Goal: Task Accomplishment & Management: Use online tool/utility

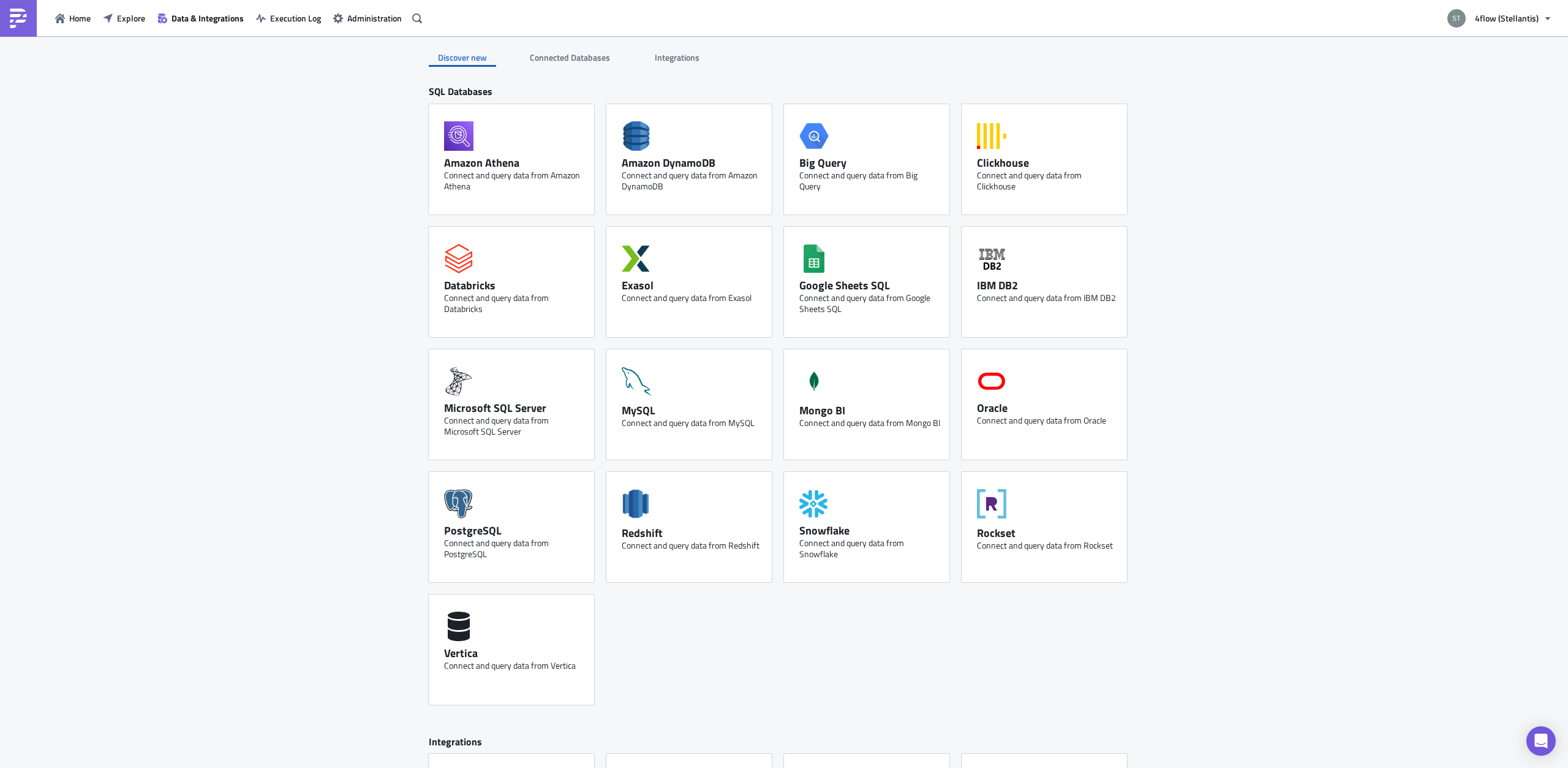
click at [288, 12] on span "Execution Log" at bounding box center [295, 18] width 51 height 13
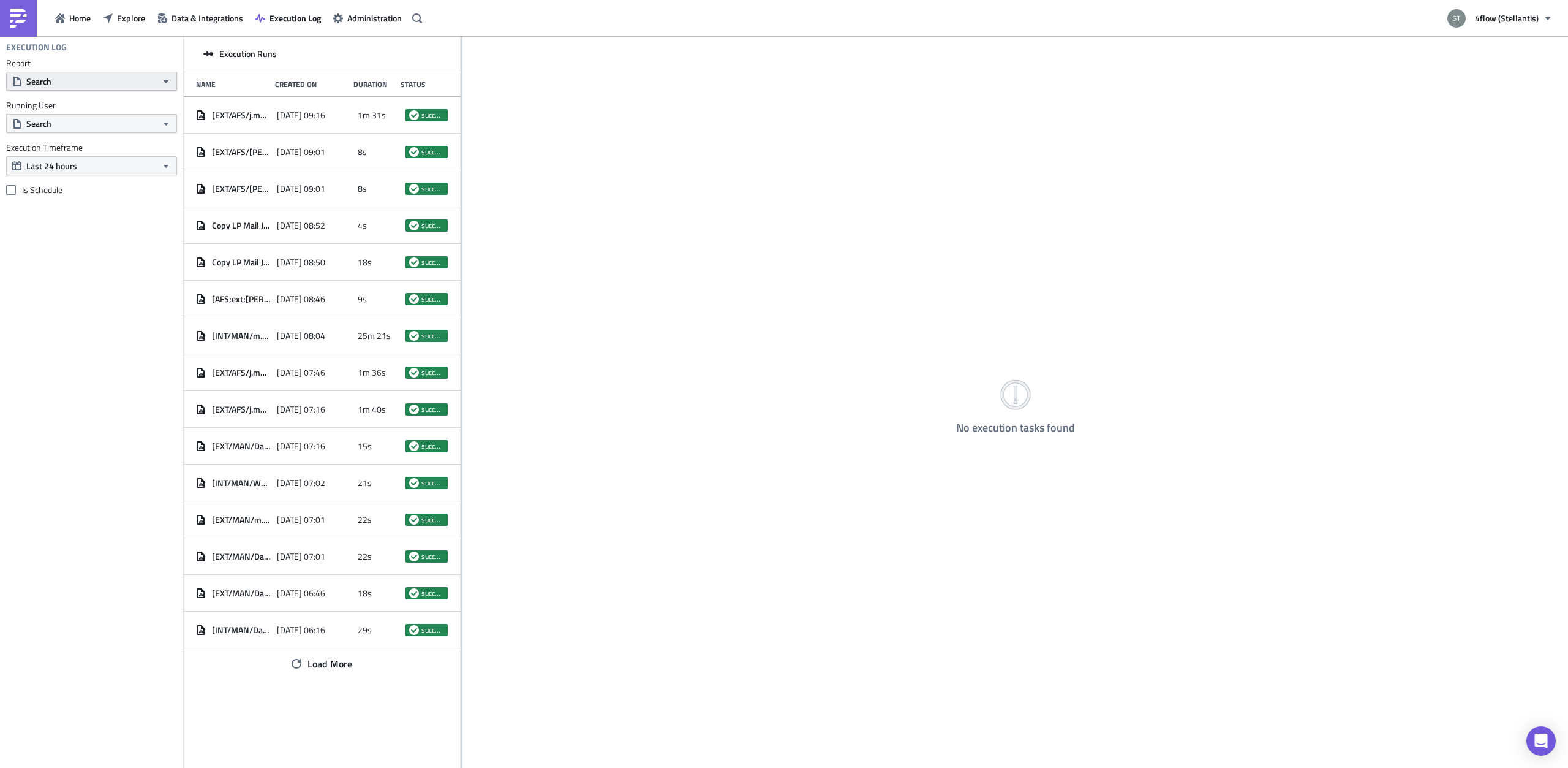
click at [105, 90] on div "Report Search Running User Search Execution Timeframe Last 24 hours Is Schedule" at bounding box center [91, 127] width 183 height 138
click at [104, 81] on button "Search" at bounding box center [91, 81] width 171 height 19
click at [114, 109] on input "text" at bounding box center [68, 103] width 117 height 18
type input "lp"
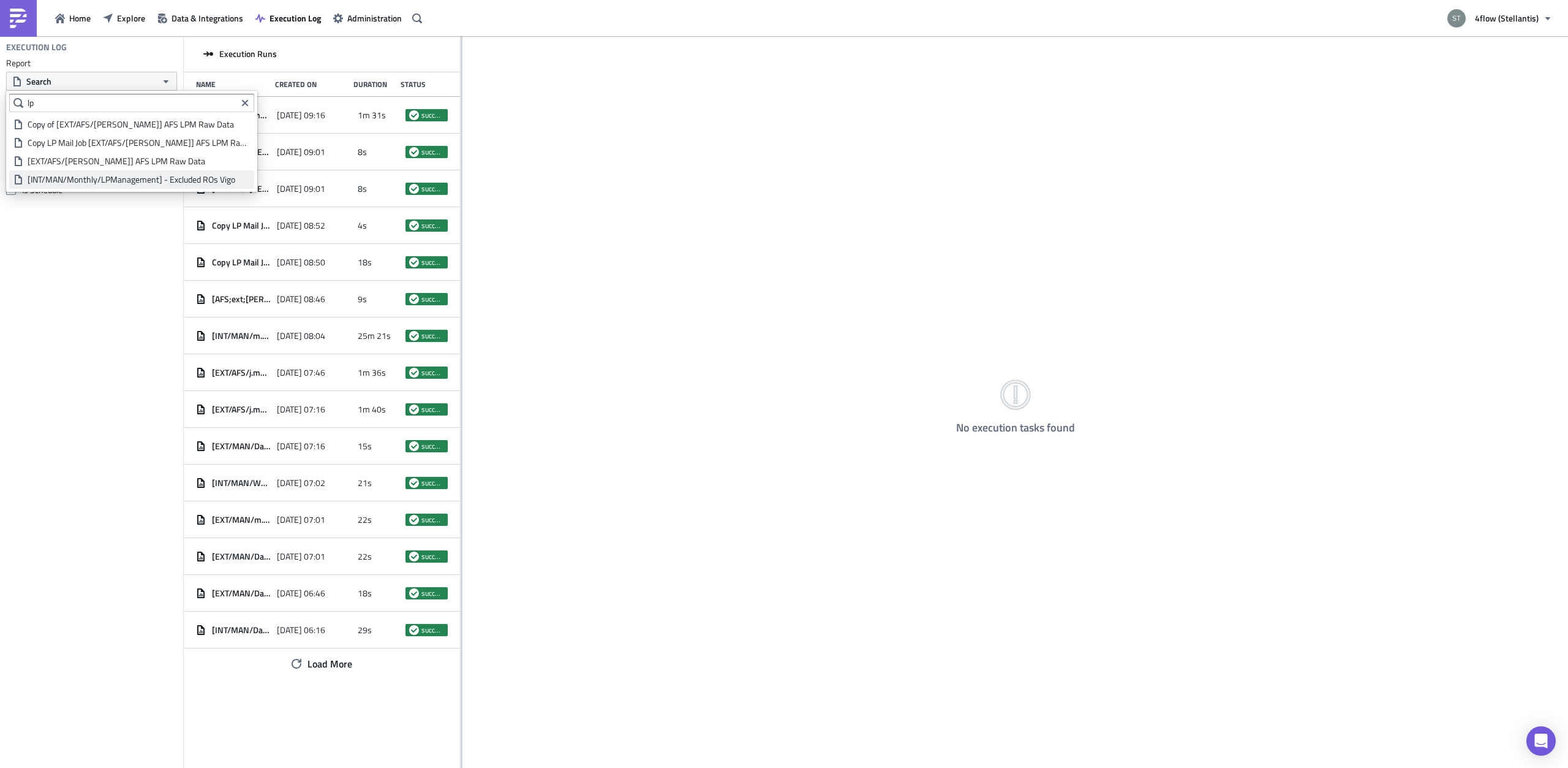
click at [157, 186] on link "[INT/MAN/Monthly/LPManagement] - Excluded ROs Vigo" at bounding box center [131, 180] width 245 height 18
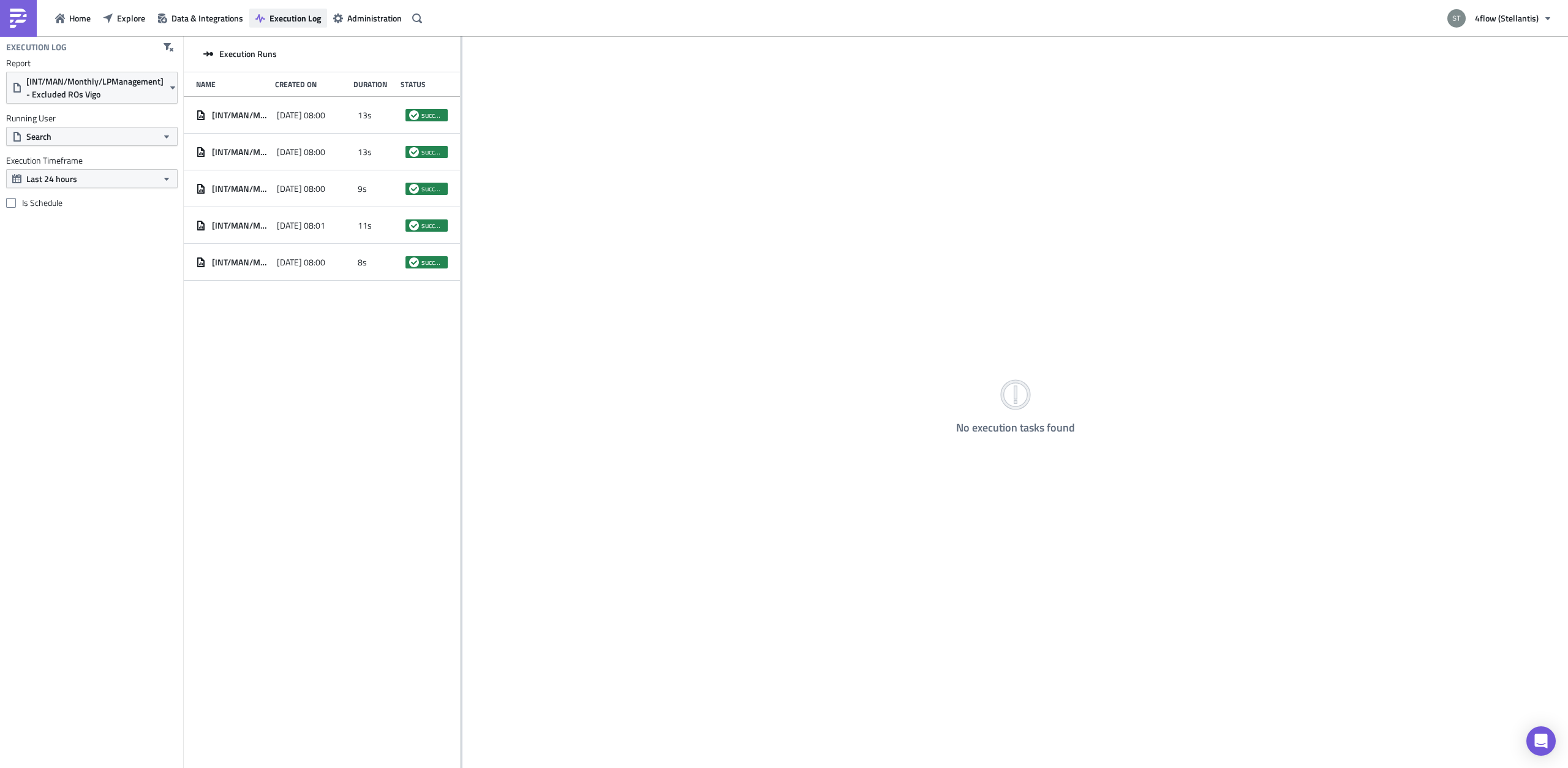
click at [294, 18] on span "Execution Log" at bounding box center [295, 18] width 51 height 13
click at [111, 82] on span "[INT/MAN/Monthly/LPManagement] - Excluded ROs Vigo" at bounding box center [94, 87] width 137 height 26
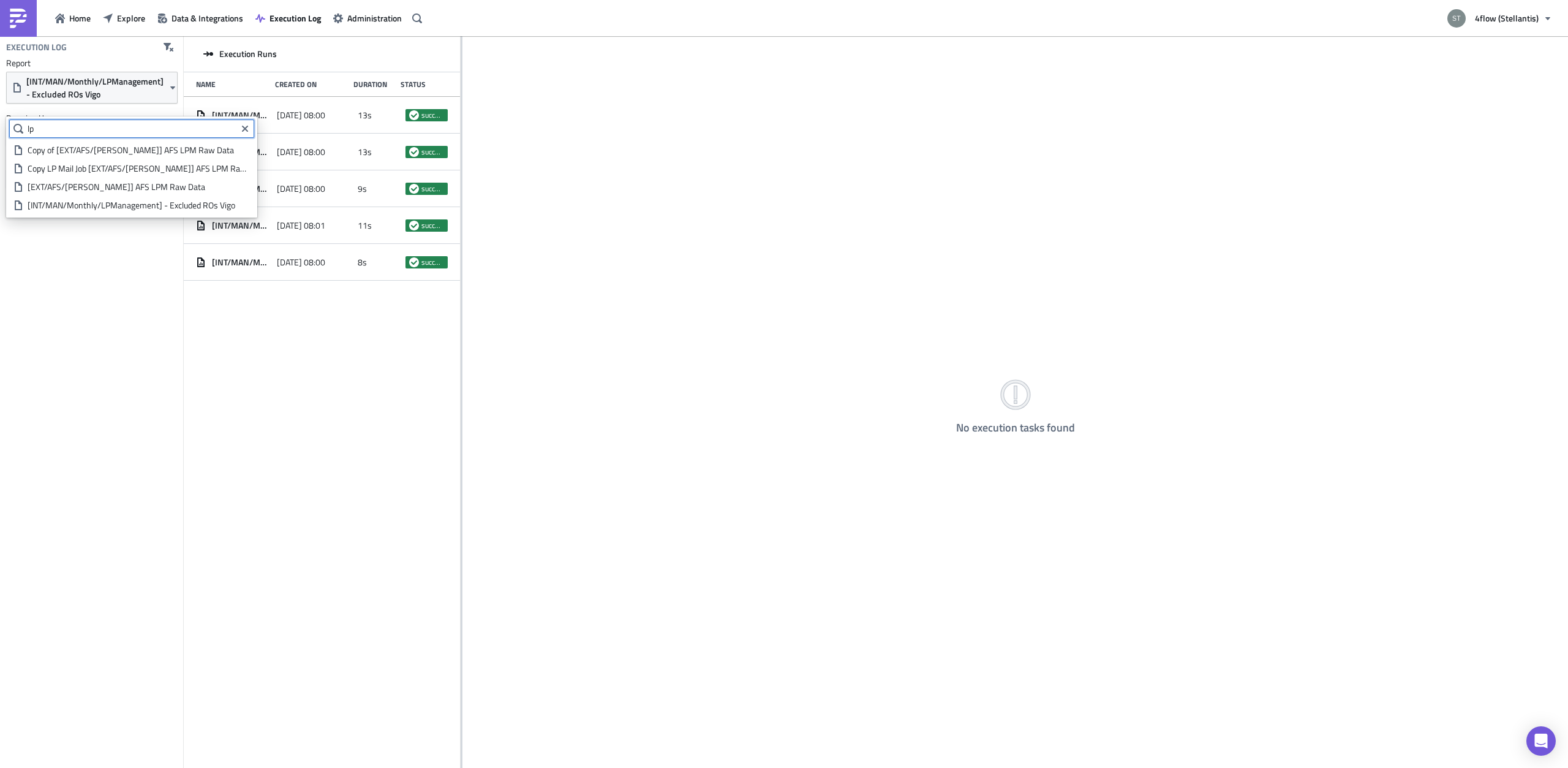
click at [126, 120] on input "lp" at bounding box center [131, 129] width 245 height 18
click at [82, 189] on div "[EXT/AFS/[PERSON_NAME]] AFS LPM Raw Data" at bounding box center [139, 187] width 222 height 12
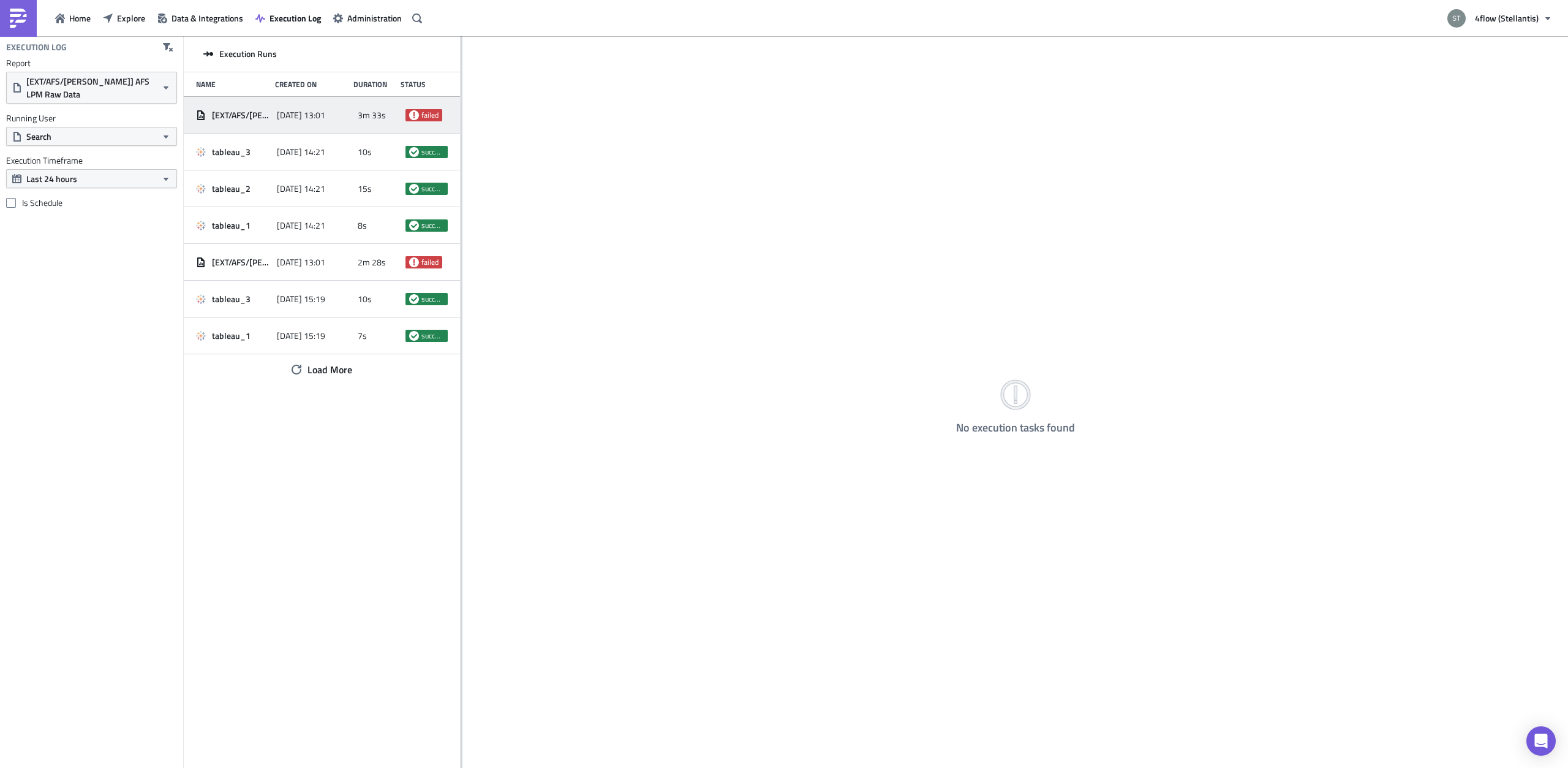
click at [236, 116] on span "[EXT/AFS/[PERSON_NAME]] AFS LPM Raw Data" at bounding box center [241, 115] width 59 height 11
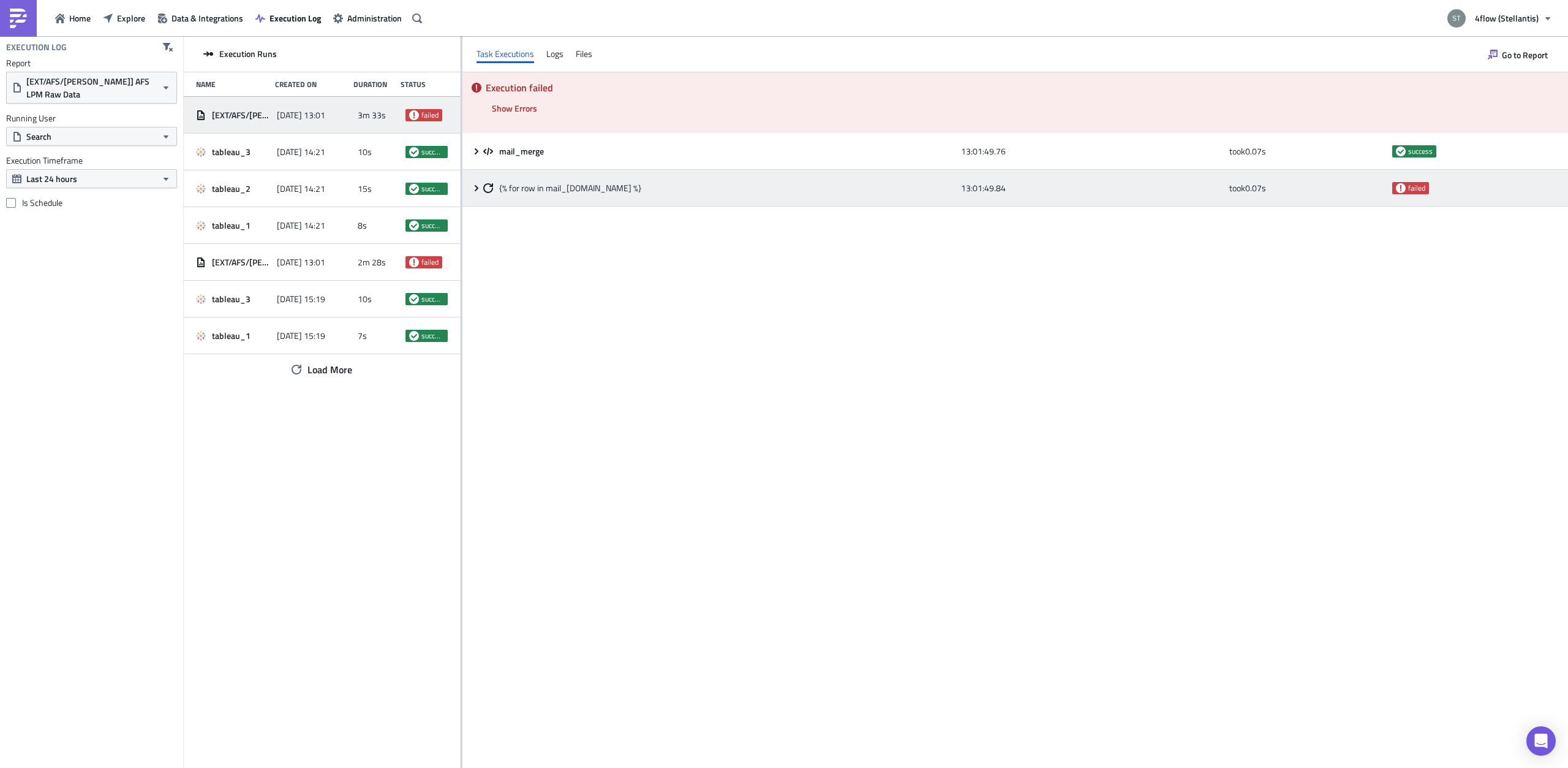
click at [473, 184] on icon at bounding box center [476, 188] width 10 height 10
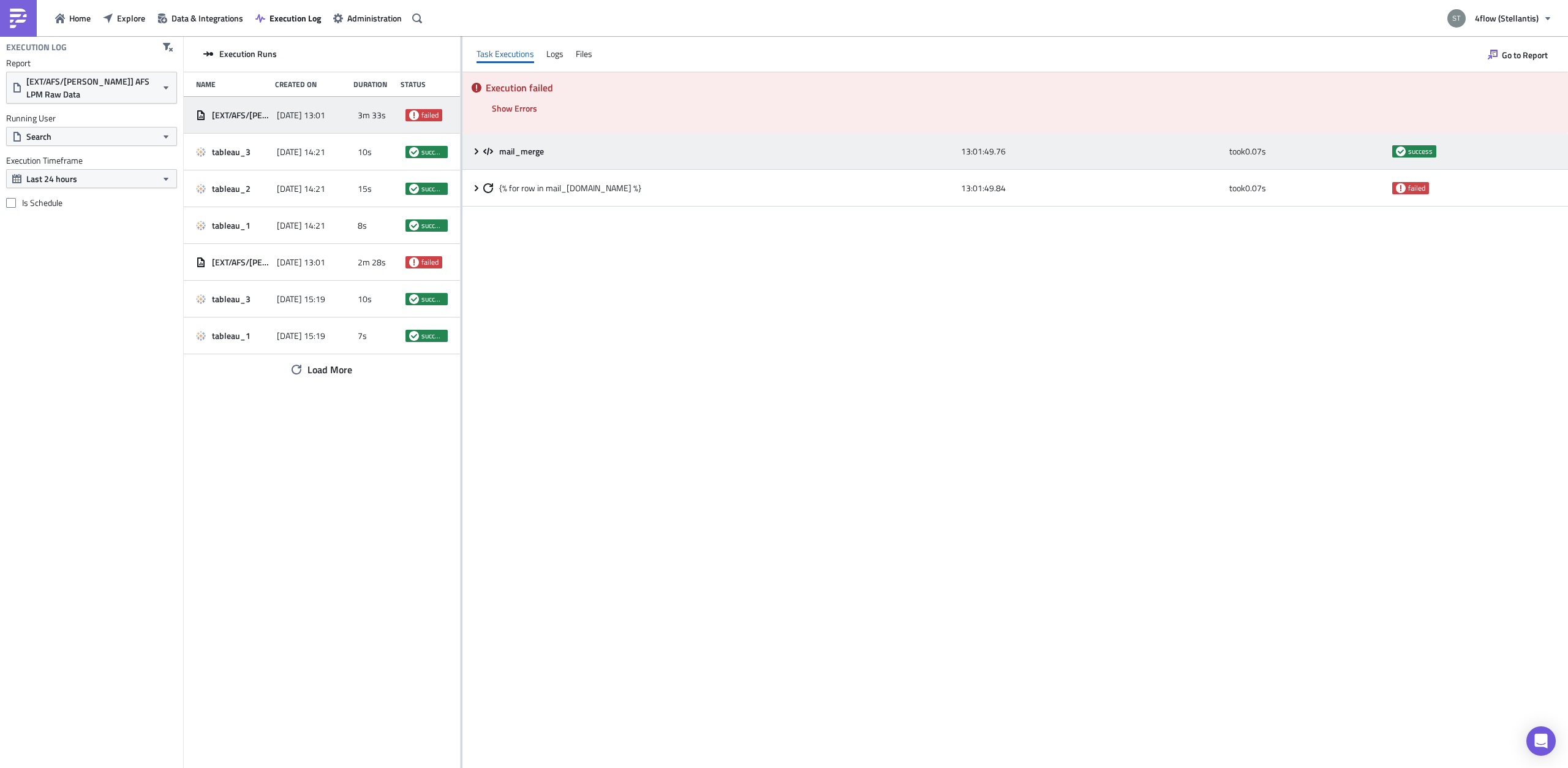
click at [474, 153] on icon at bounding box center [476, 151] width 10 height 10
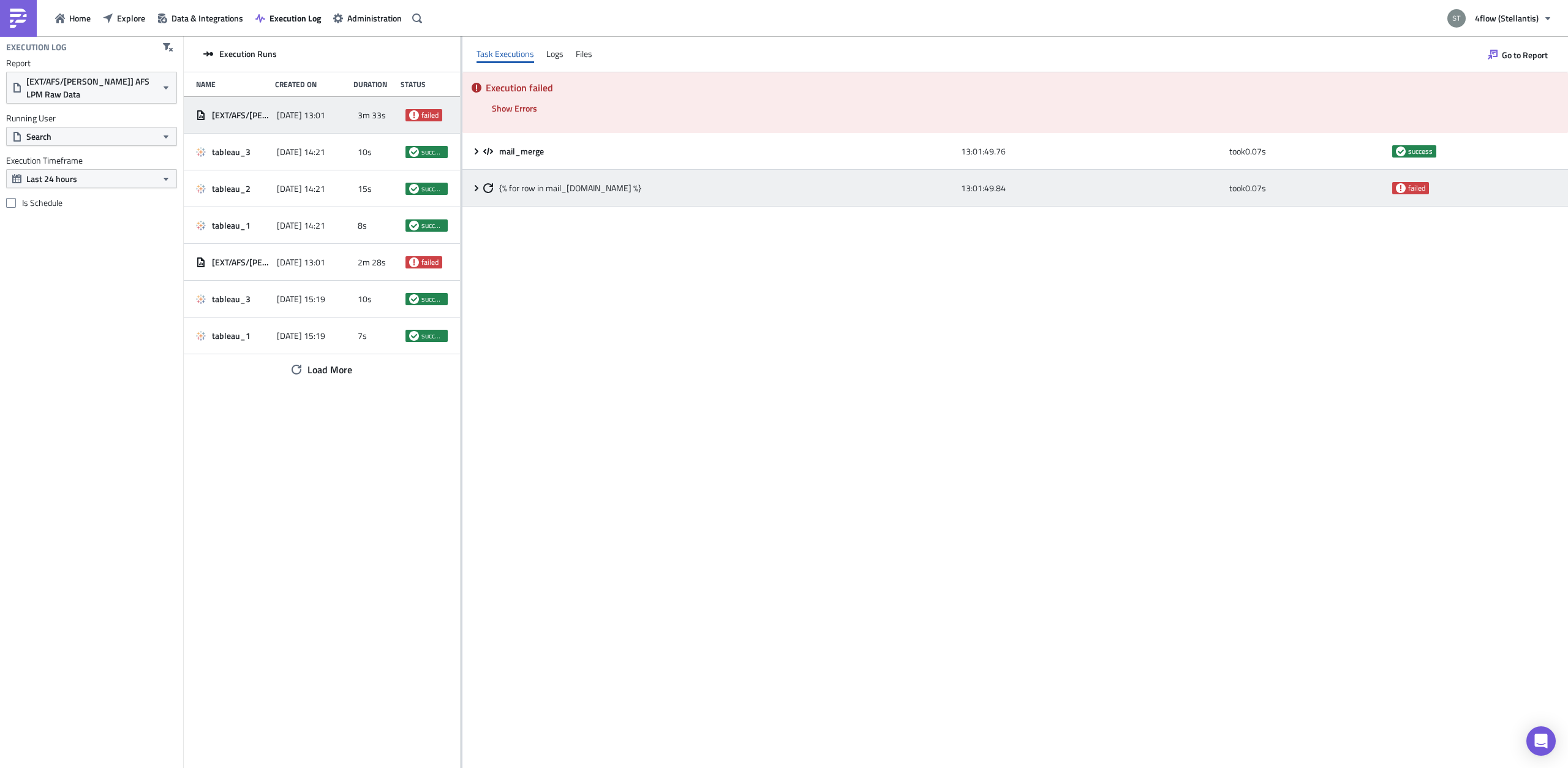
click at [477, 187] on icon at bounding box center [476, 187] width 4 height 6
click at [674, 186] on div "{% for row in mail_[DOMAIN_NAME] %}" at bounding box center [719, 188] width 472 height 11
click at [601, 186] on span "{% for row in mail_[DOMAIN_NAME] %}" at bounding box center [570, 188] width 142 height 11
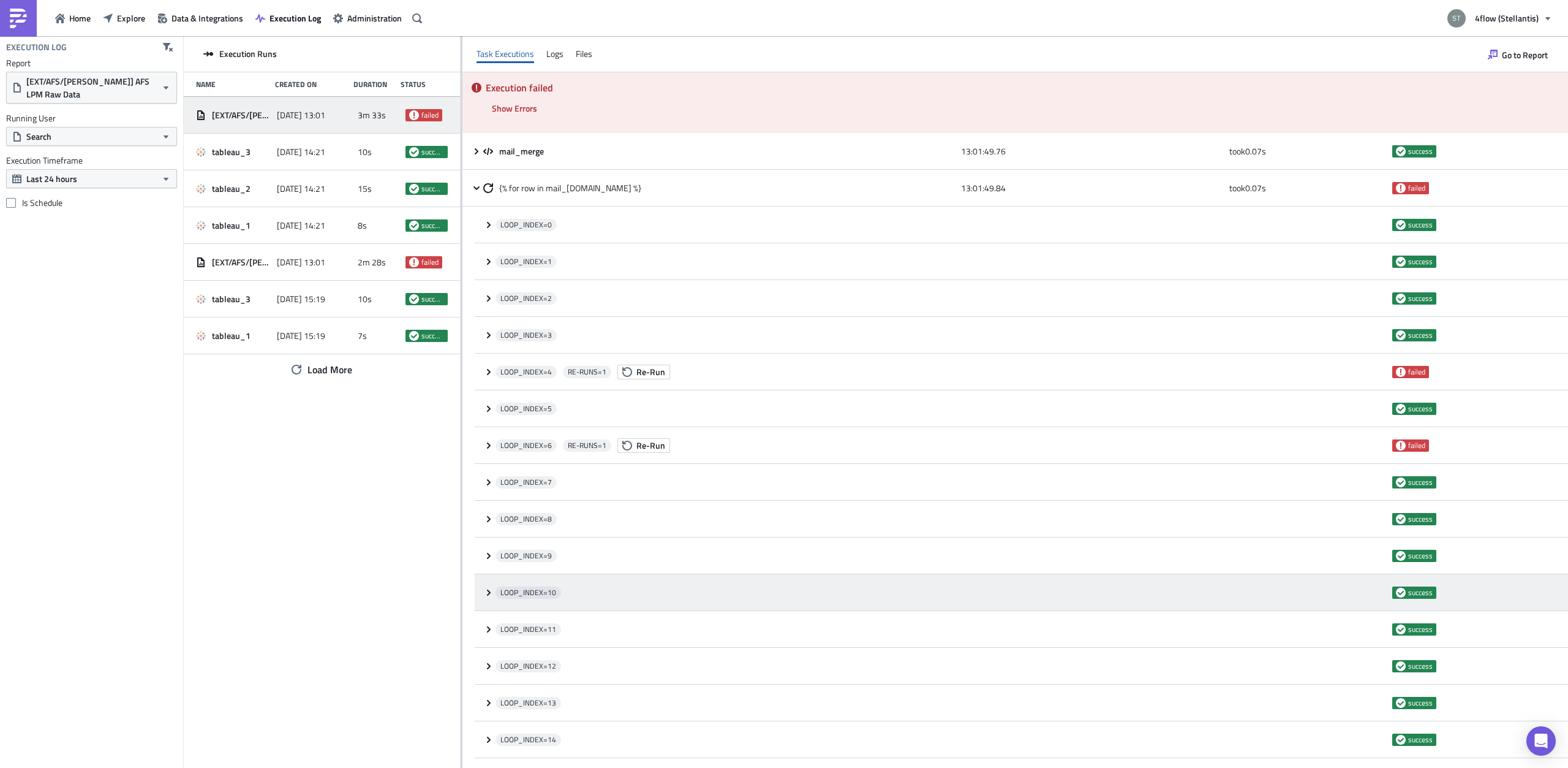
scroll to position [154, 0]
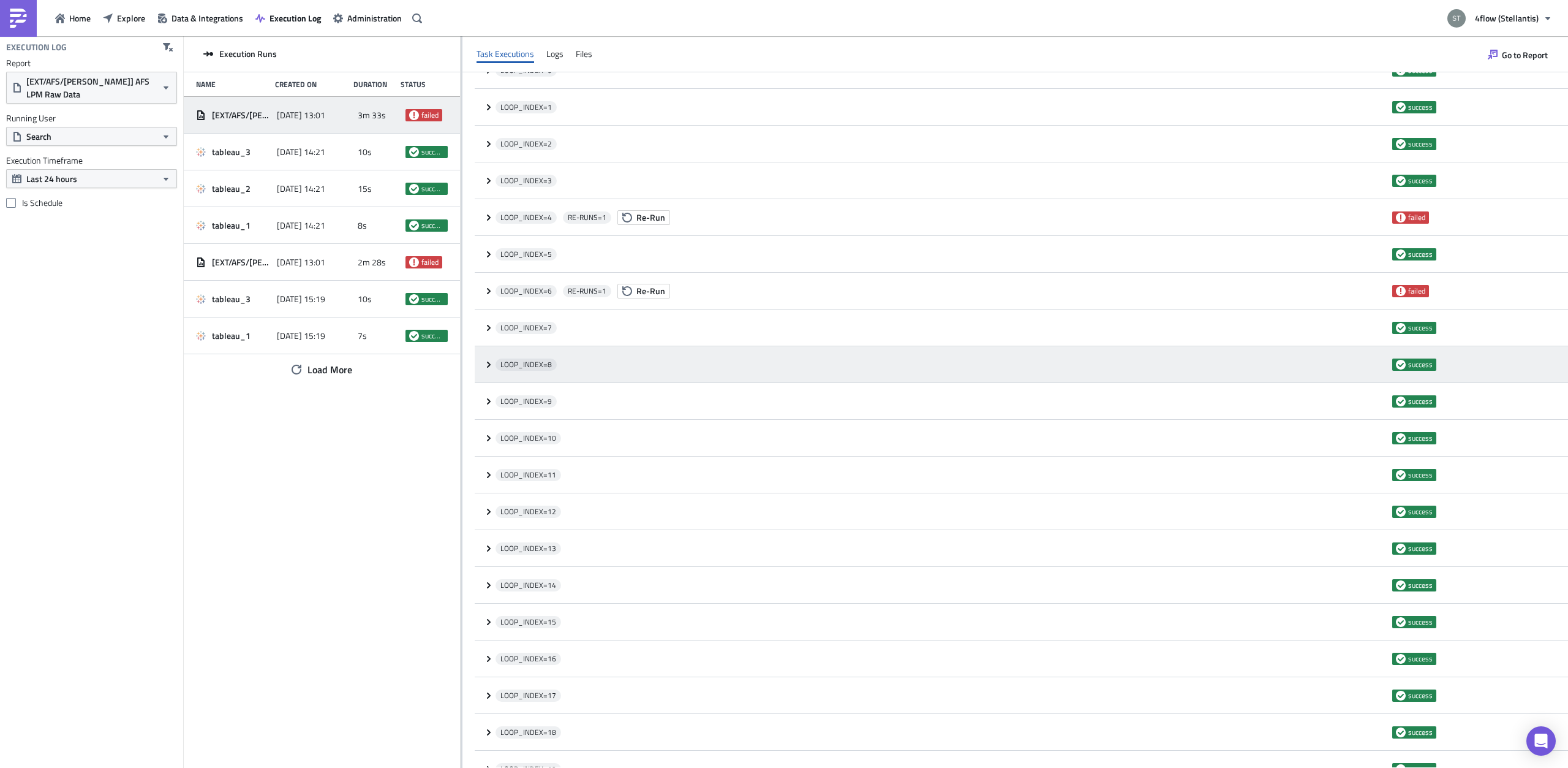
click at [488, 370] on div "LOOP_INDEX= 8 success" at bounding box center [1021, 364] width 1093 height 37
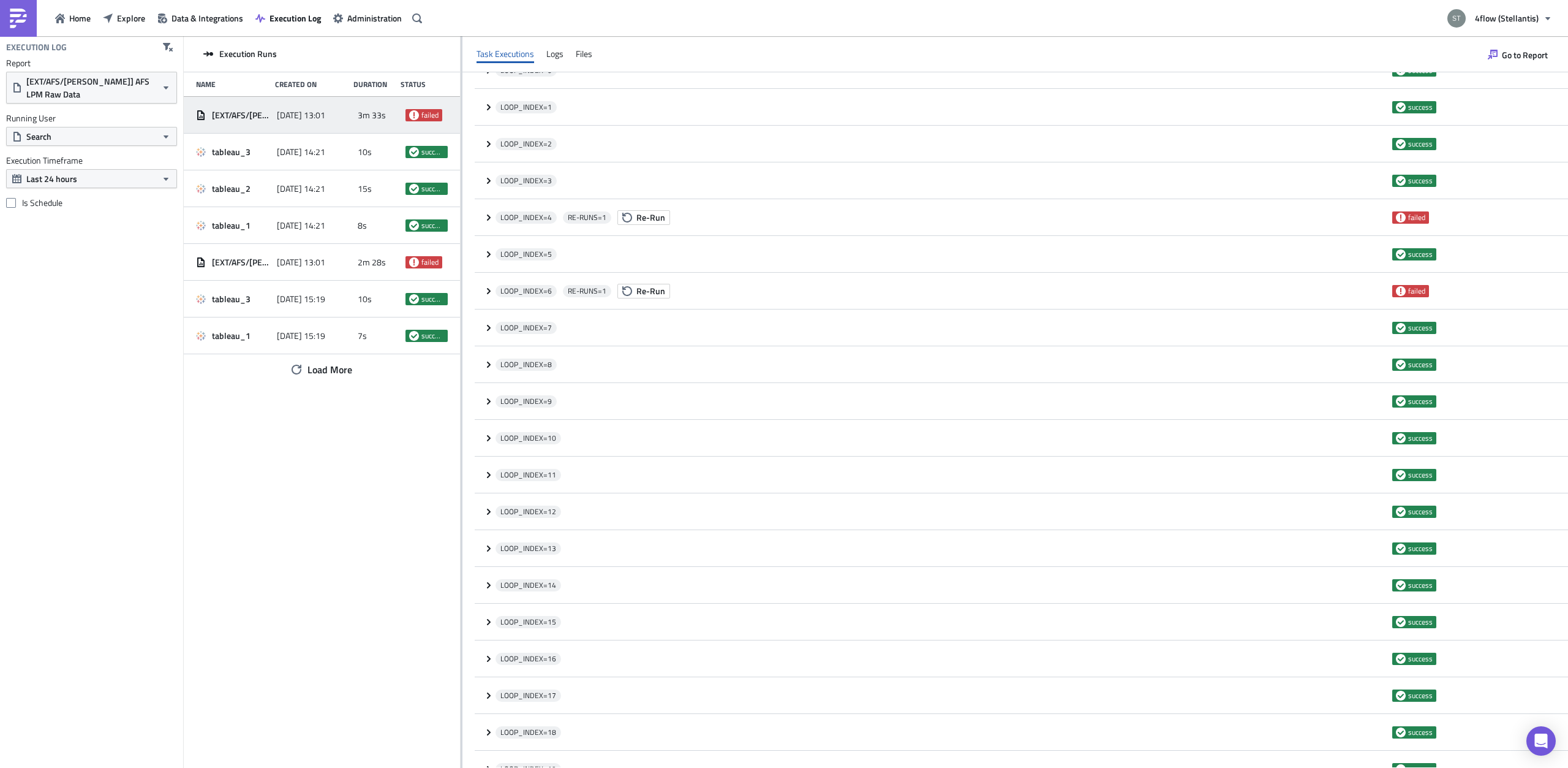
scroll to position [0, 0]
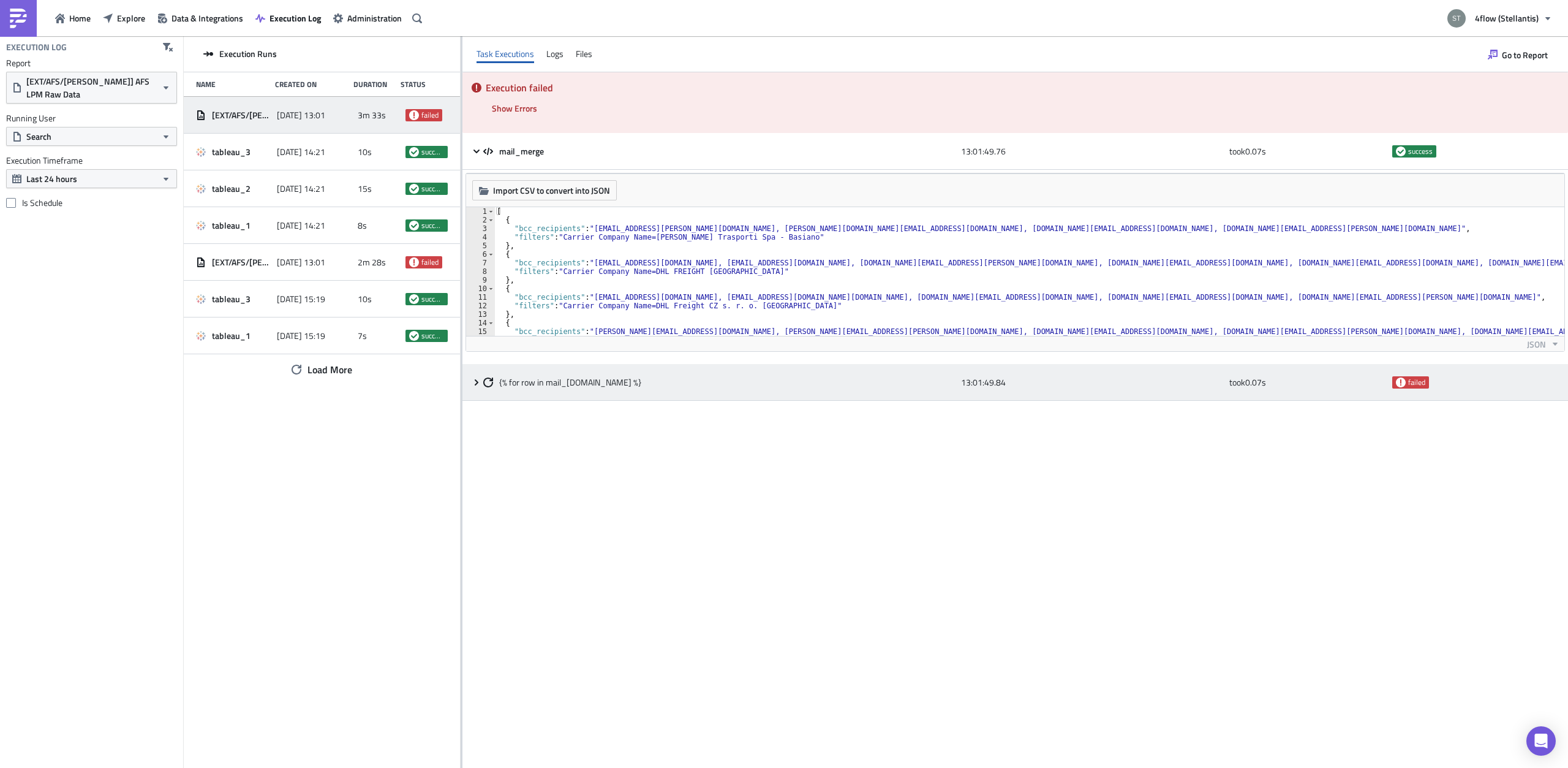
click at [476, 384] on icon at bounding box center [476, 381] width 4 height 6
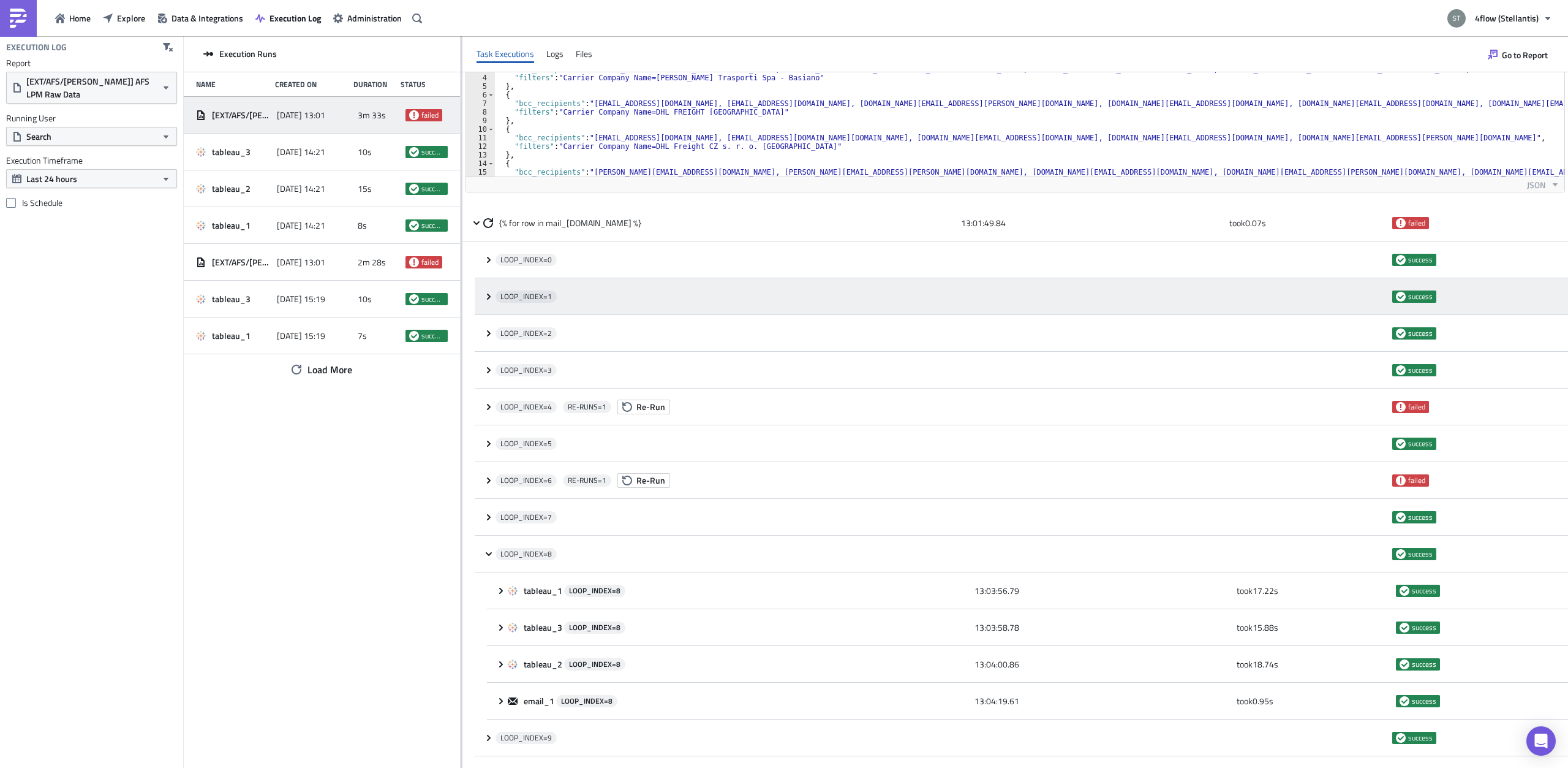
scroll to position [308, 0]
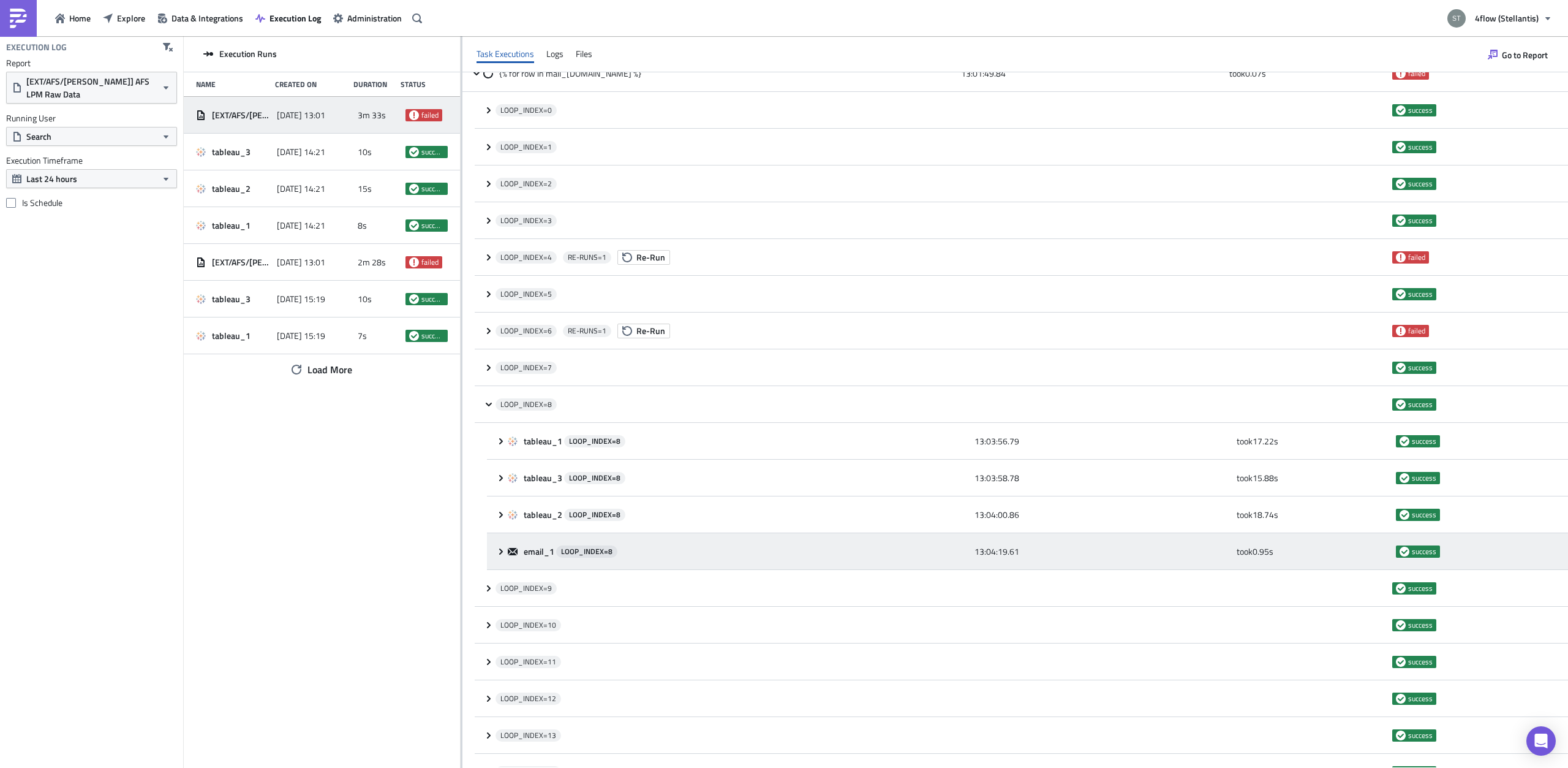
click at [499, 551] on icon at bounding box center [501, 551] width 10 height 10
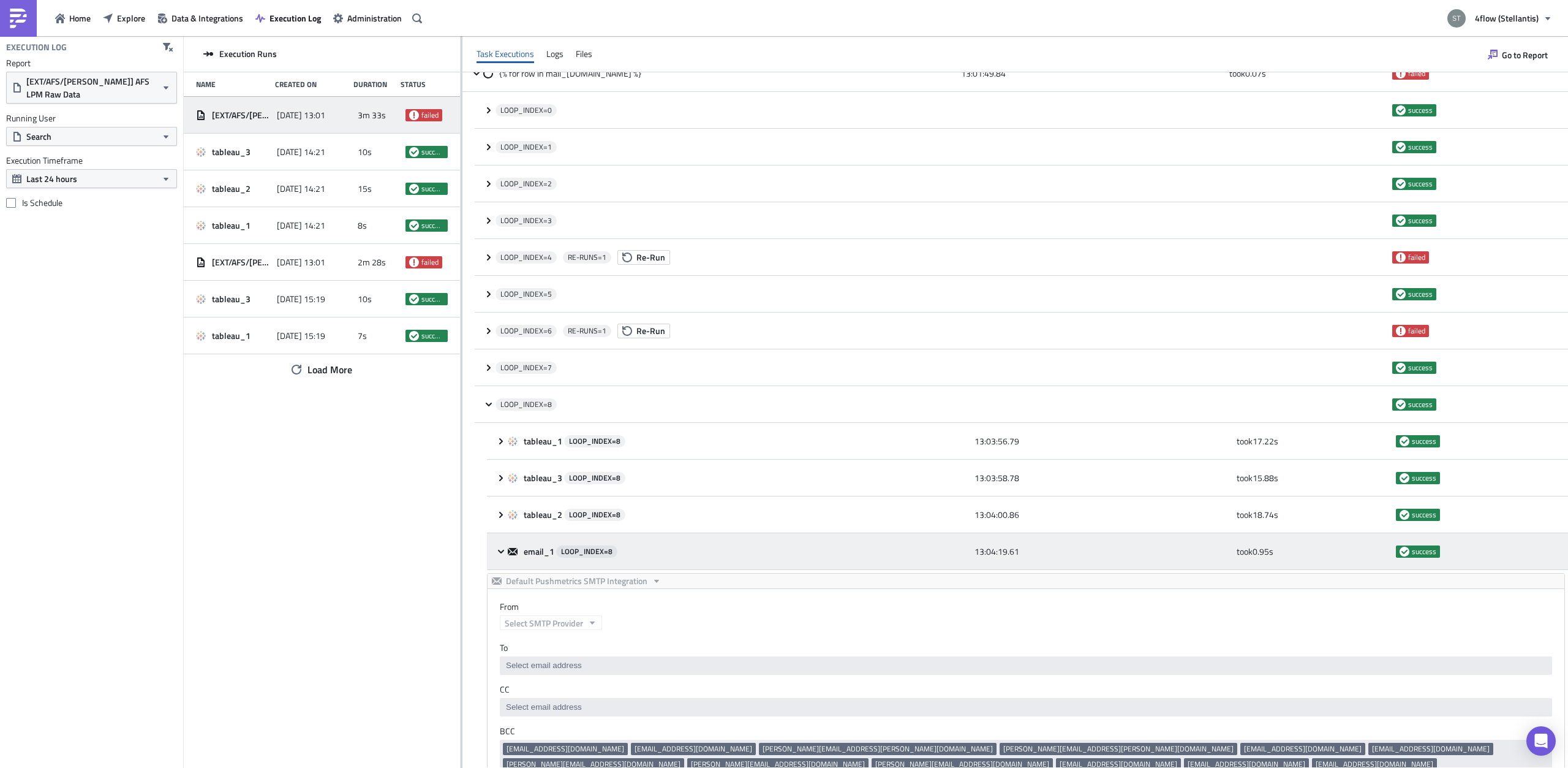
click at [501, 551] on icon at bounding box center [501, 551] width 10 height 10
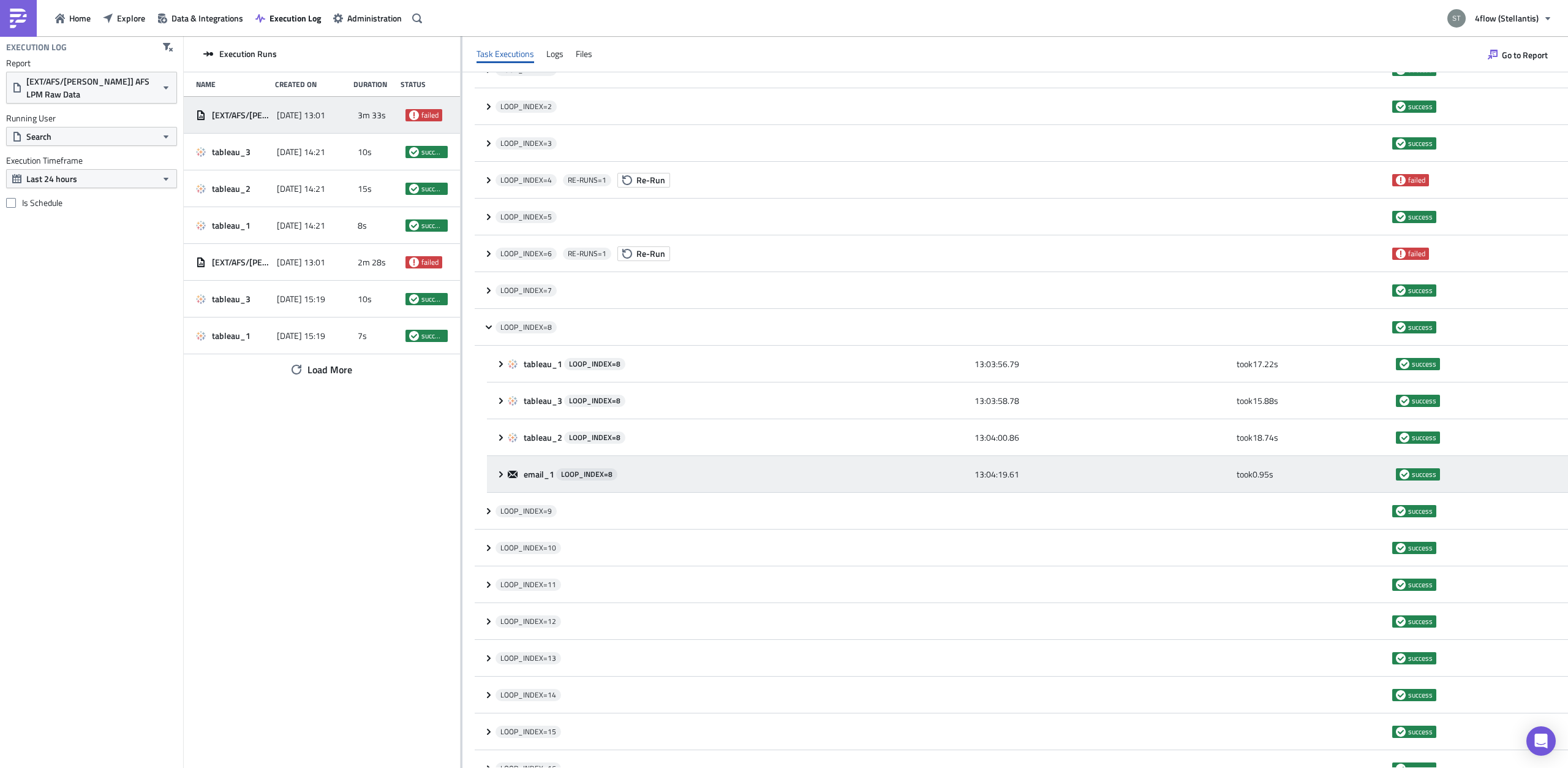
scroll to position [540, 0]
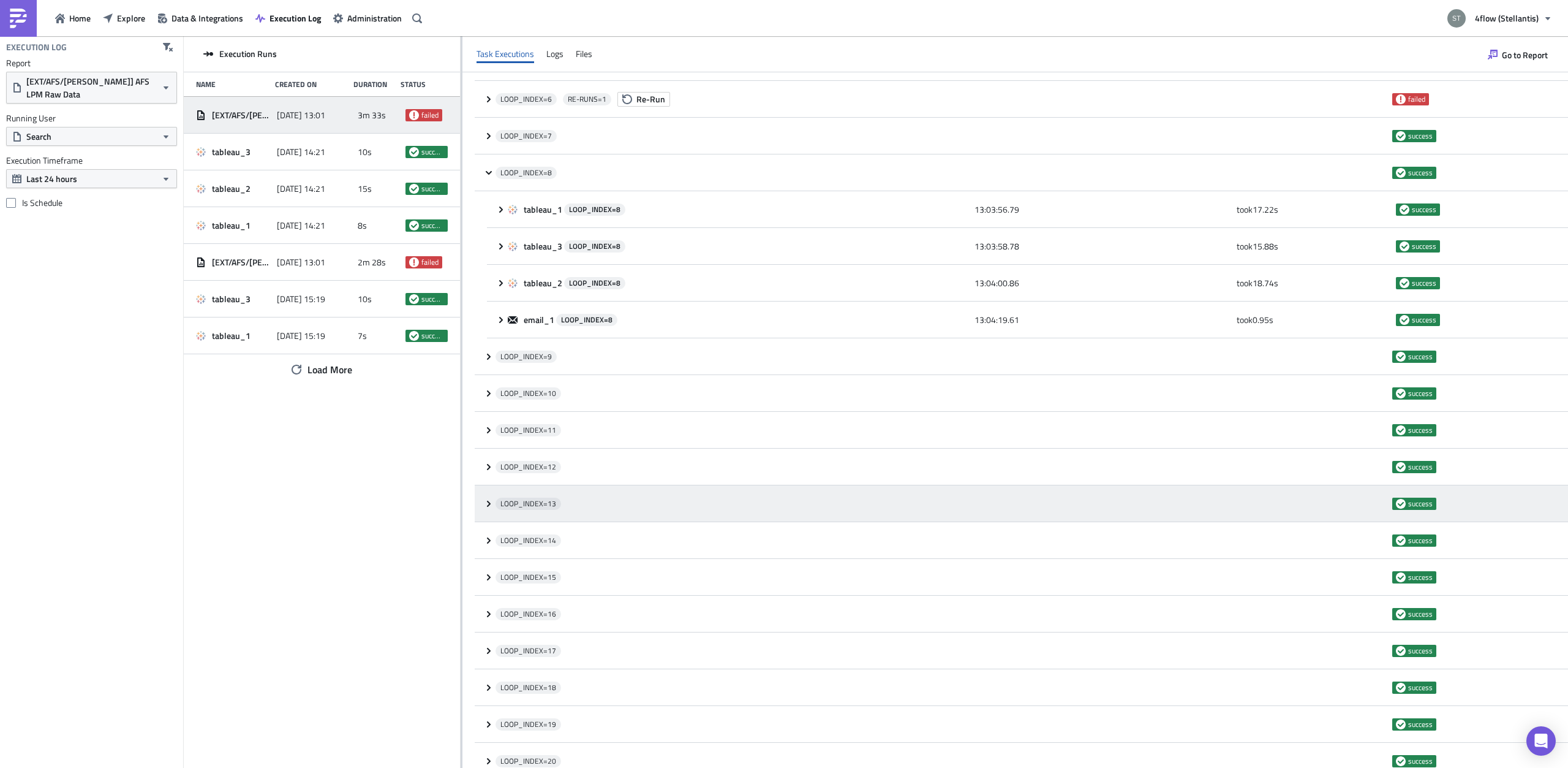
click at [488, 503] on icon at bounding box center [489, 503] width 10 height 10
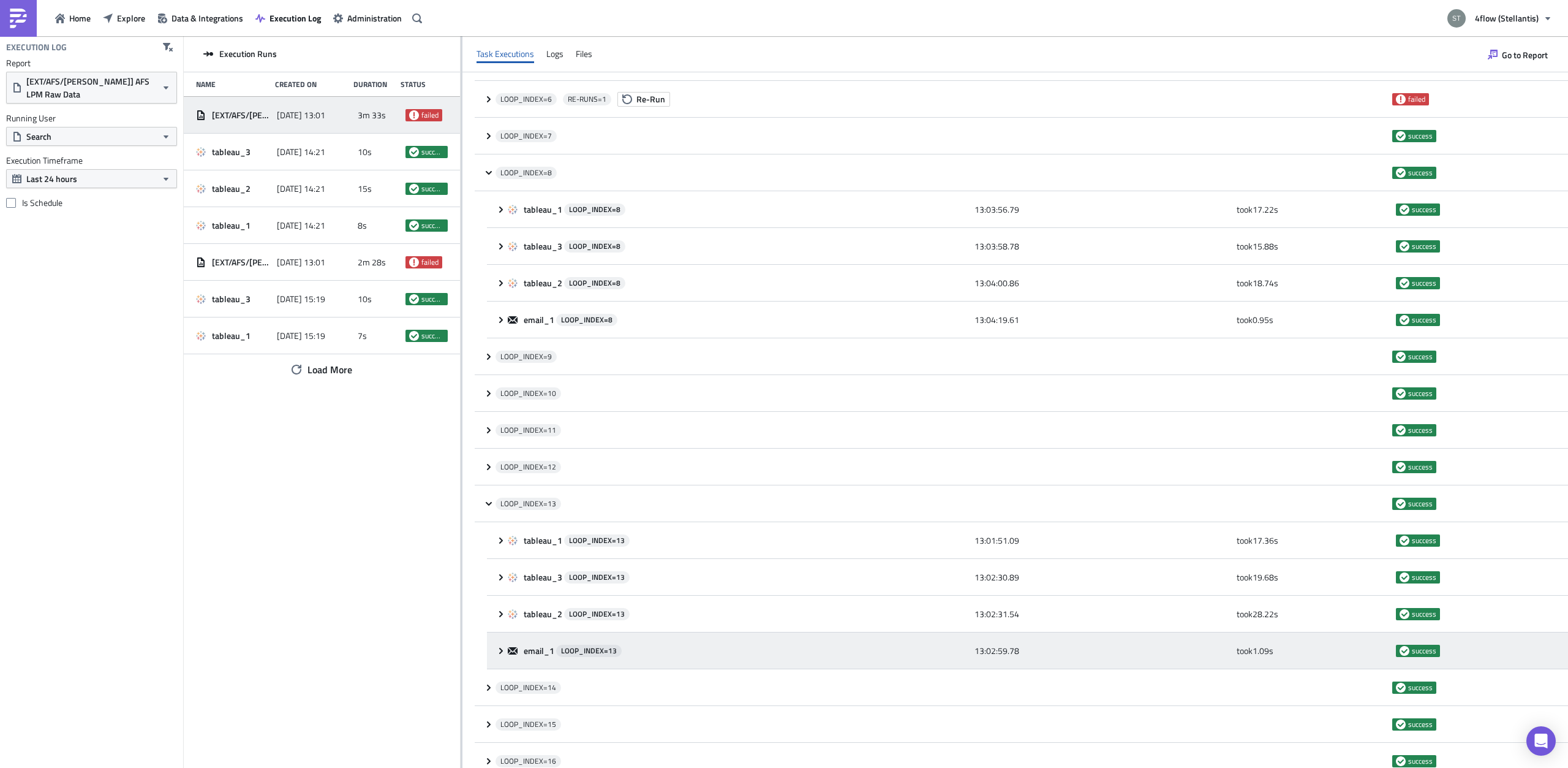
click at [502, 650] on icon at bounding box center [501, 651] width 10 height 10
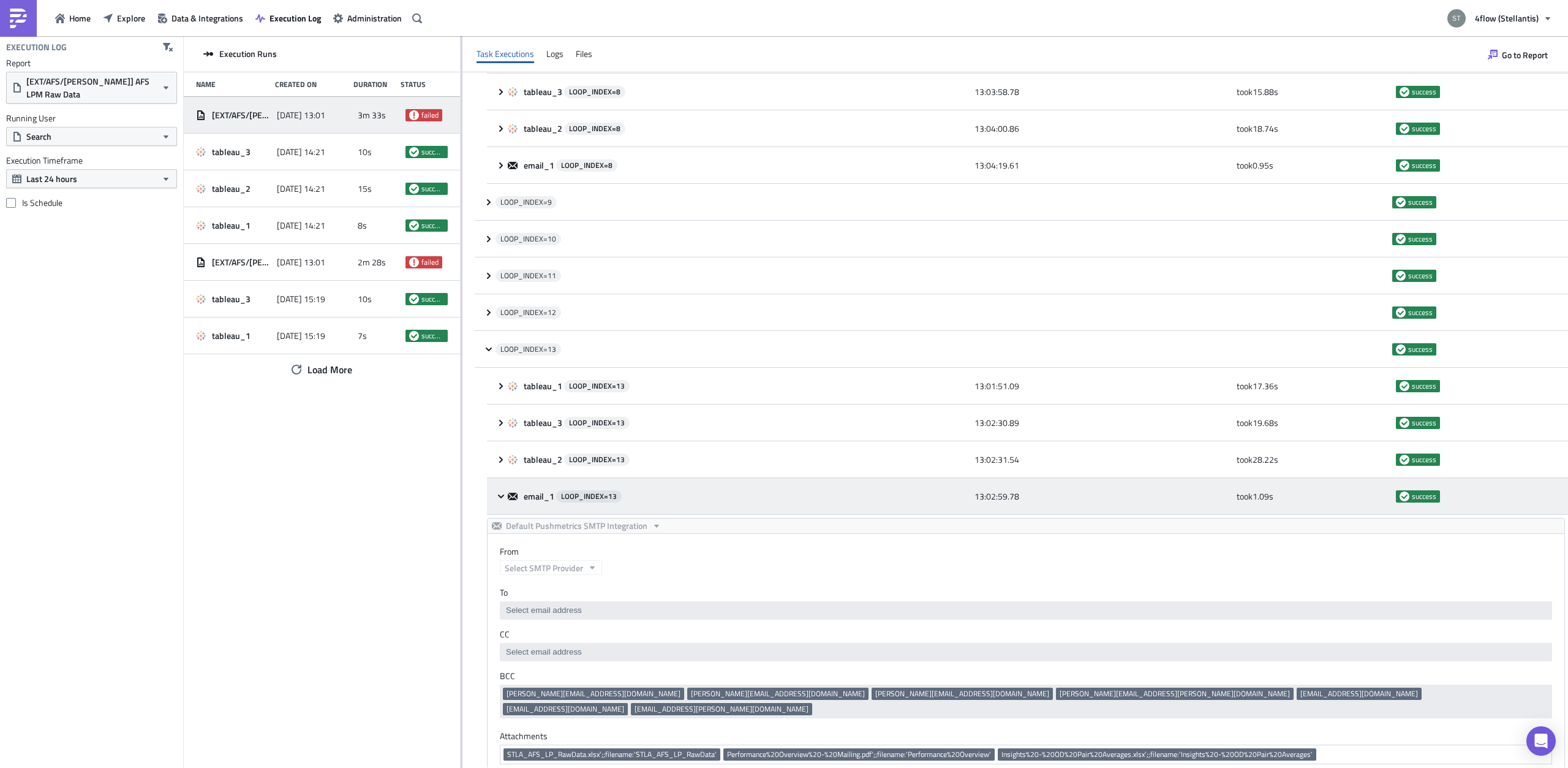
scroll to position [0, 0]
click at [502, 494] on icon at bounding box center [501, 496] width 10 height 10
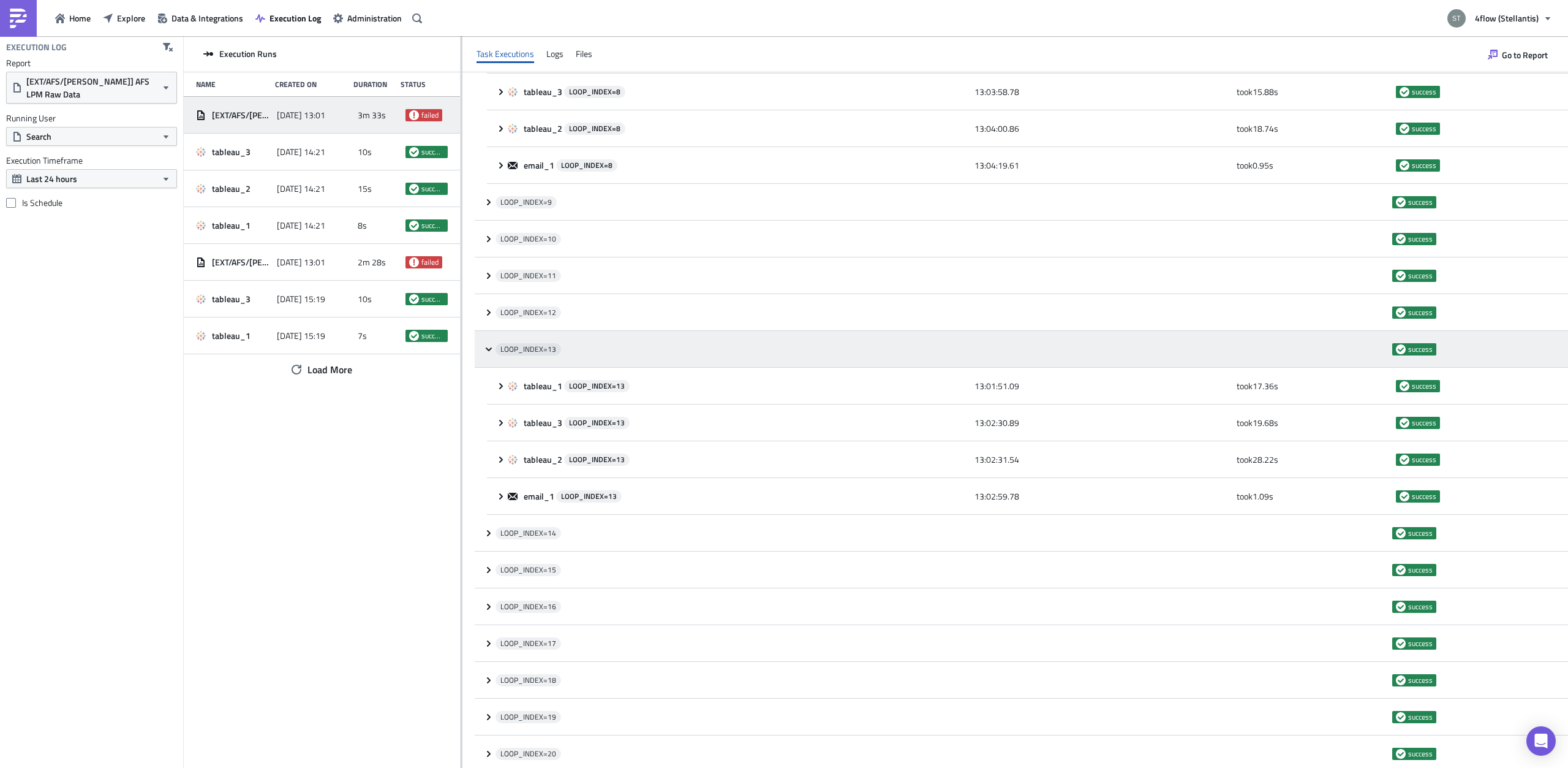
click at [484, 346] on icon at bounding box center [489, 349] width 10 height 10
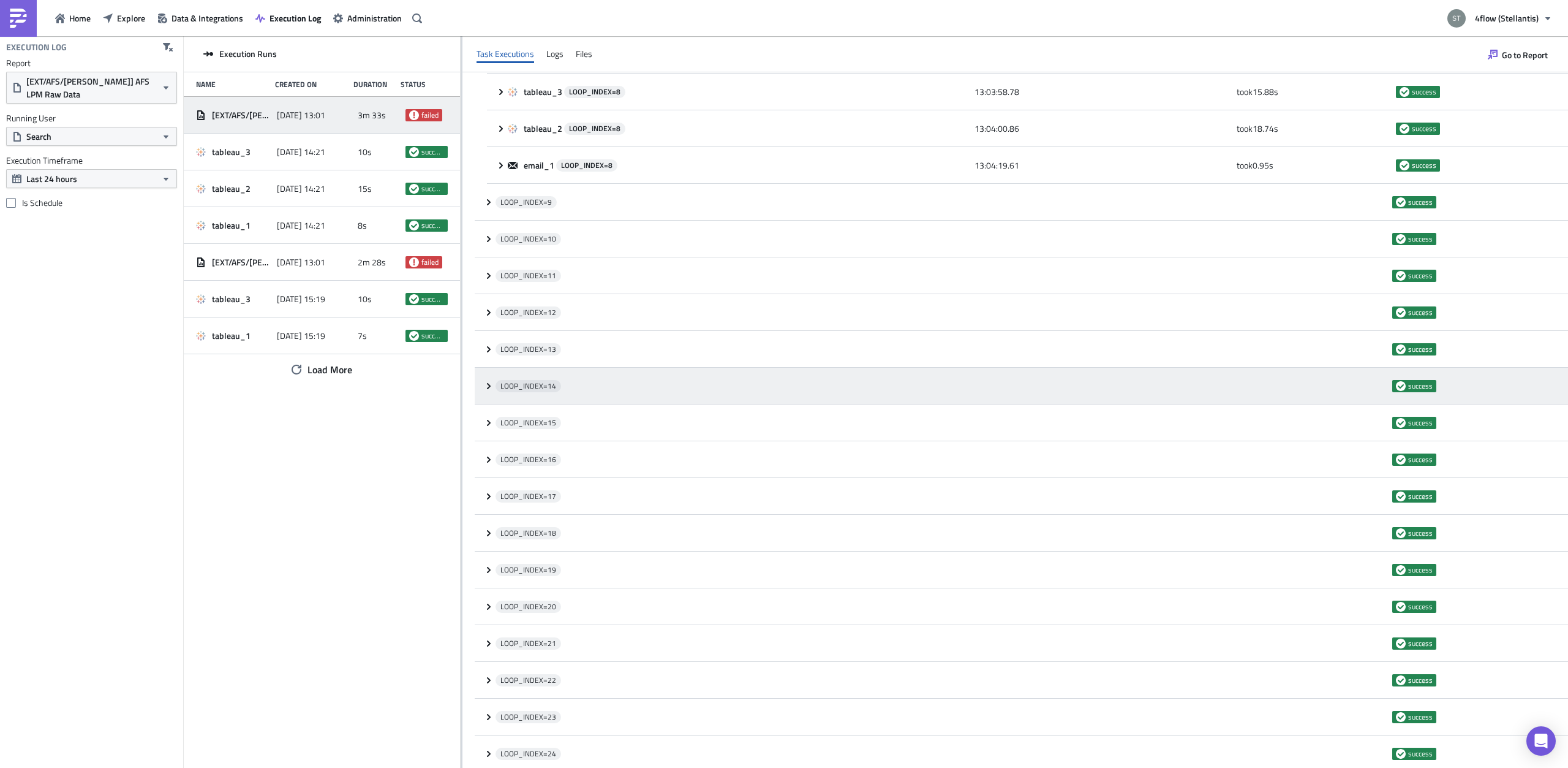
click at [487, 384] on icon at bounding box center [489, 386] width 10 height 10
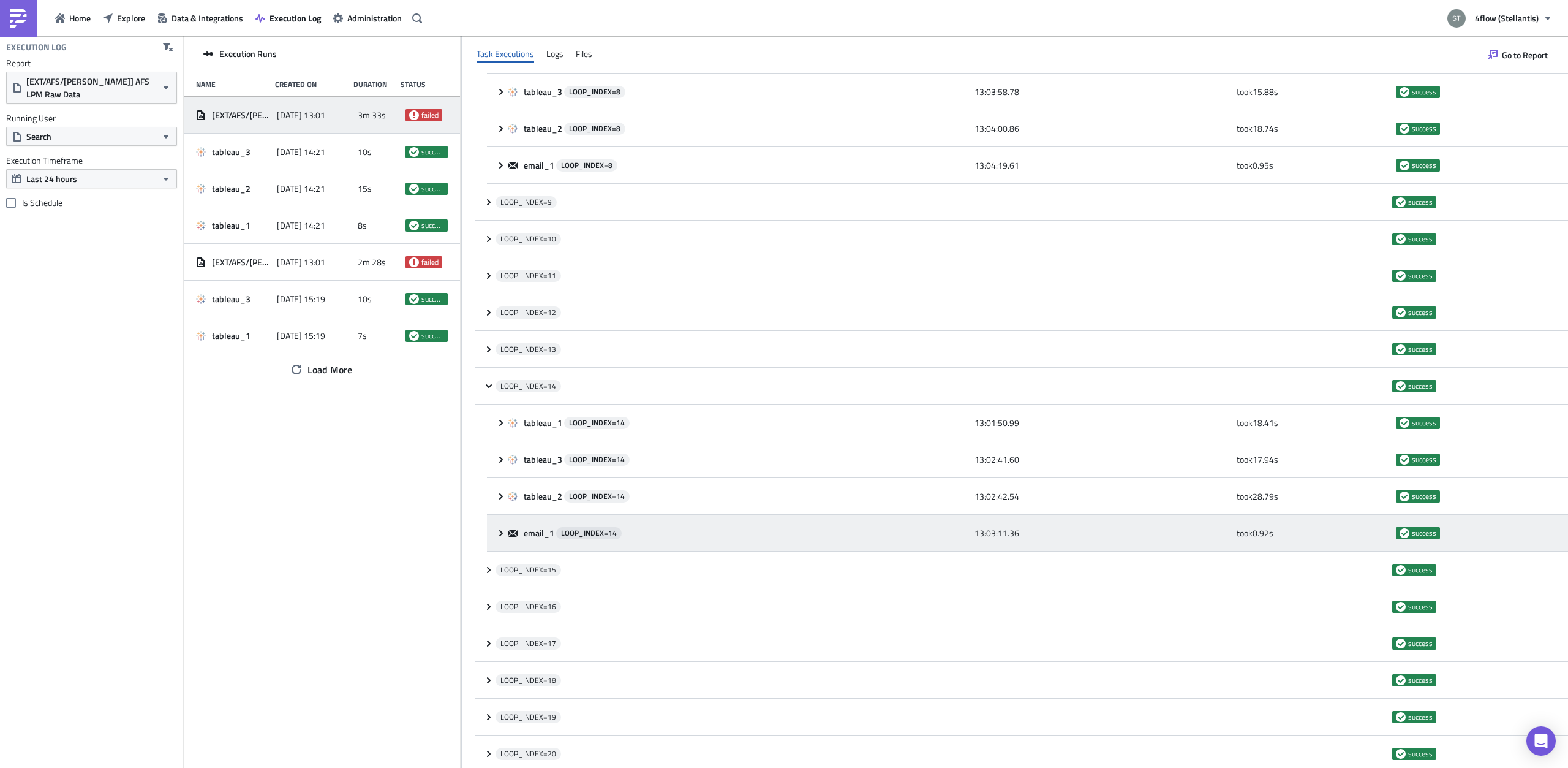
click at [499, 536] on icon at bounding box center [501, 532] width 10 height 10
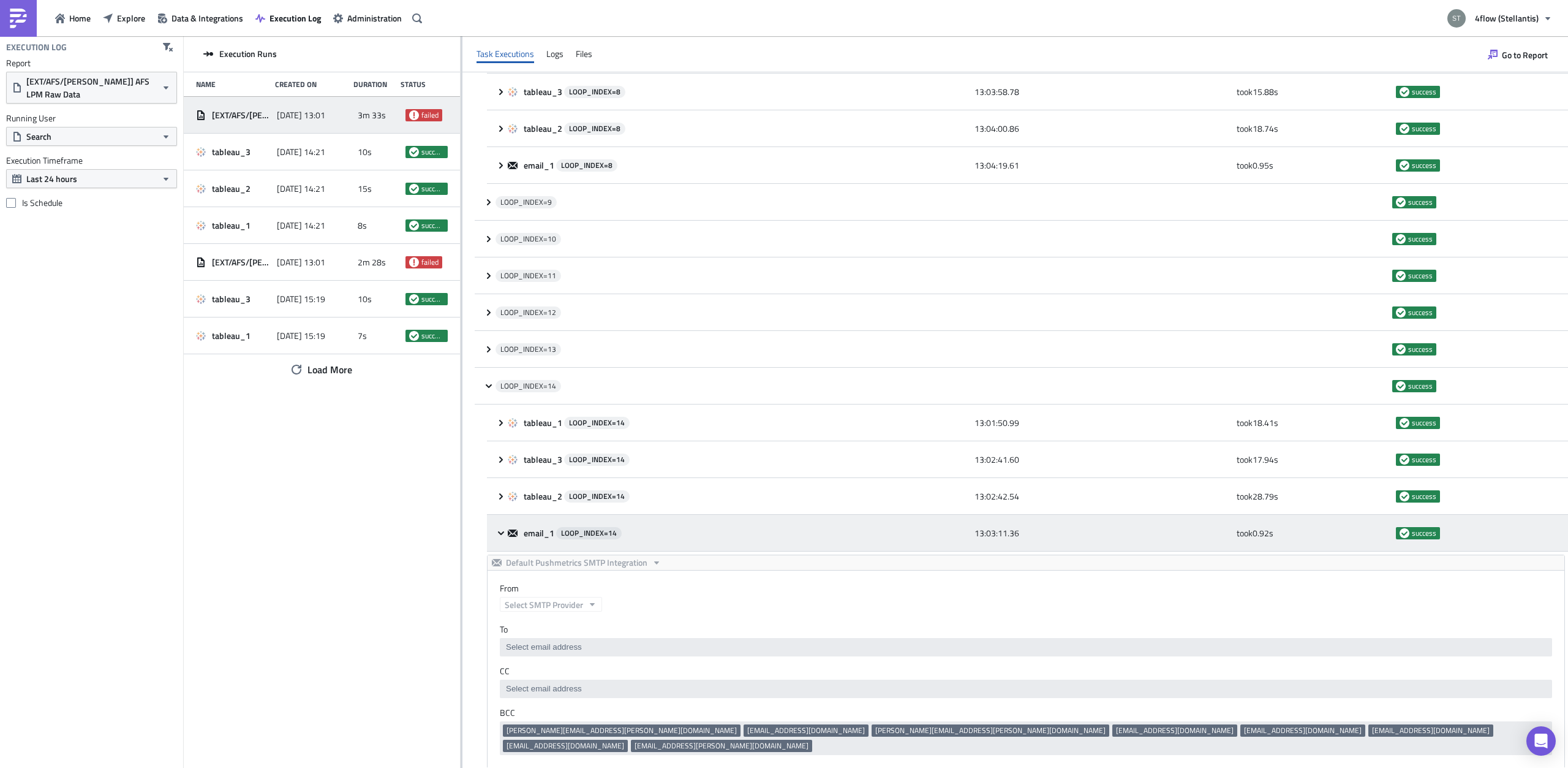
click at [499, 536] on icon at bounding box center [501, 532] width 10 height 10
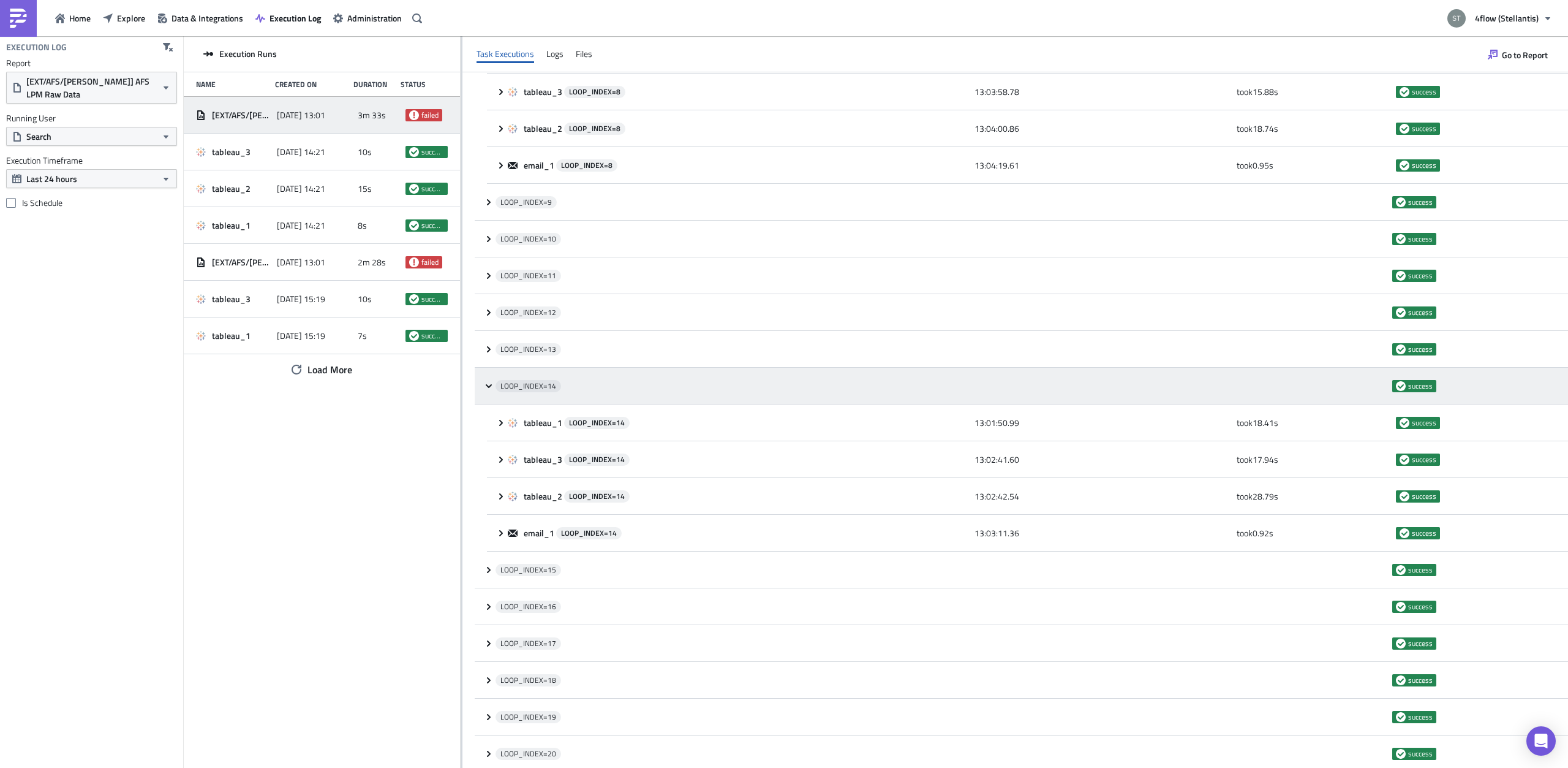
click at [483, 378] on div "LOOP_INDEX= 14 success" at bounding box center [1021, 386] width 1093 height 37
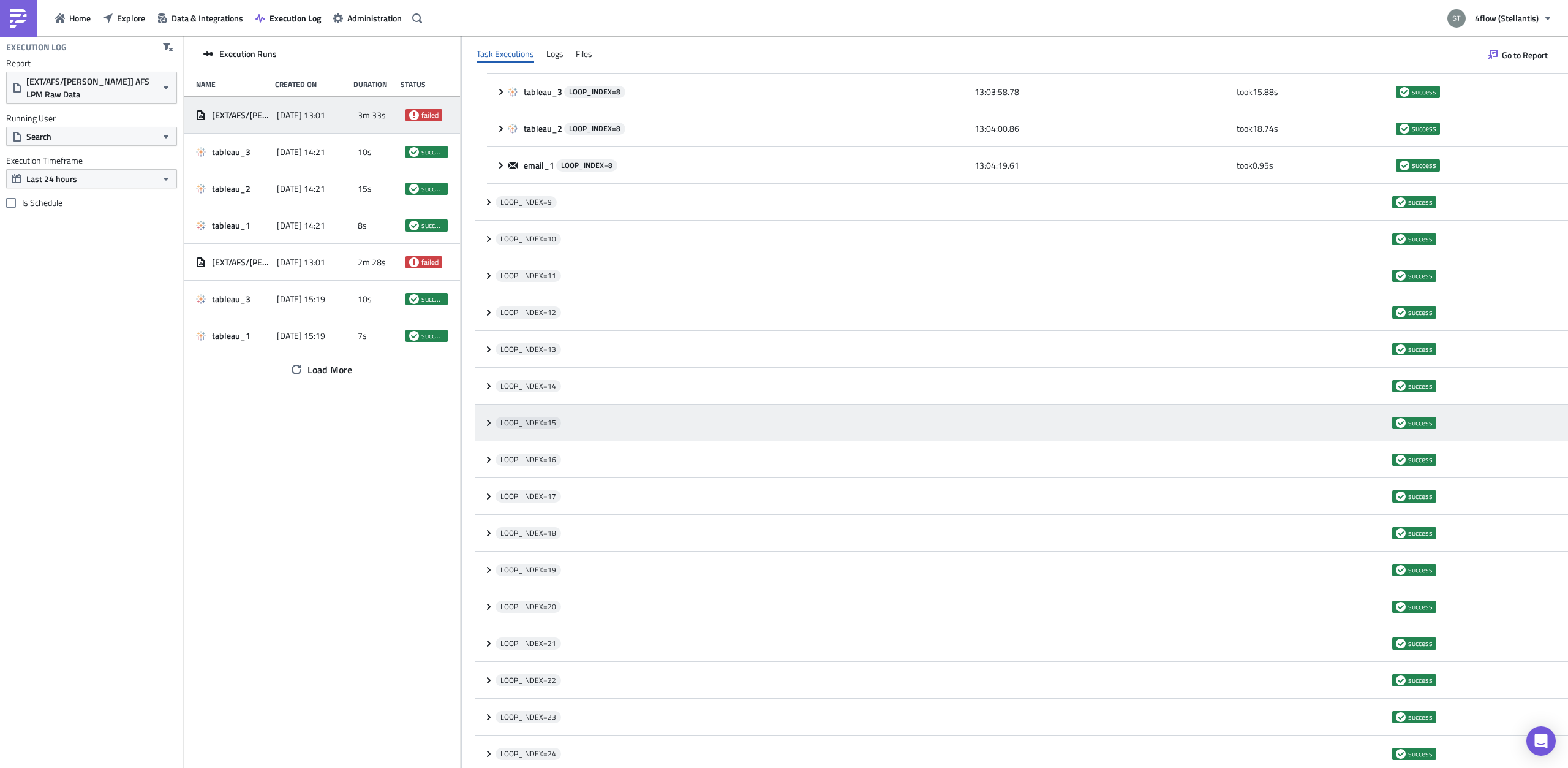
click at [485, 422] on icon at bounding box center [489, 423] width 10 height 10
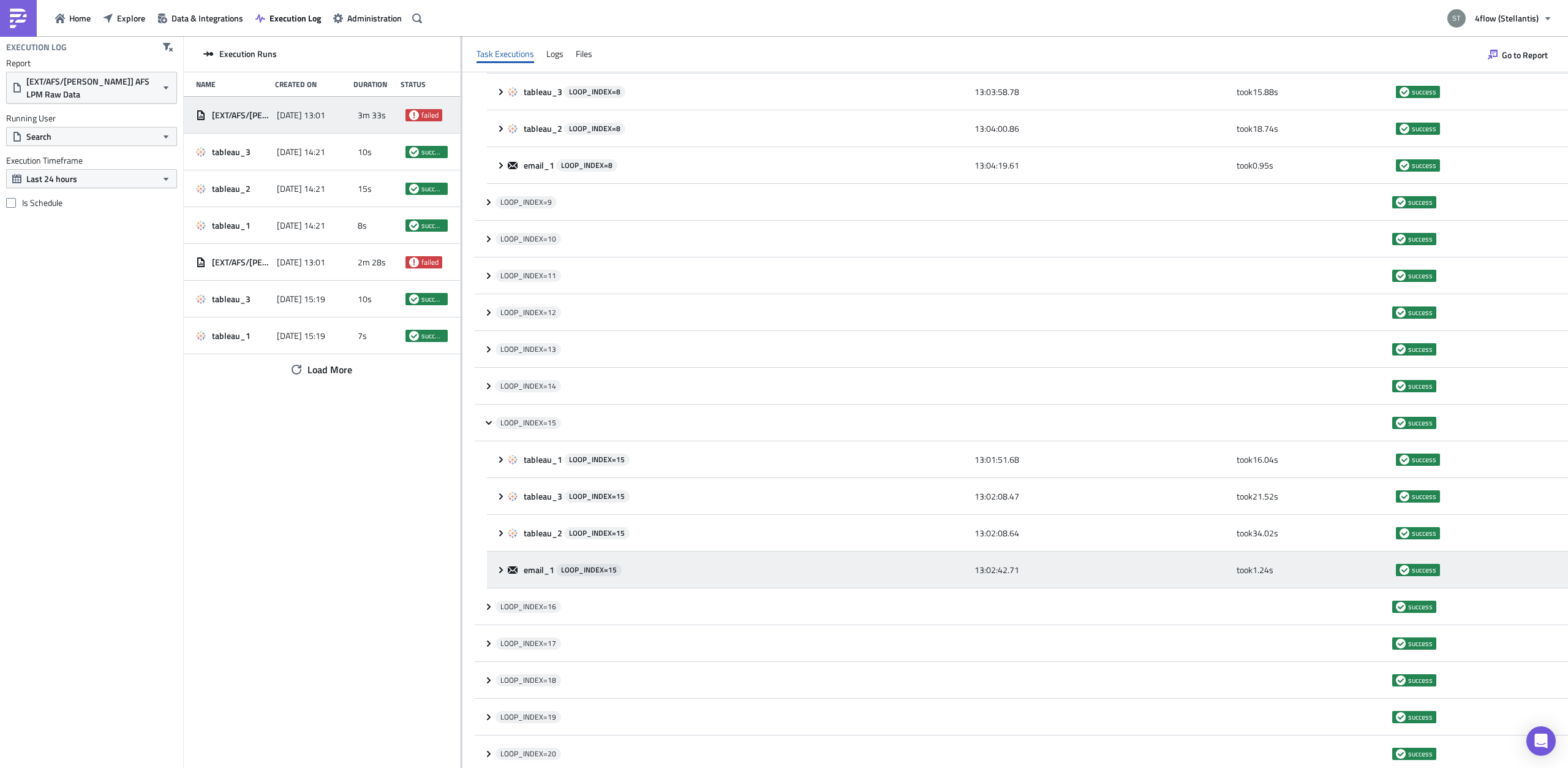
click at [504, 565] on icon at bounding box center [501, 569] width 10 height 10
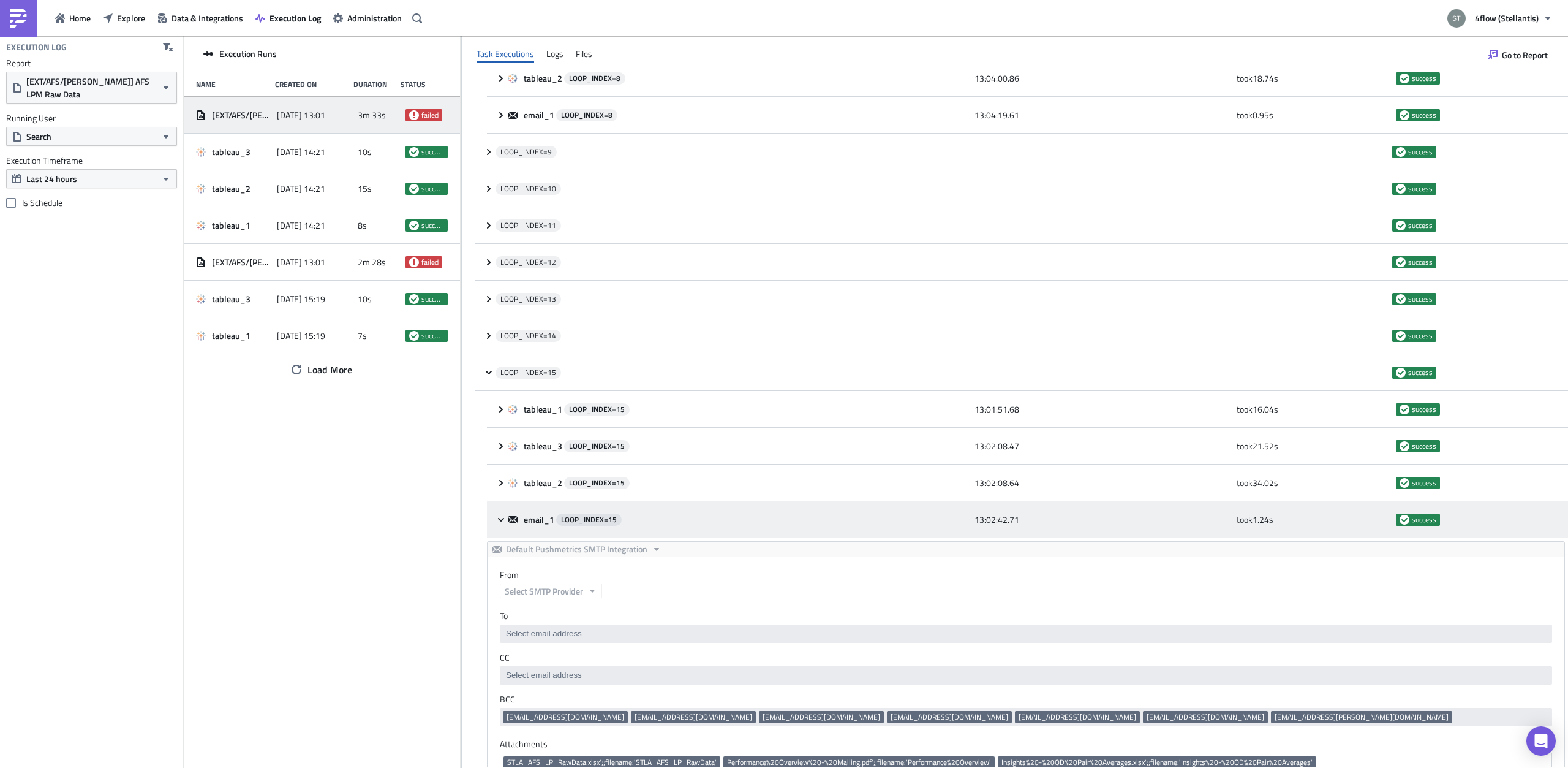
scroll to position [772, 0]
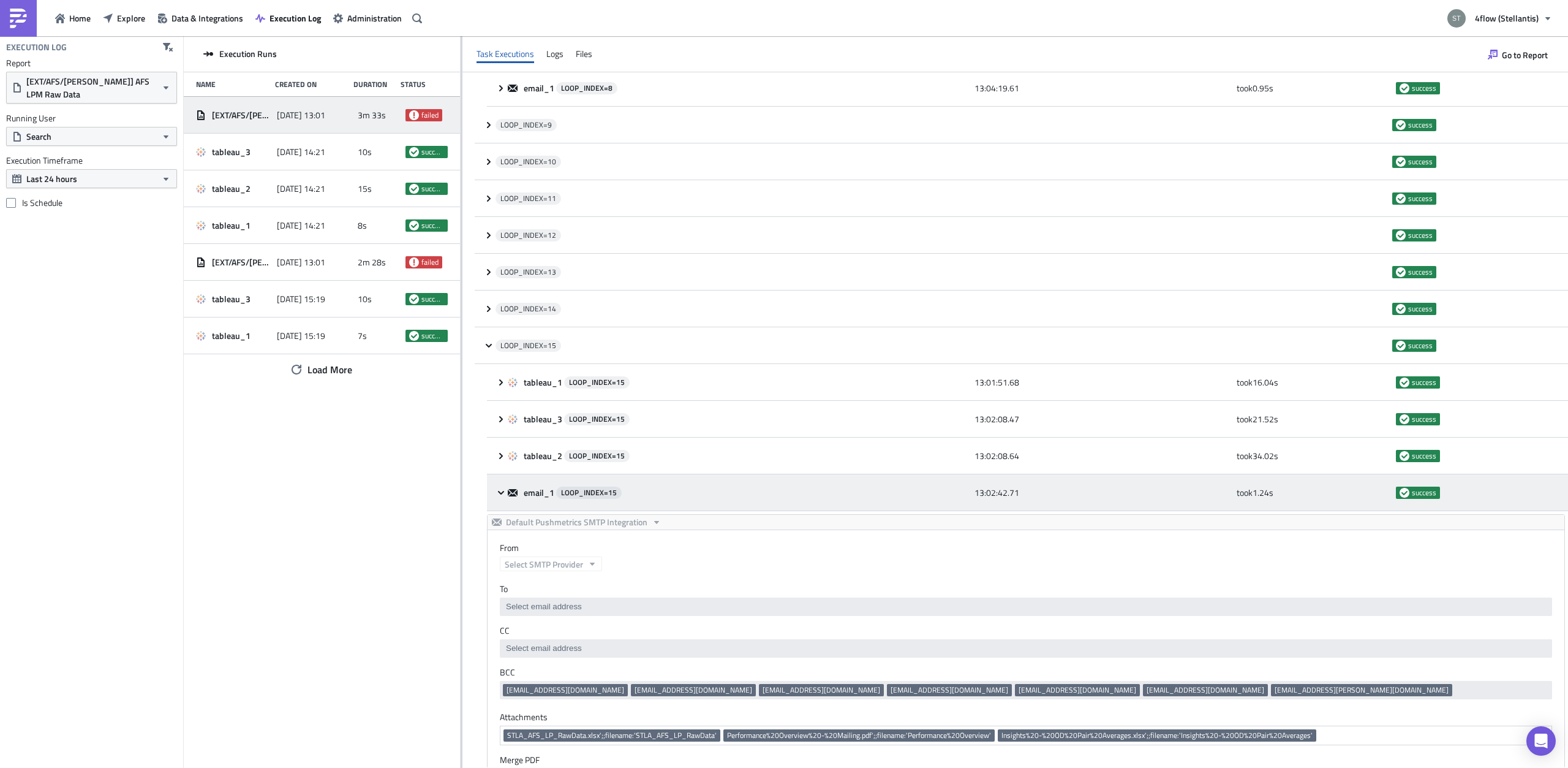
click at [504, 498] on div "email_1 LOOP_INDEX= 15 13:02:42.71 took 1.24 s success" at bounding box center [1027, 493] width 1081 height 37
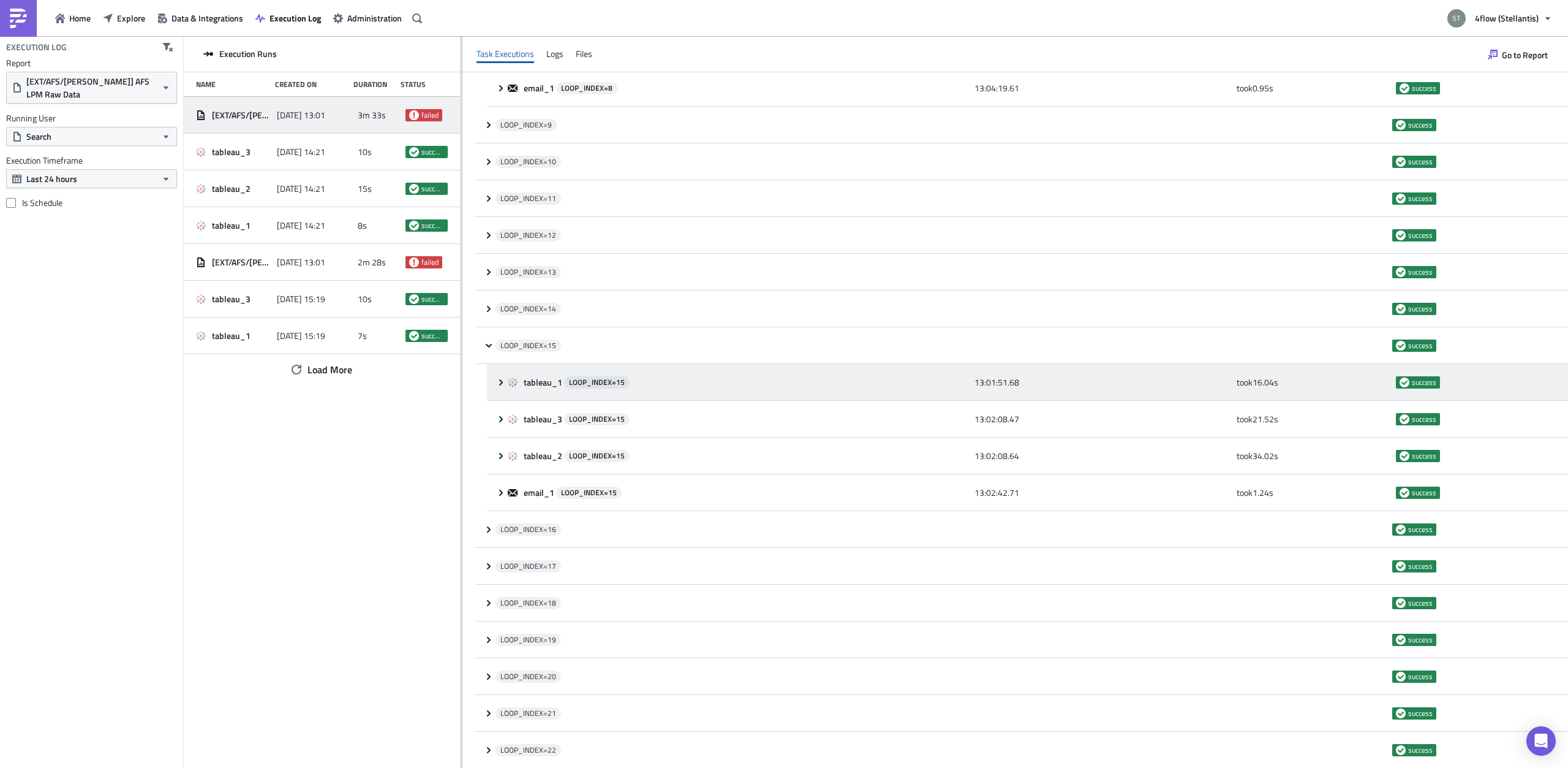
click at [499, 375] on div "tableau_1 LOOP_INDEX= 15 13:01:51.68 took 16.04 s success" at bounding box center [1027, 382] width 1081 height 37
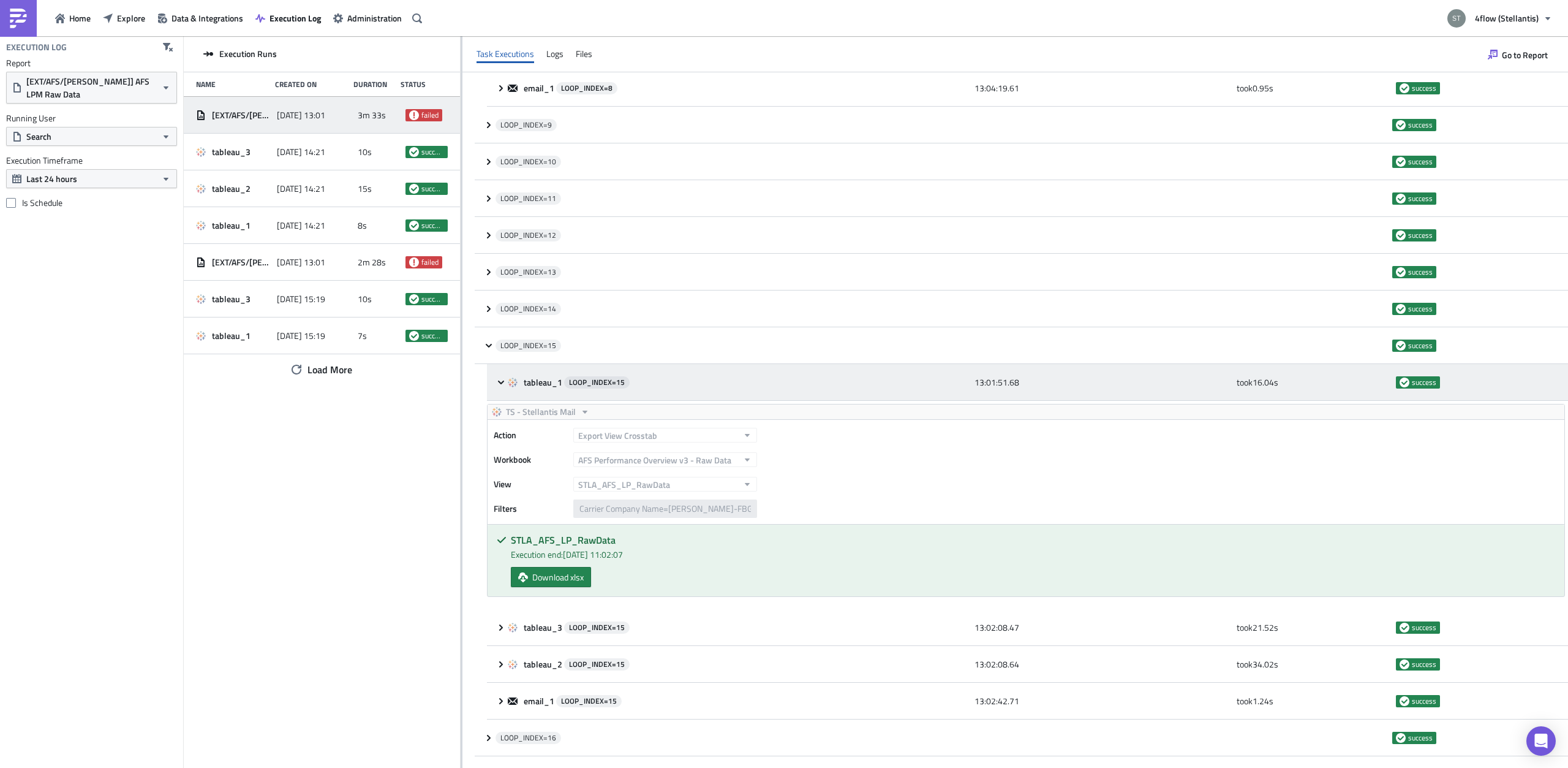
click at [497, 372] on div "tableau_1 LOOP_INDEX= 15 13:01:51.68 took 16.04 s success" at bounding box center [1027, 382] width 1081 height 37
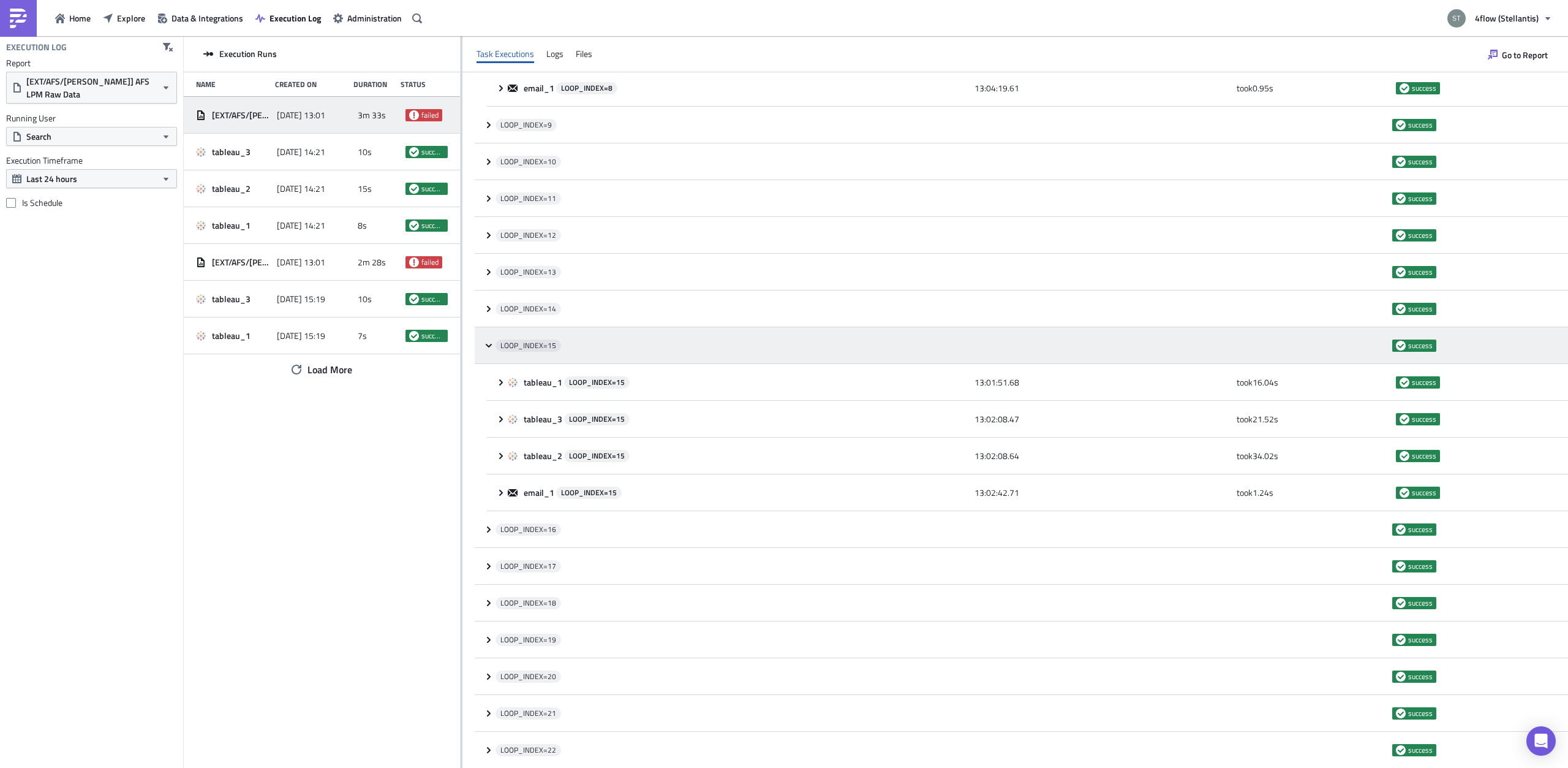
click at [489, 348] on icon at bounding box center [489, 345] width 10 height 10
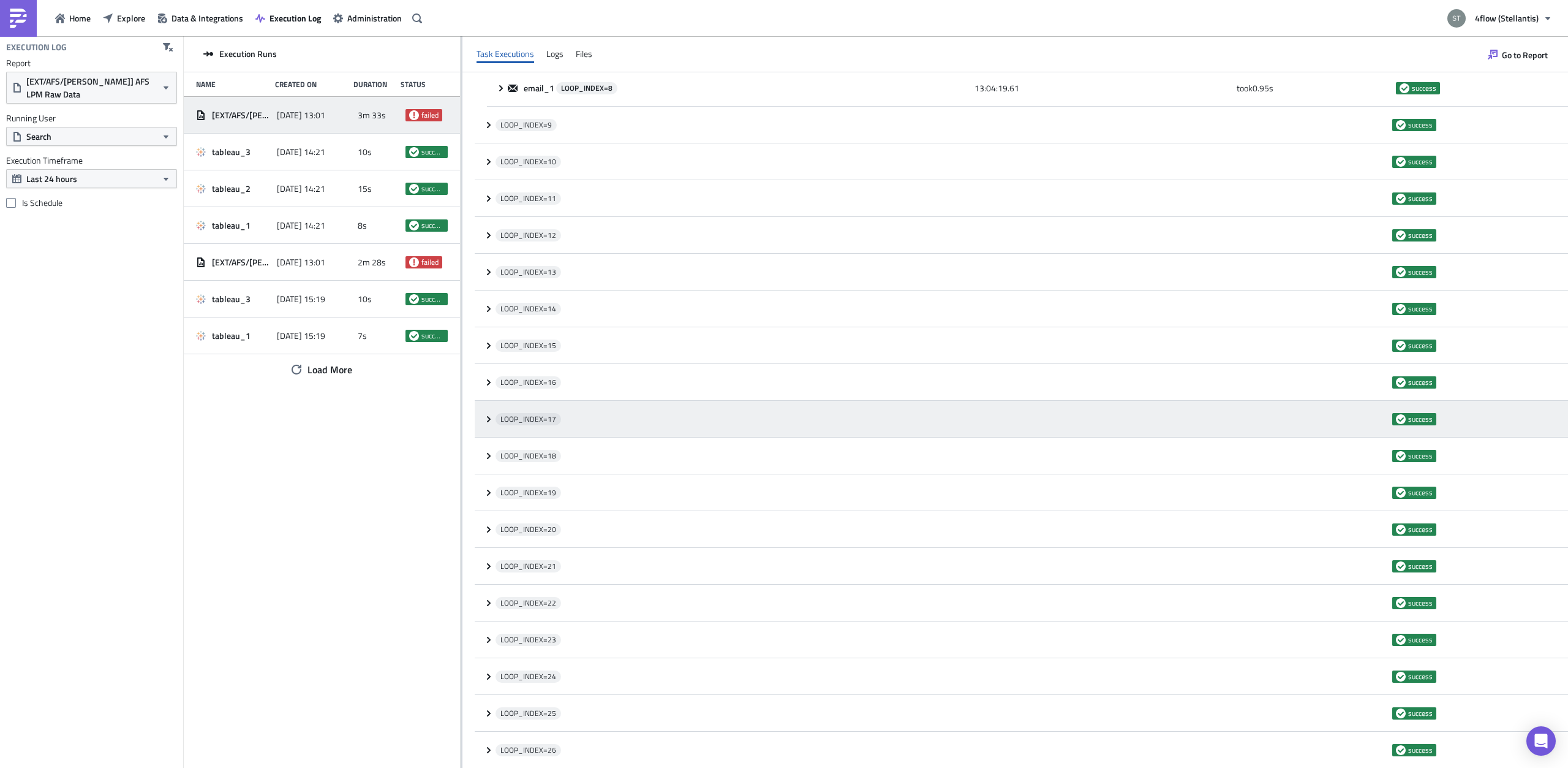
click at [484, 420] on icon at bounding box center [489, 419] width 10 height 10
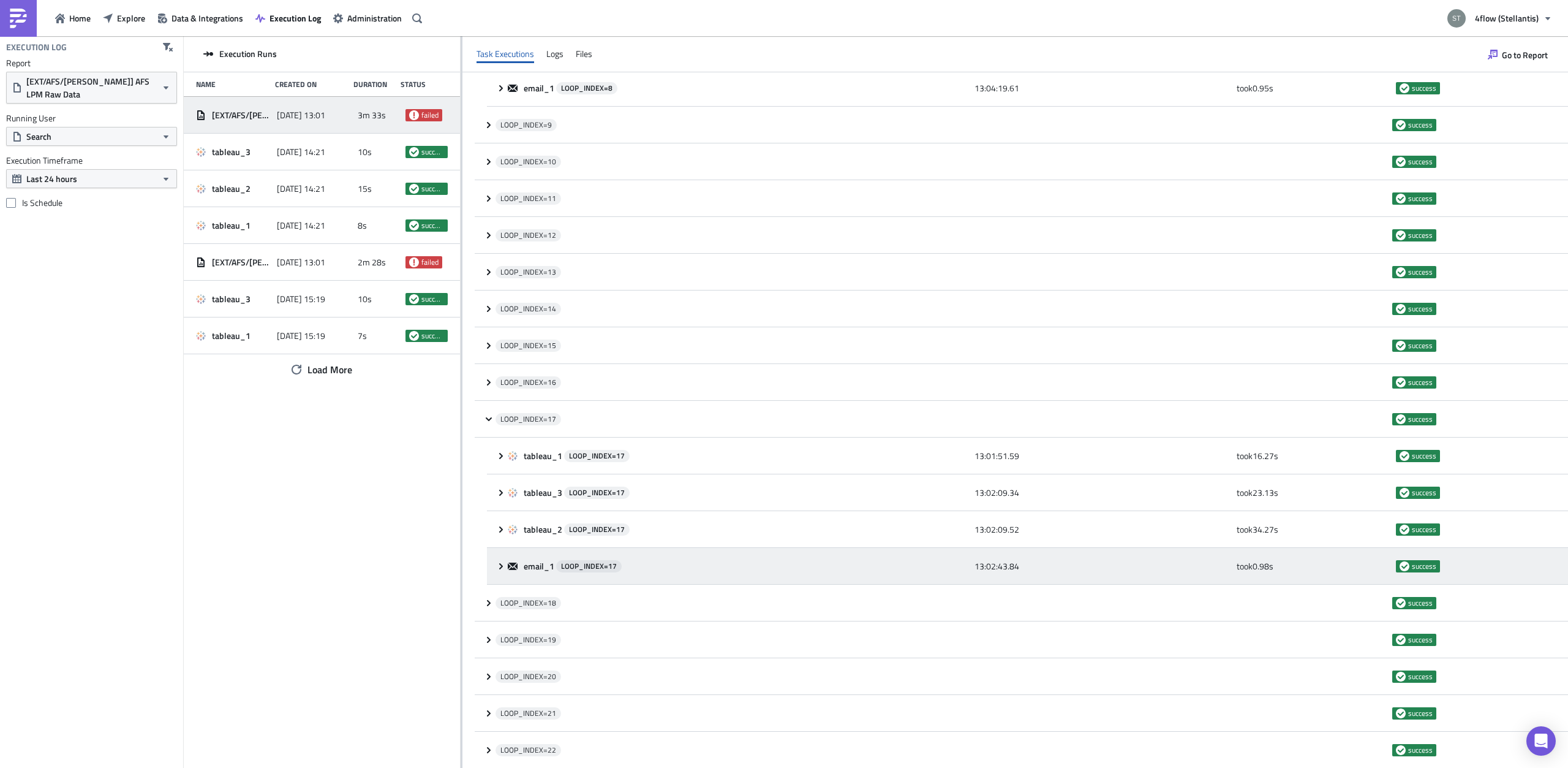
click at [499, 558] on div "email_1 LOOP_INDEX= 17 13:02:43.84 took 0.98 s success" at bounding box center [1027, 566] width 1081 height 37
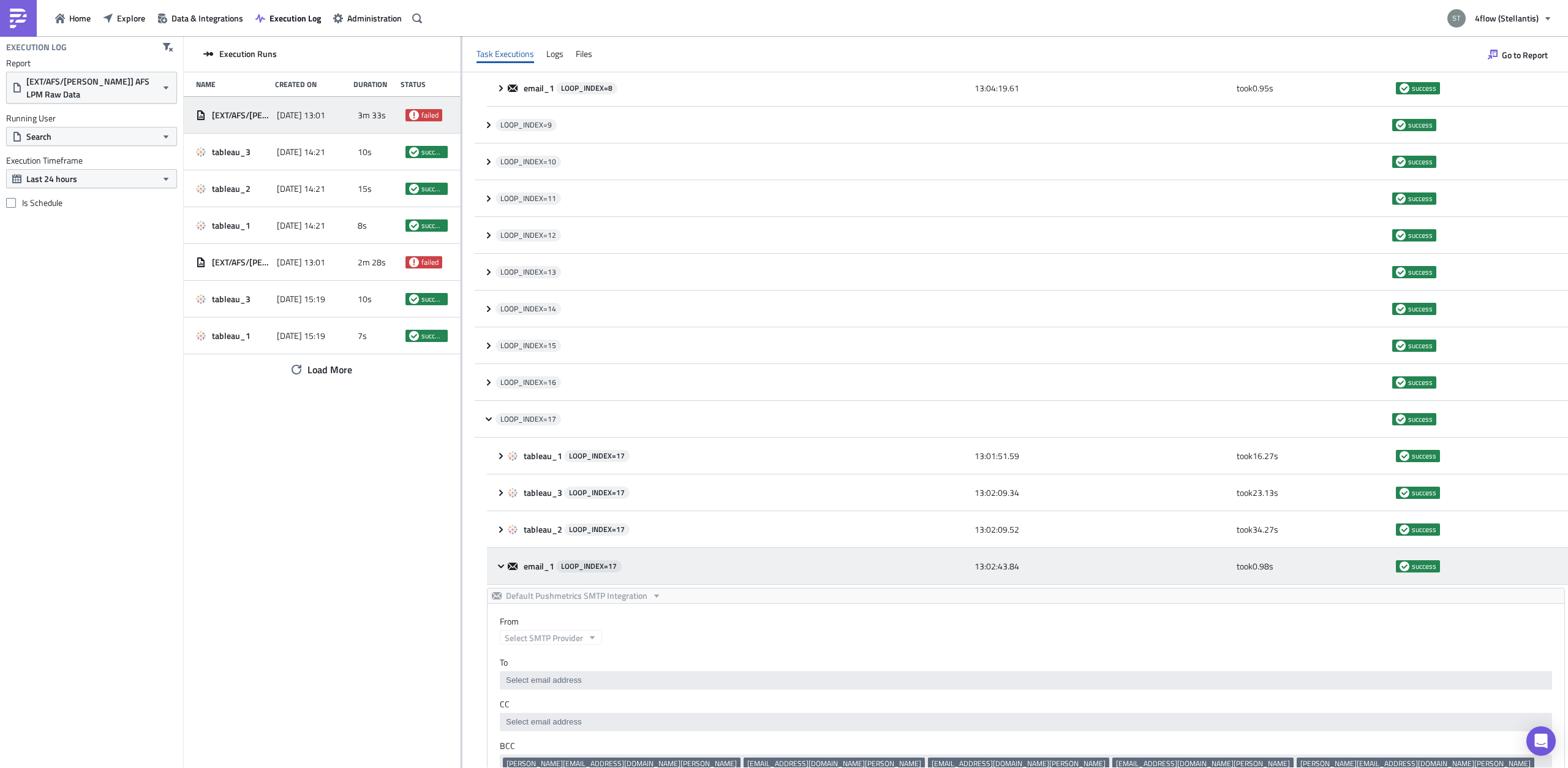
click at [499, 558] on div "email_1 LOOP_INDEX= 17 13:02:43.84 took 0.98 s success" at bounding box center [1027, 566] width 1081 height 37
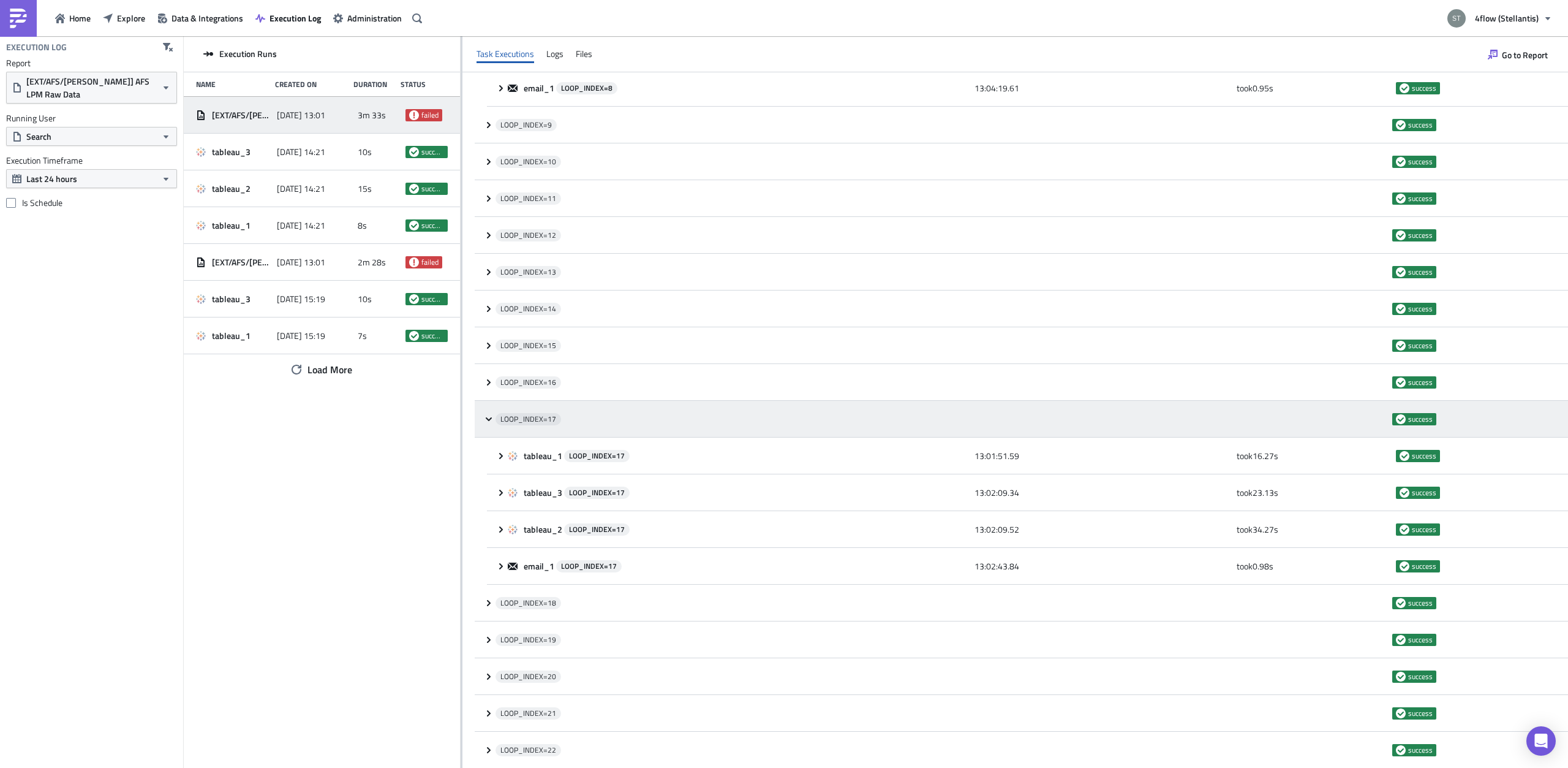
click at [485, 413] on div "LOOP_INDEX= 17 success" at bounding box center [1021, 419] width 1093 height 37
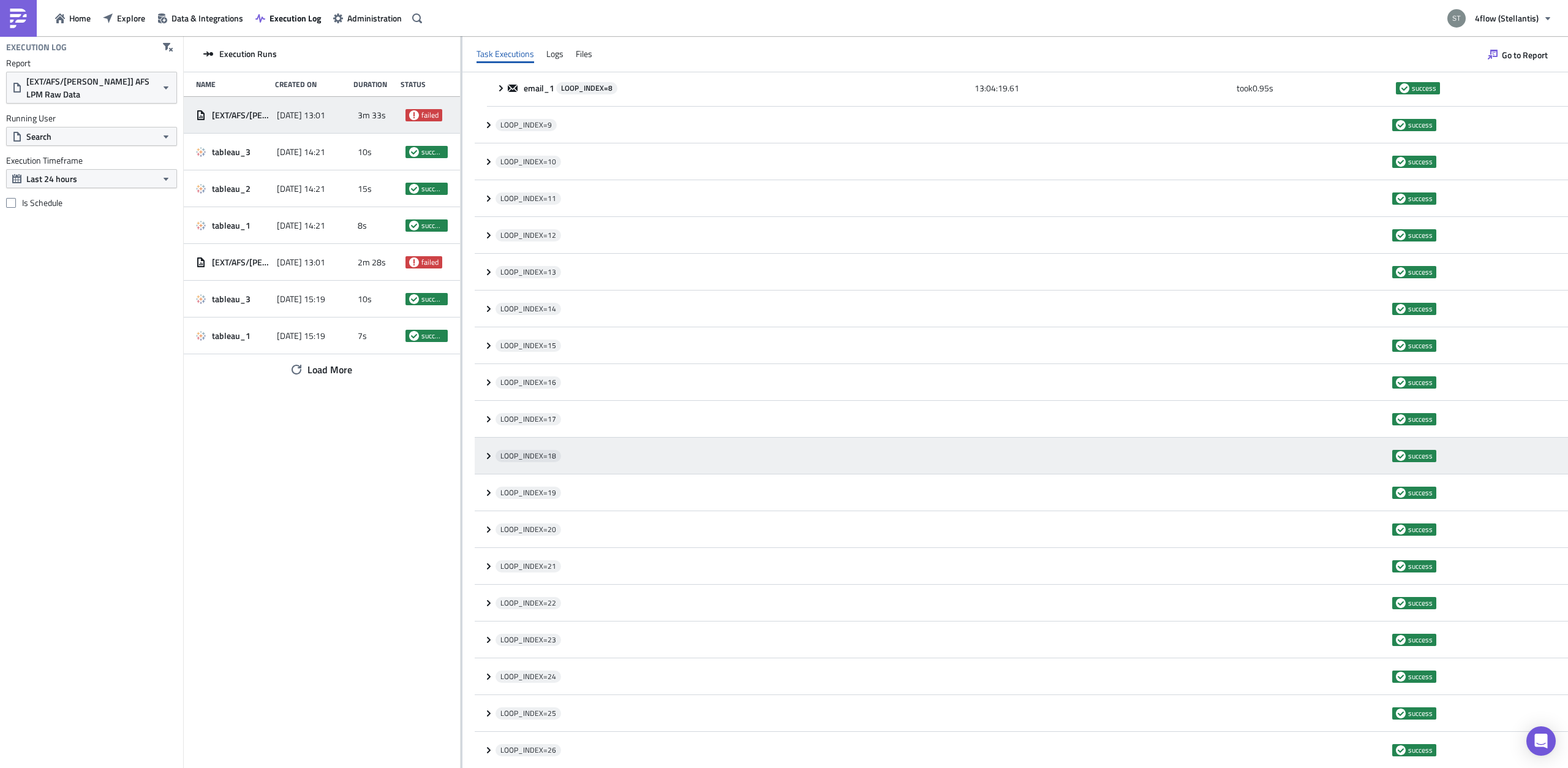
click at [483, 466] on div "LOOP_INDEX= 18 success" at bounding box center [1021, 456] width 1093 height 37
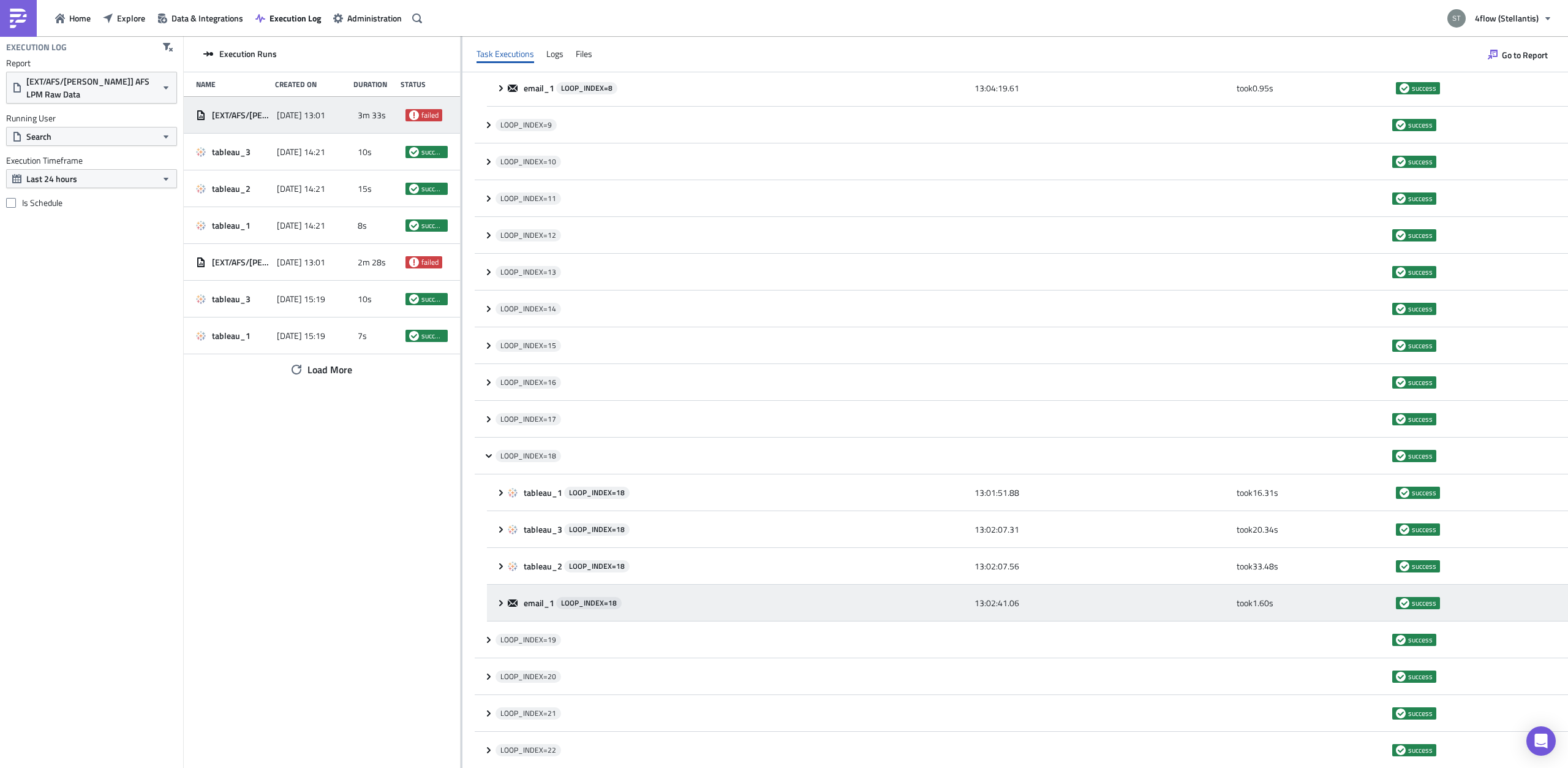
click at [497, 595] on div "email_1 LOOP_INDEX= 18 13:02:41.06 took 1.60 s success" at bounding box center [1027, 603] width 1081 height 37
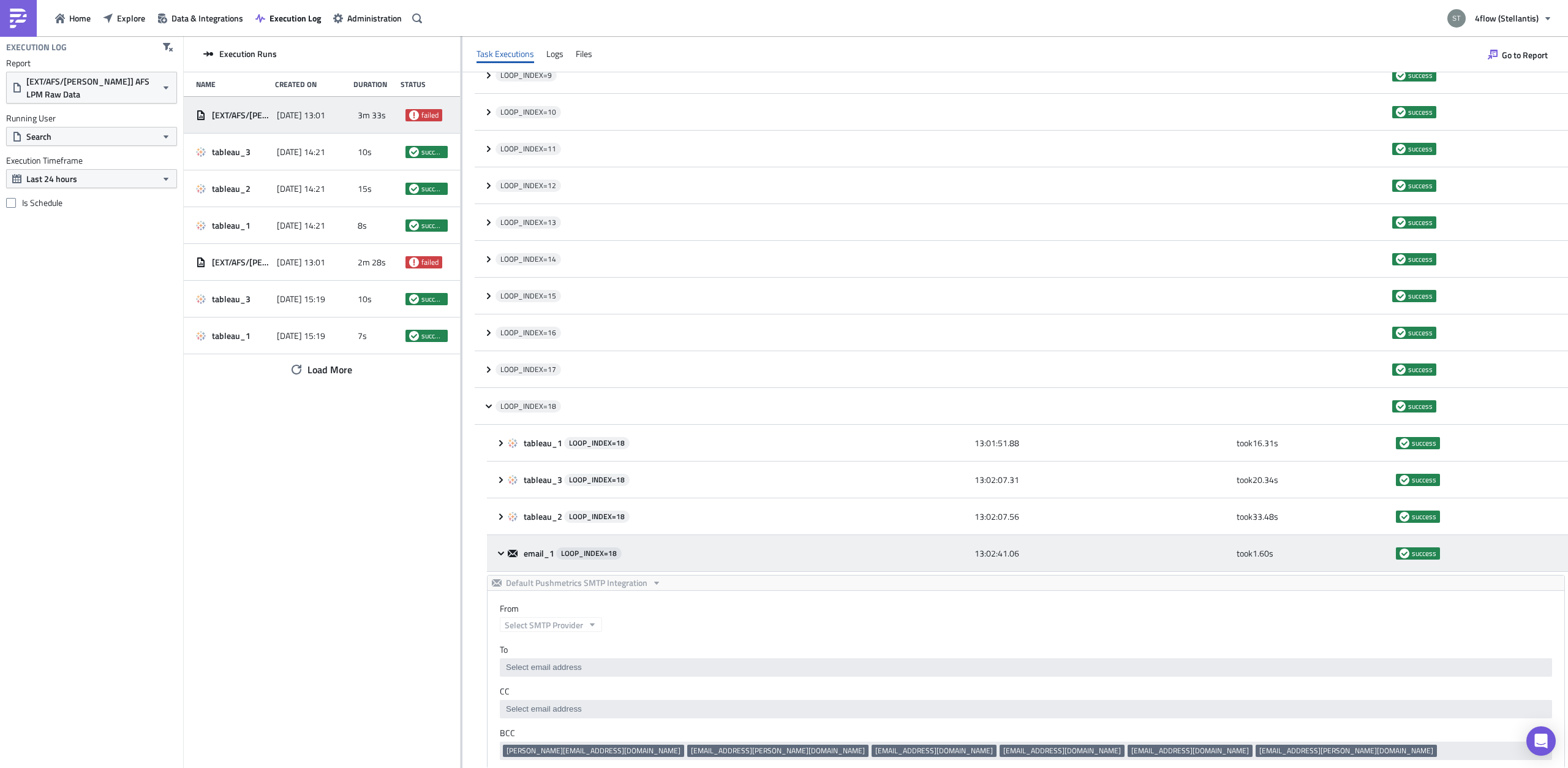
scroll to position [849, 0]
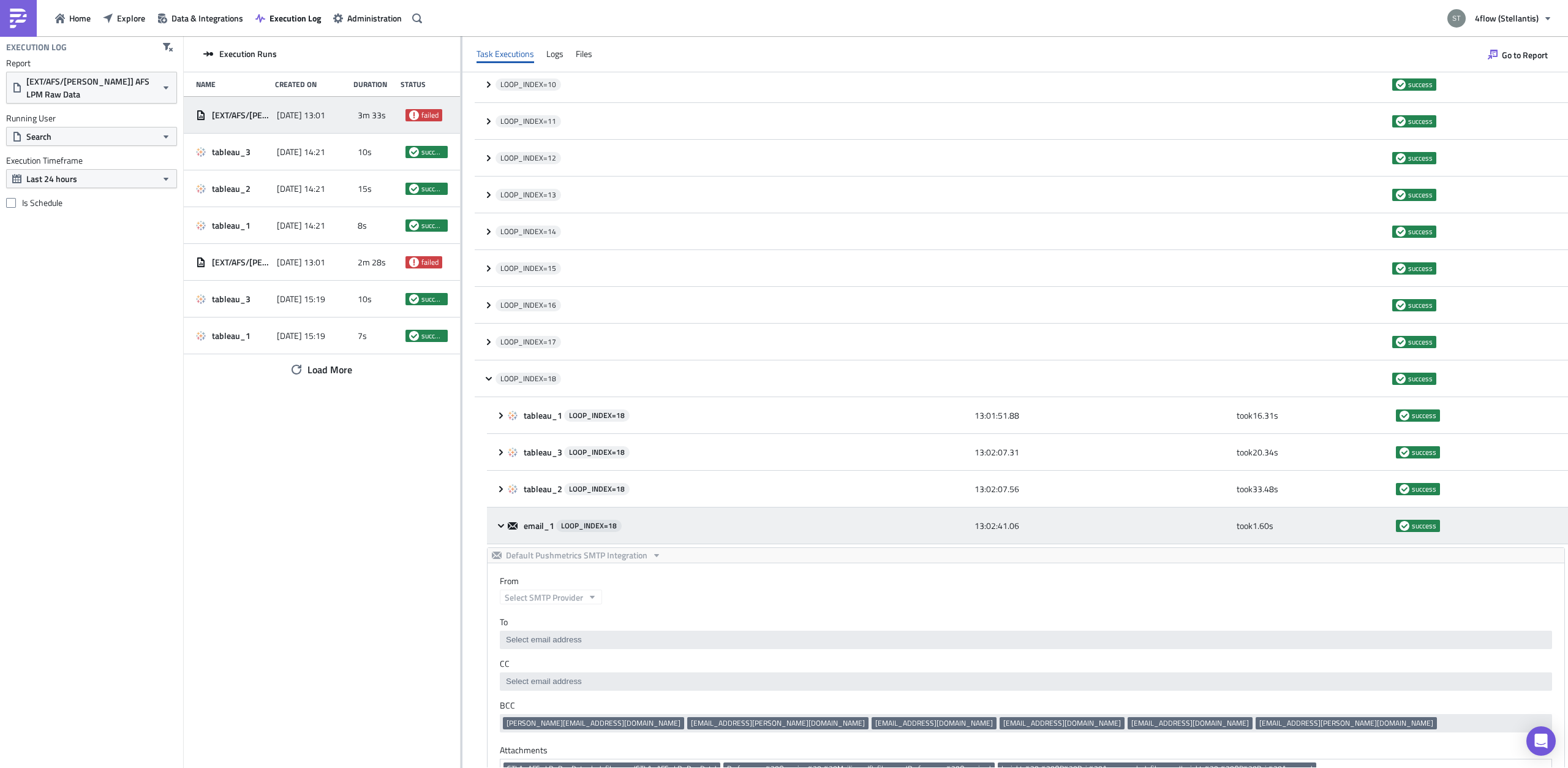
click at [503, 519] on div "email_1 LOOP_INDEX= 18 13:02:41.06 took 1.60 s success" at bounding box center [1027, 526] width 1081 height 37
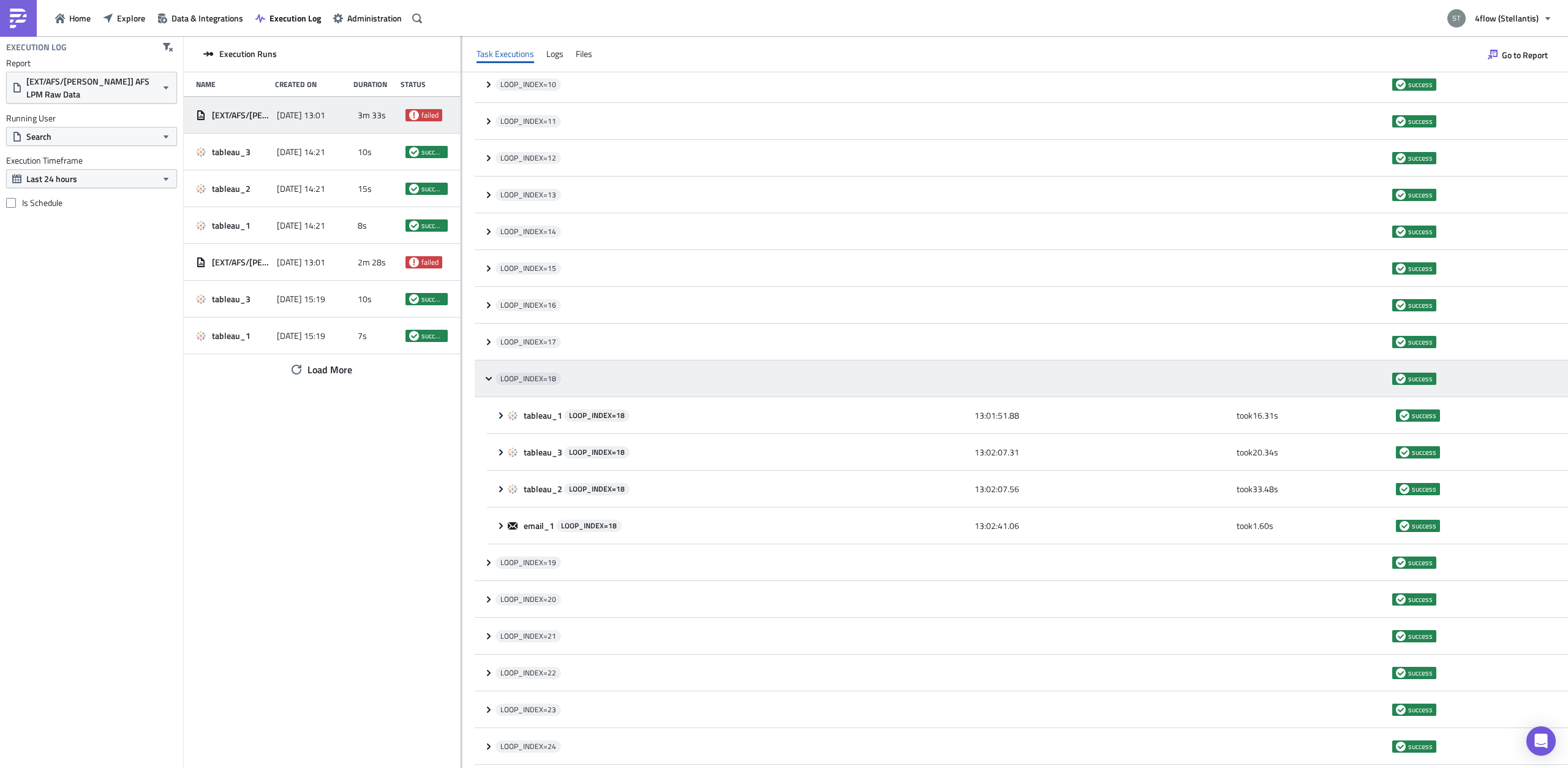
click at [488, 384] on div "LOOP_INDEX= 18 success" at bounding box center [1021, 379] width 1093 height 37
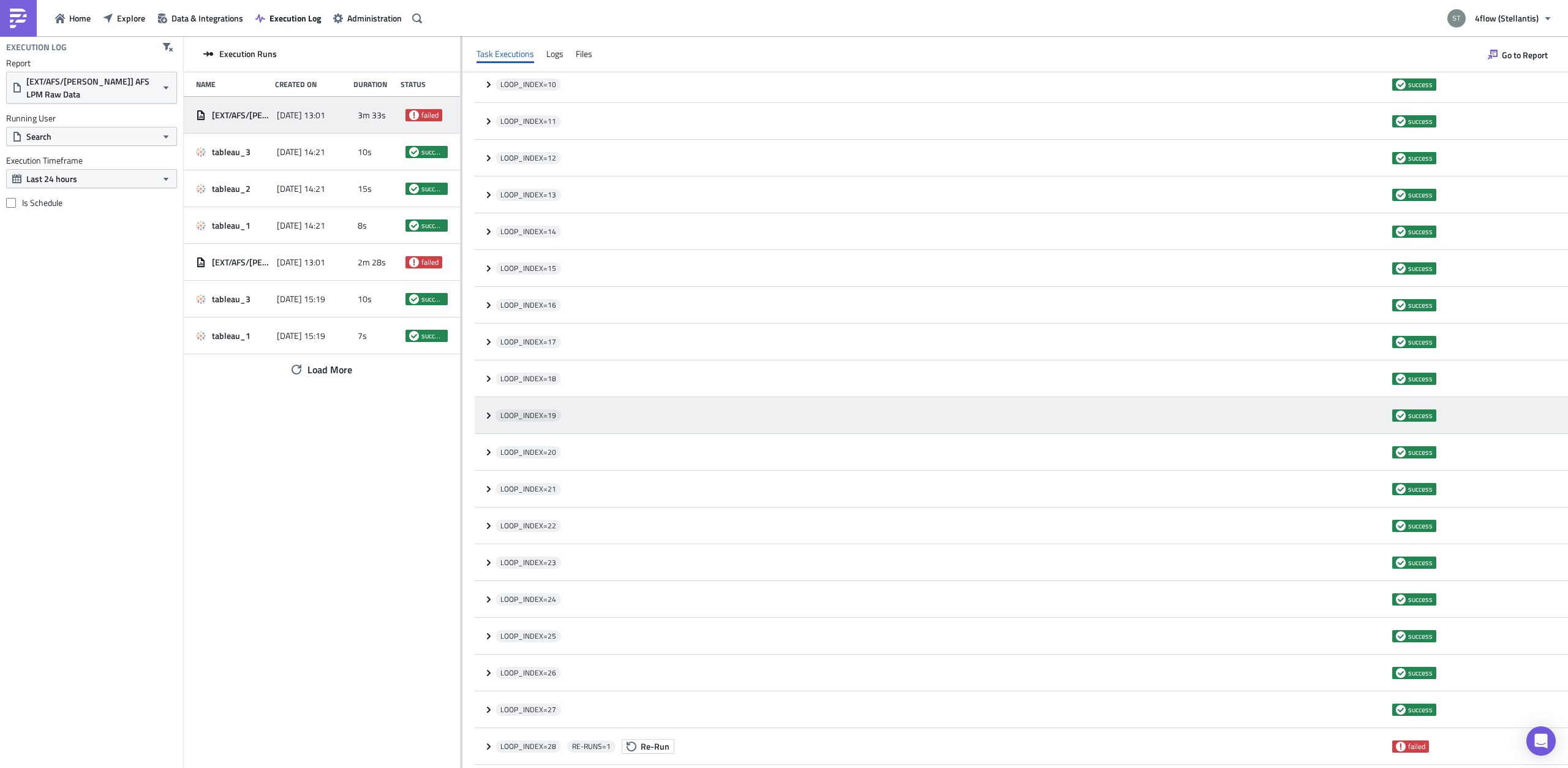
click at [485, 418] on icon at bounding box center [489, 415] width 10 height 10
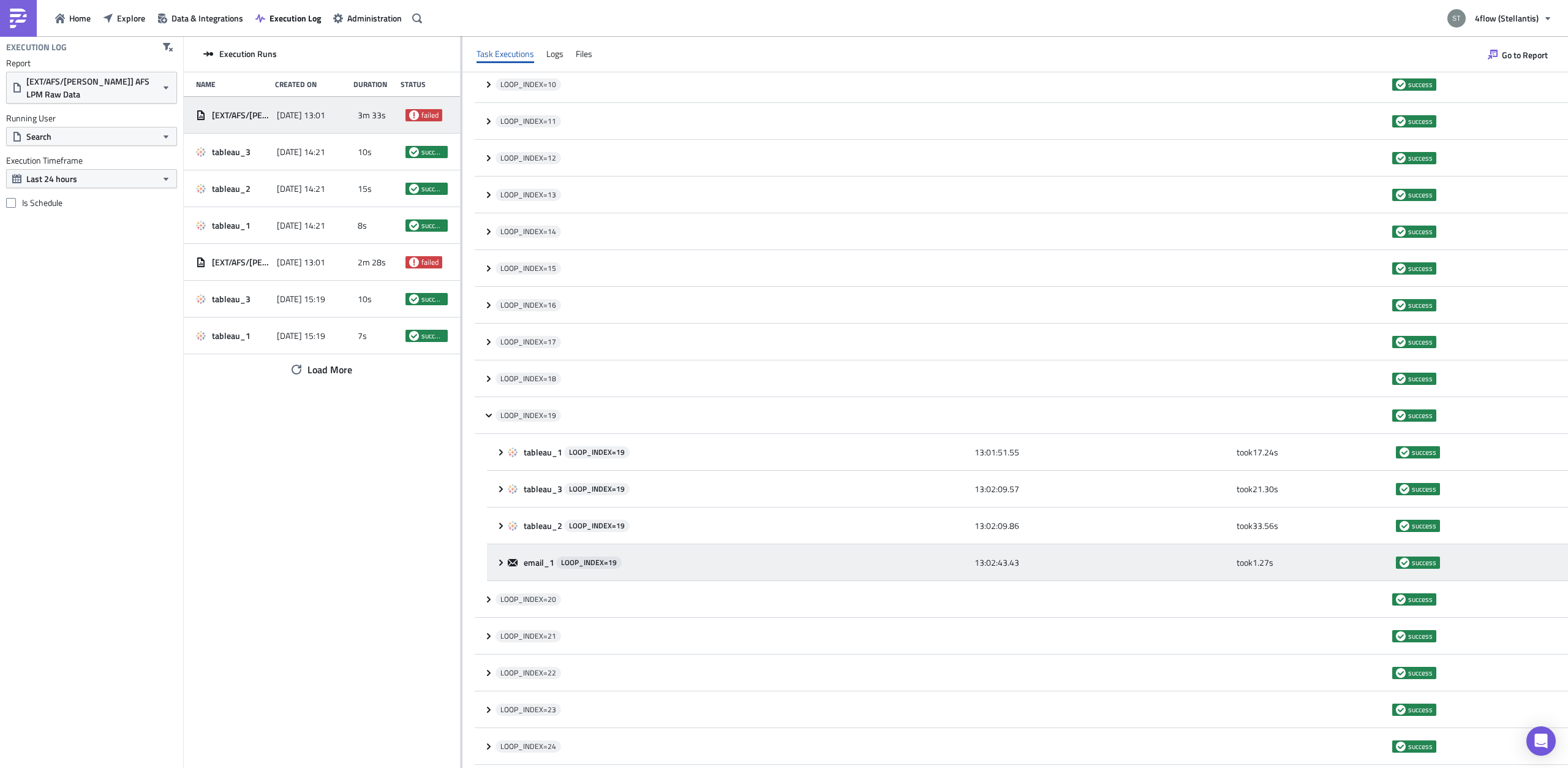
click at [506, 562] on span at bounding box center [502, 562] width 12 height 10
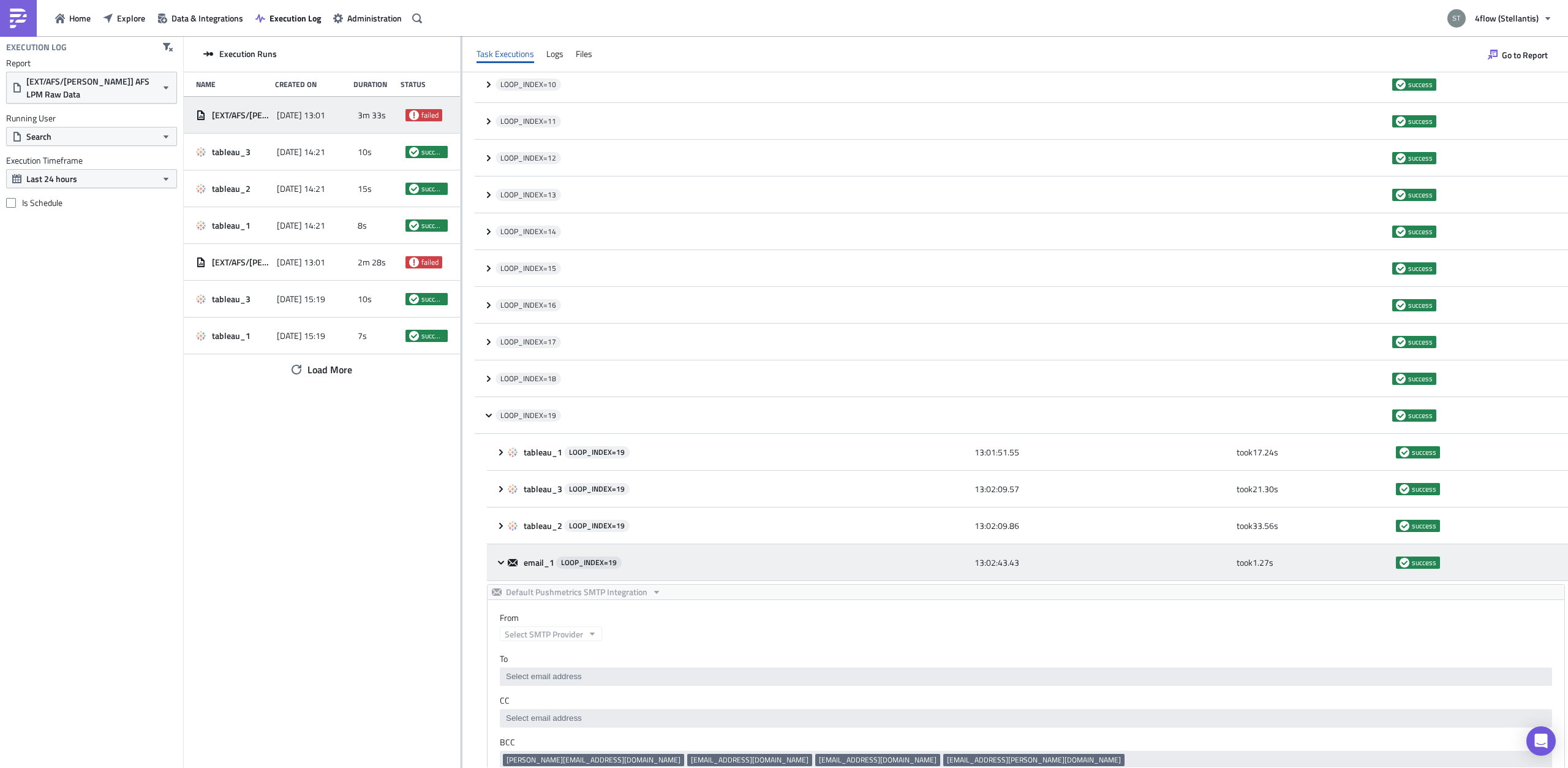
click at [506, 562] on span at bounding box center [502, 562] width 12 height 10
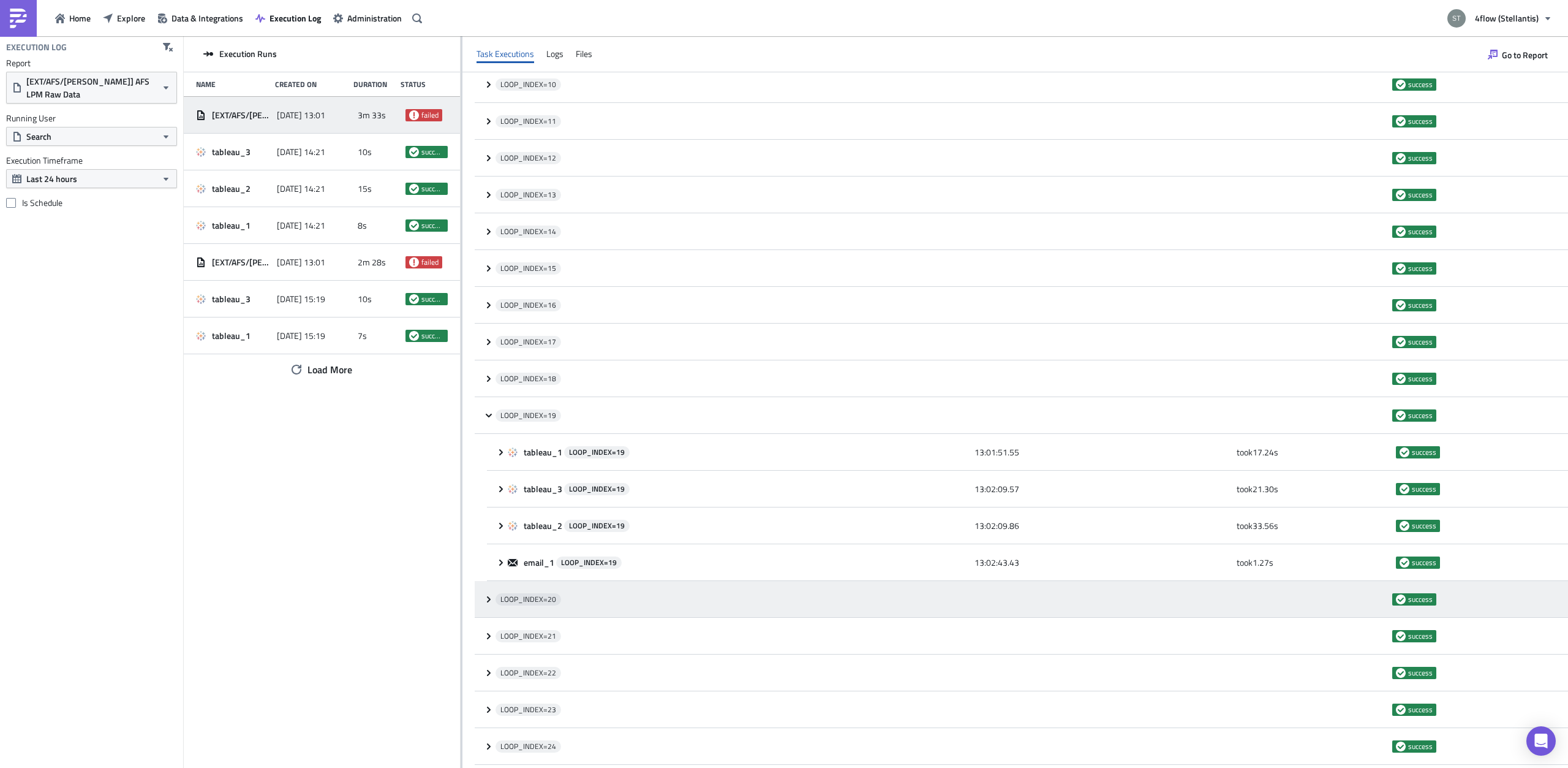
click at [483, 595] on div "LOOP_INDEX= 20 success" at bounding box center [1021, 599] width 1093 height 37
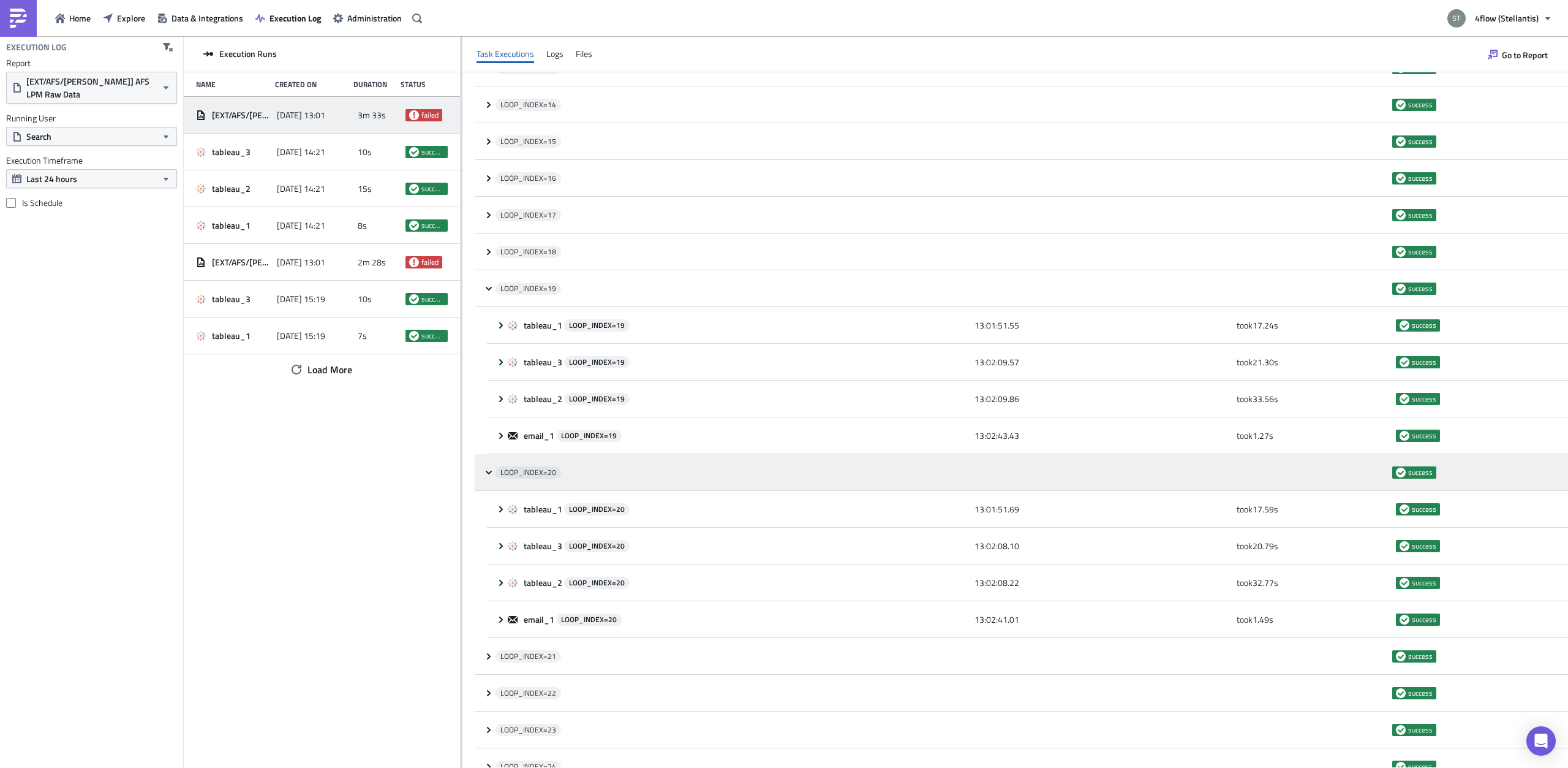
scroll to position [1004, 0]
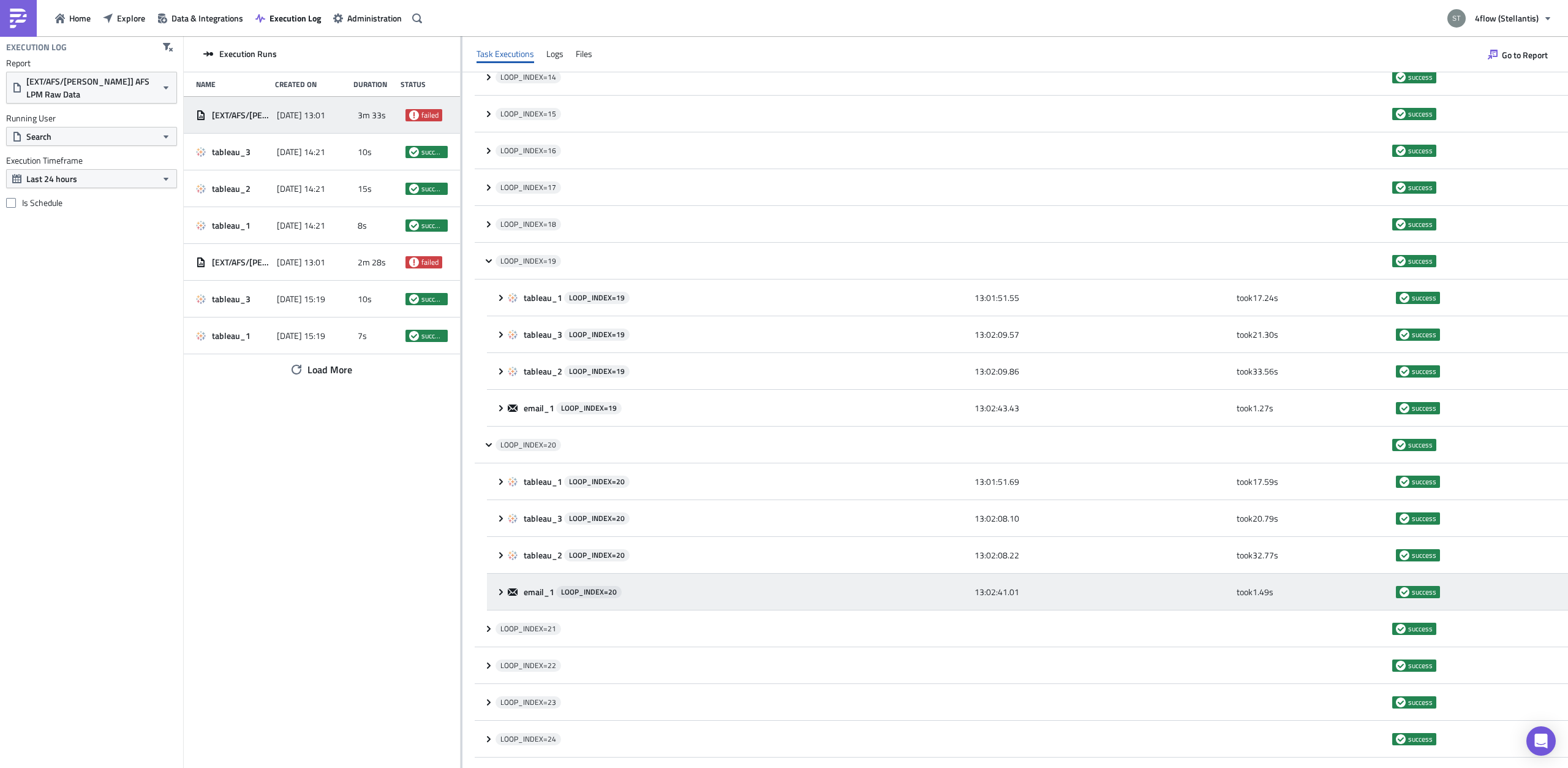
click at [492, 592] on div "email_1 LOOP_INDEX= 20 13:02:41.01 took 1.49 s success" at bounding box center [1027, 592] width 1081 height 37
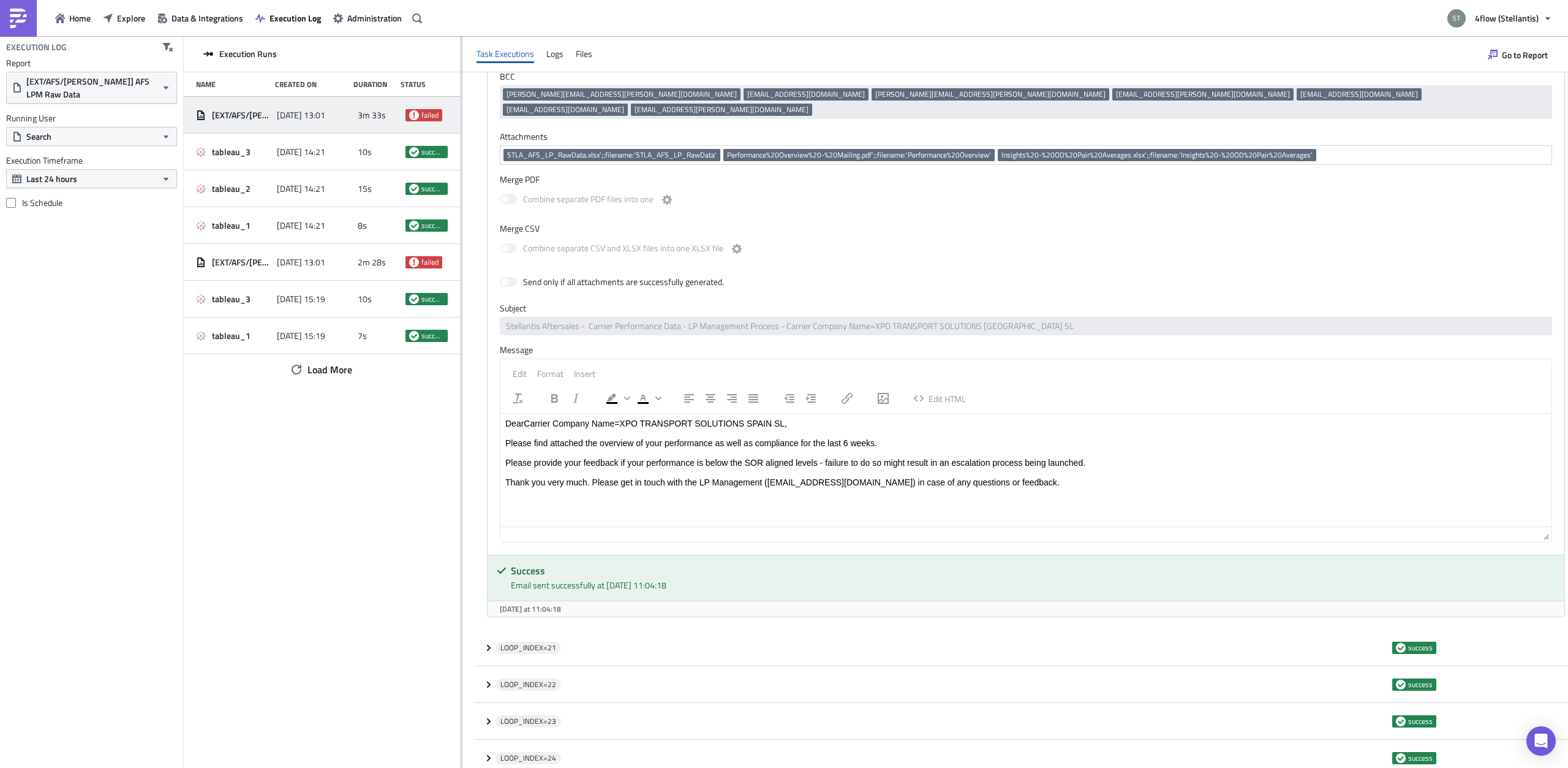
scroll to position [1775, 0]
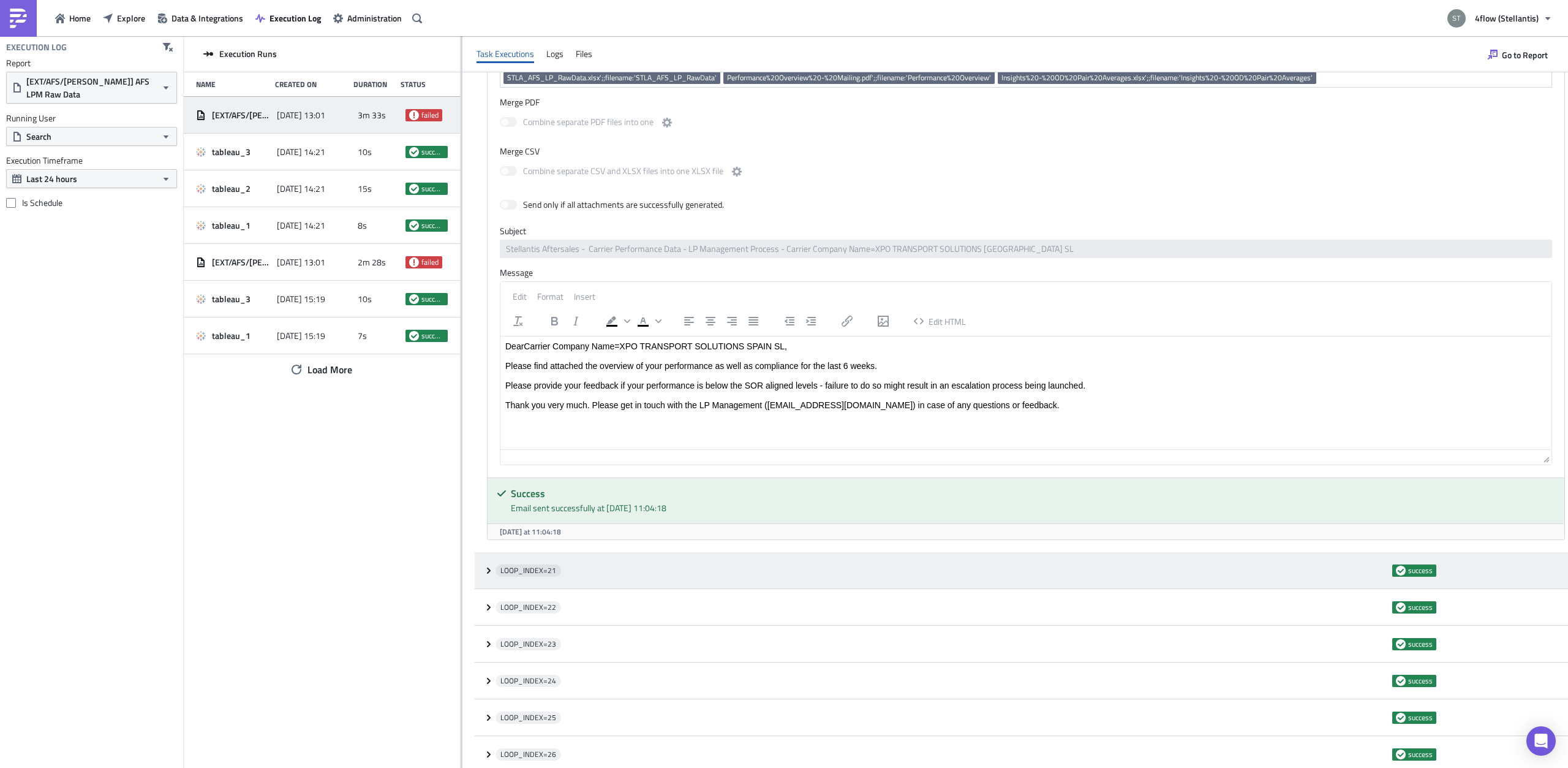
click at [487, 564] on div "LOOP_INDEX= 21 success" at bounding box center [1021, 570] width 1093 height 37
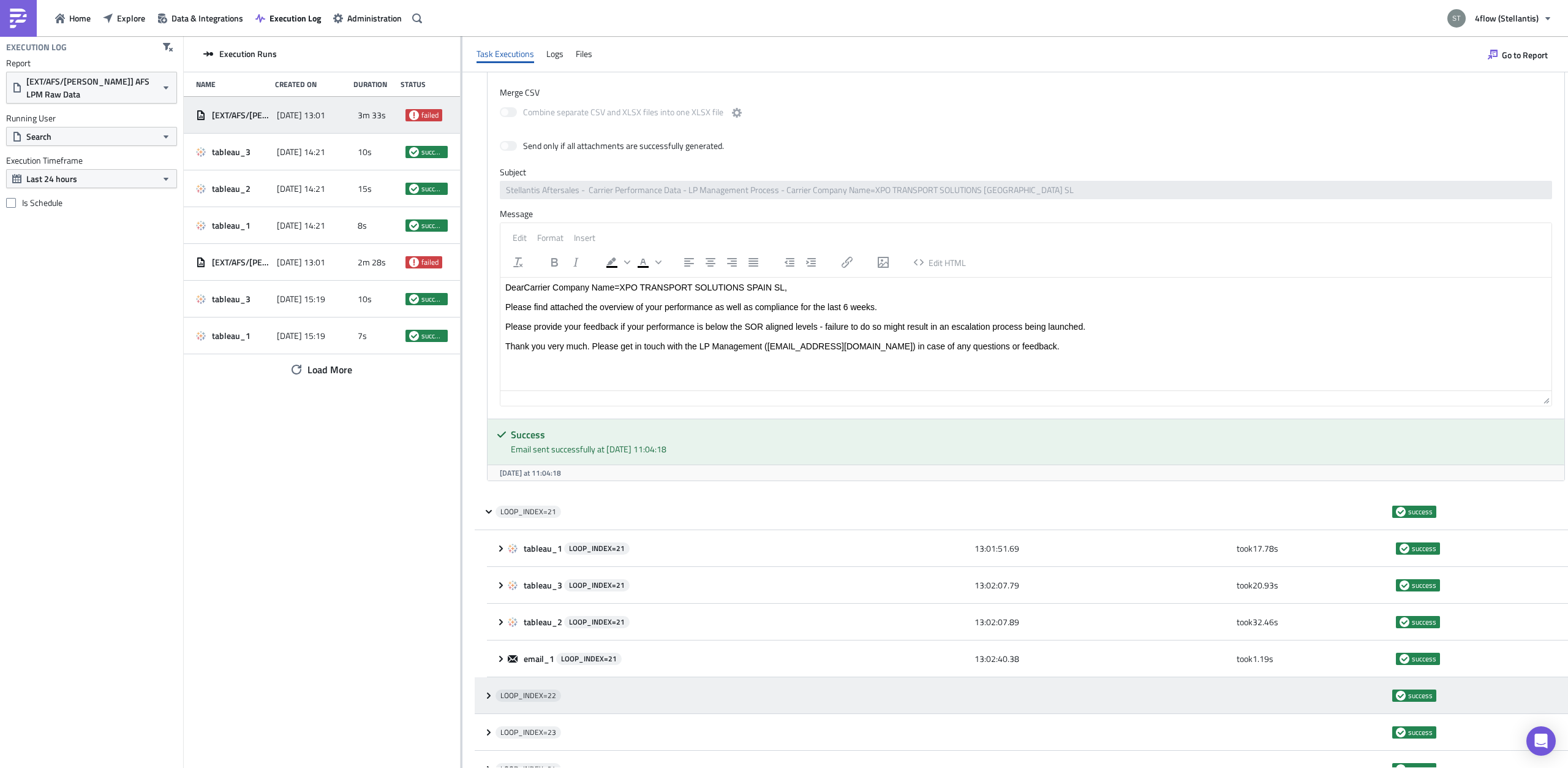
scroll to position [1930, 0]
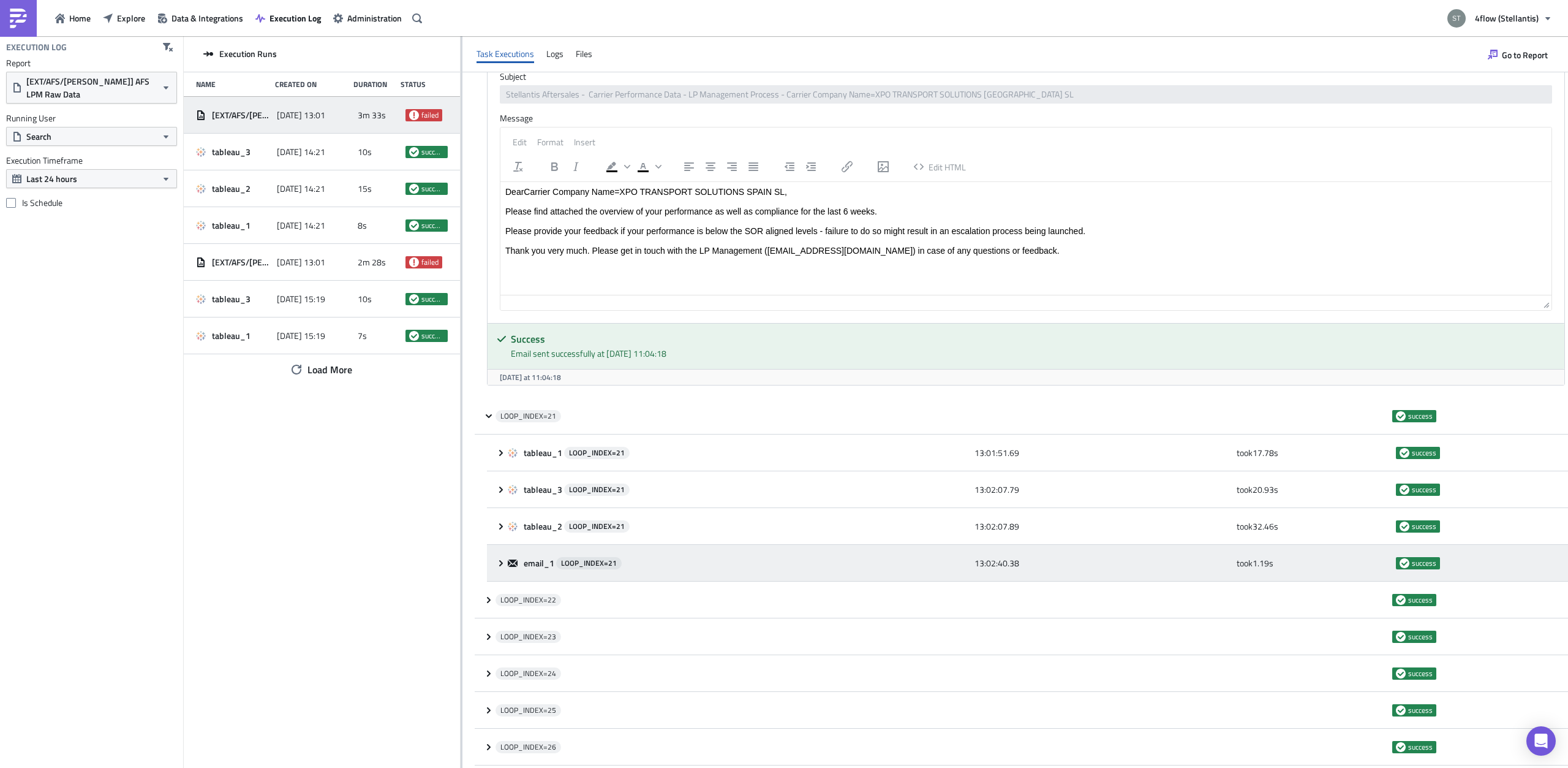
click at [496, 552] on div "email_1 LOOP_INDEX= 21 13:02:40.38 took 1.19 s success" at bounding box center [1027, 563] width 1081 height 37
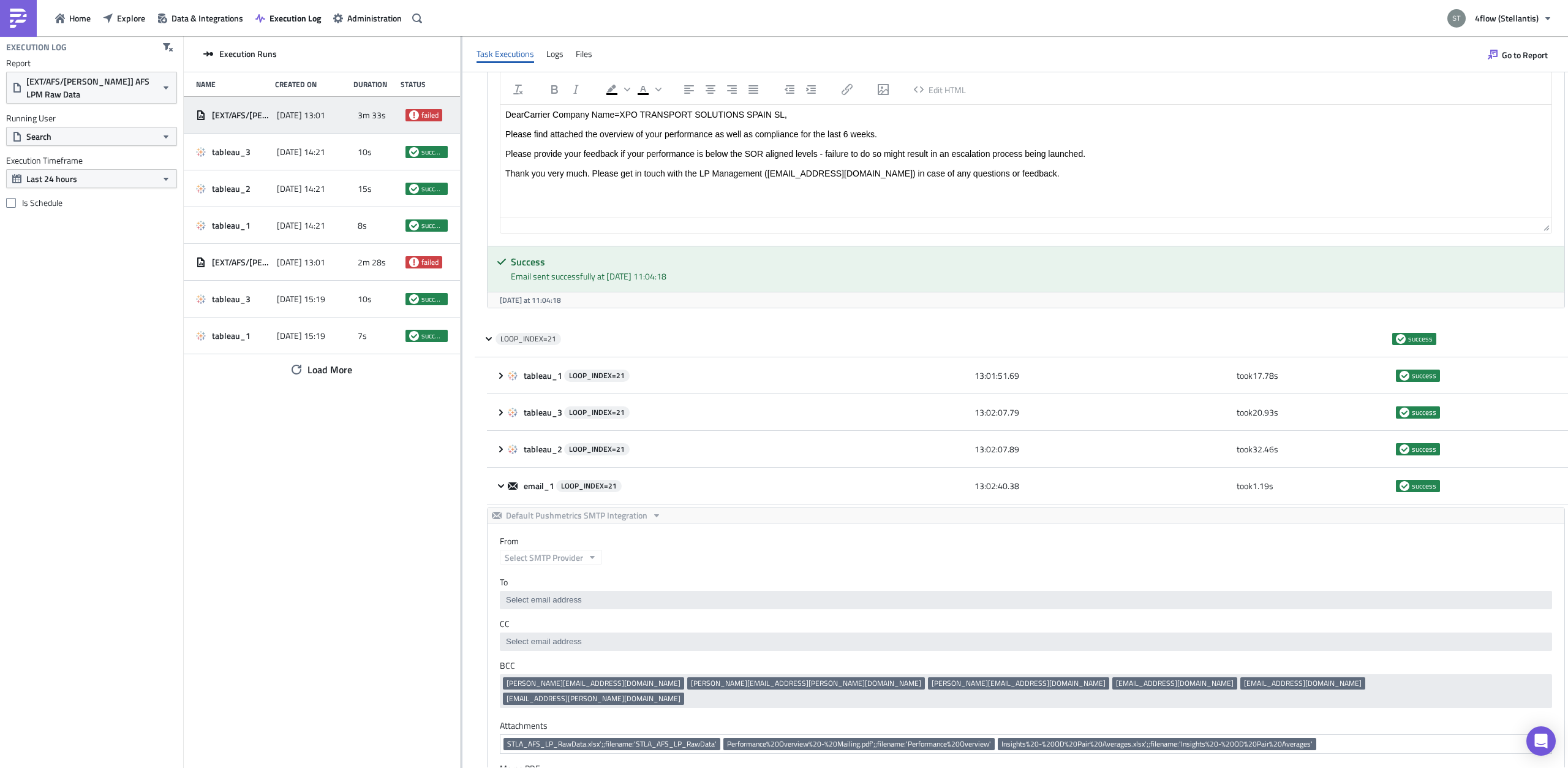
scroll to position [0, 0]
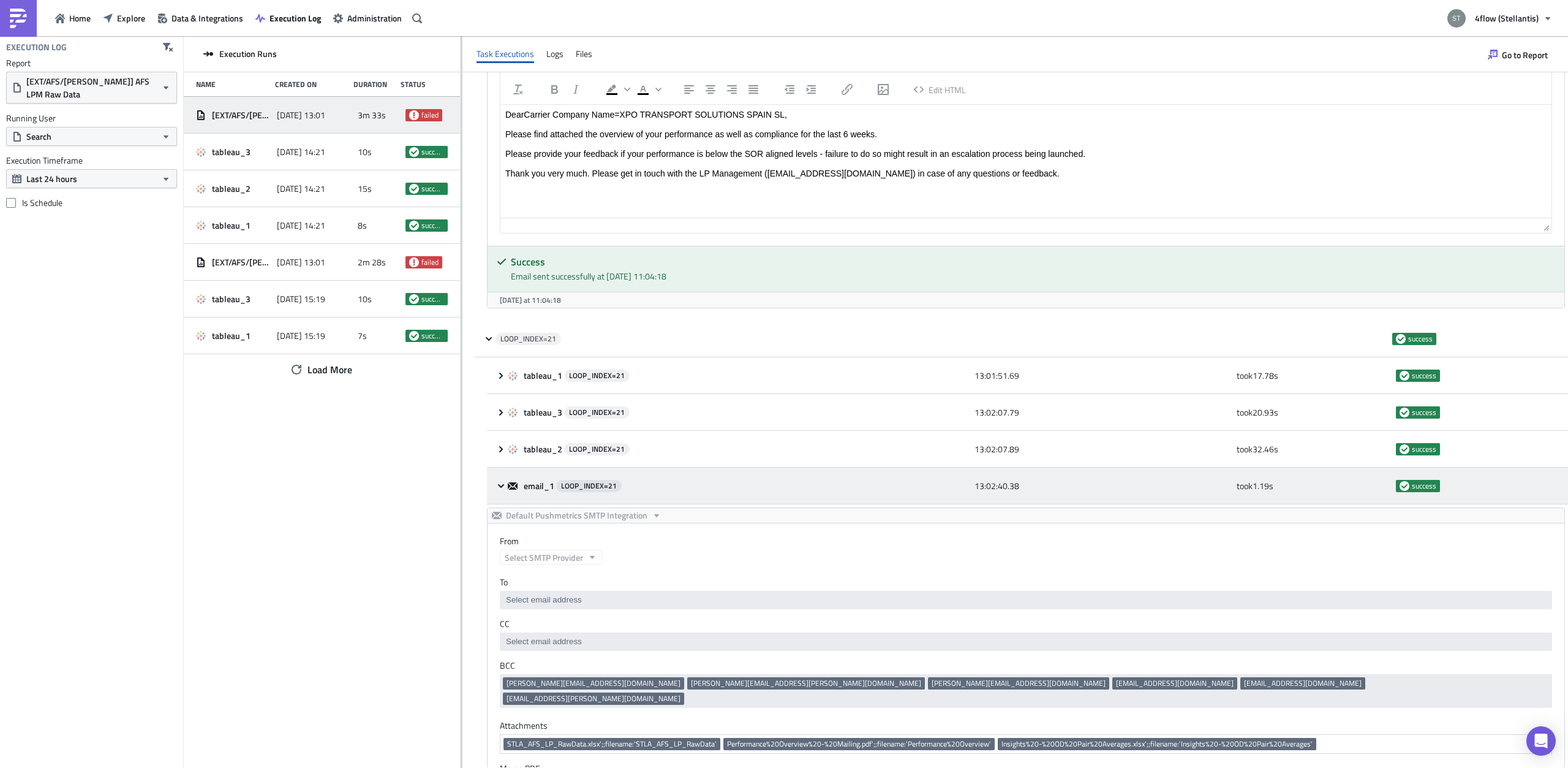
click at [500, 481] on icon at bounding box center [501, 486] width 10 height 10
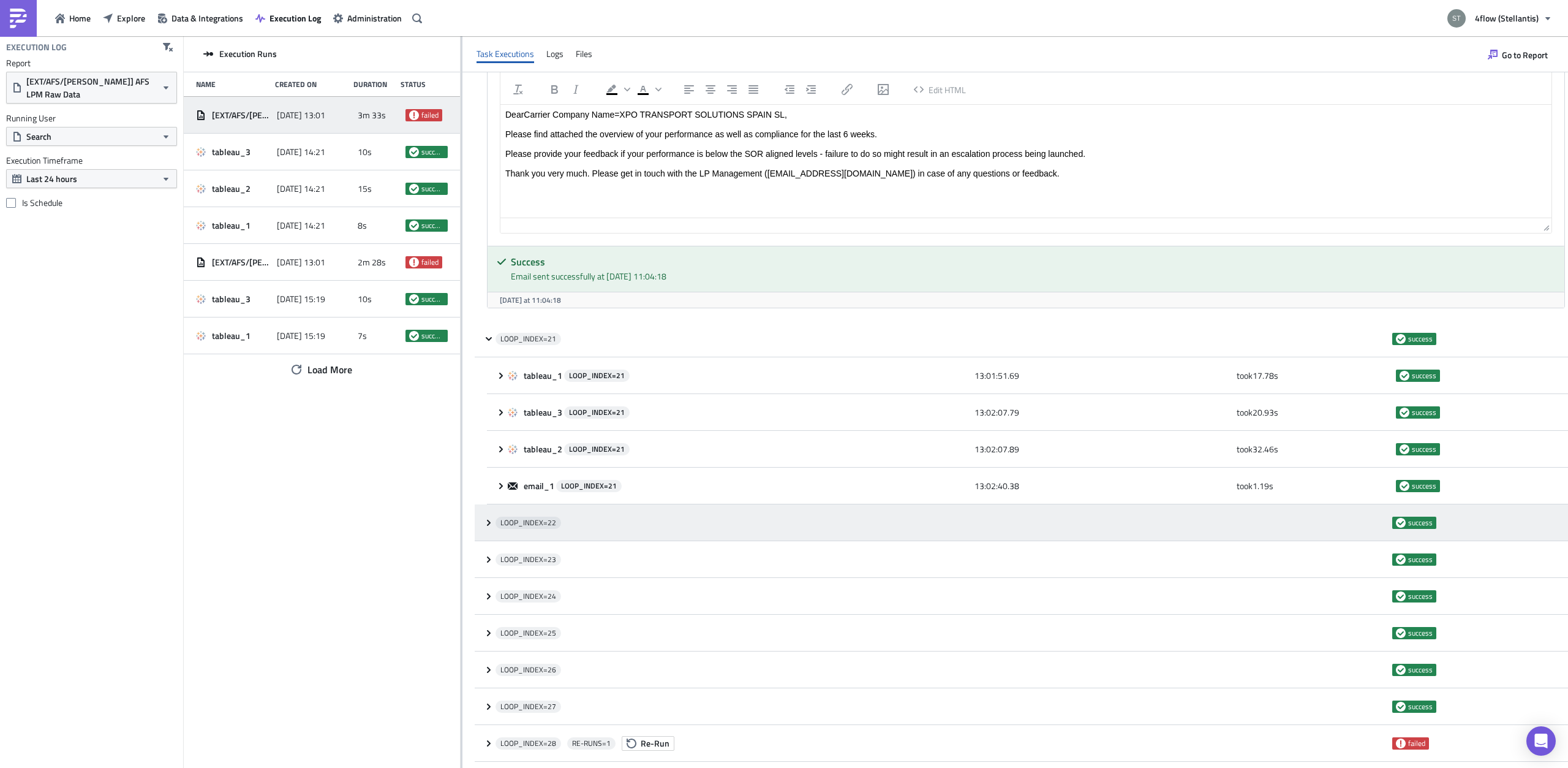
click at [489, 518] on icon at bounding box center [489, 522] width 10 height 10
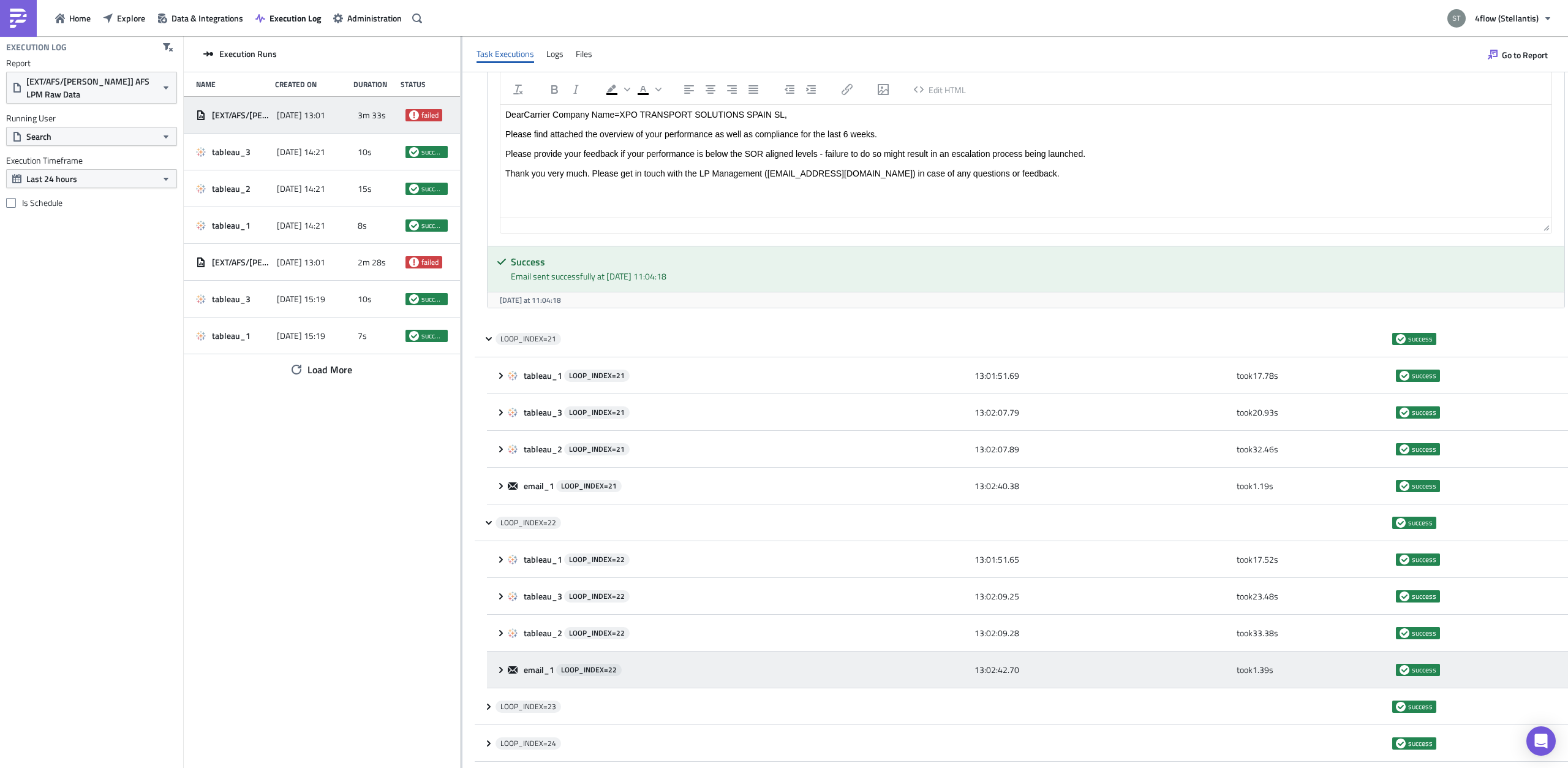
click at [503, 651] on div "email_1 LOOP_INDEX= 22 13:02:42.70 took 1.39 s success" at bounding box center [1027, 670] width 1081 height 37
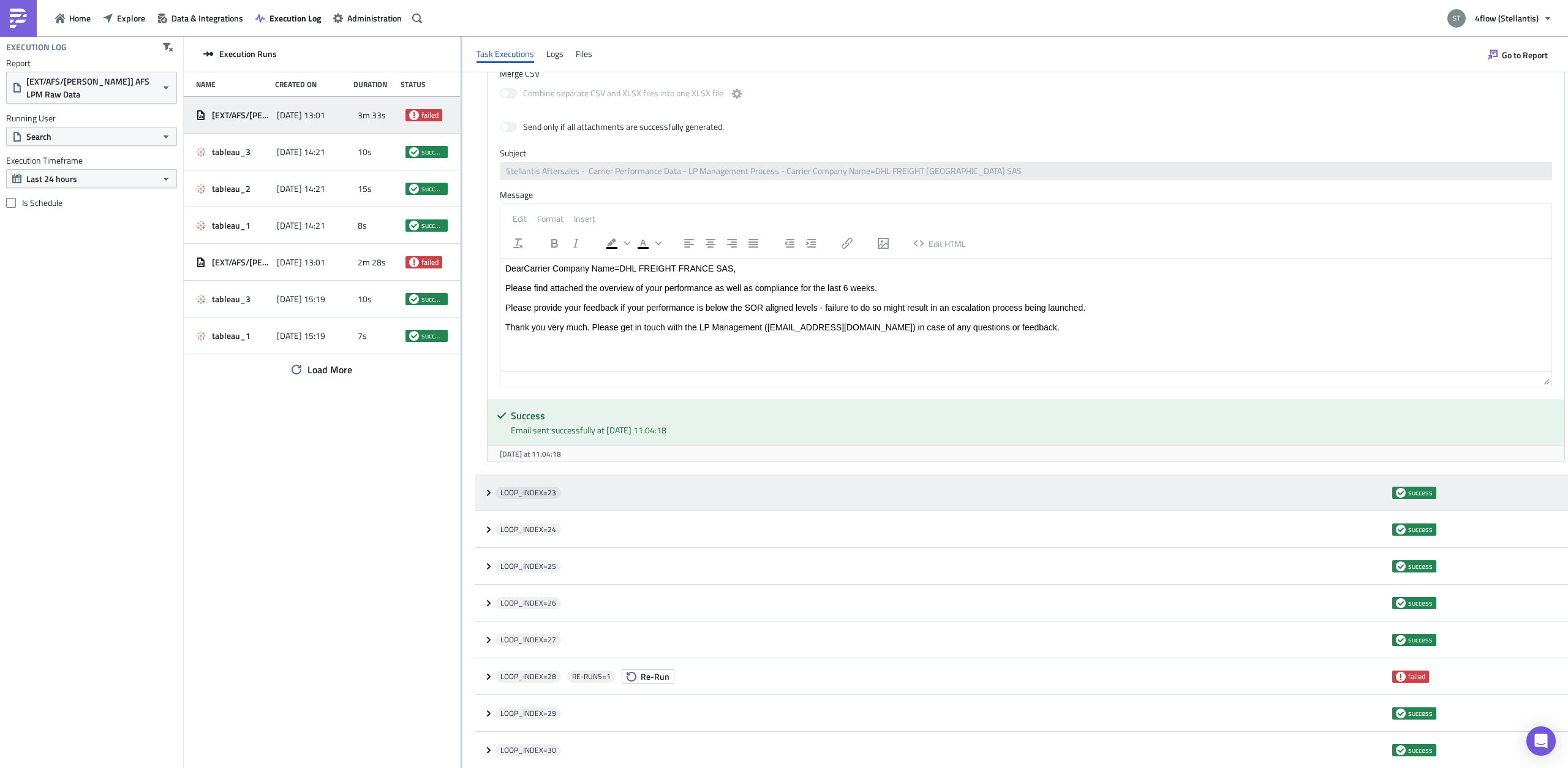
scroll to position [2933, 0]
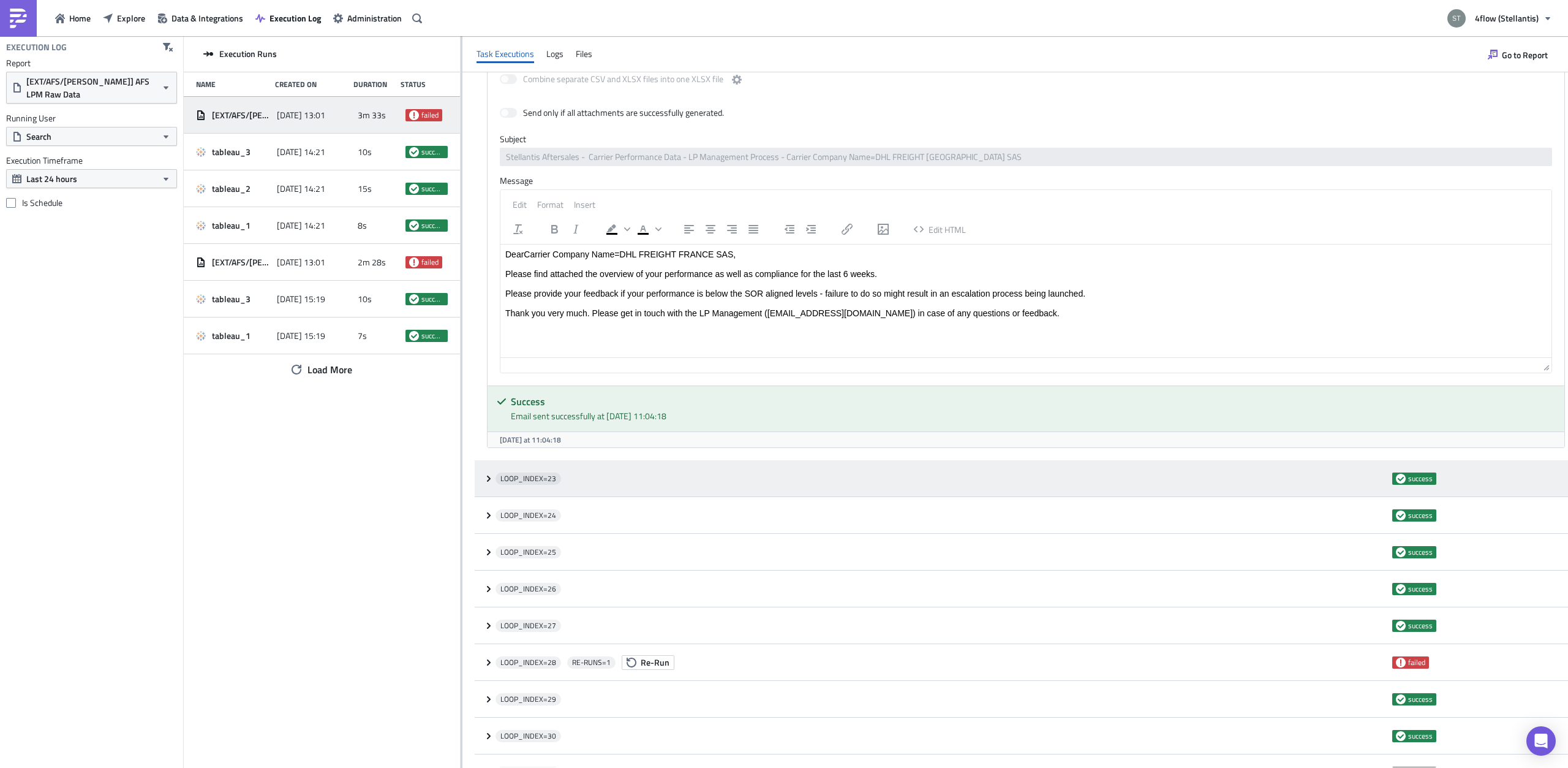
click at [481, 465] on div "LOOP_INDEX= 23 success" at bounding box center [1021, 479] width 1093 height 37
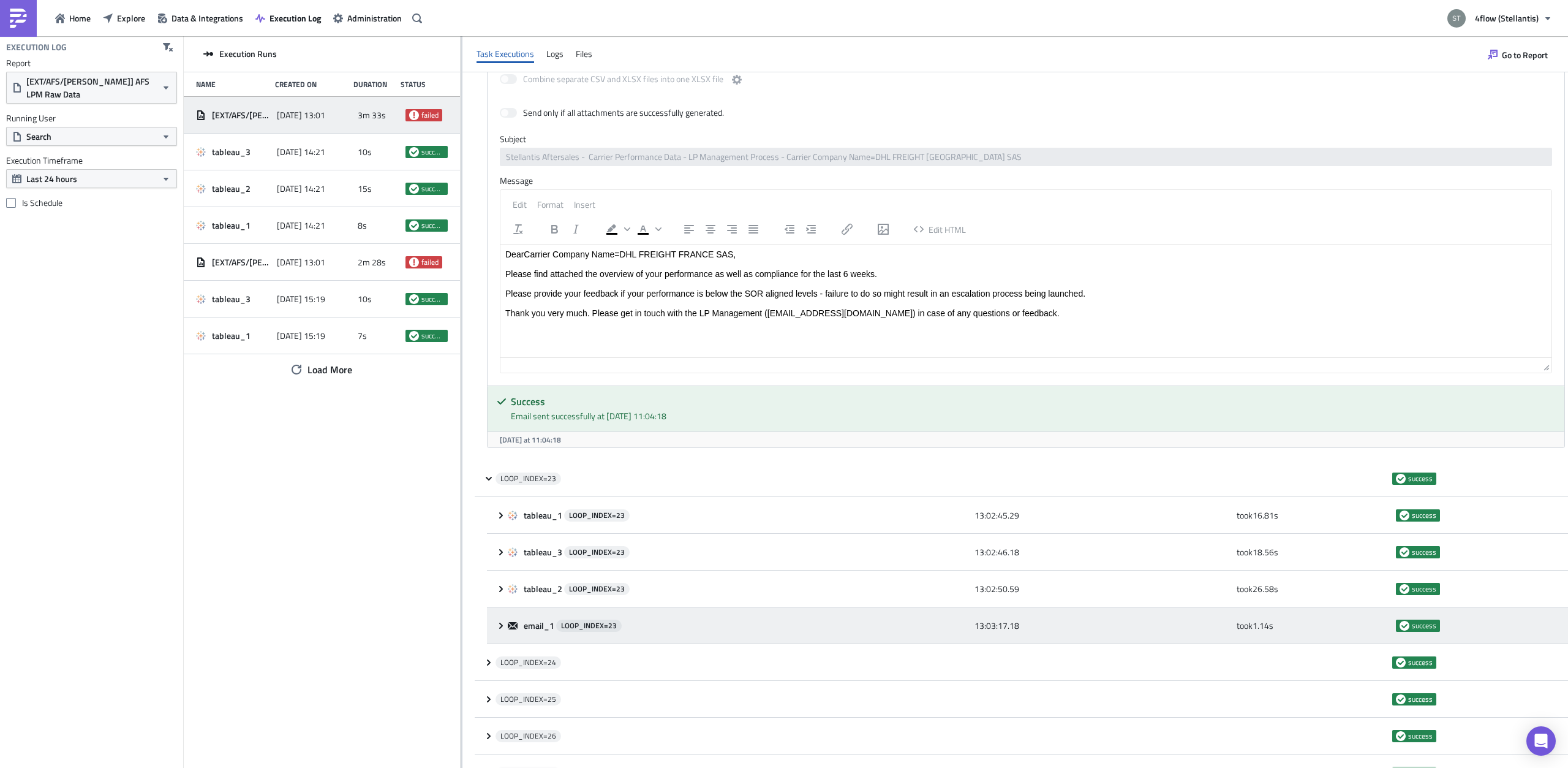
click at [503, 621] on icon at bounding box center [501, 625] width 10 height 10
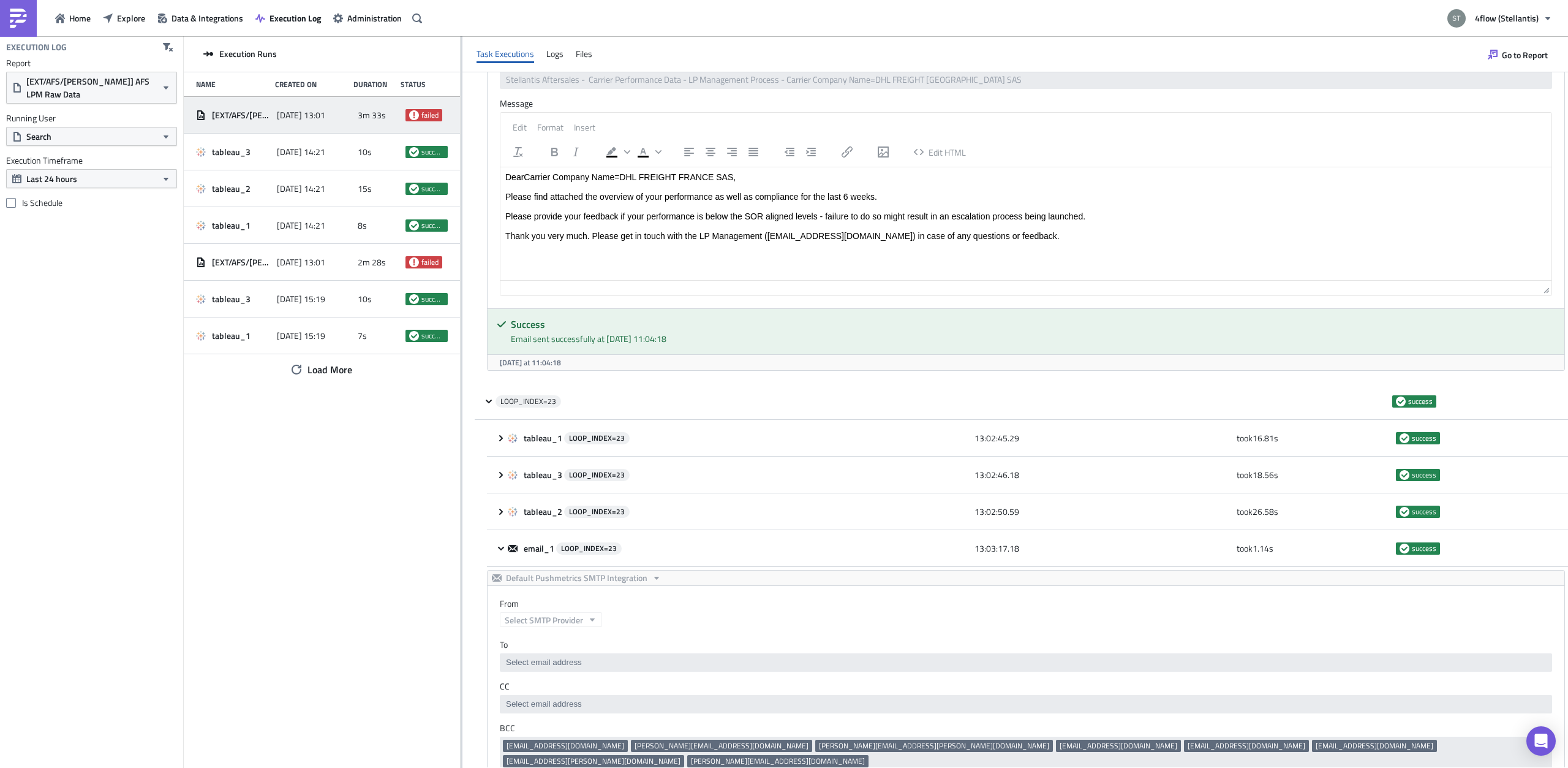
scroll to position [0, 0]
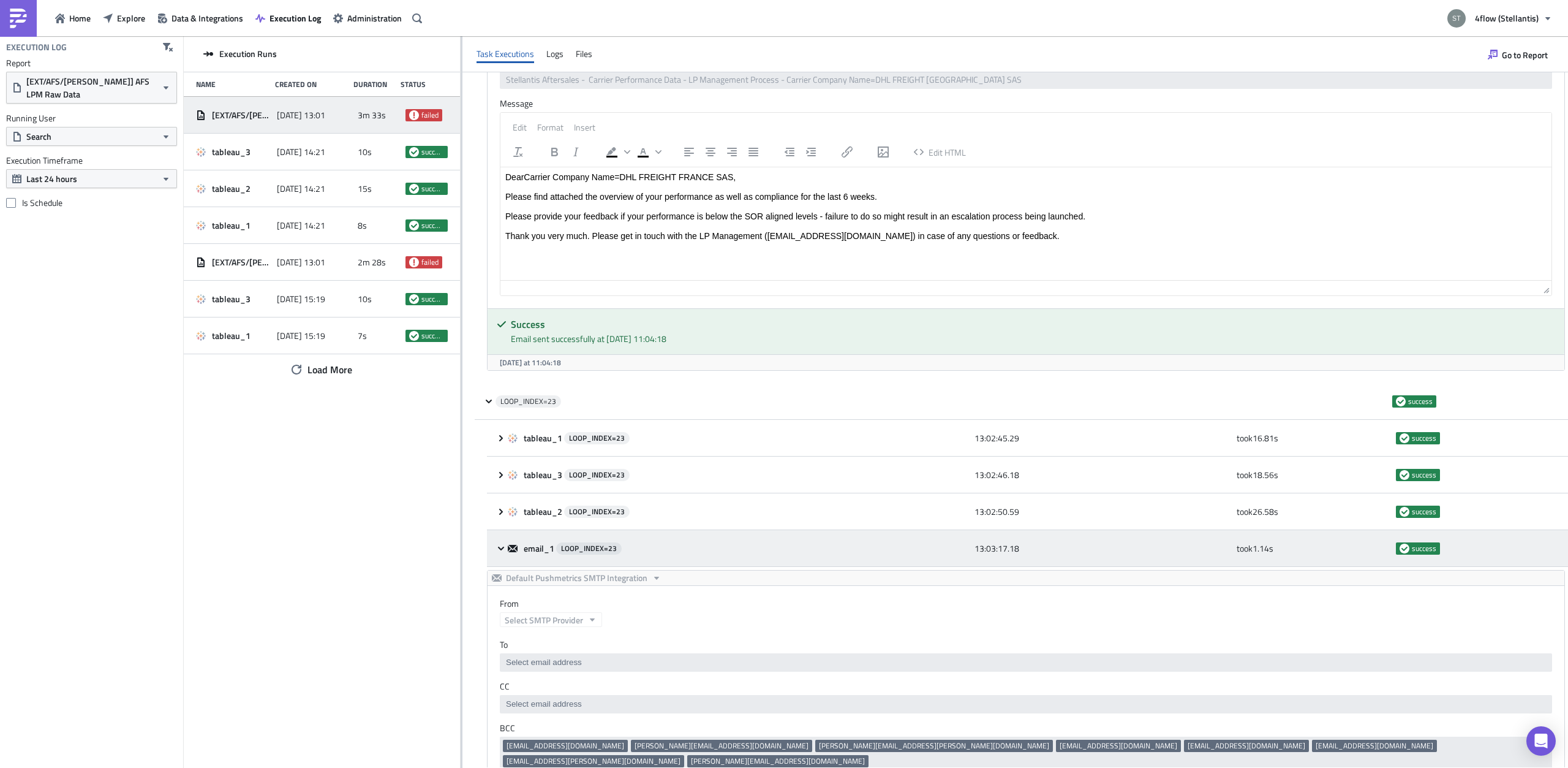
click at [491, 530] on div "email_1 LOOP_INDEX= 23 13:03:17.18 took 1.14 s success" at bounding box center [1027, 549] width 1081 height 37
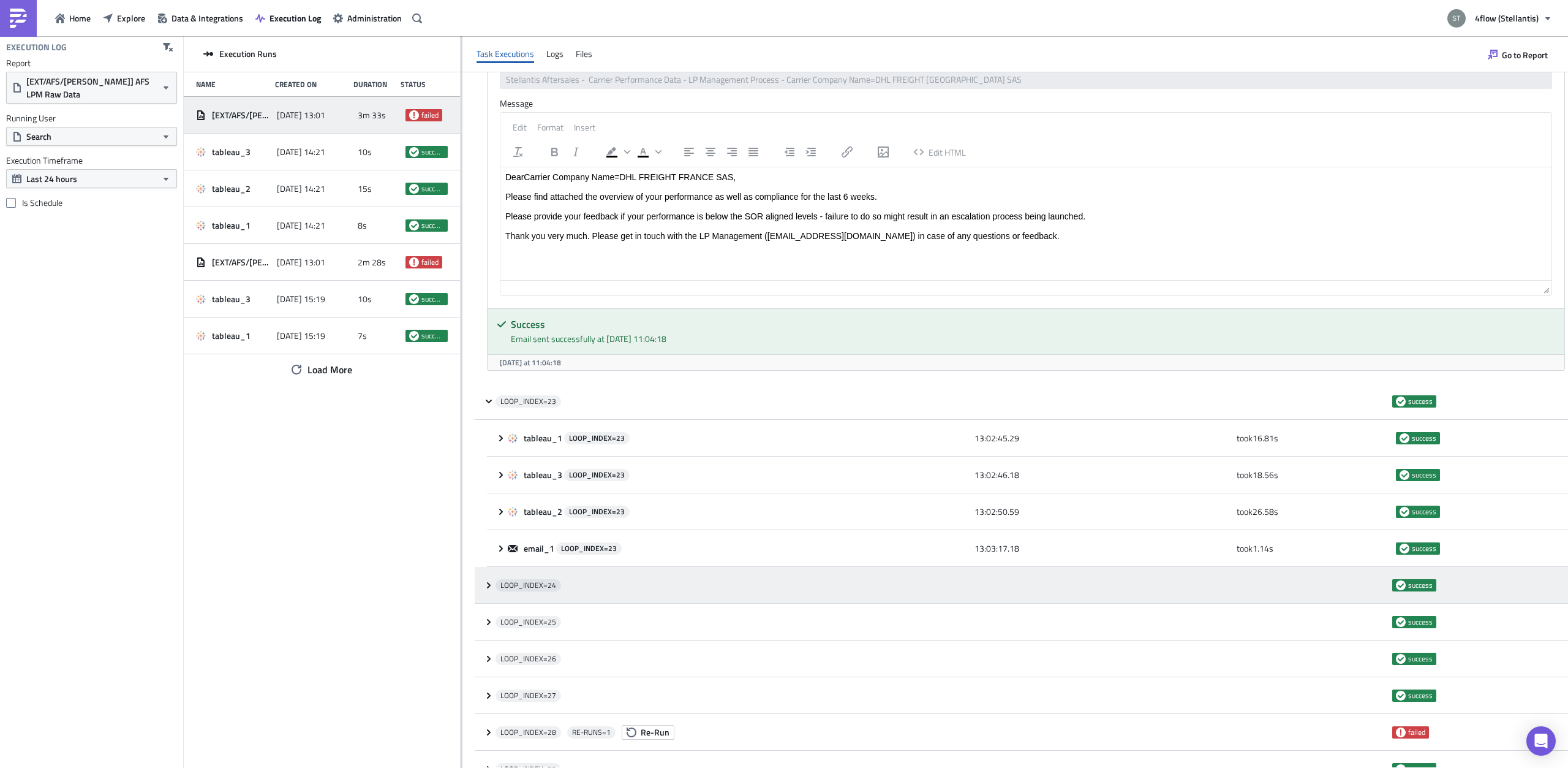
click at [496, 574] on div "LOOP_INDEX= 24" at bounding box center [940, 585] width 891 height 22
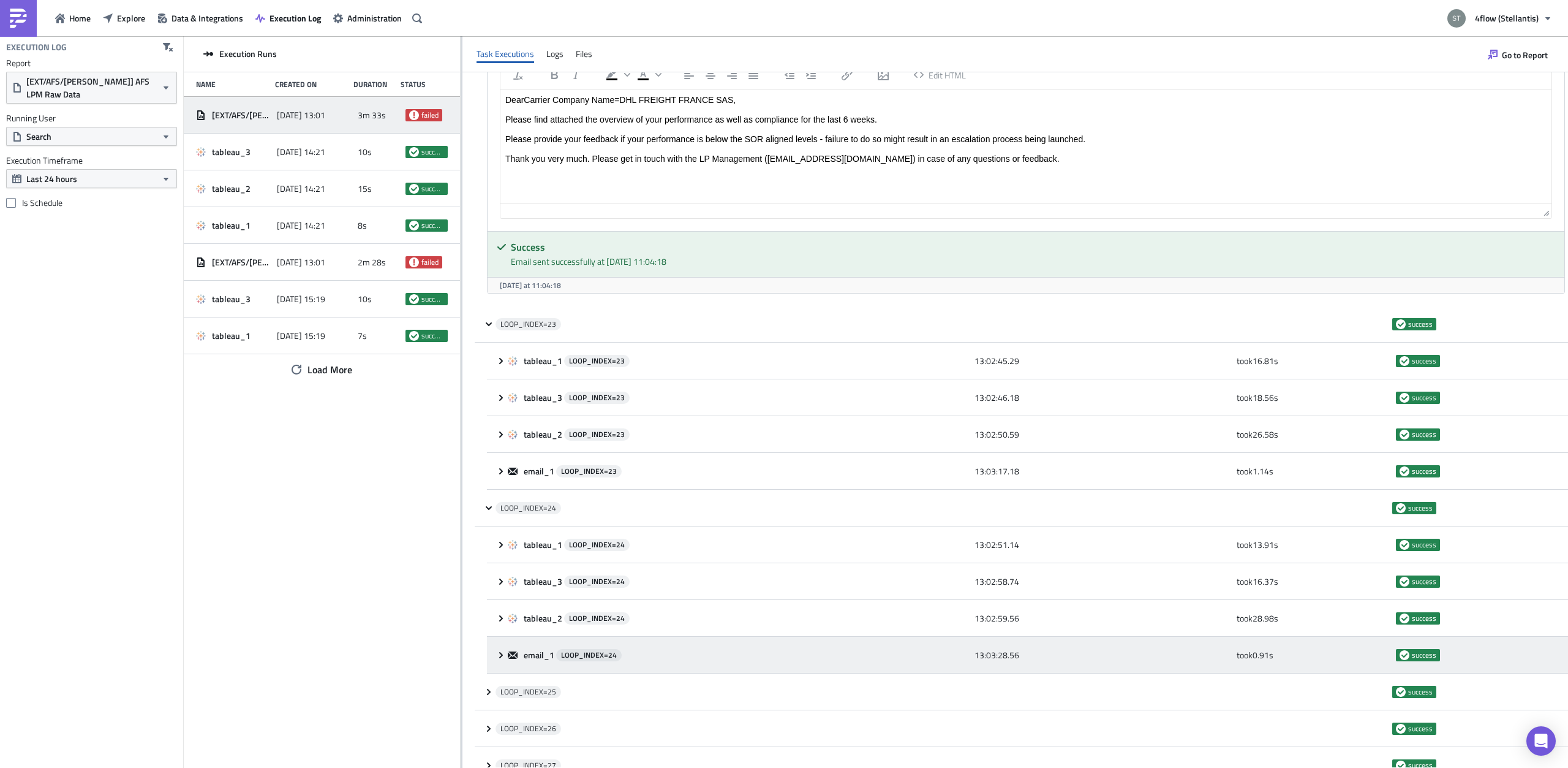
click at [503, 637] on div "email_1 LOOP_INDEX= 24 13:03:28.56 took 0.91 s success" at bounding box center [1027, 655] width 1081 height 37
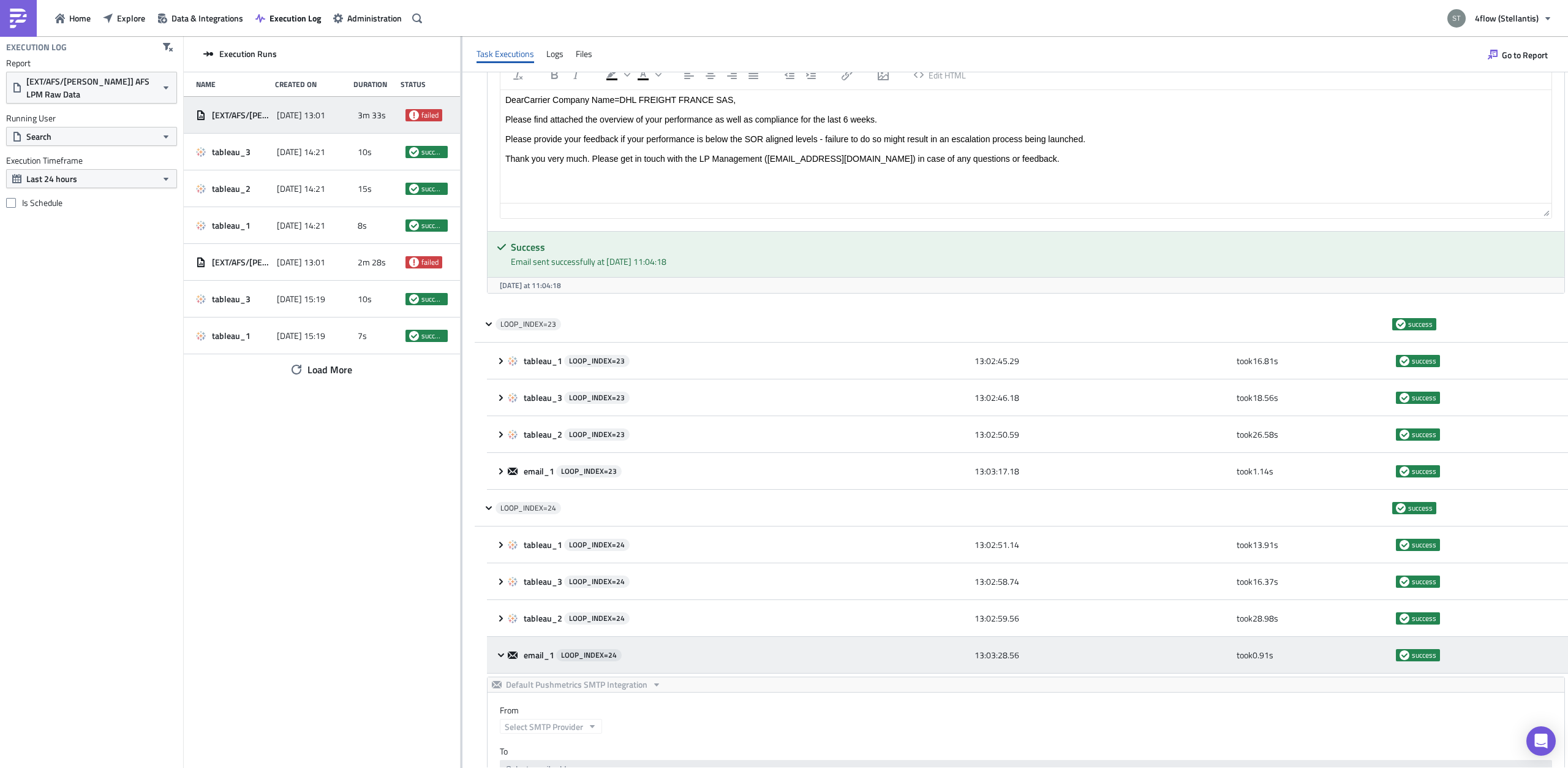
scroll to position [3165, 0]
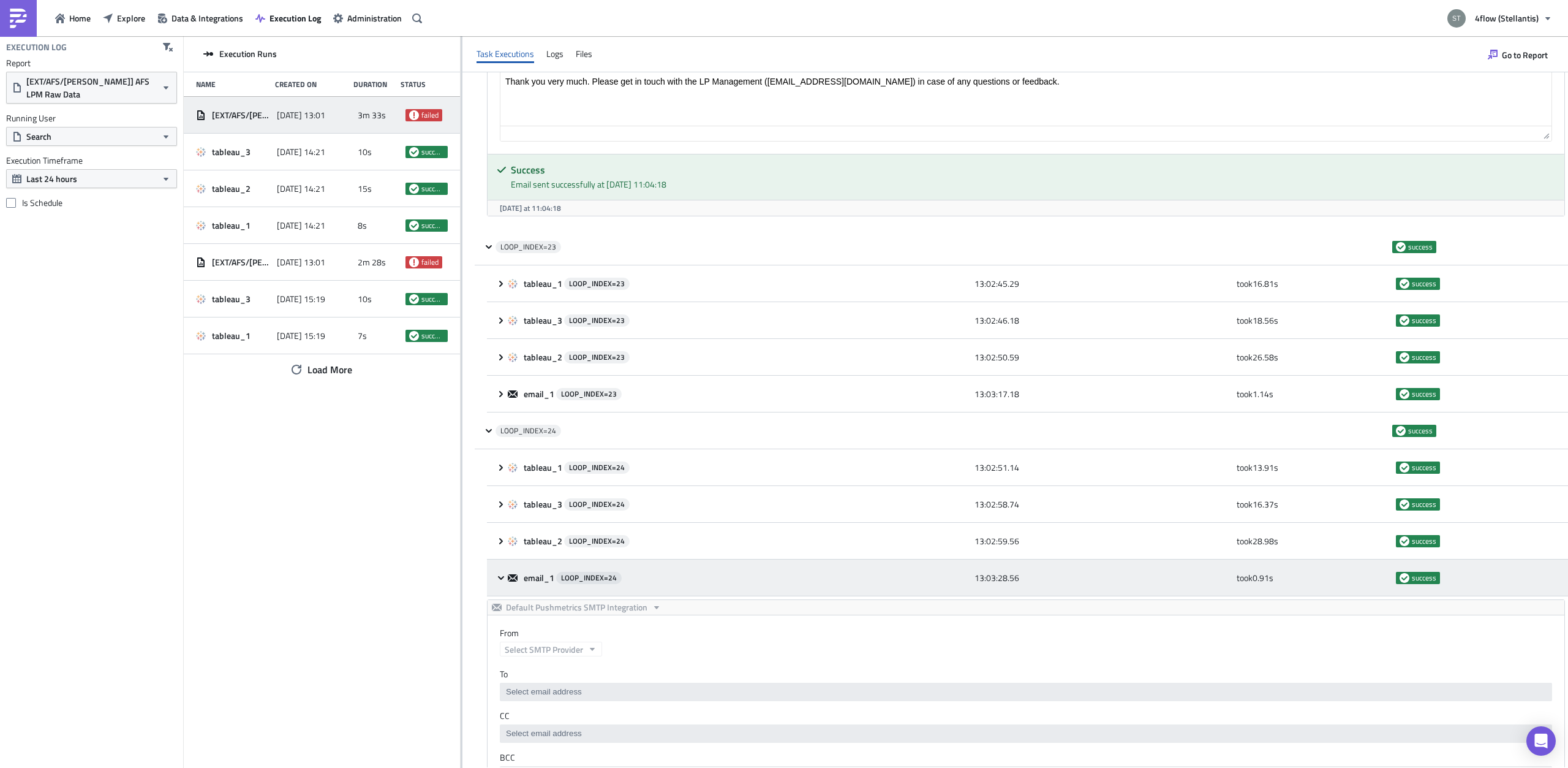
click at [492, 564] on div "email_1 LOOP_INDEX= 24 13:03:28.56 took 0.91 s success" at bounding box center [1027, 578] width 1081 height 37
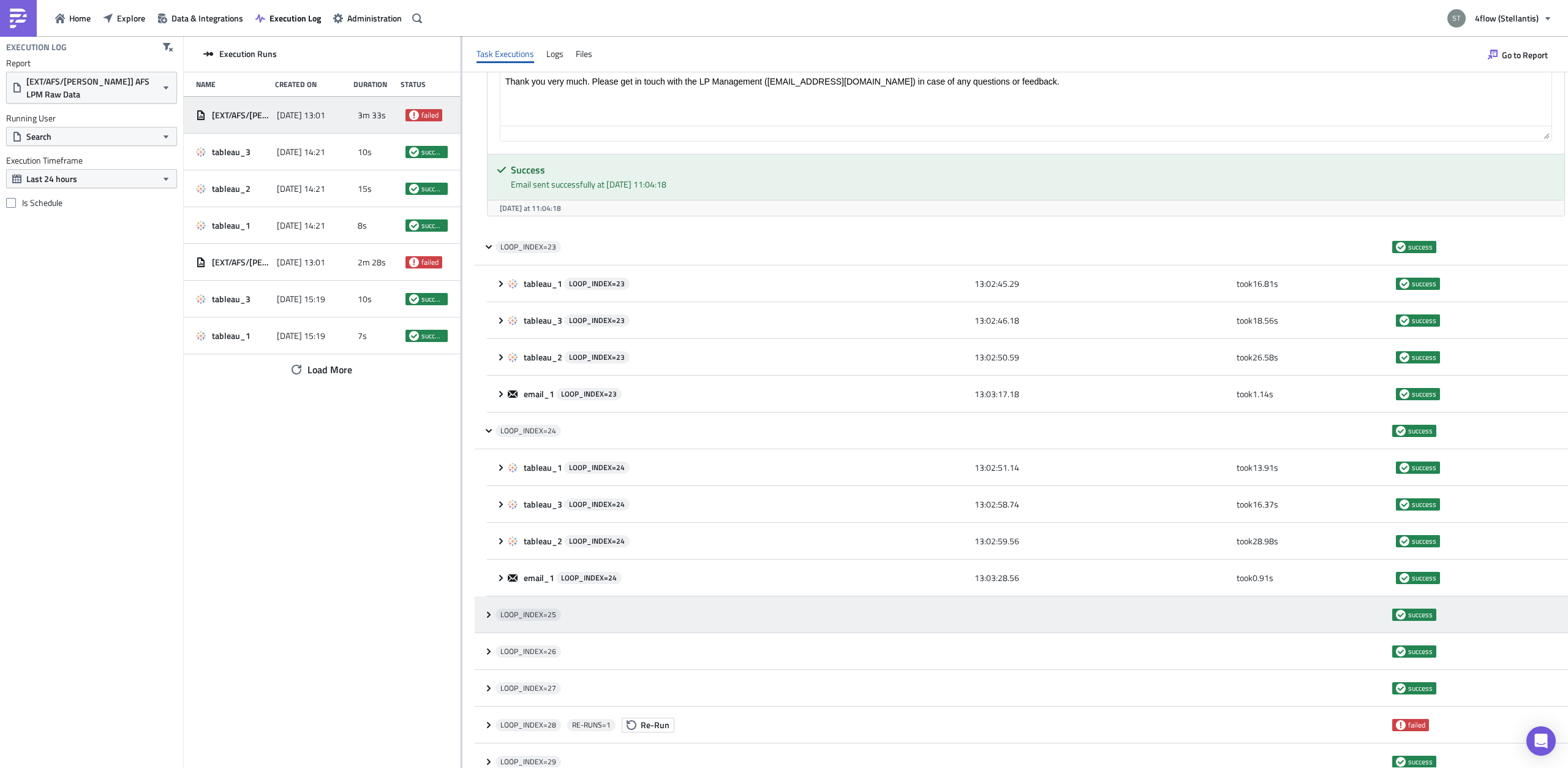
click at [494, 596] on div "LOOP_INDEX= 25 success" at bounding box center [1021, 615] width 1093 height 37
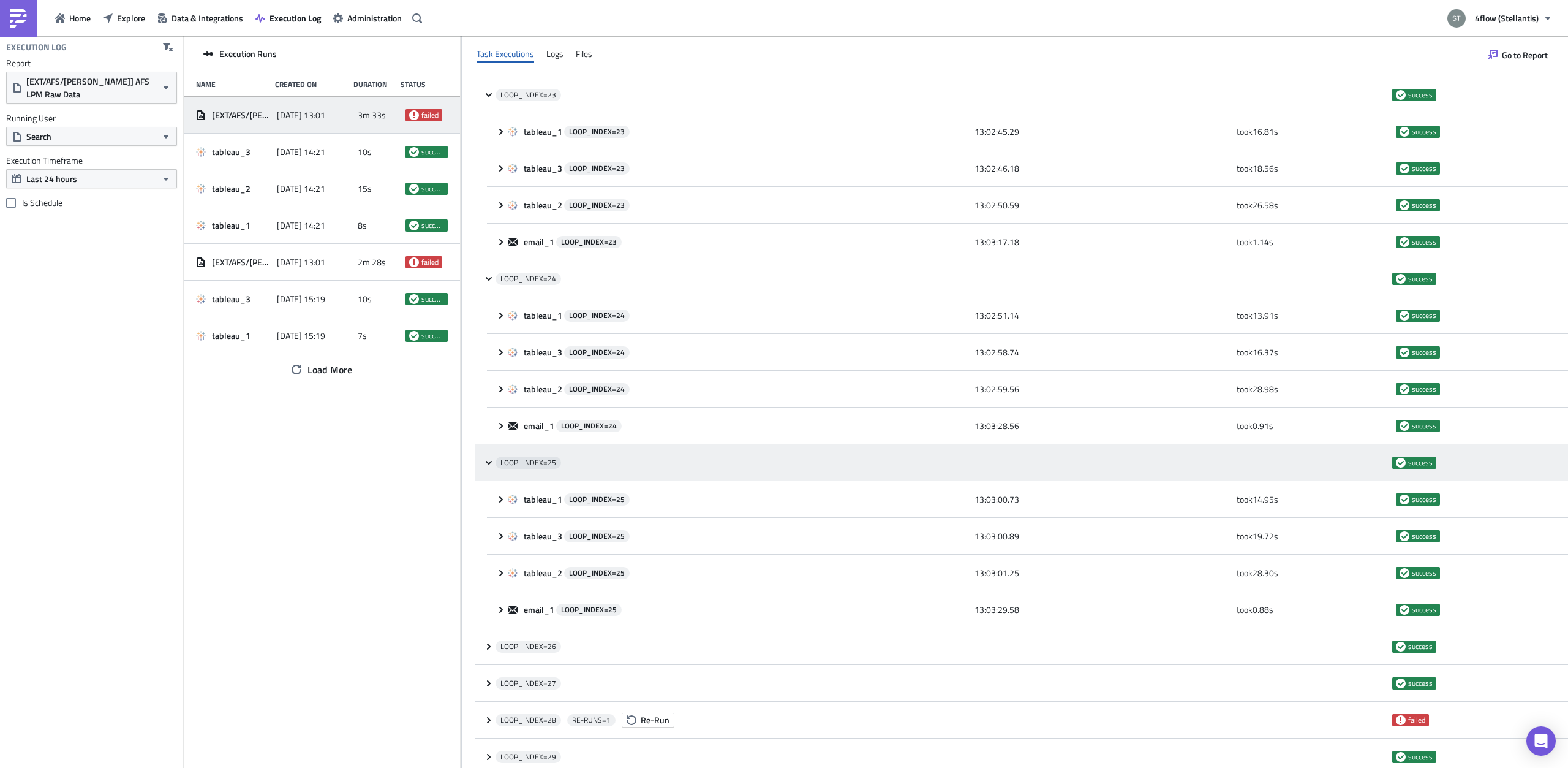
scroll to position [3319, 0]
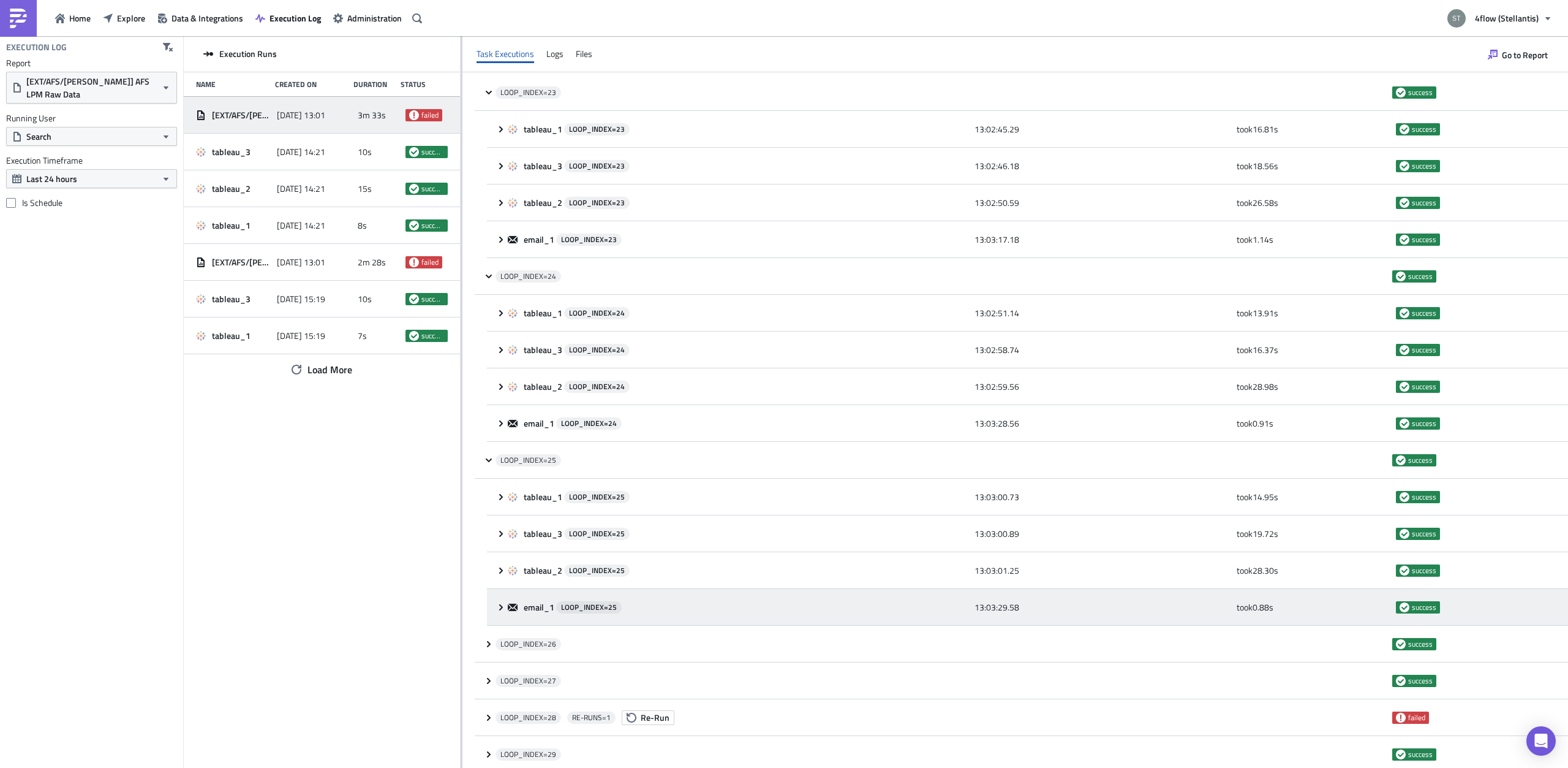
click at [505, 602] on icon at bounding box center [501, 607] width 10 height 10
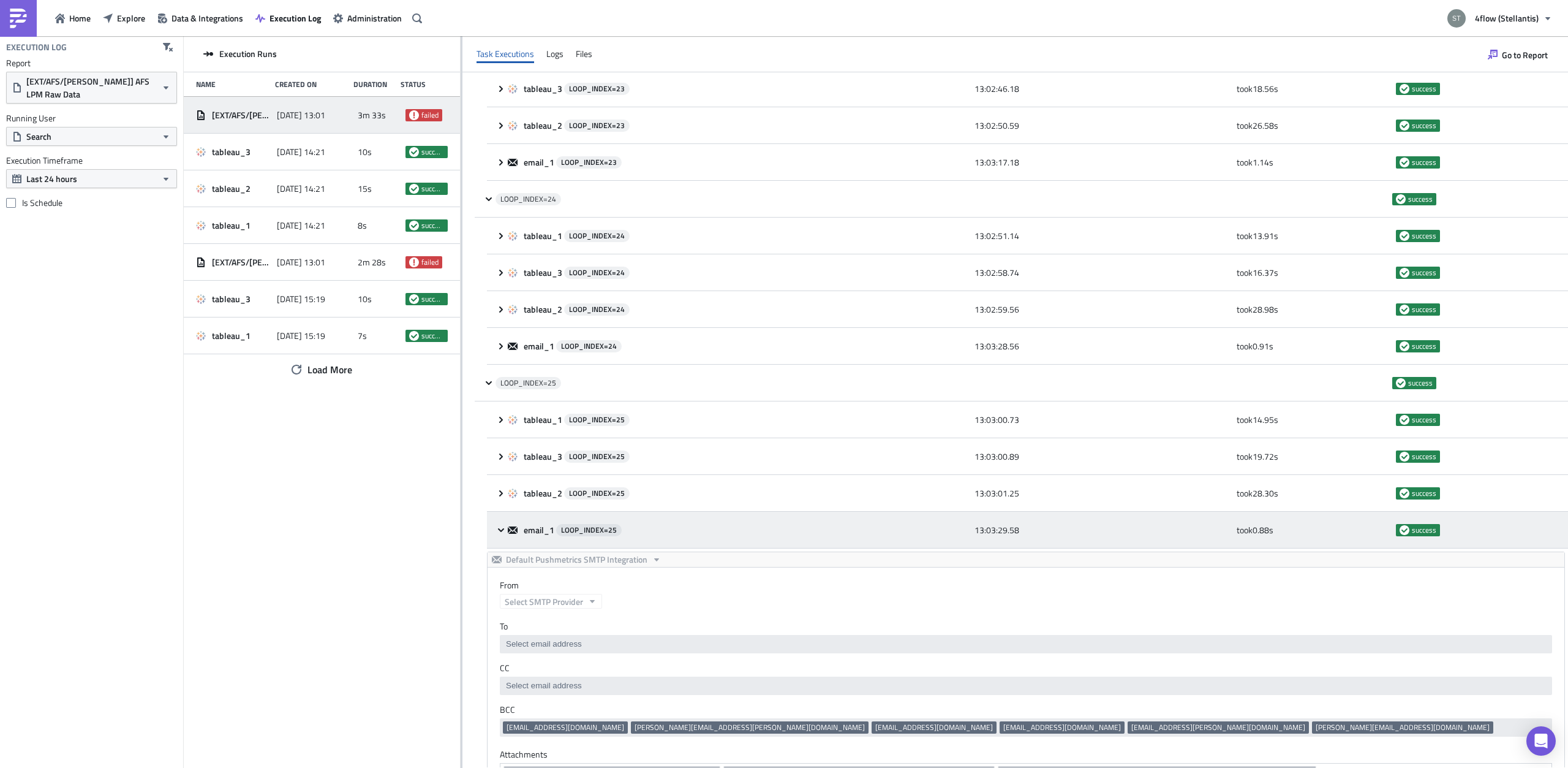
scroll to position [0, 0]
click at [496, 525] on icon at bounding box center [501, 529] width 10 height 10
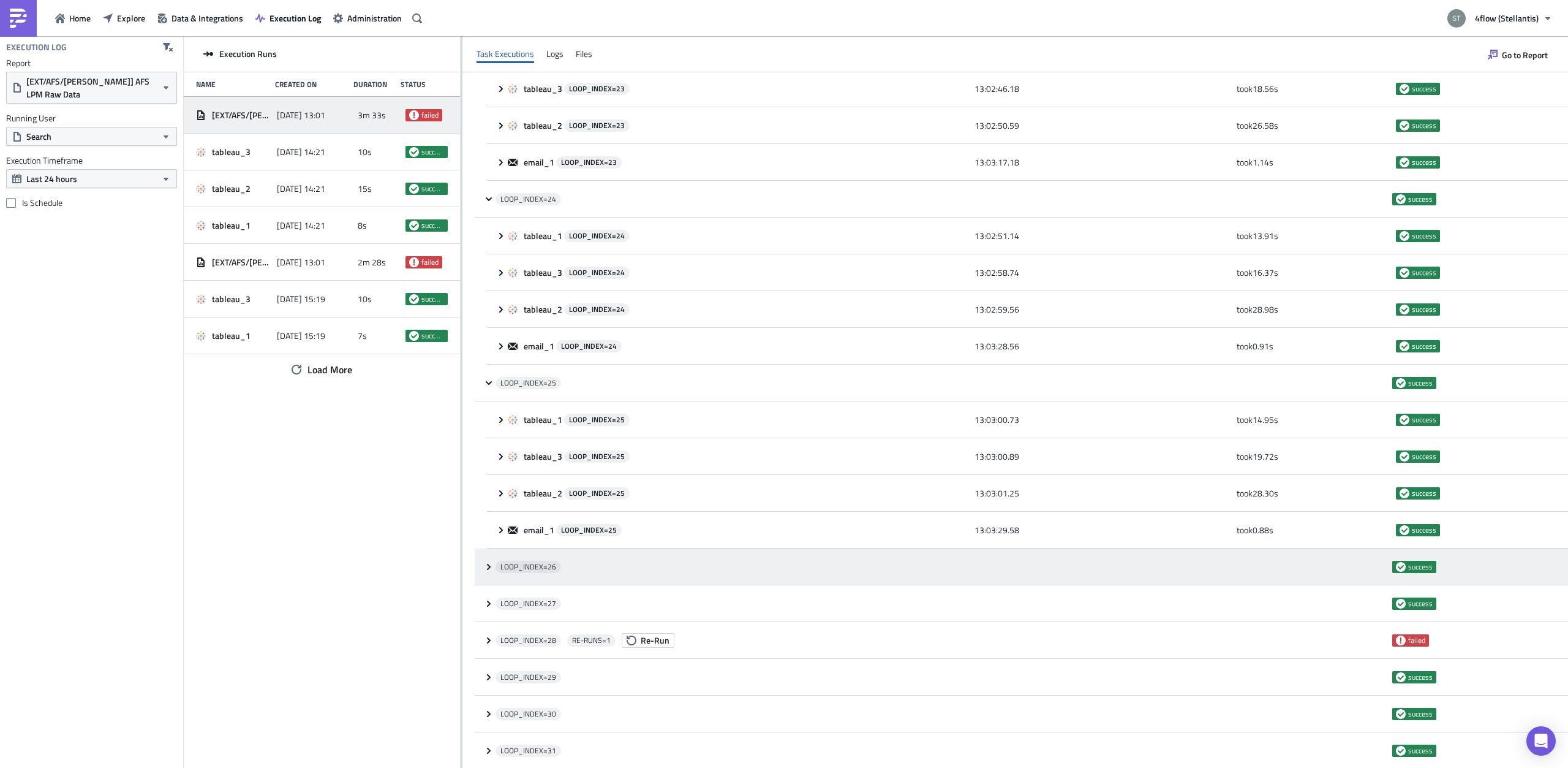
click at [496, 561] on span "LOOP_INDEX= 26" at bounding box center [528, 567] width 65 height 12
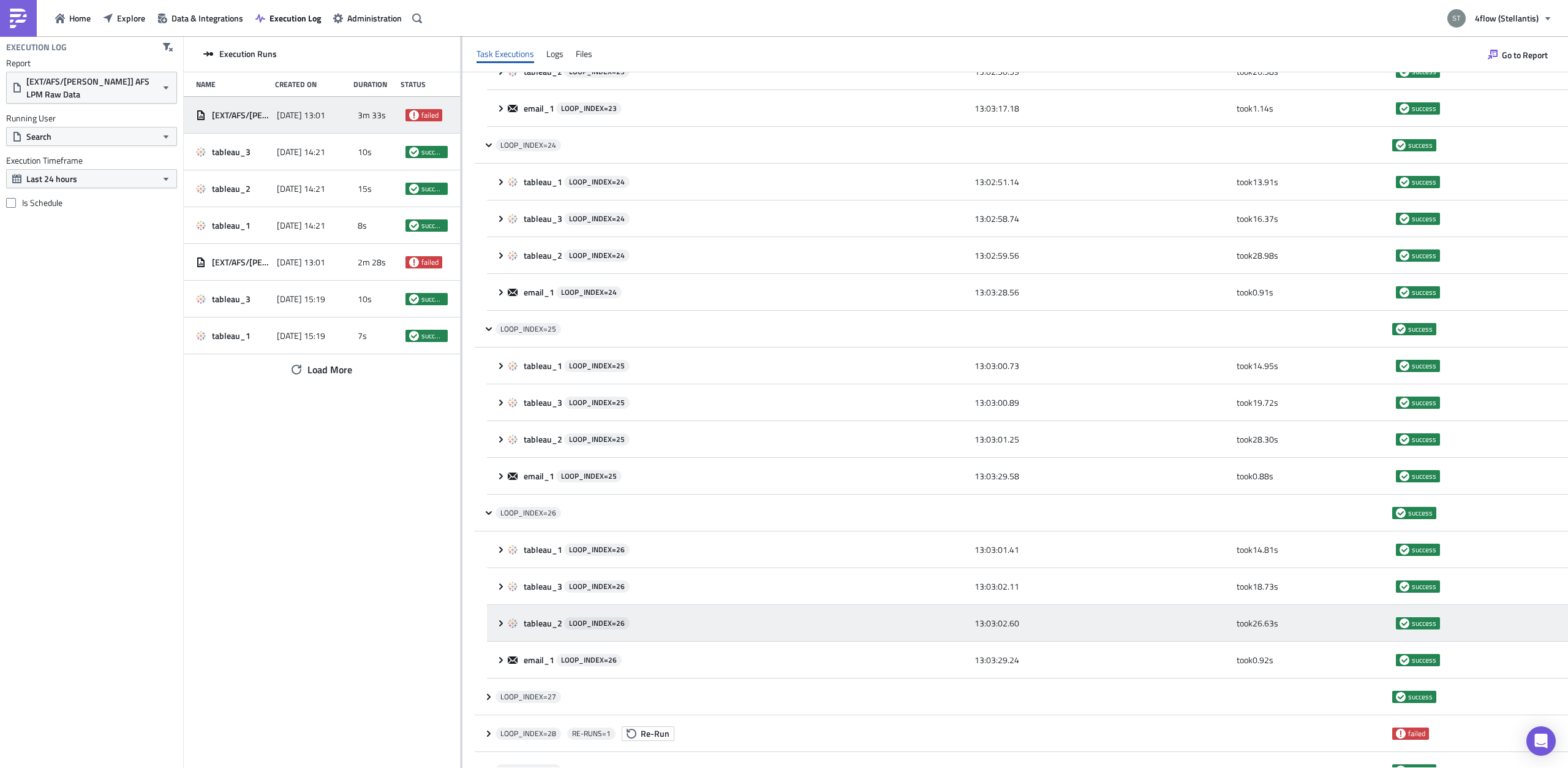
scroll to position [3474, 0]
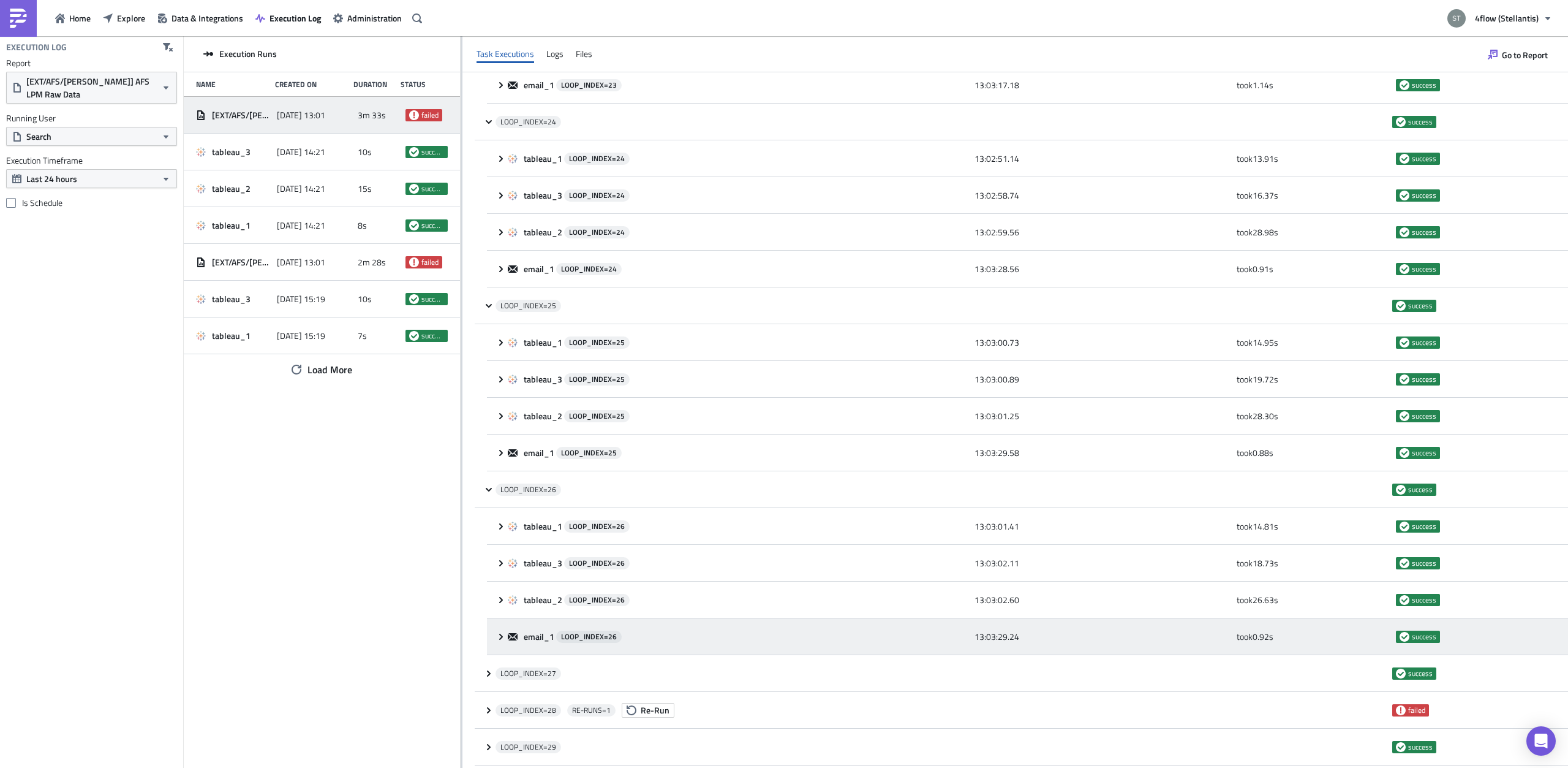
click at [503, 631] on icon at bounding box center [501, 636] width 10 height 10
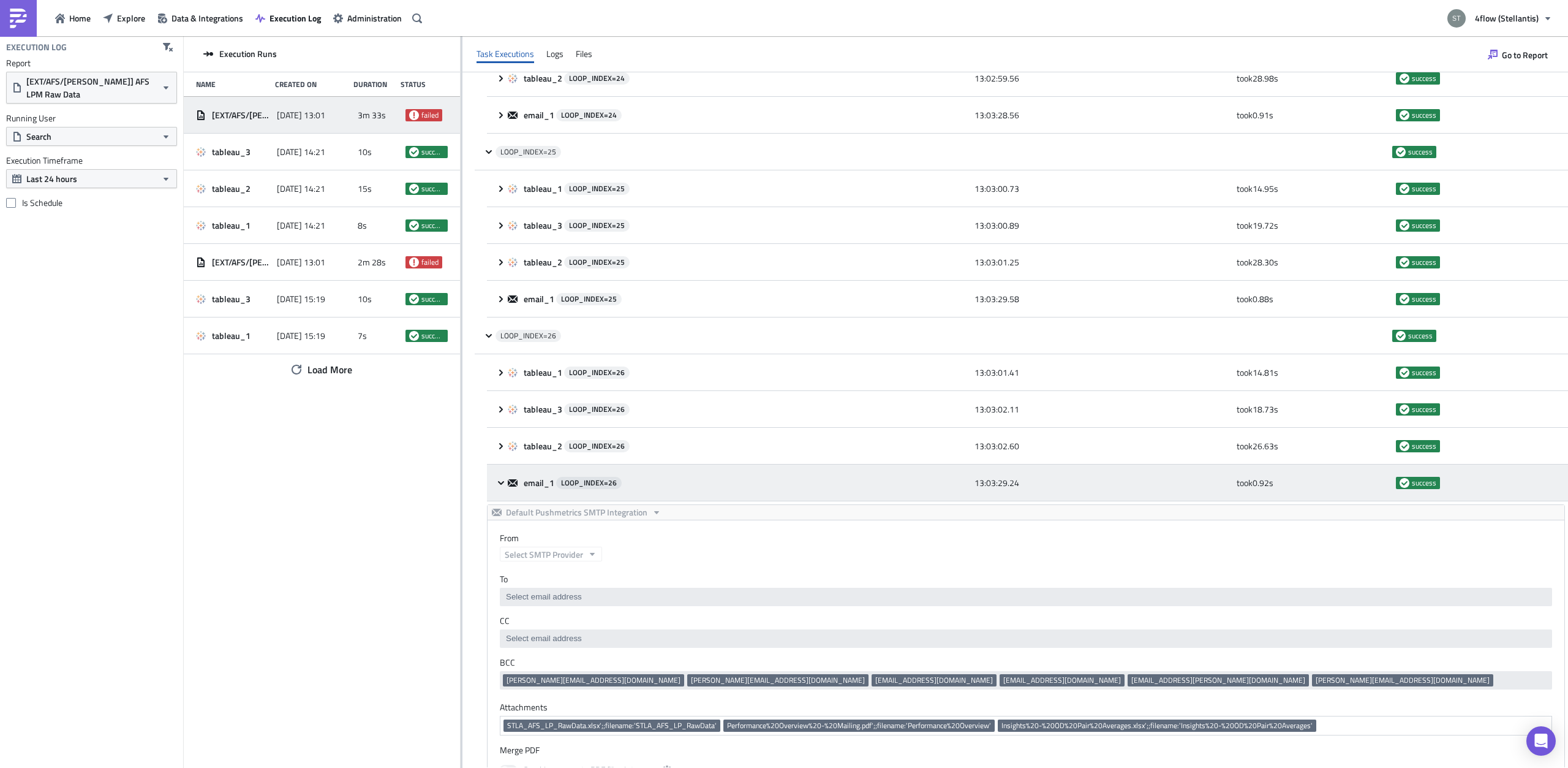
scroll to position [3628, 0]
click at [501, 473] on div "email_1 LOOP_INDEX= 26 13:03:29.24 took 0.92 s success" at bounding box center [1027, 482] width 1081 height 37
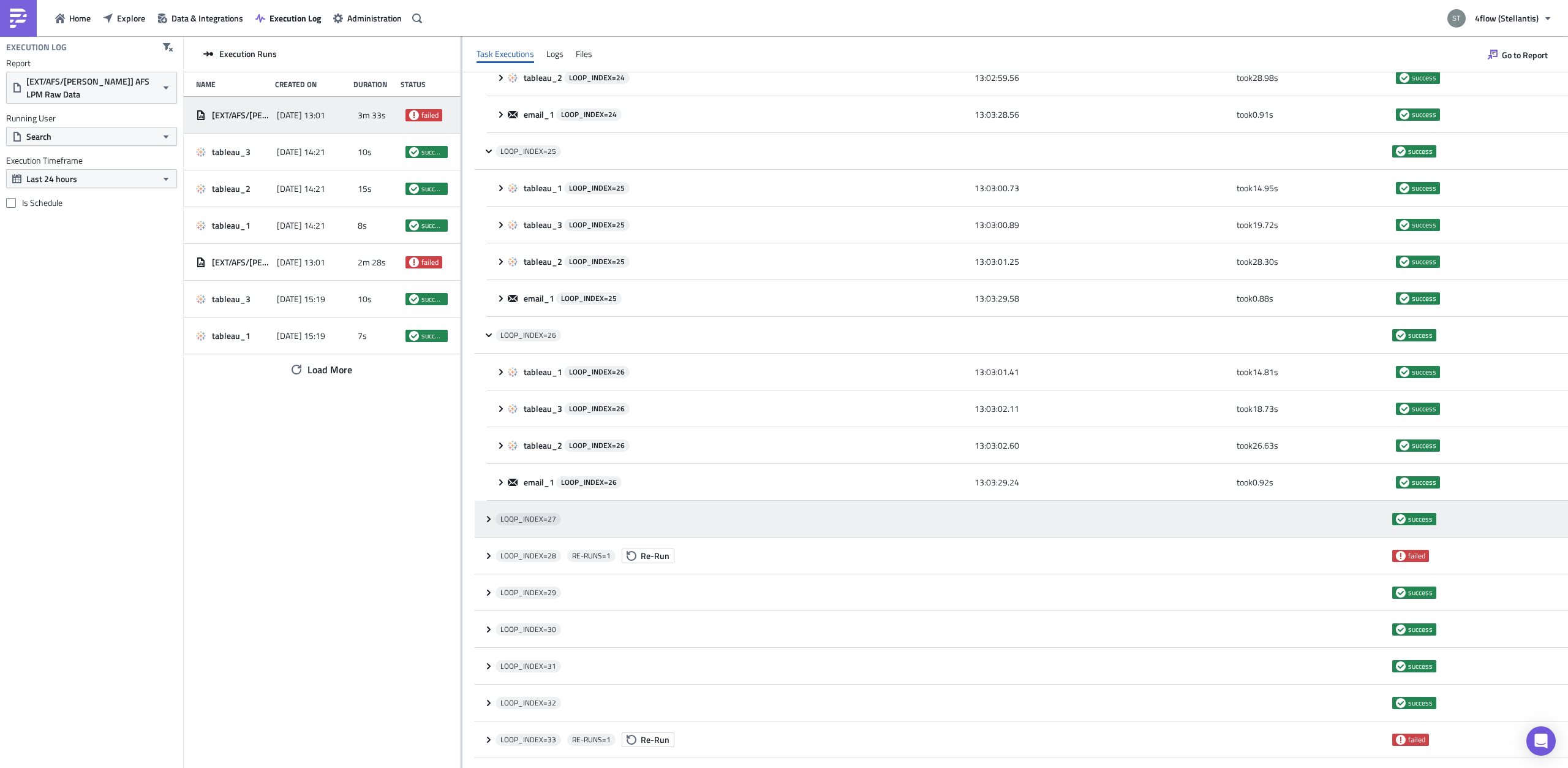
click at [493, 514] on icon at bounding box center [489, 519] width 10 height 10
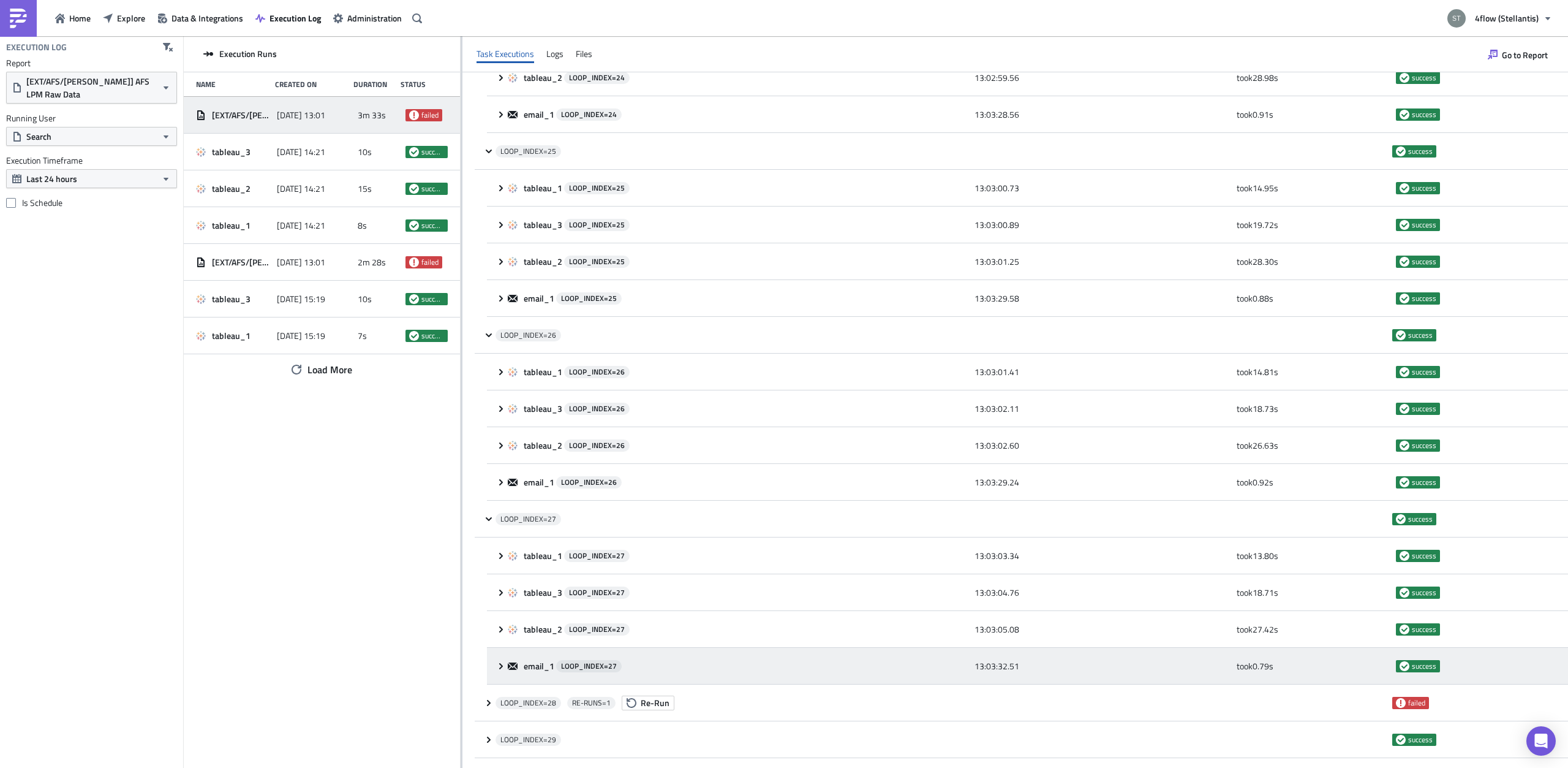
click at [504, 648] on div "email_1 LOOP_INDEX= 27 13:03:32.51 took 0.79 s success" at bounding box center [1027, 666] width 1081 height 37
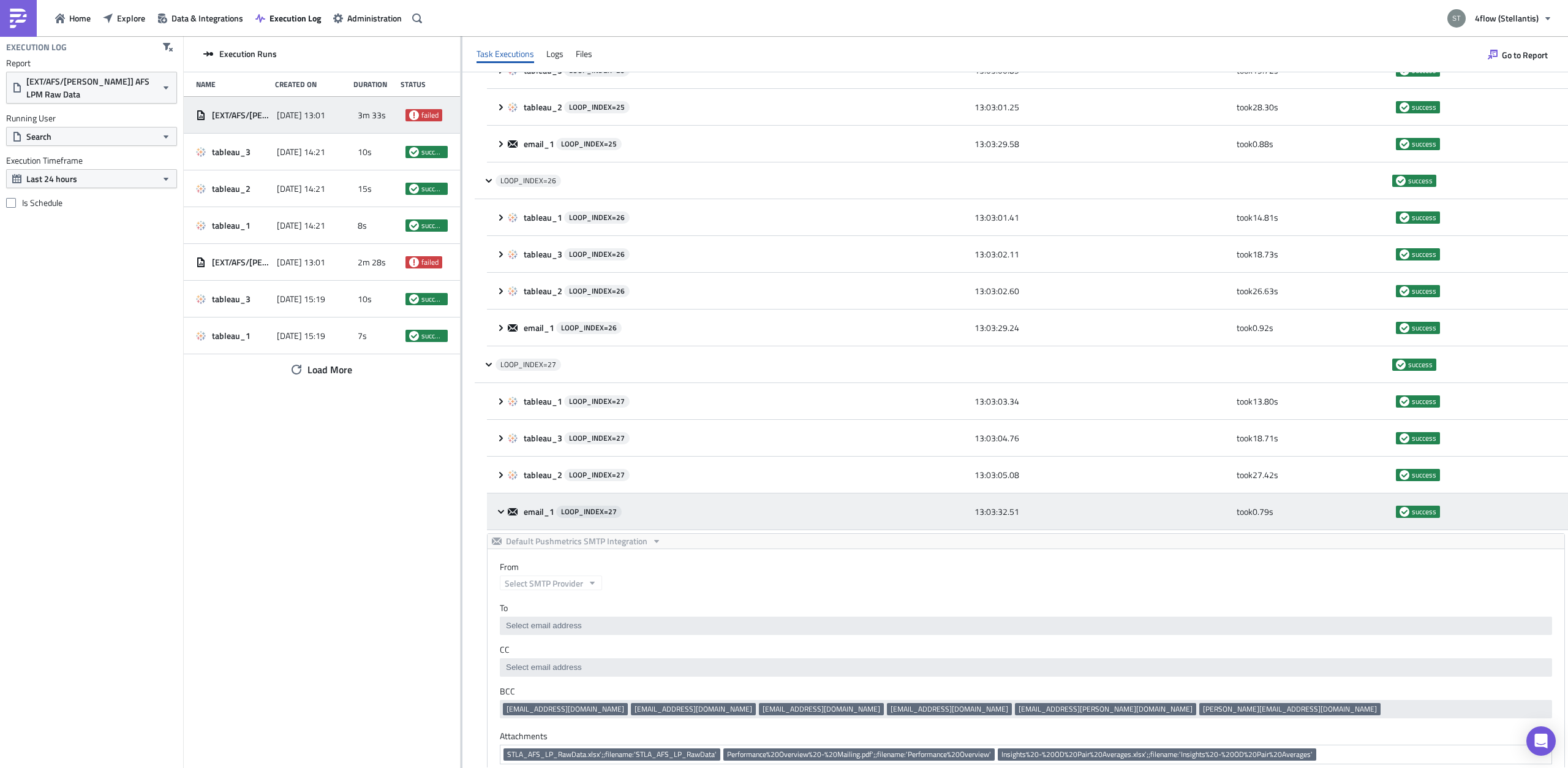
click at [504, 502] on div "email_1 LOOP_INDEX= 27 13:03:32.51 took 0.79 s success" at bounding box center [1027, 512] width 1081 height 37
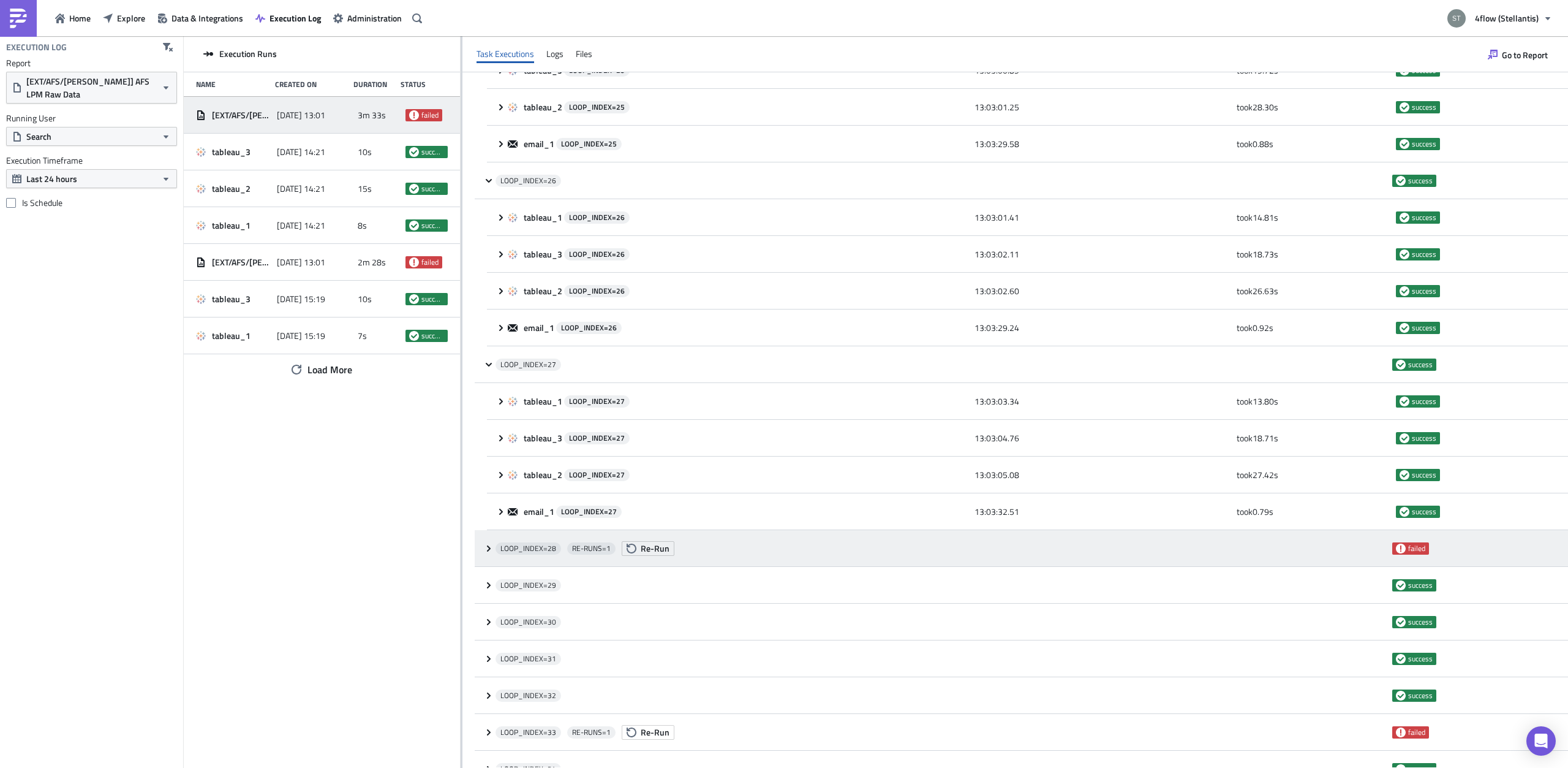
click at [491, 543] on icon at bounding box center [489, 548] width 10 height 10
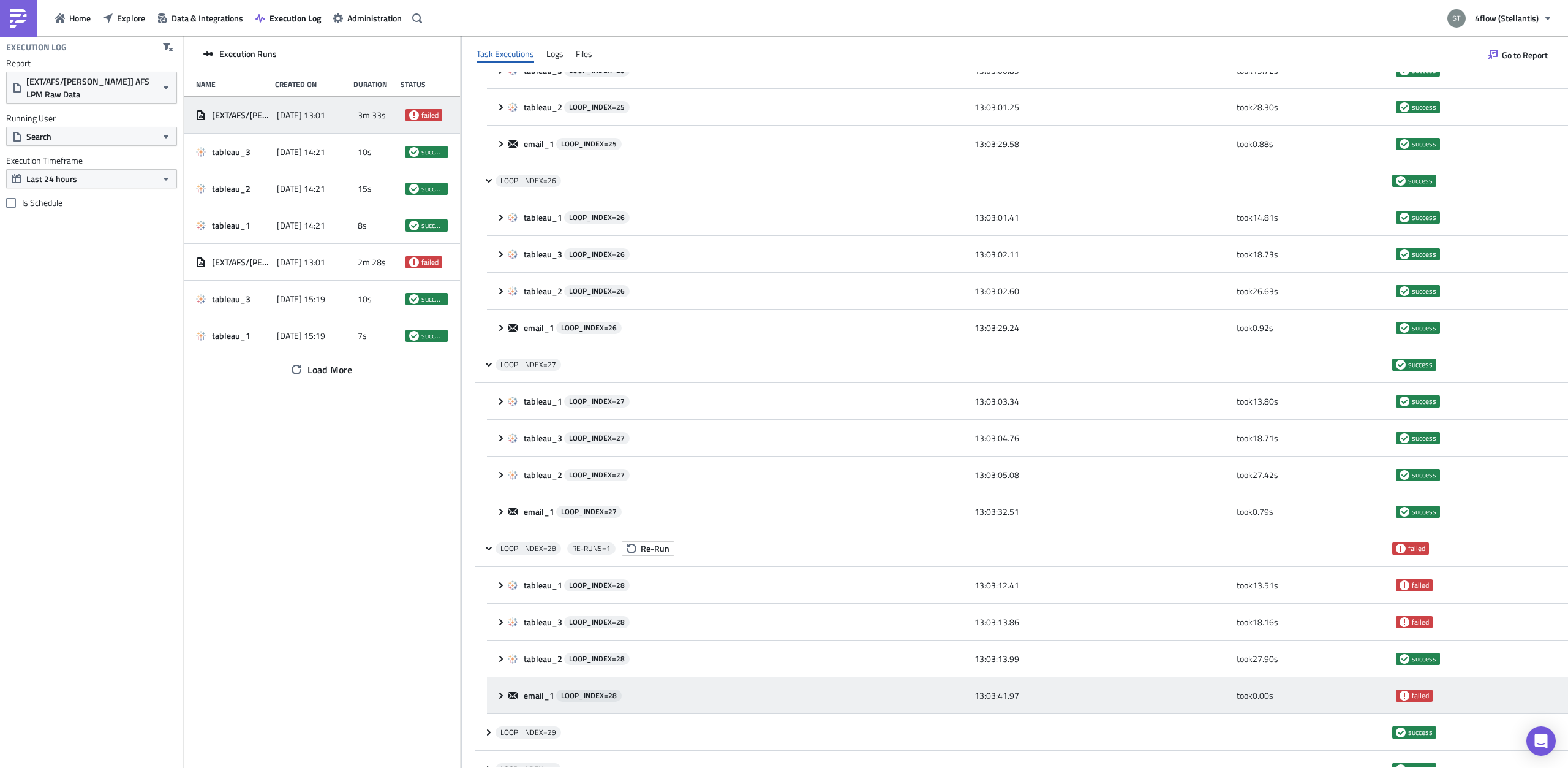
click at [508, 684] on div "email_1 LOOP_INDEX= 28" at bounding box center [738, 695] width 460 height 22
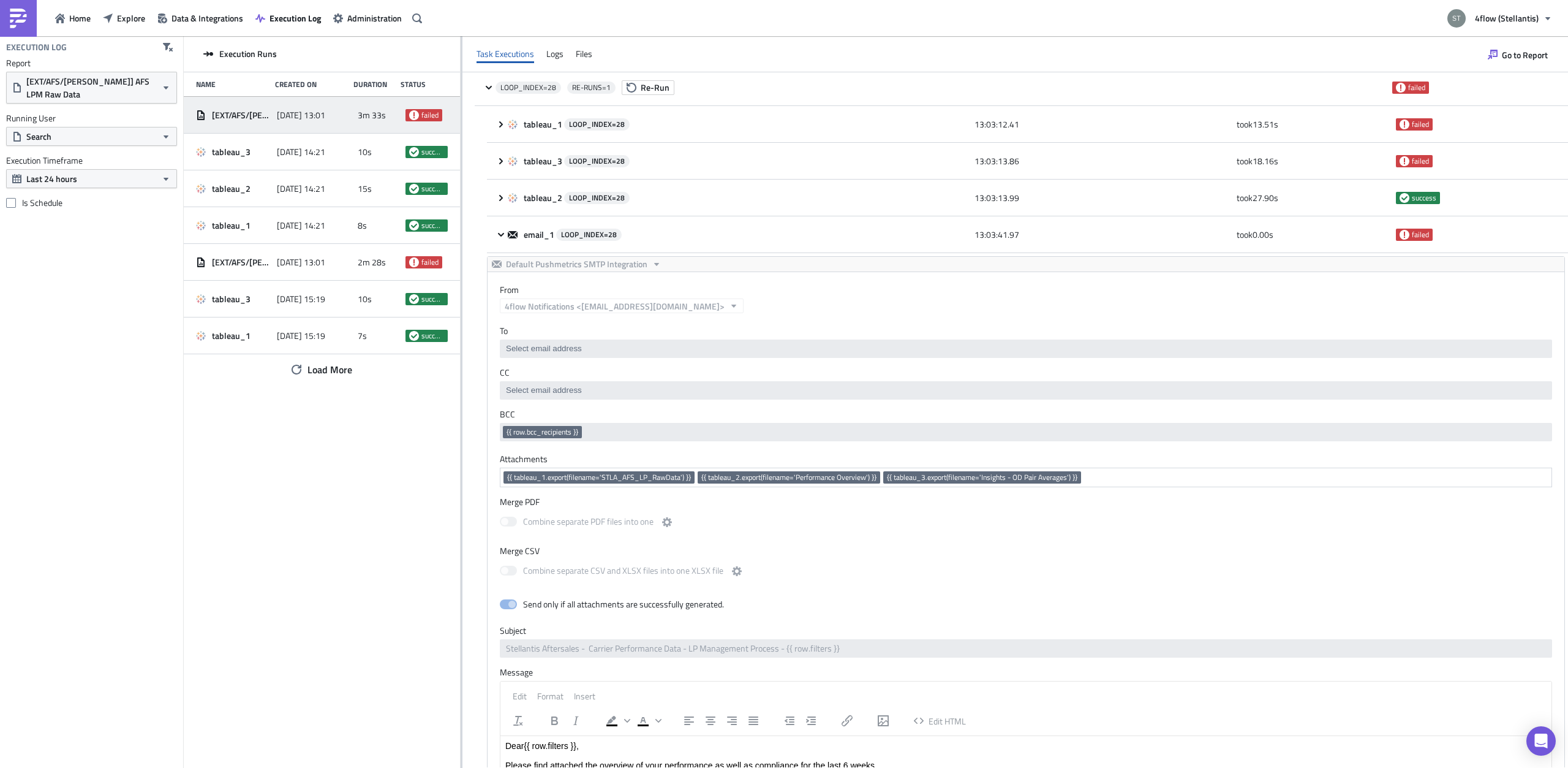
scroll to position [4168, 0]
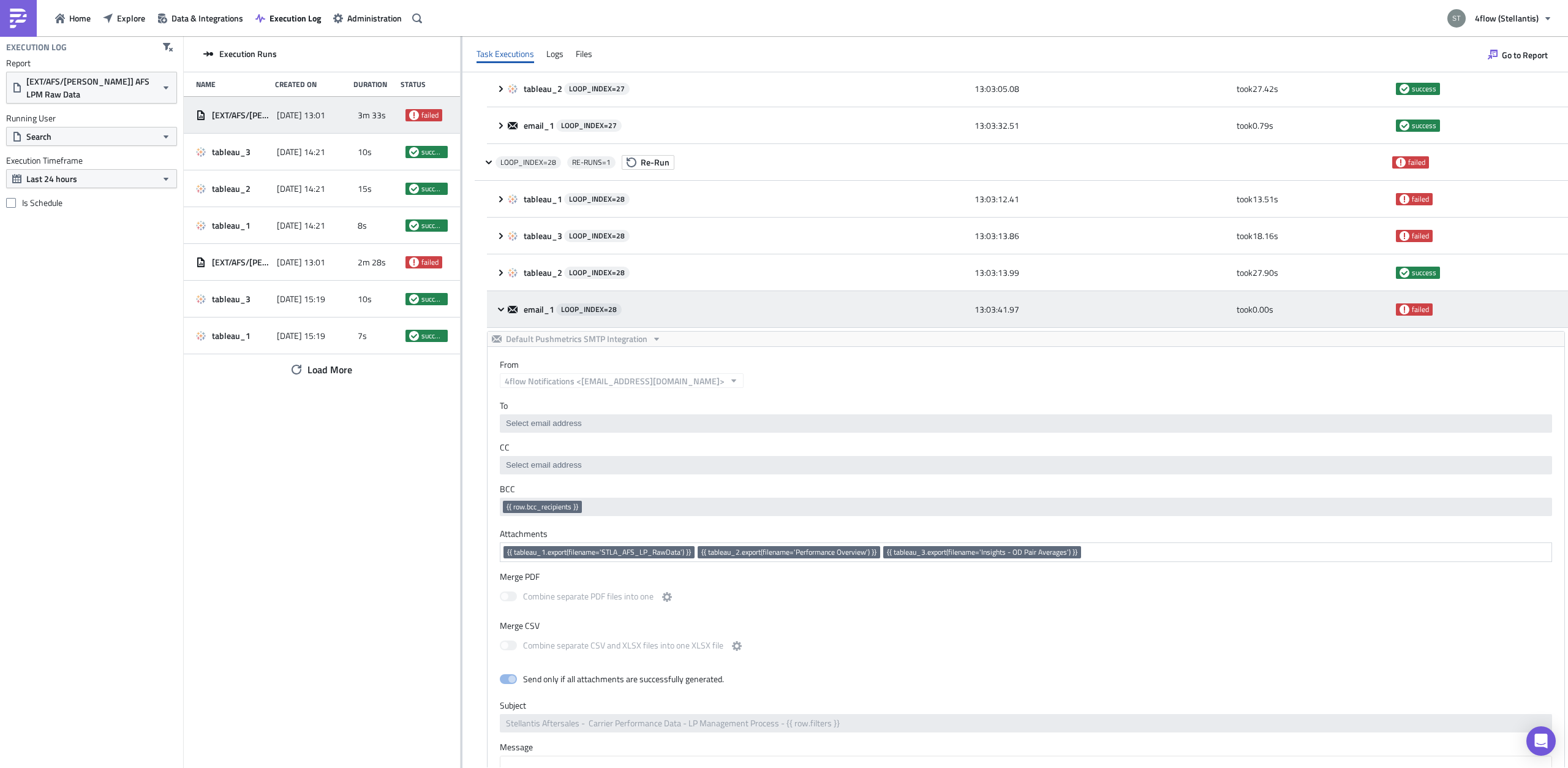
click at [503, 305] on icon at bounding box center [501, 309] width 10 height 10
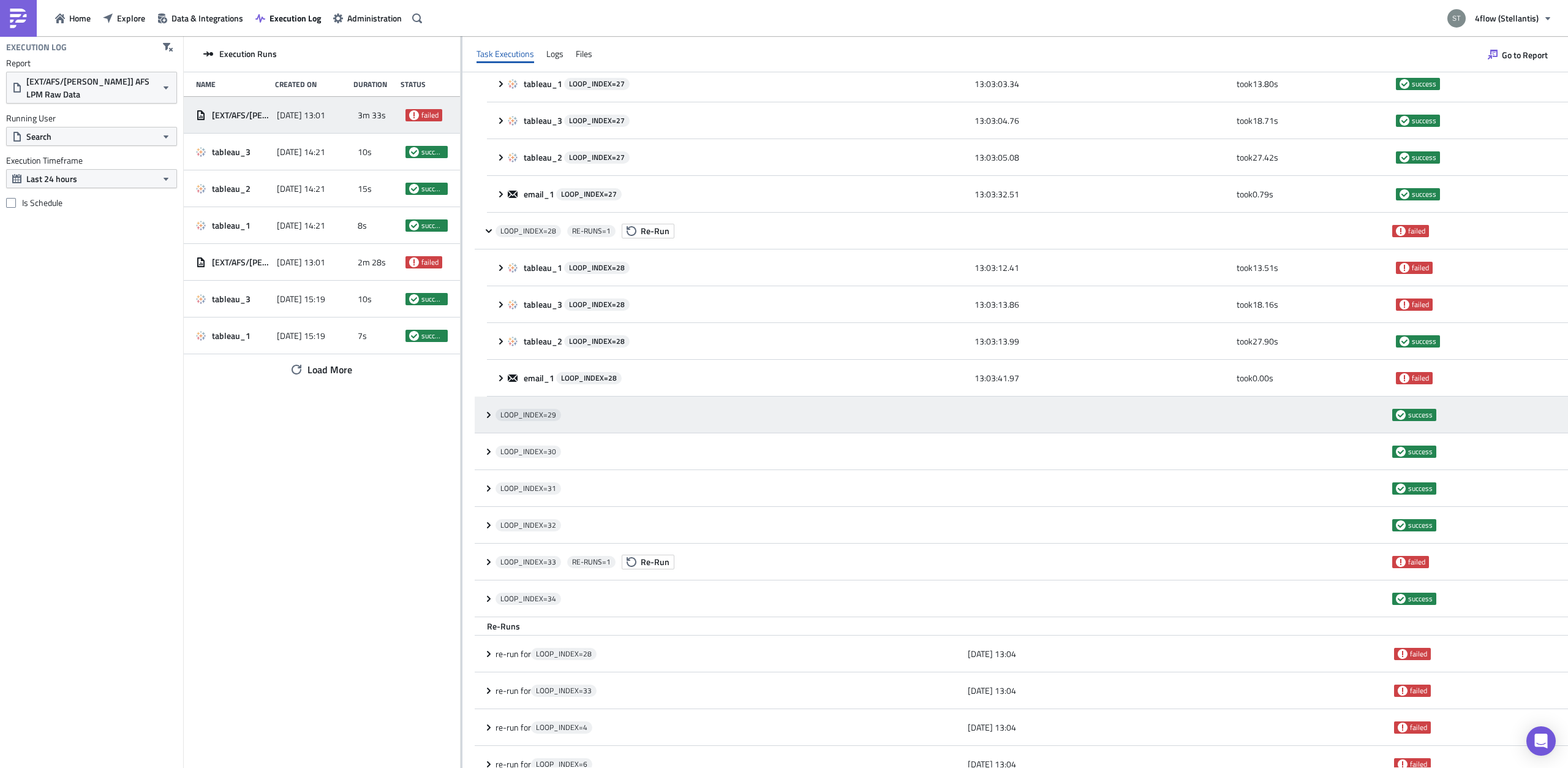
click at [491, 407] on div "LOOP_INDEX= 29 success" at bounding box center [1021, 415] width 1093 height 37
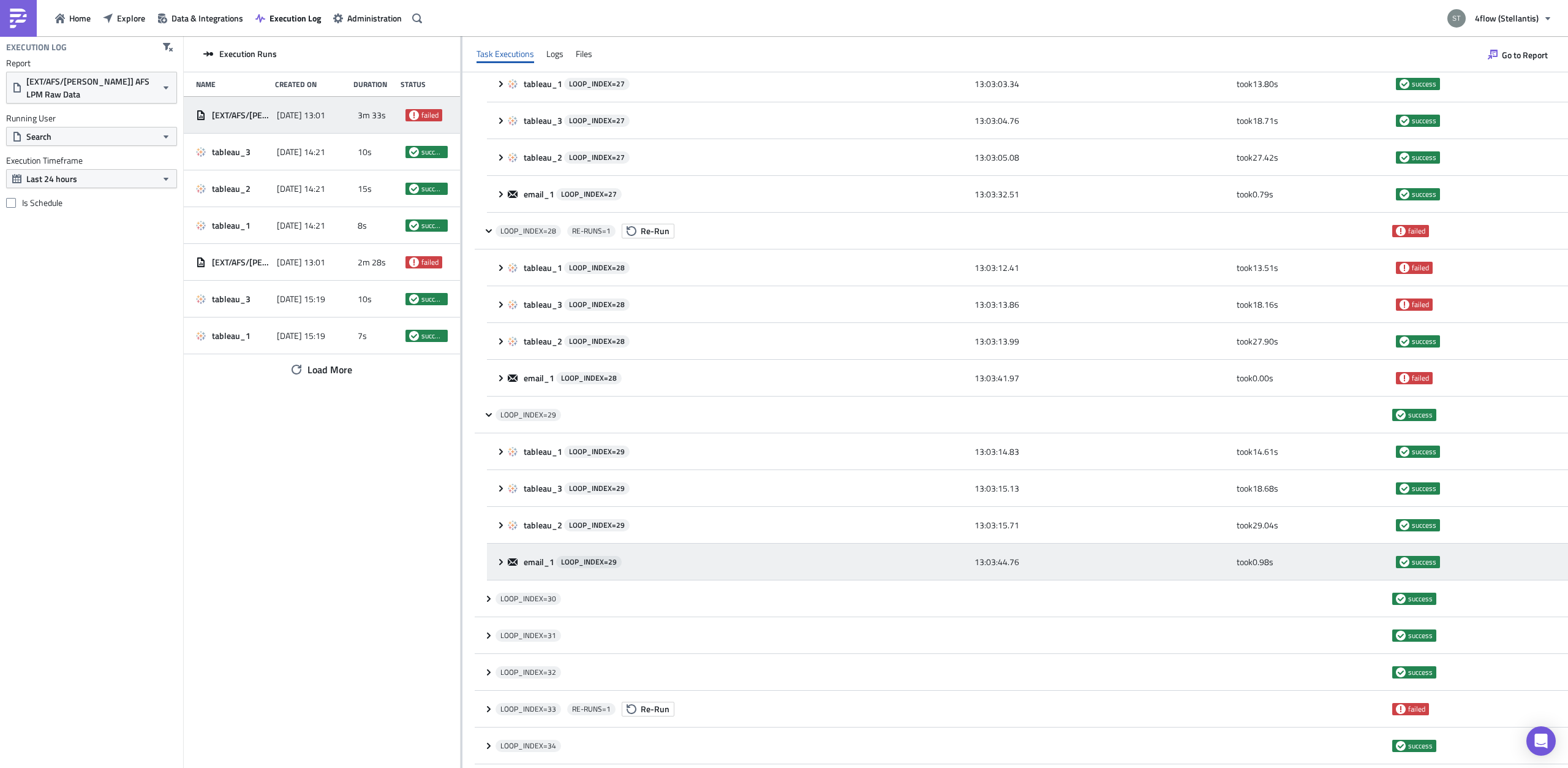
click at [499, 543] on div "email_1 LOOP_INDEX= 29 13:03:44.76 took 0.98 s success" at bounding box center [1027, 562] width 1081 height 37
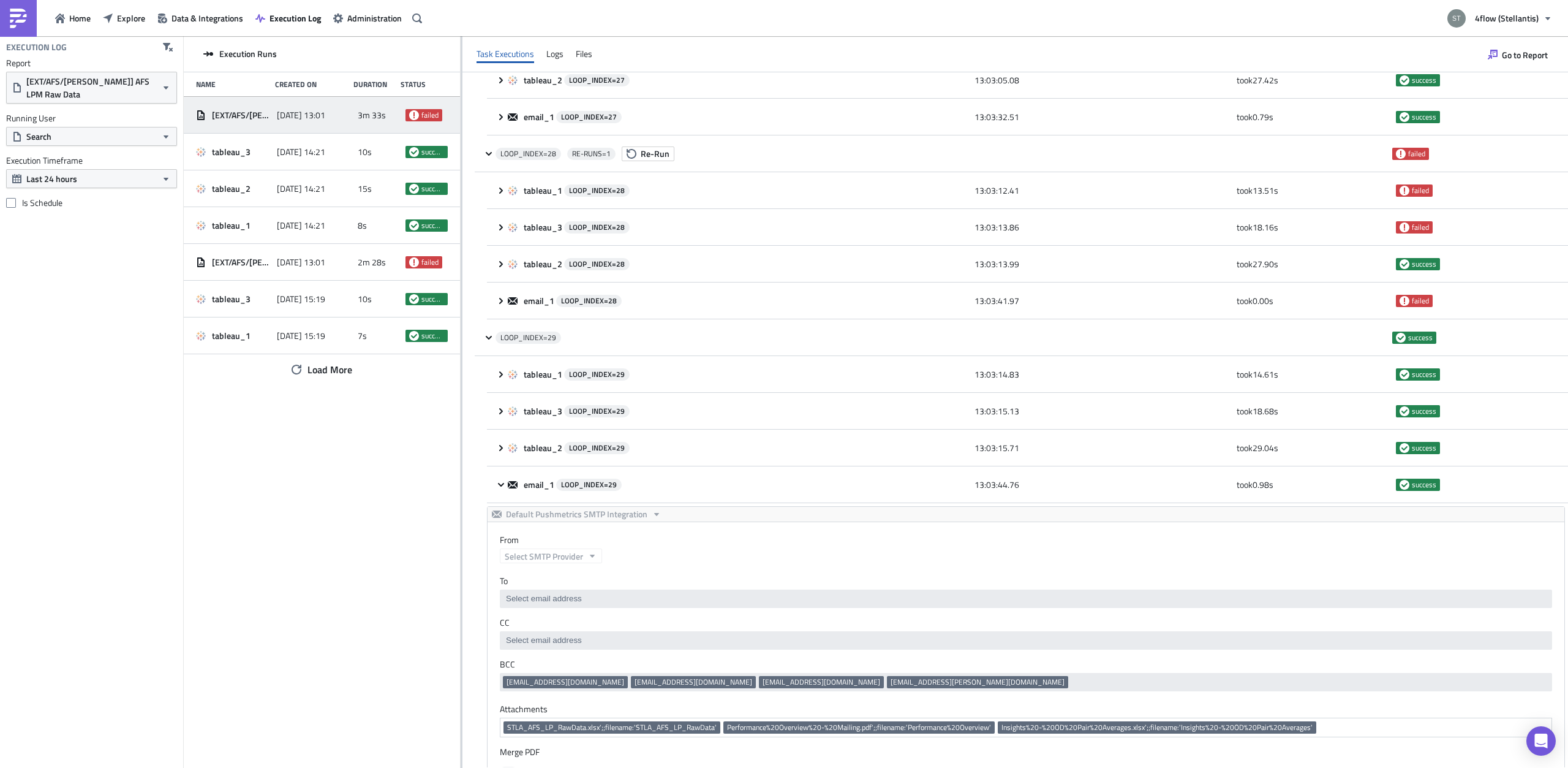
scroll to position [0, 0]
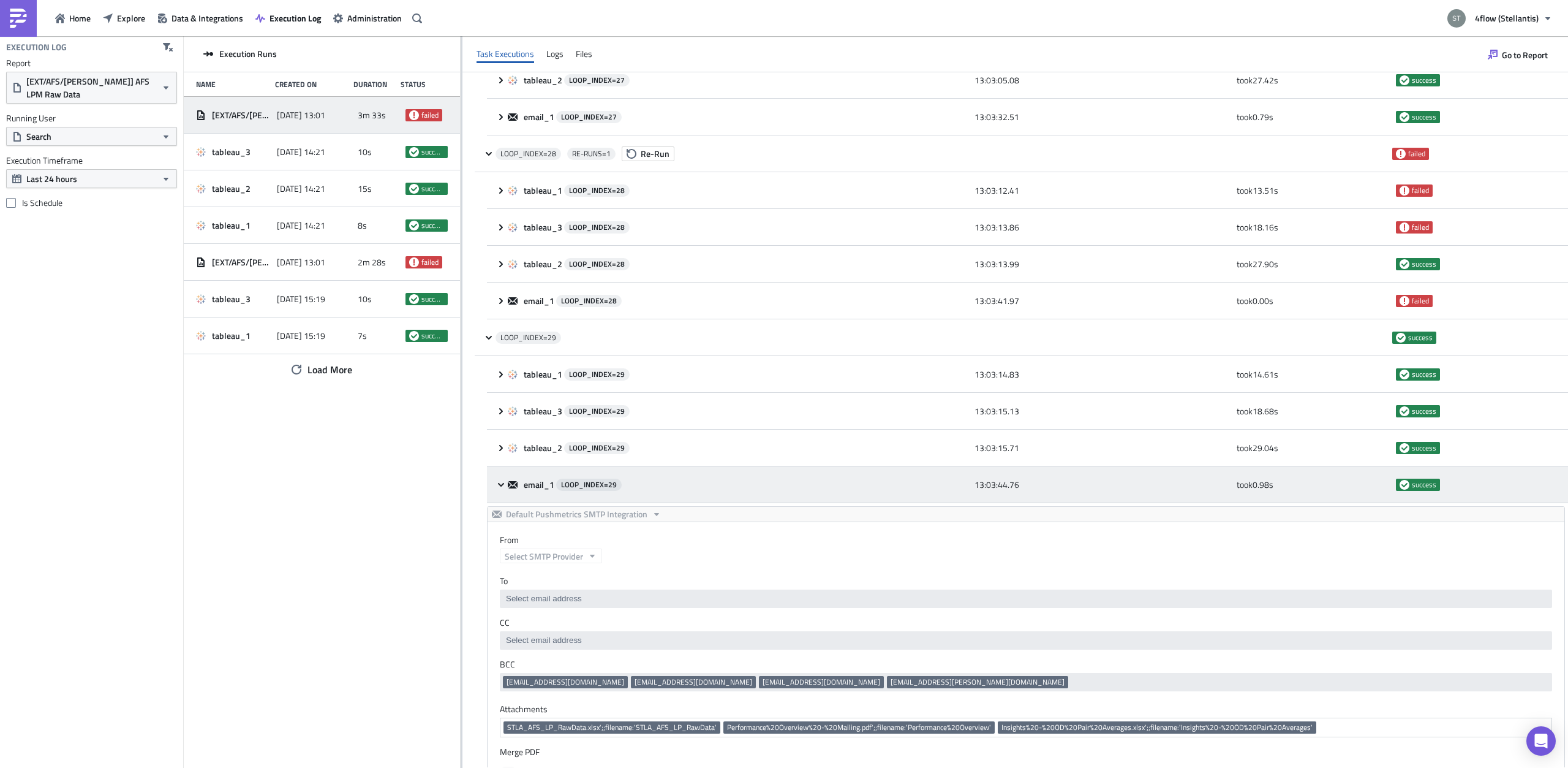
click at [499, 466] on div "email_1 LOOP_INDEX= 29 13:03:44.76 took 0.98 s success" at bounding box center [1027, 485] width 1081 height 37
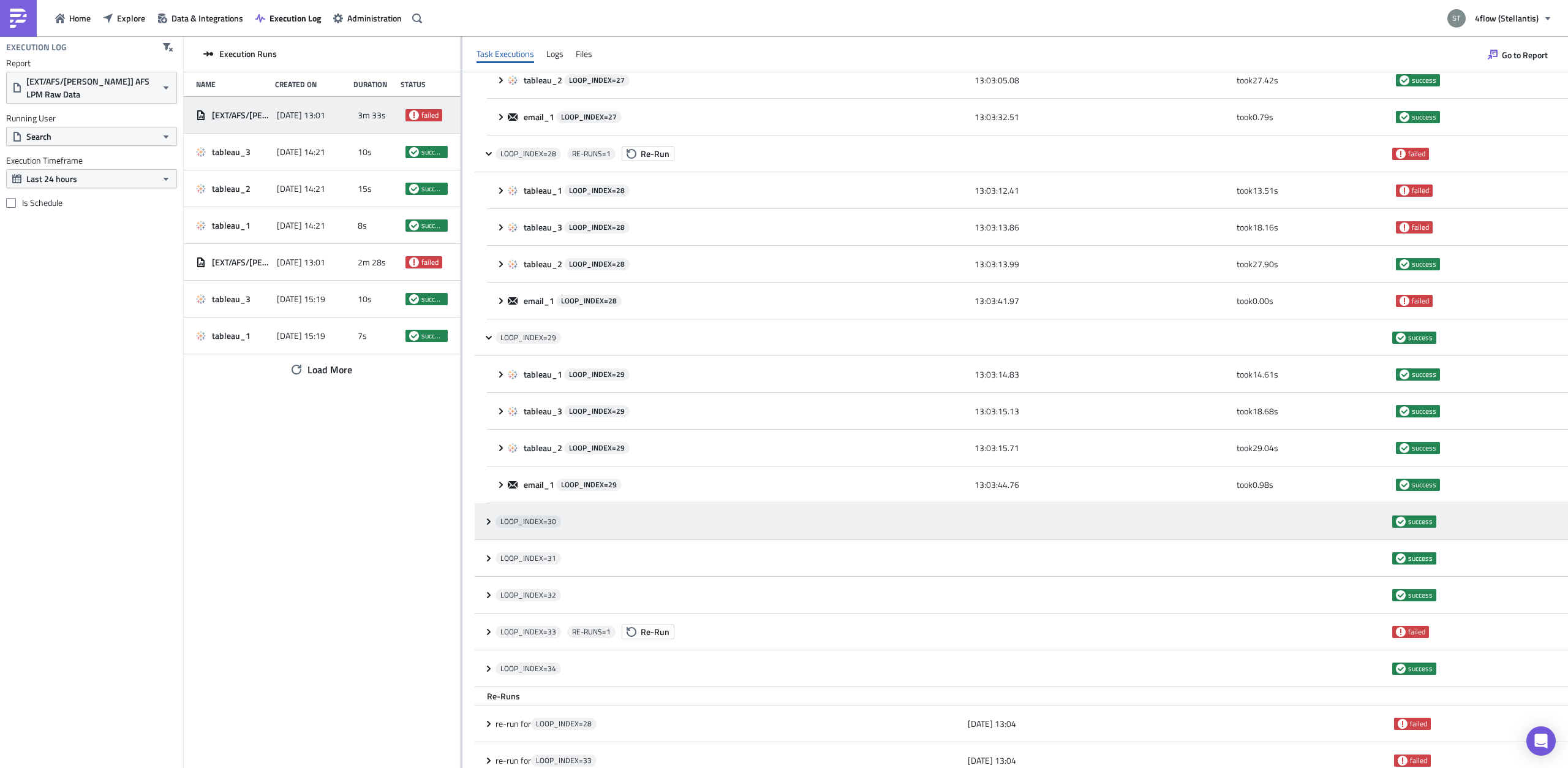
click at [493, 516] on icon at bounding box center [489, 521] width 10 height 10
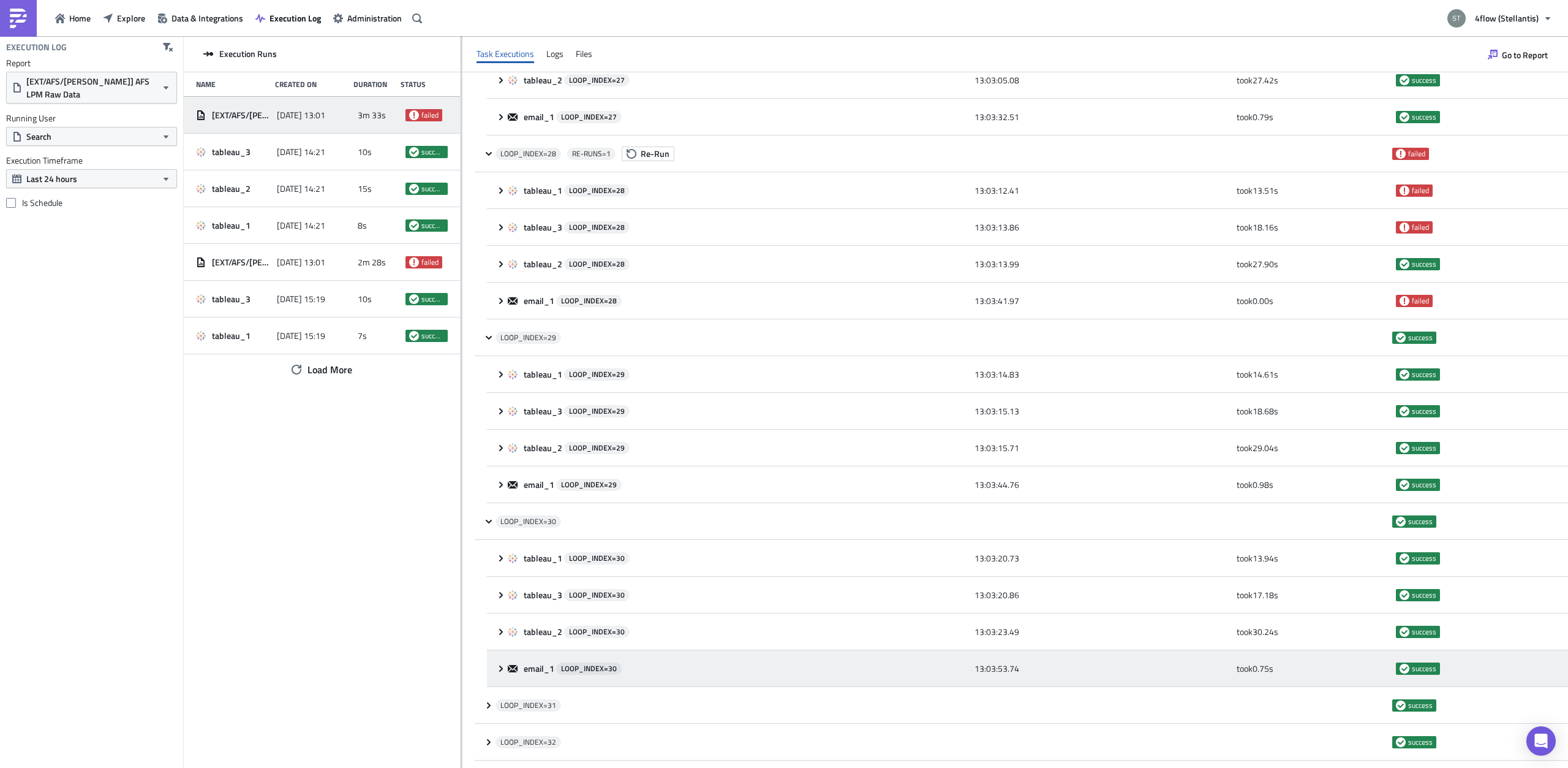
click at [503, 664] on icon at bounding box center [501, 668] width 10 height 10
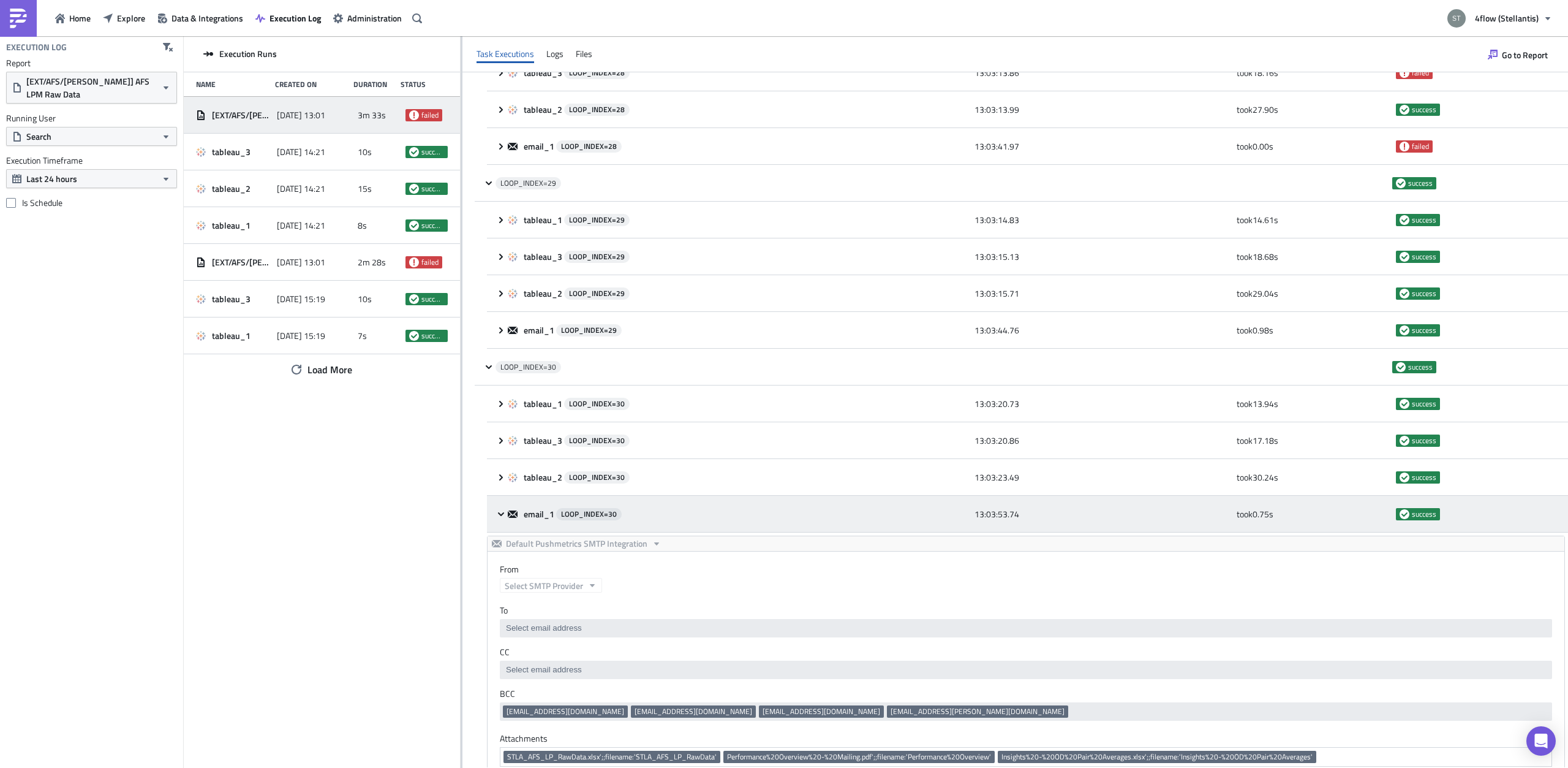
click at [501, 509] on icon at bounding box center [501, 514] width 10 height 10
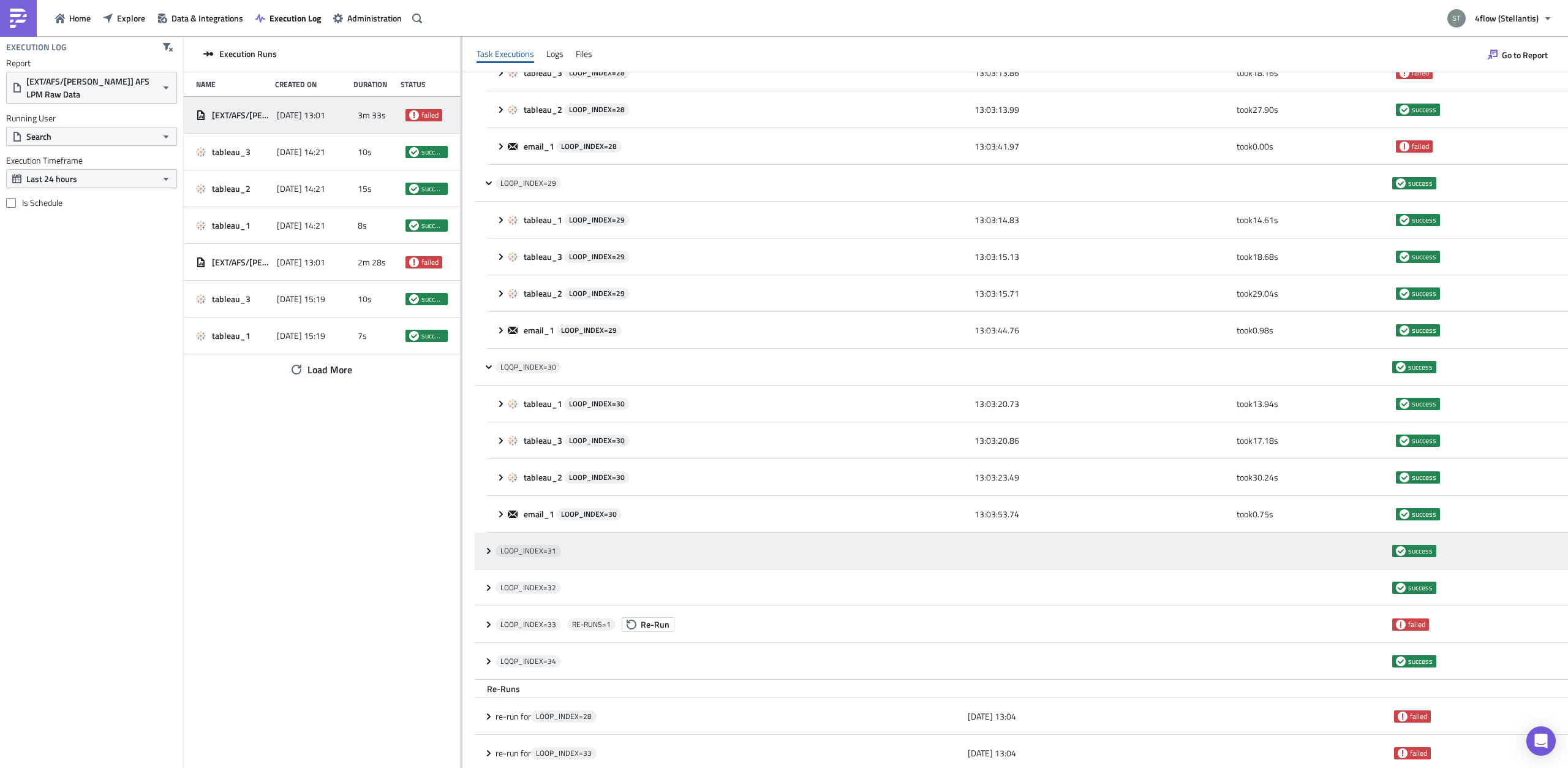
click at [489, 547] on icon at bounding box center [489, 550] width 4 height 6
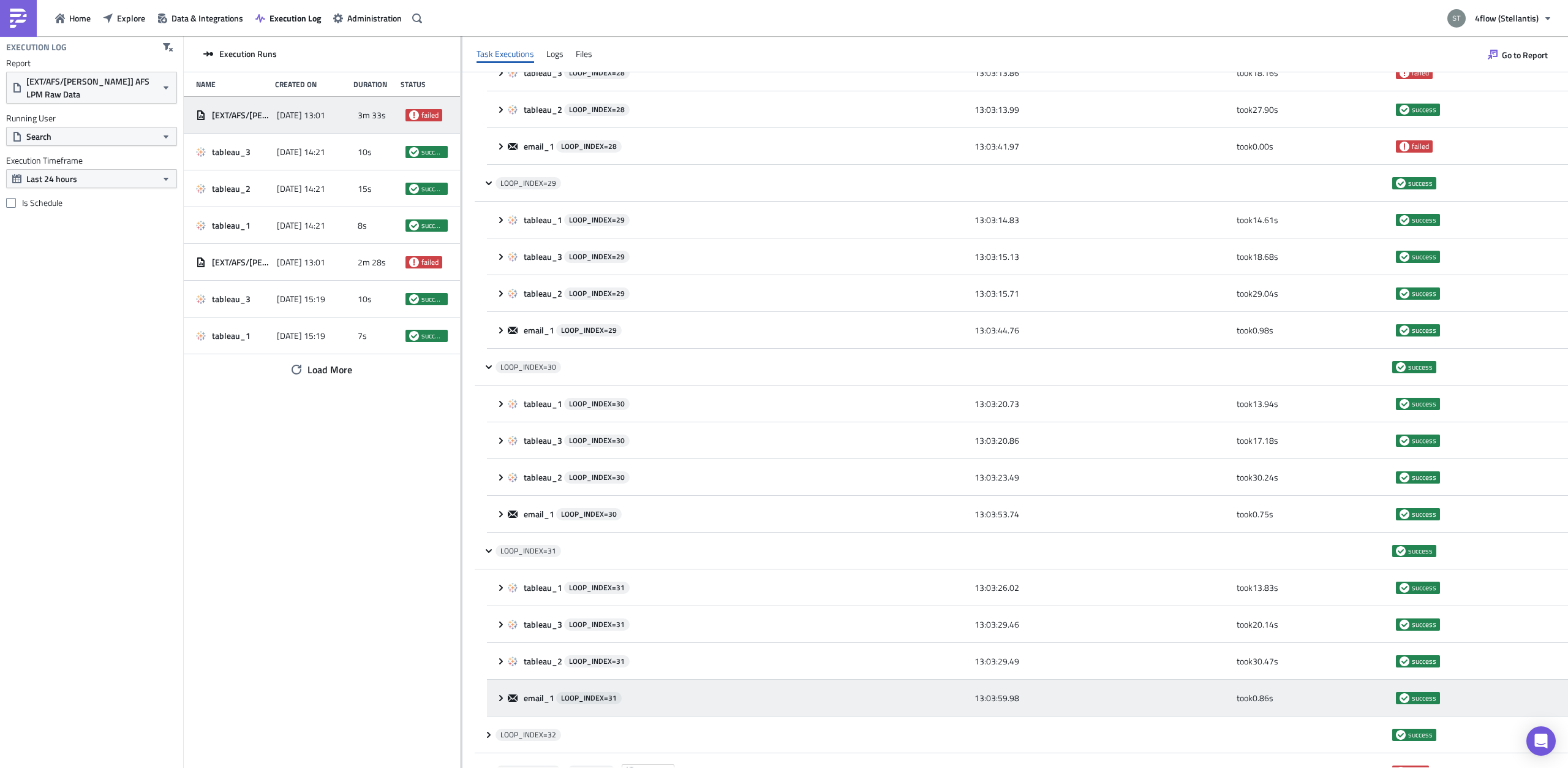
click at [506, 693] on span at bounding box center [502, 697] width 12 height 10
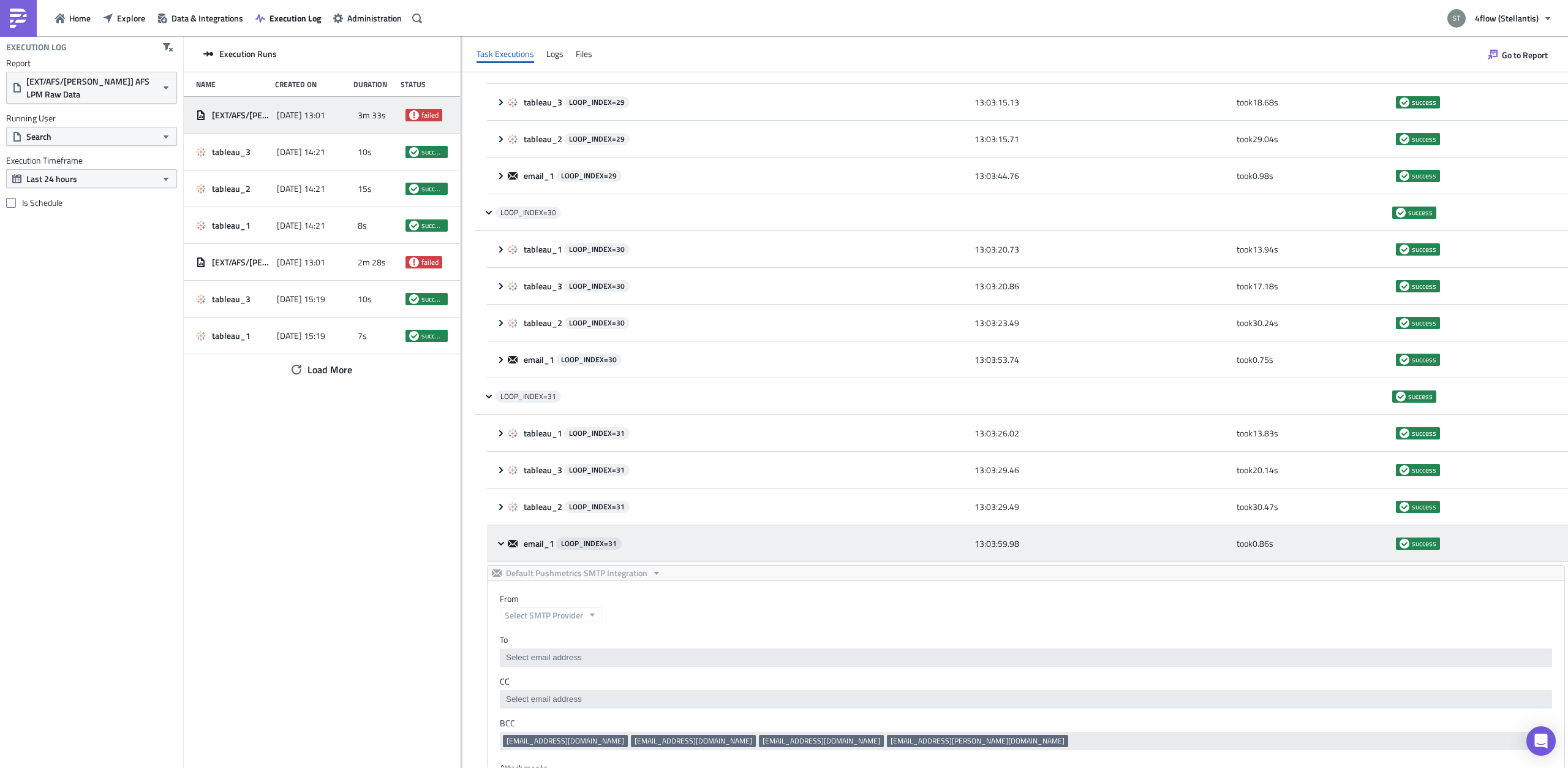
click at [501, 525] on div "email_1 LOOP_INDEX= 31 13:03:59.98 took 0.86 s success" at bounding box center [1027, 543] width 1081 height 37
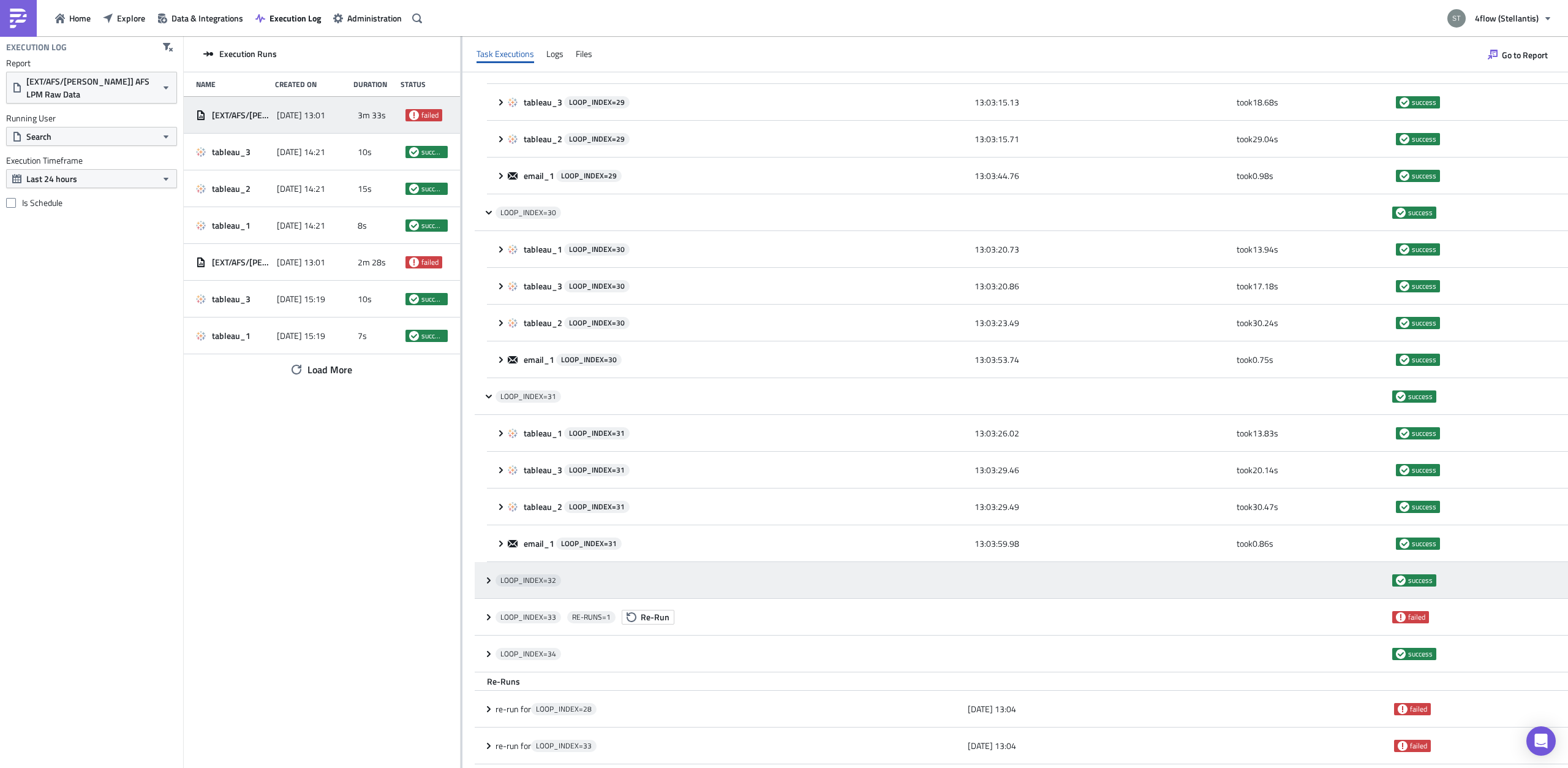
click at [492, 575] on icon at bounding box center [489, 580] width 10 height 10
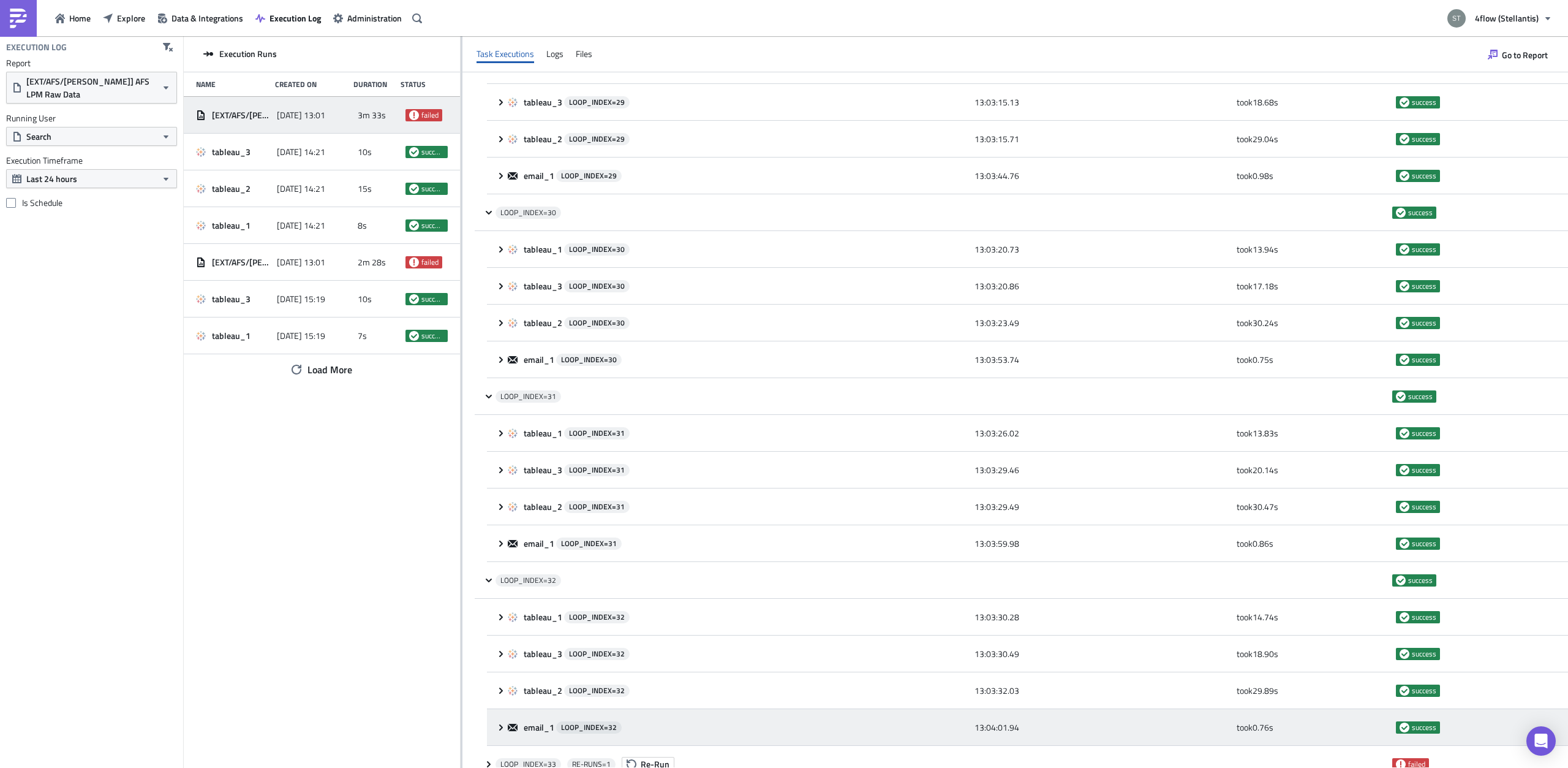
click at [506, 722] on icon at bounding box center [501, 727] width 10 height 10
click at [503, 709] on div "email_1 LOOP_INDEX= 32 13:04:01.94 took 0.76 s success" at bounding box center [1027, 727] width 1081 height 37
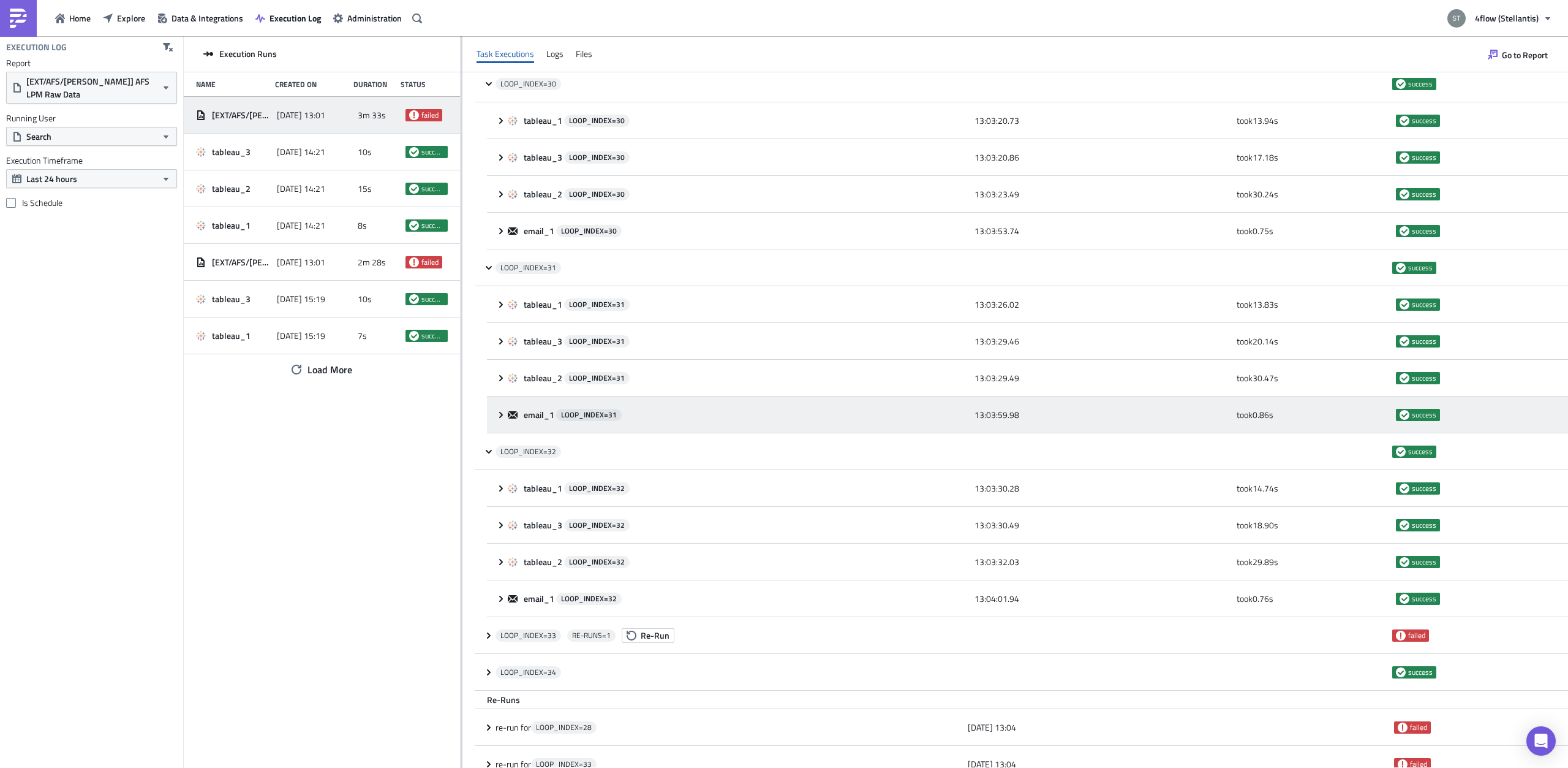
scroll to position [4688, 0]
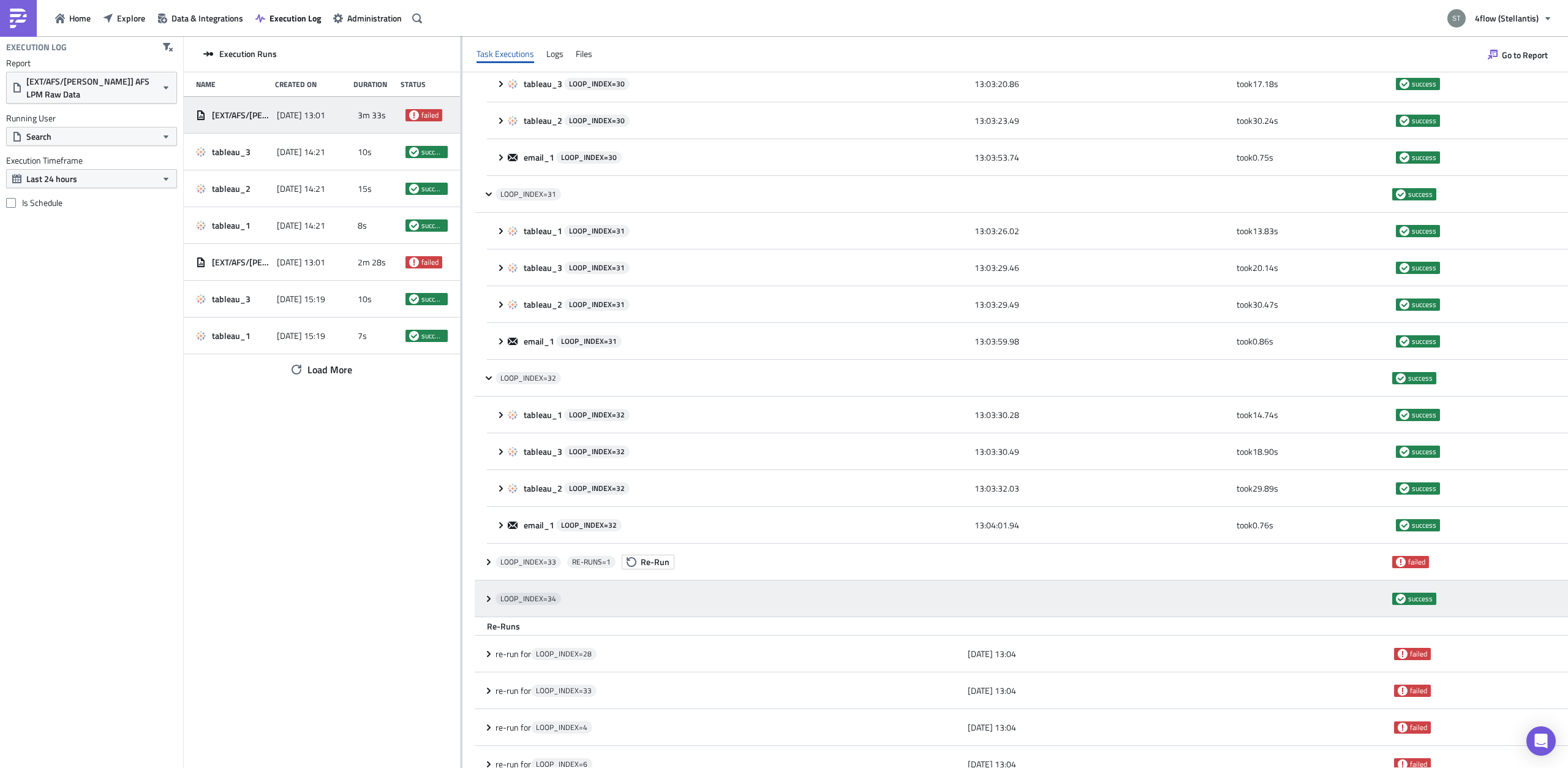
click at [491, 594] on icon at bounding box center [489, 598] width 10 height 10
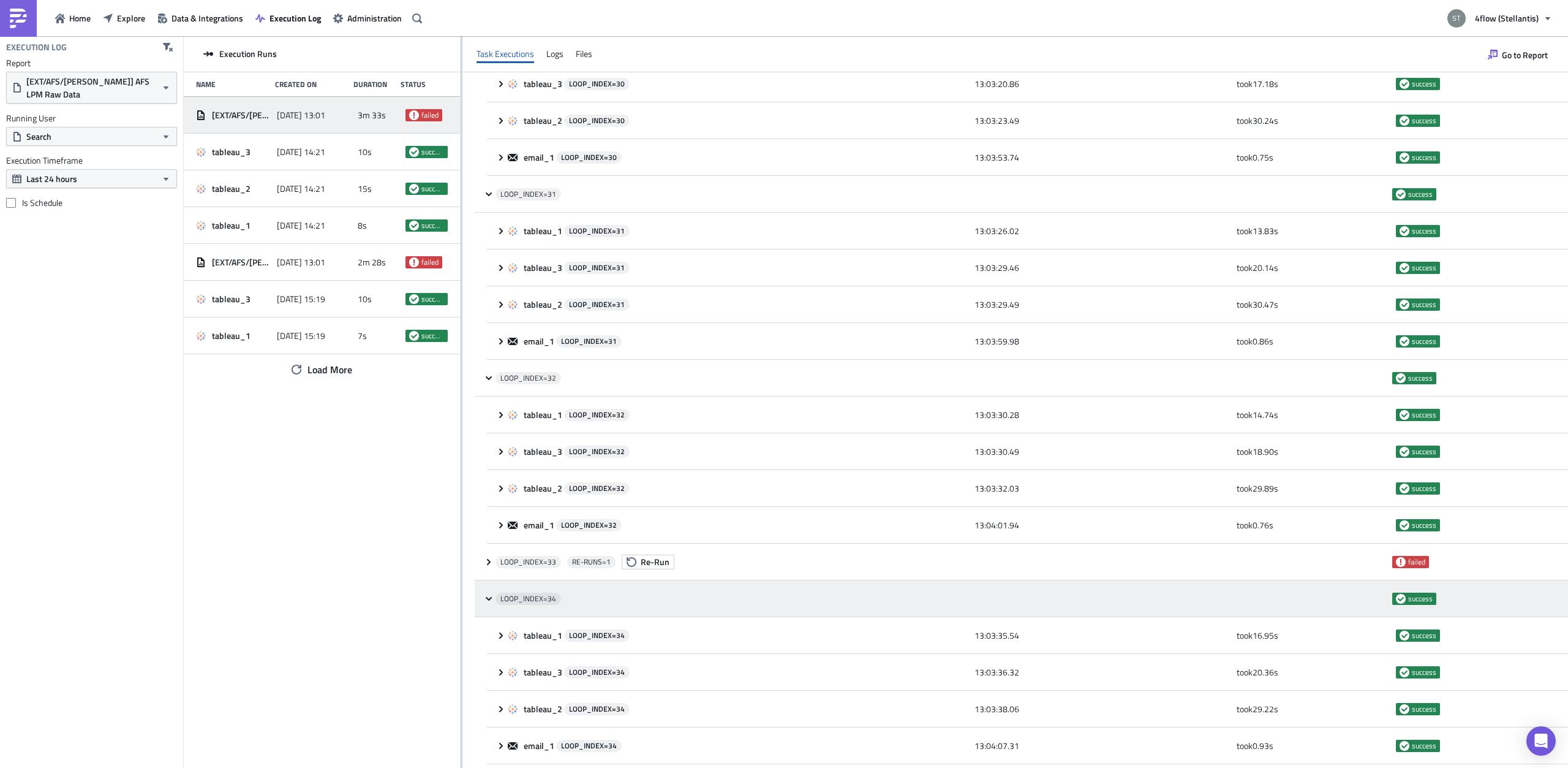
scroll to position [4765, 0]
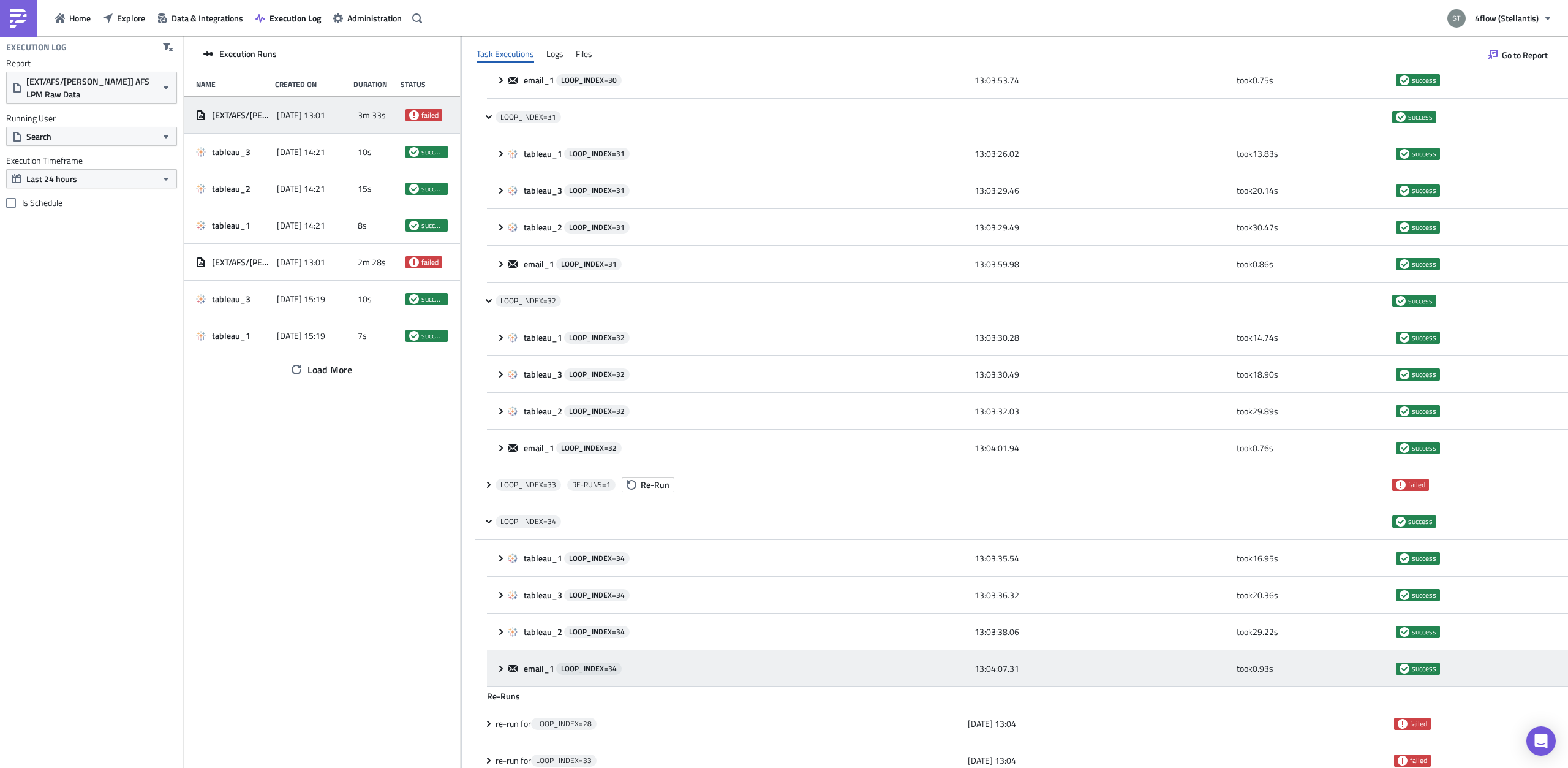
click at [502, 664] on icon at bounding box center [501, 668] width 10 height 10
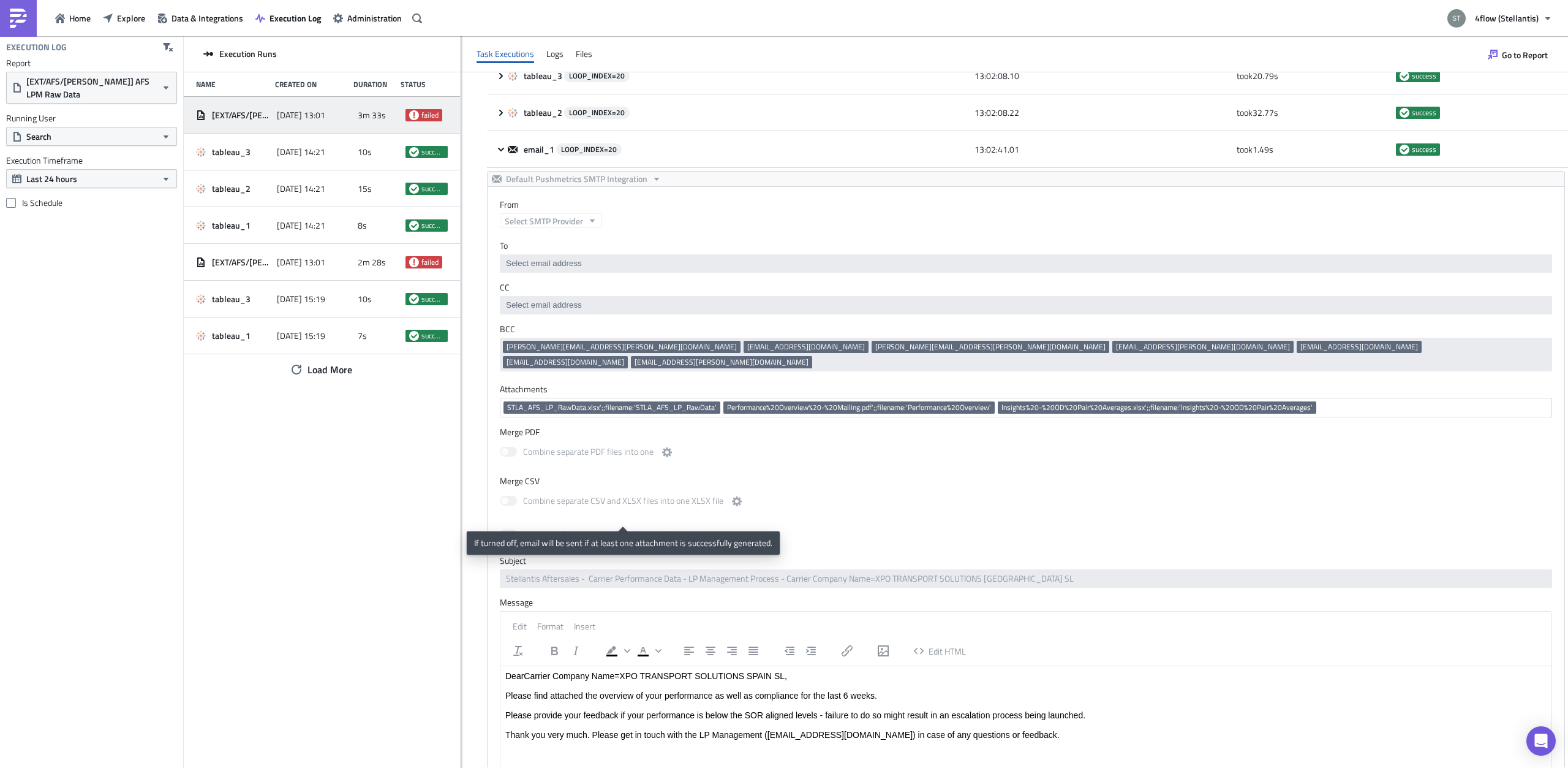
scroll to position [983, 0]
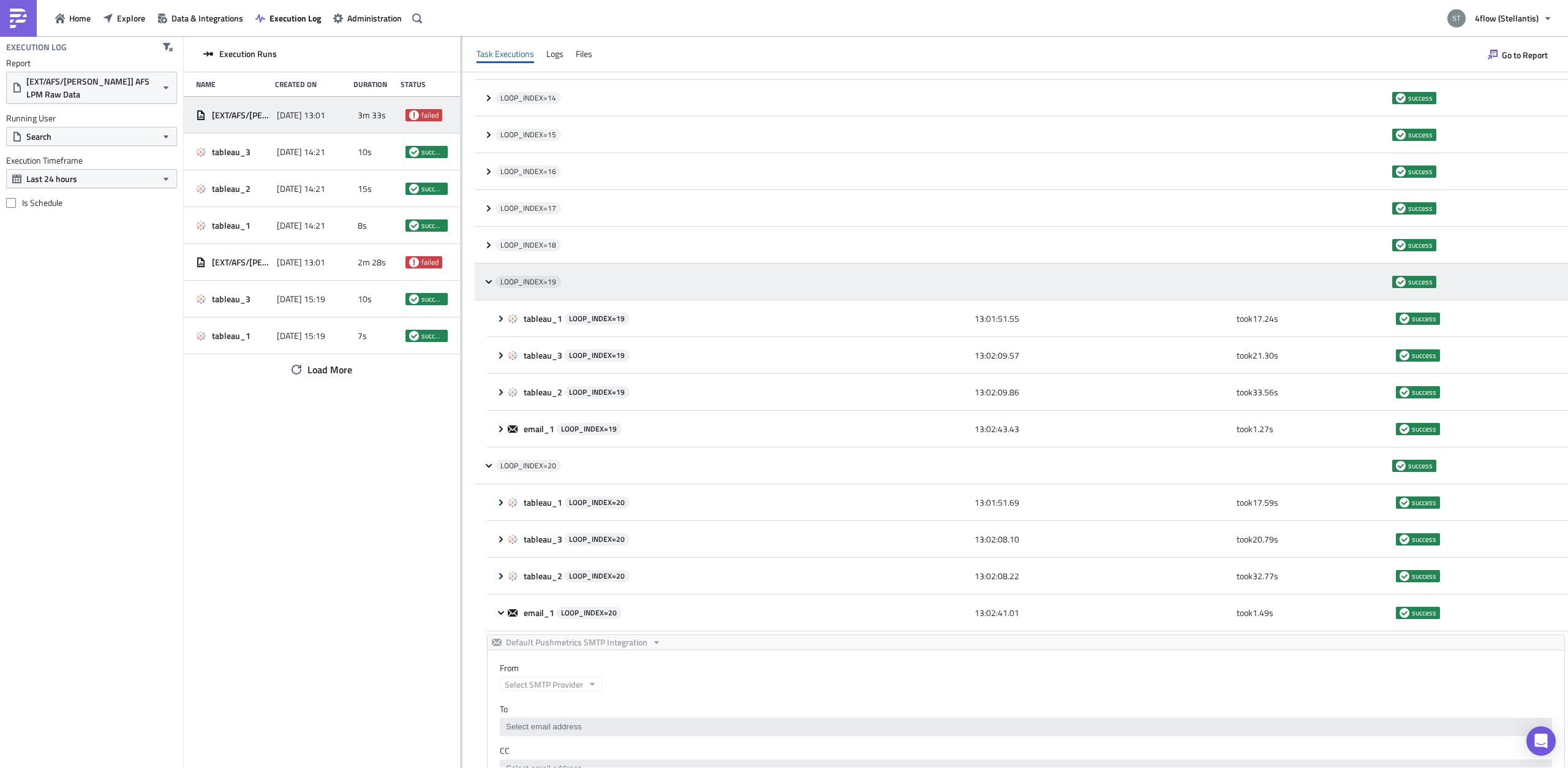
click at [489, 282] on icon at bounding box center [489, 282] width 10 height 10
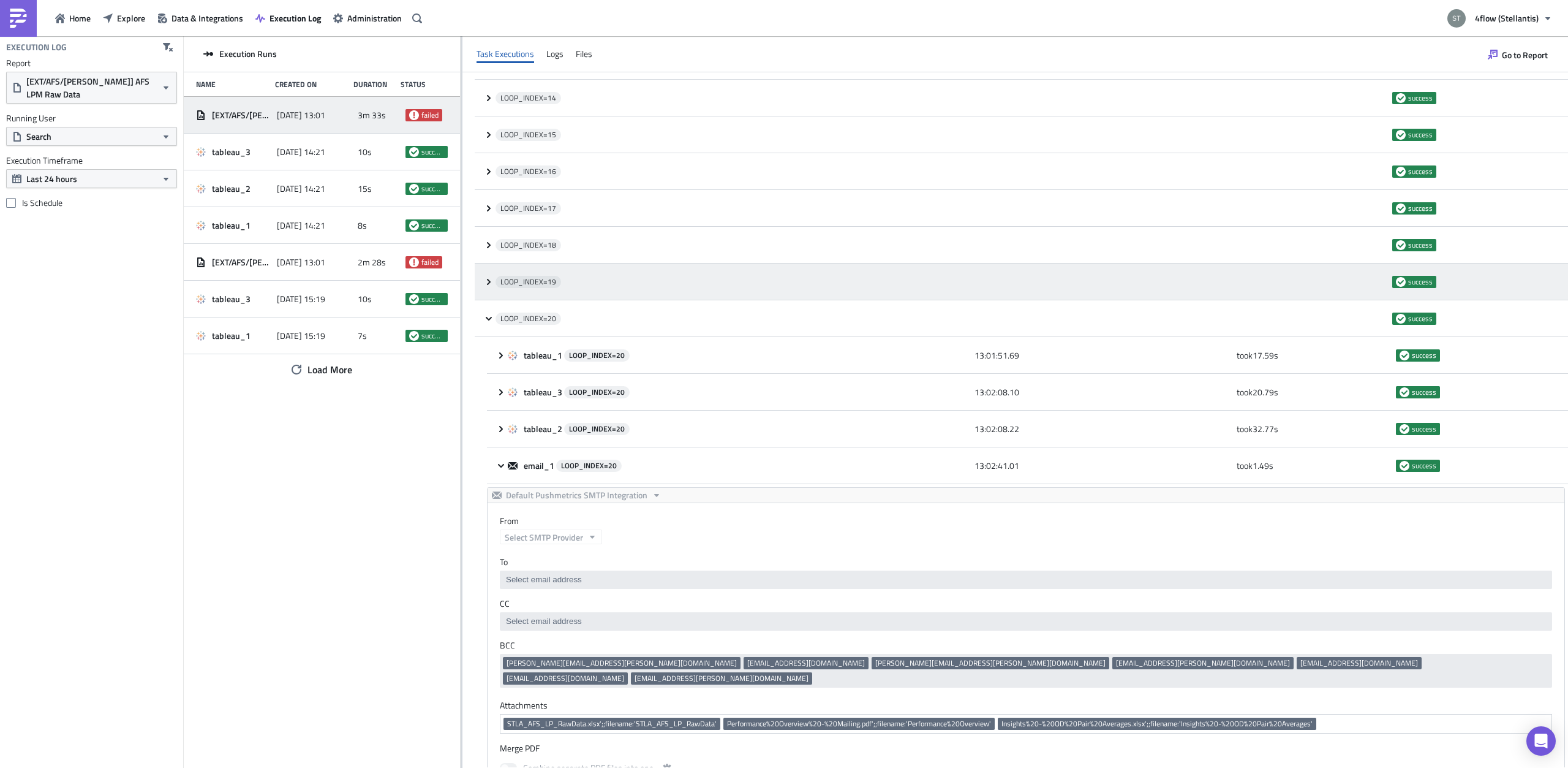
click at [489, 282] on icon at bounding box center [489, 282] width 4 height 6
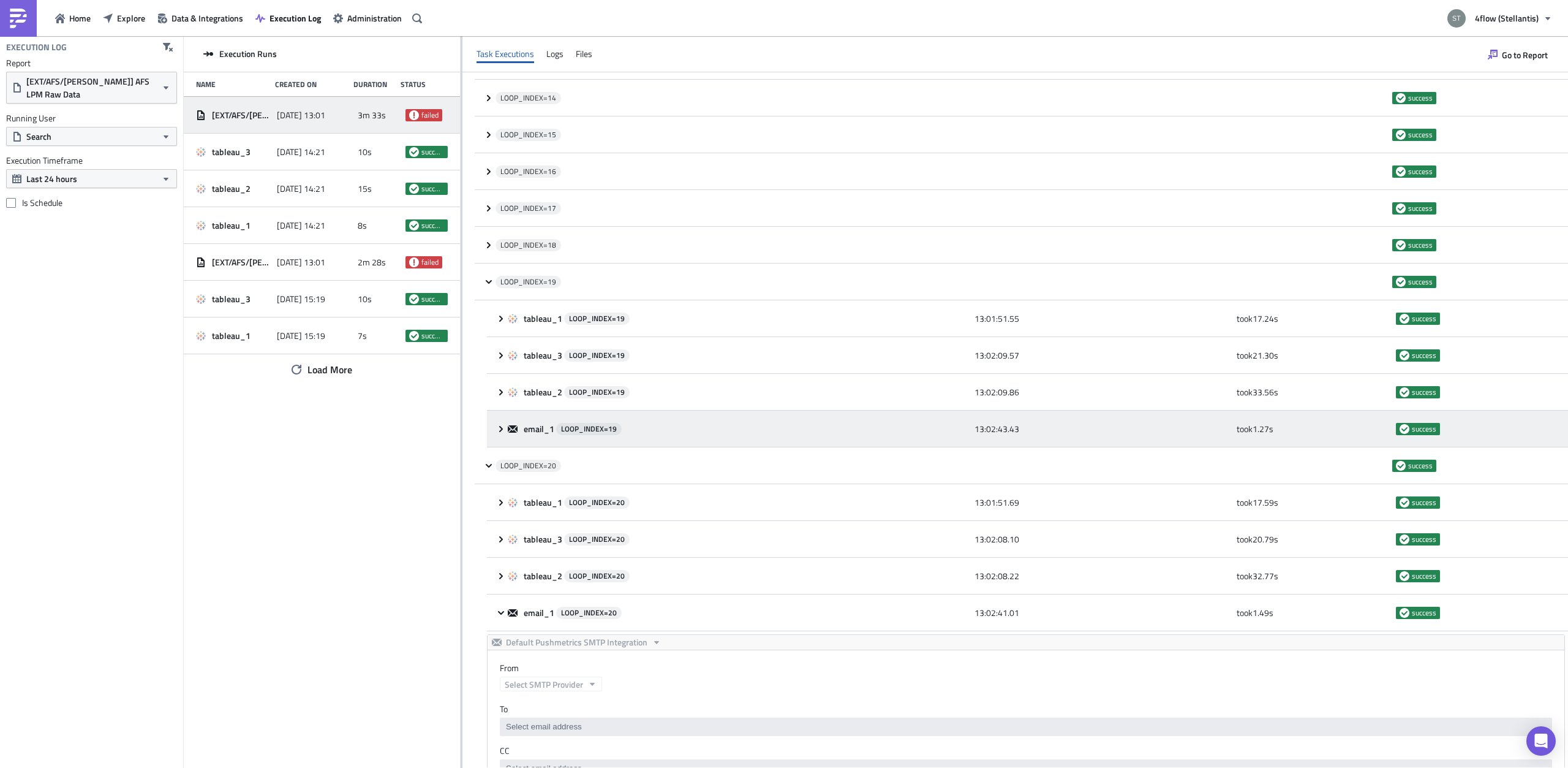
click at [503, 427] on icon at bounding box center [501, 429] width 10 height 10
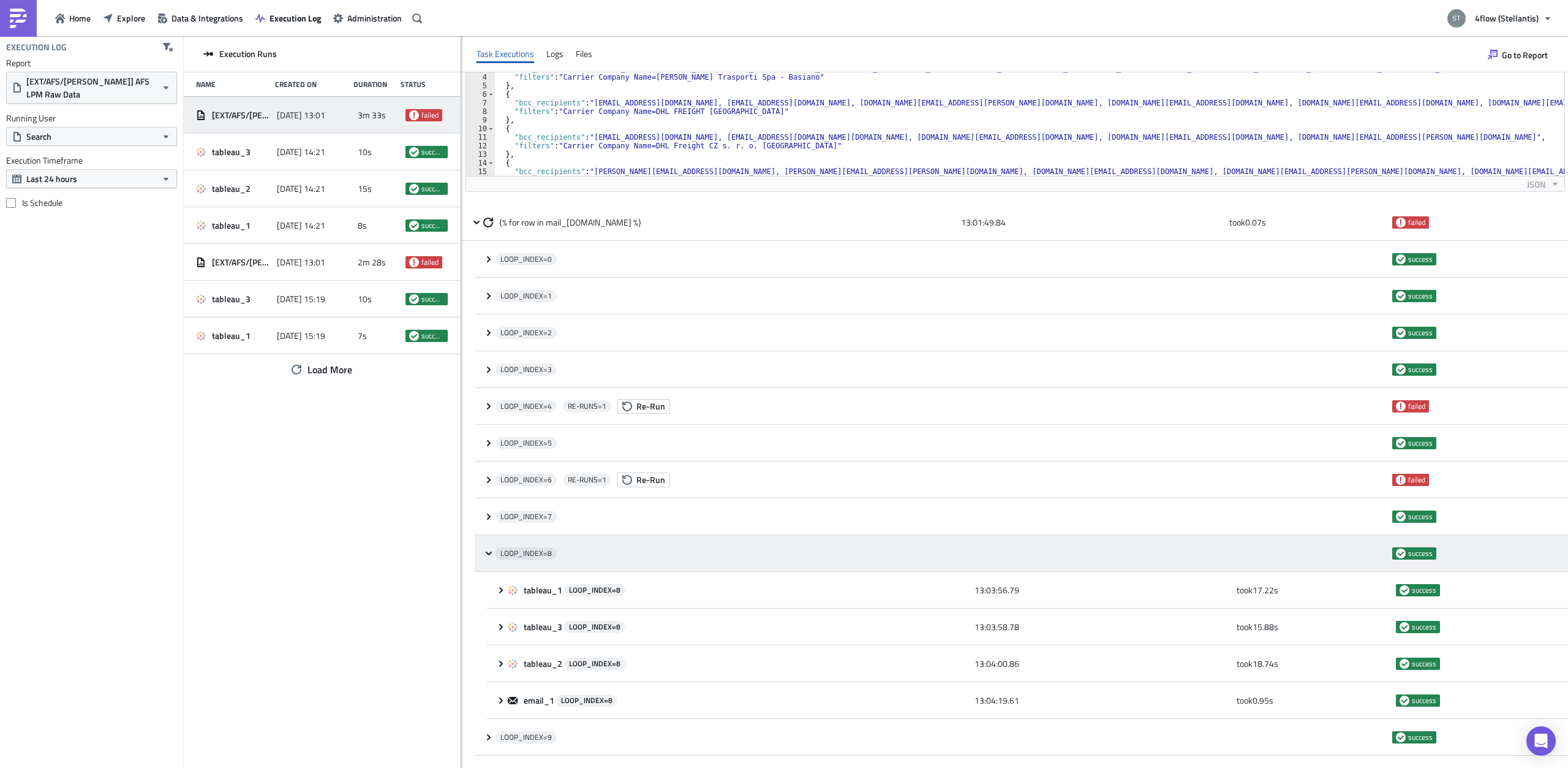
scroll to position [0, 0]
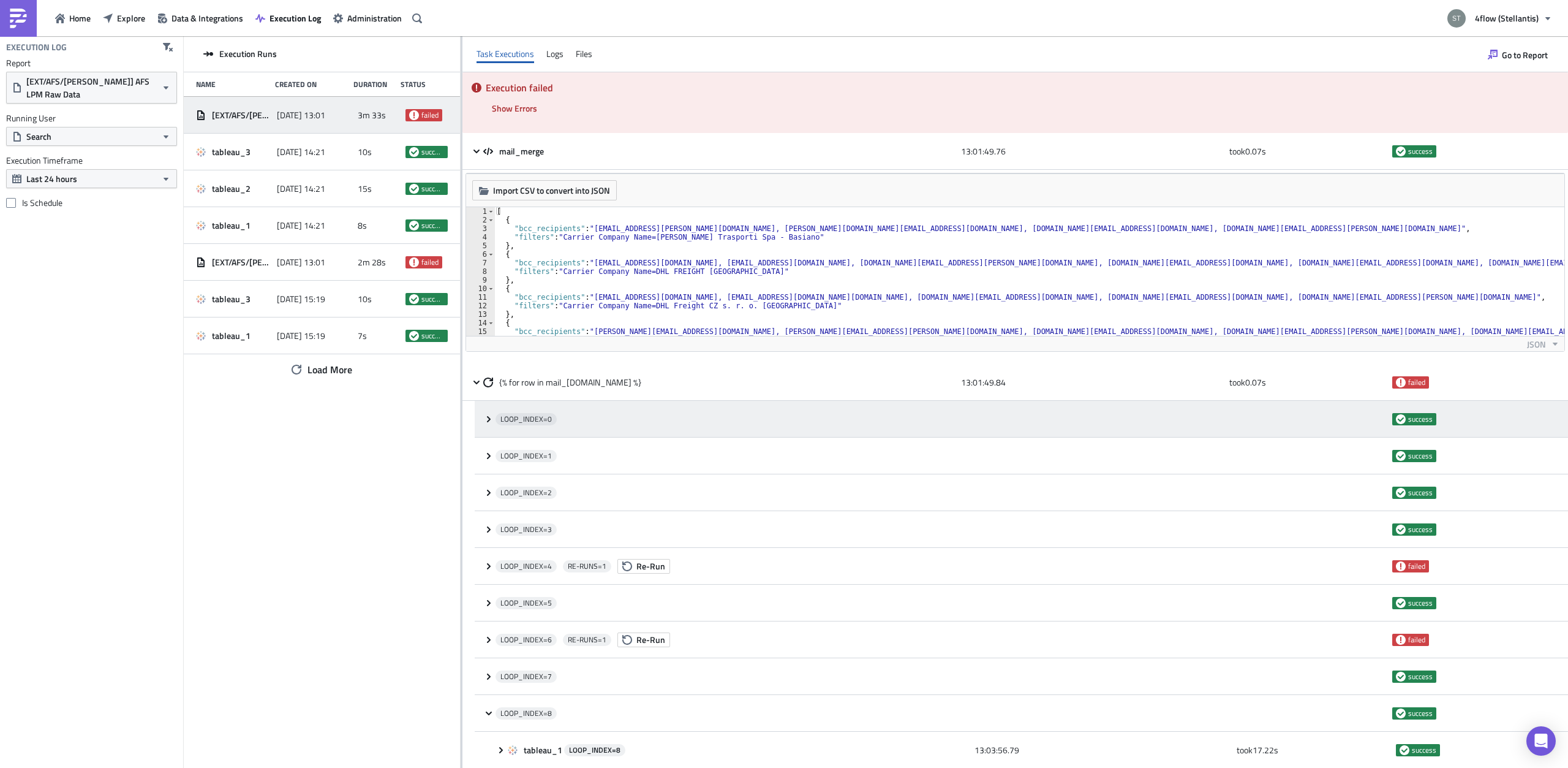
click at [492, 420] on icon at bounding box center [489, 419] width 10 height 10
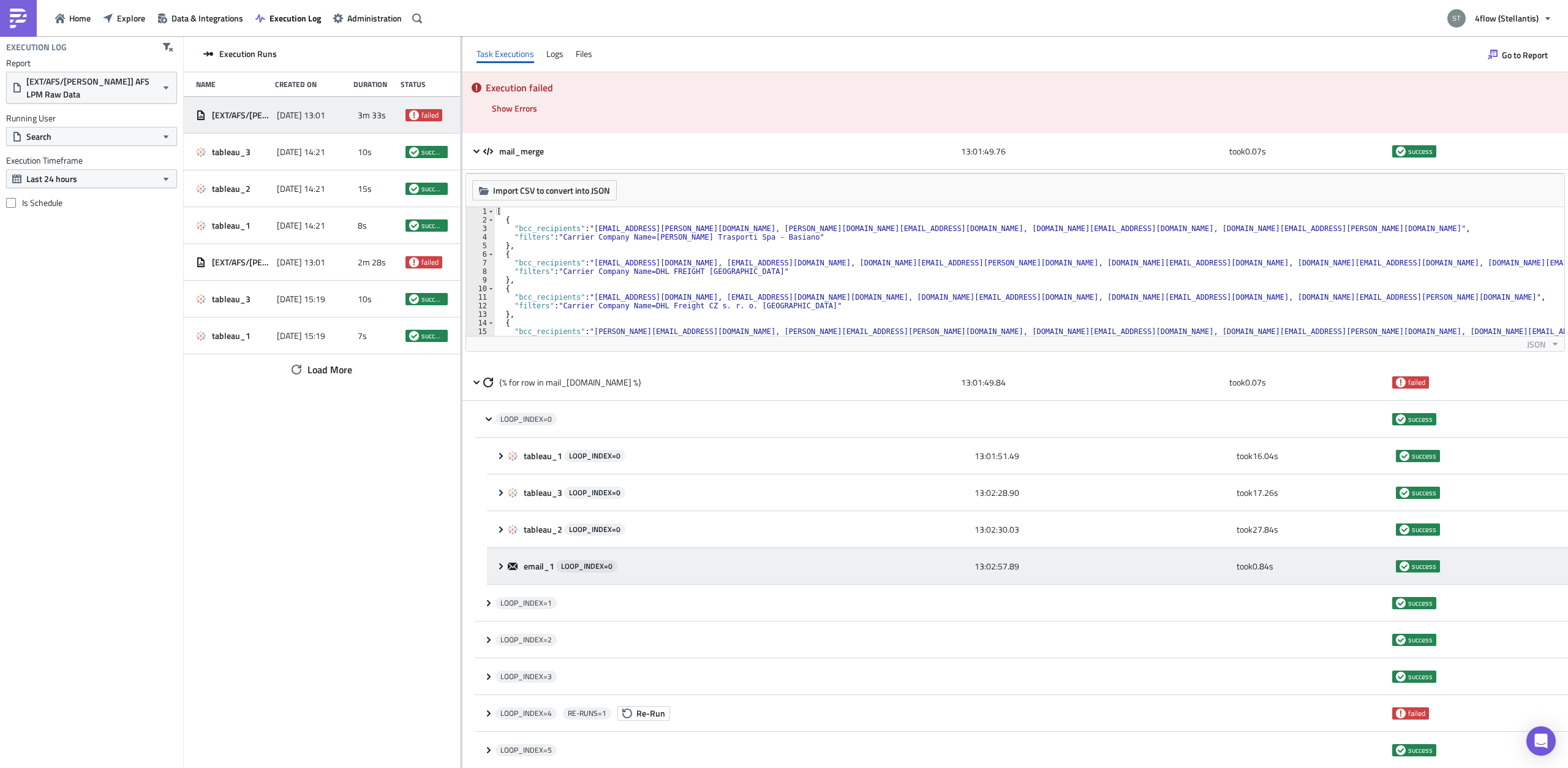
click at [501, 567] on icon at bounding box center [501, 565] width 4 height 6
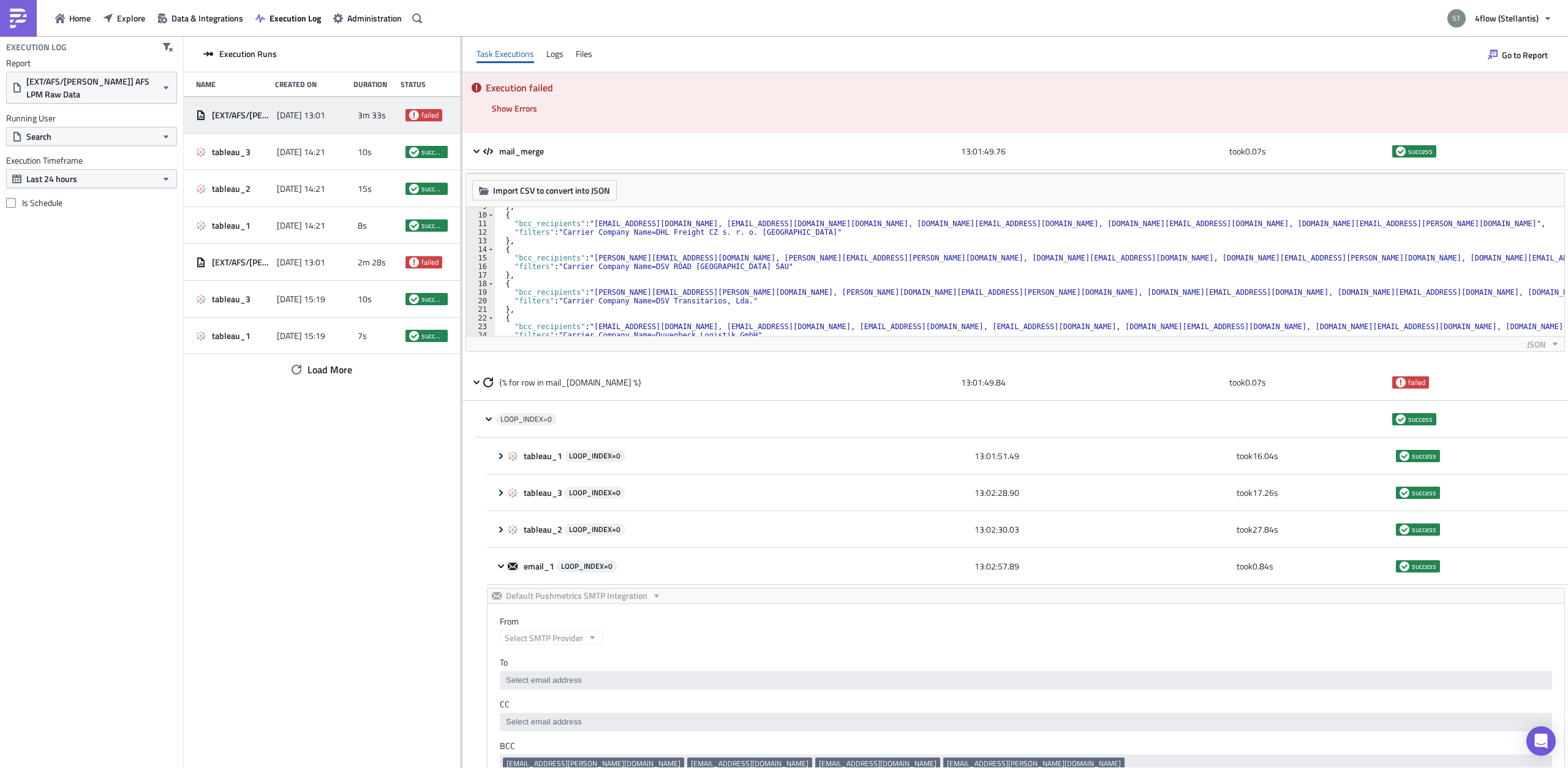
scroll to position [147, 0]
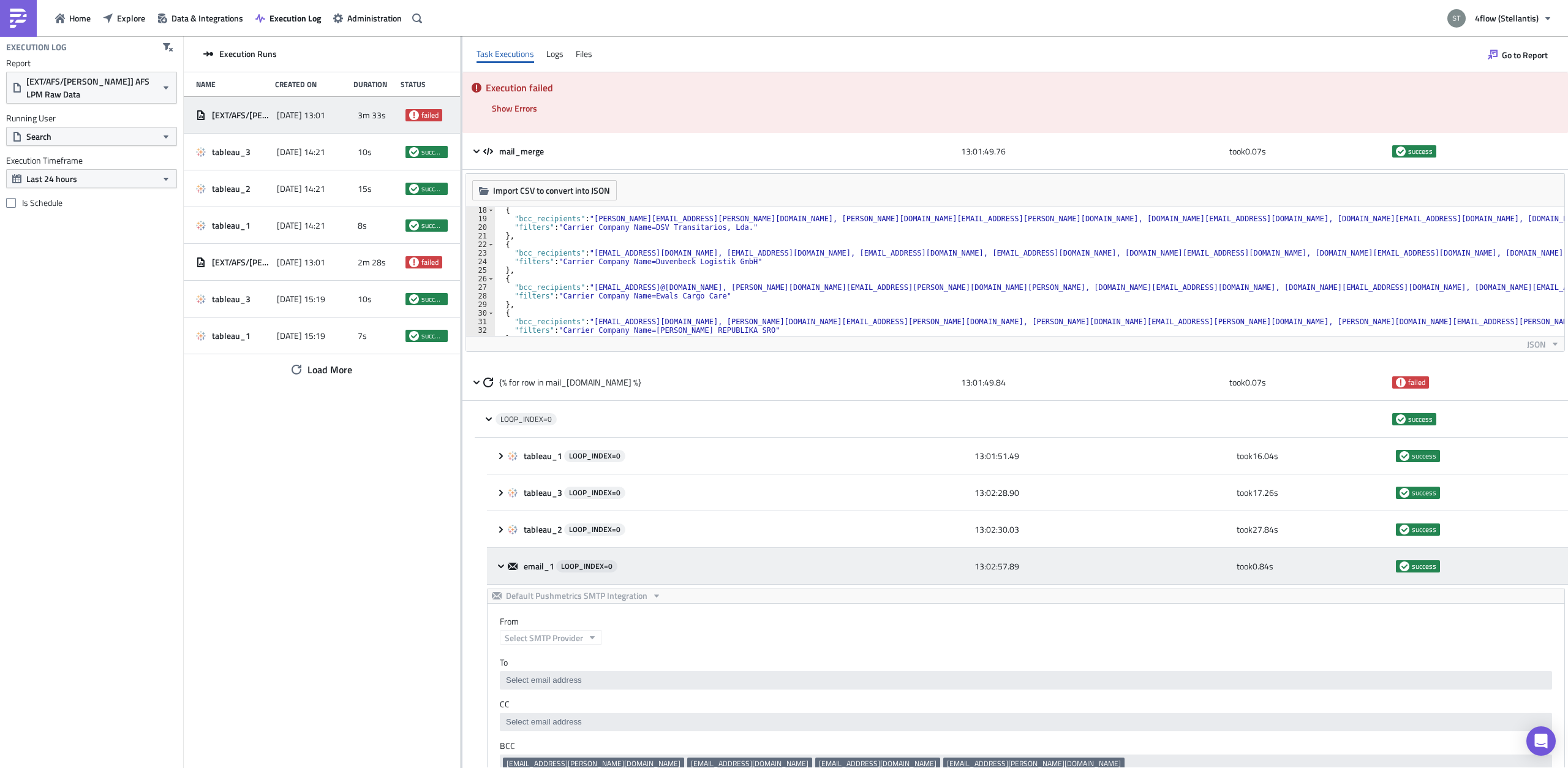
click at [497, 559] on div "email_1 LOOP_INDEX= 0 13:02:57.89 took 0.84 s success" at bounding box center [1027, 566] width 1081 height 37
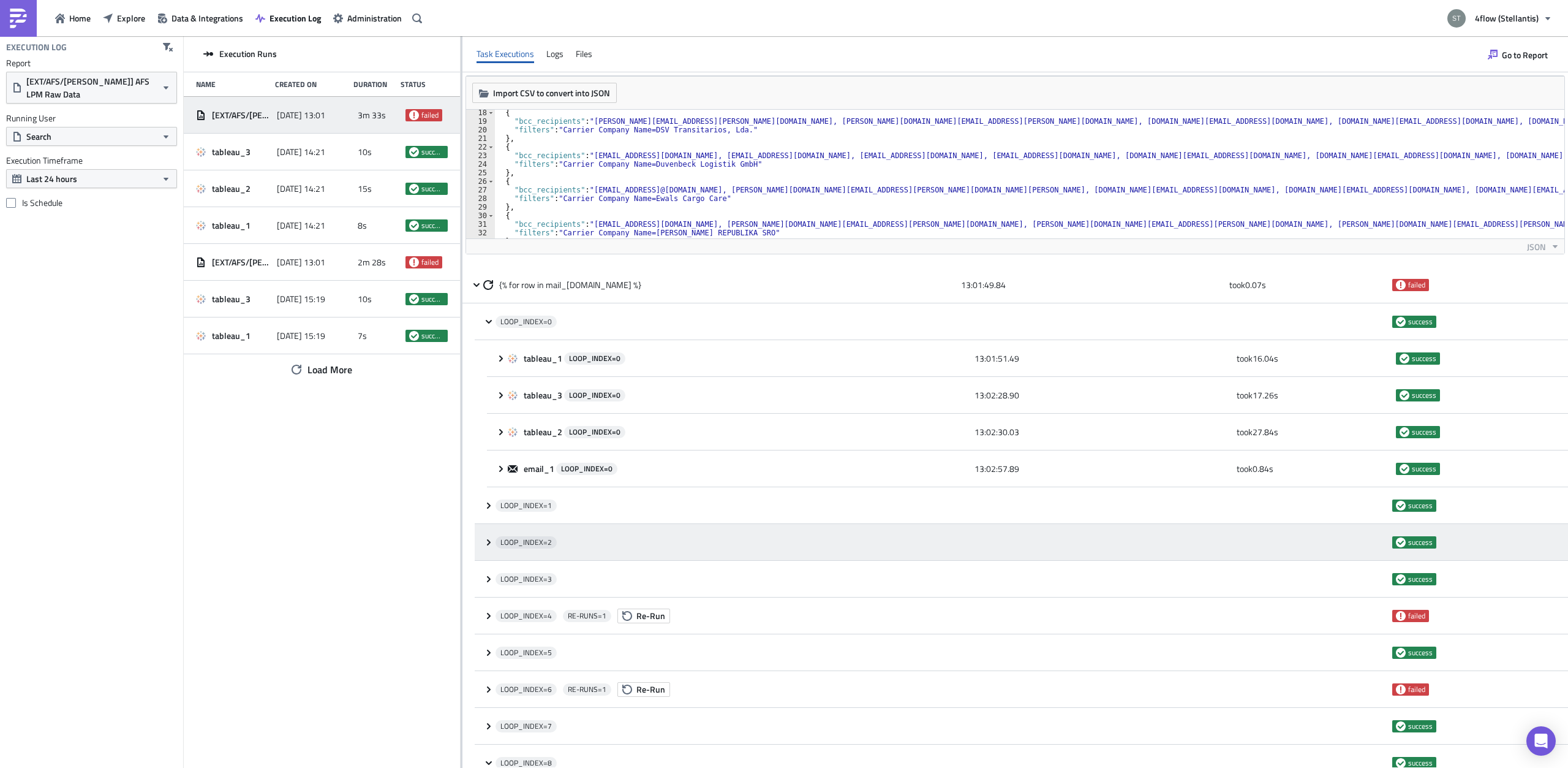
scroll to position [154, 0]
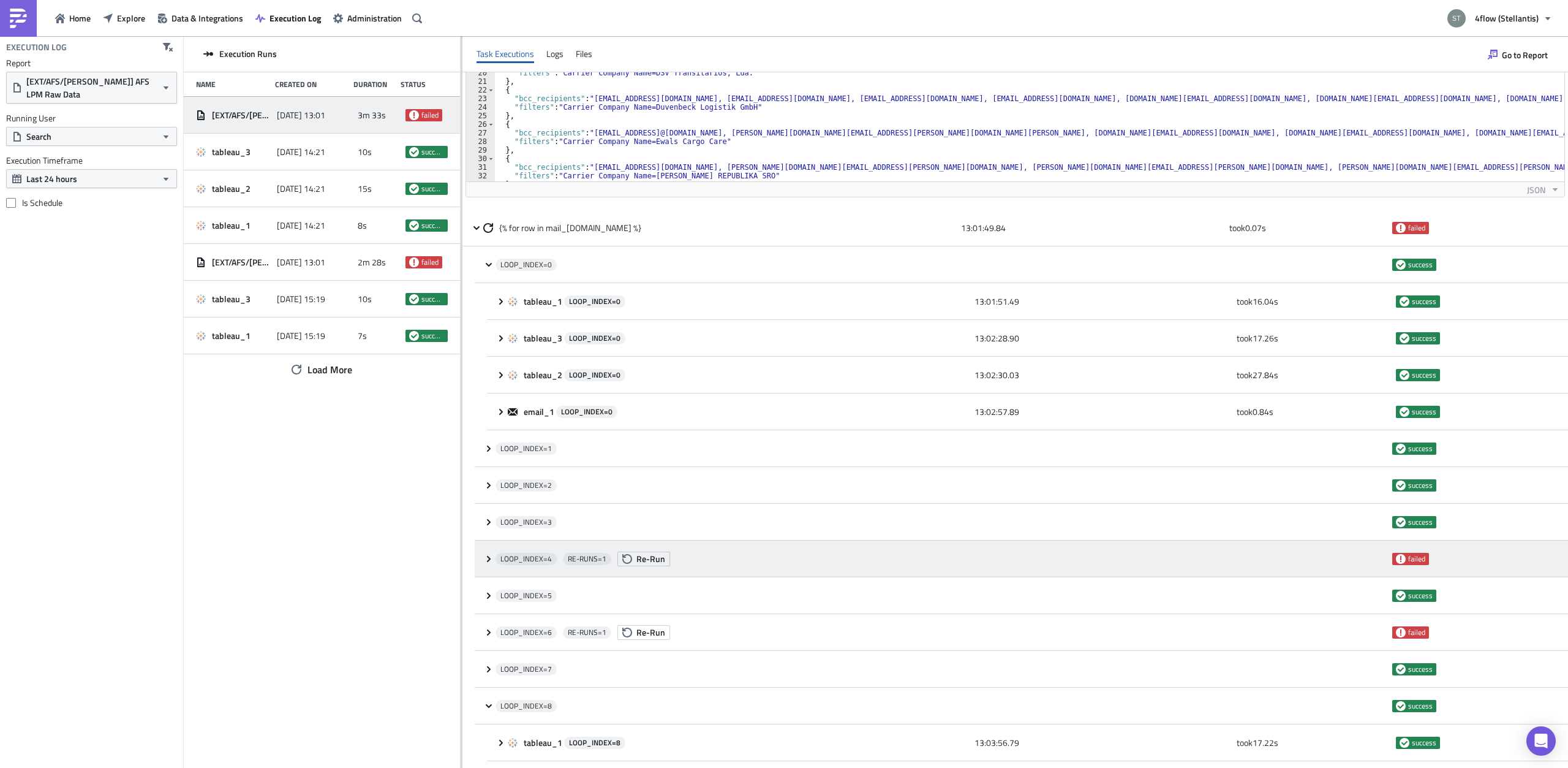
click at [488, 554] on icon at bounding box center [489, 559] width 10 height 10
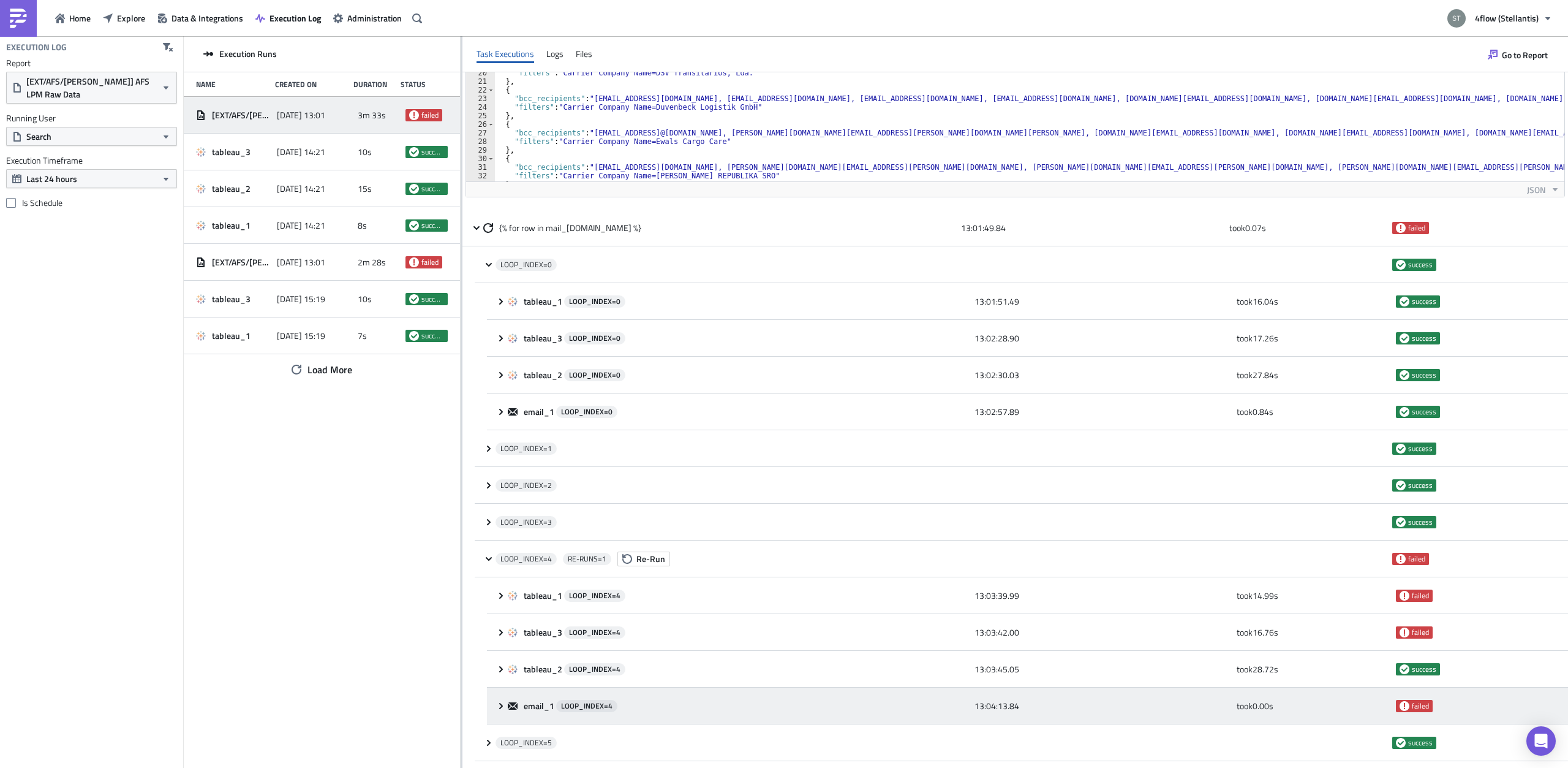
click at [502, 707] on icon at bounding box center [501, 706] width 10 height 10
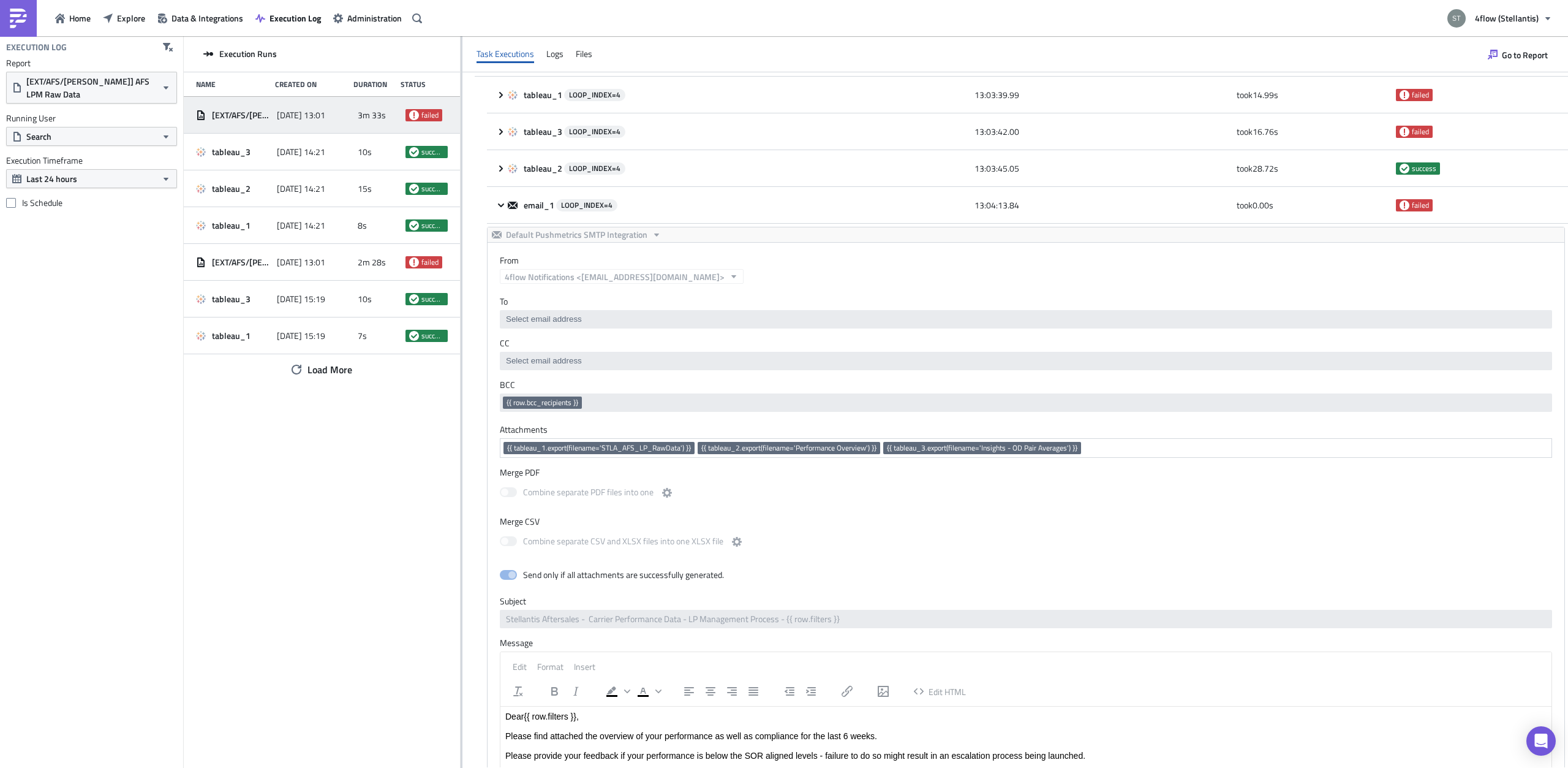
scroll to position [695, 0]
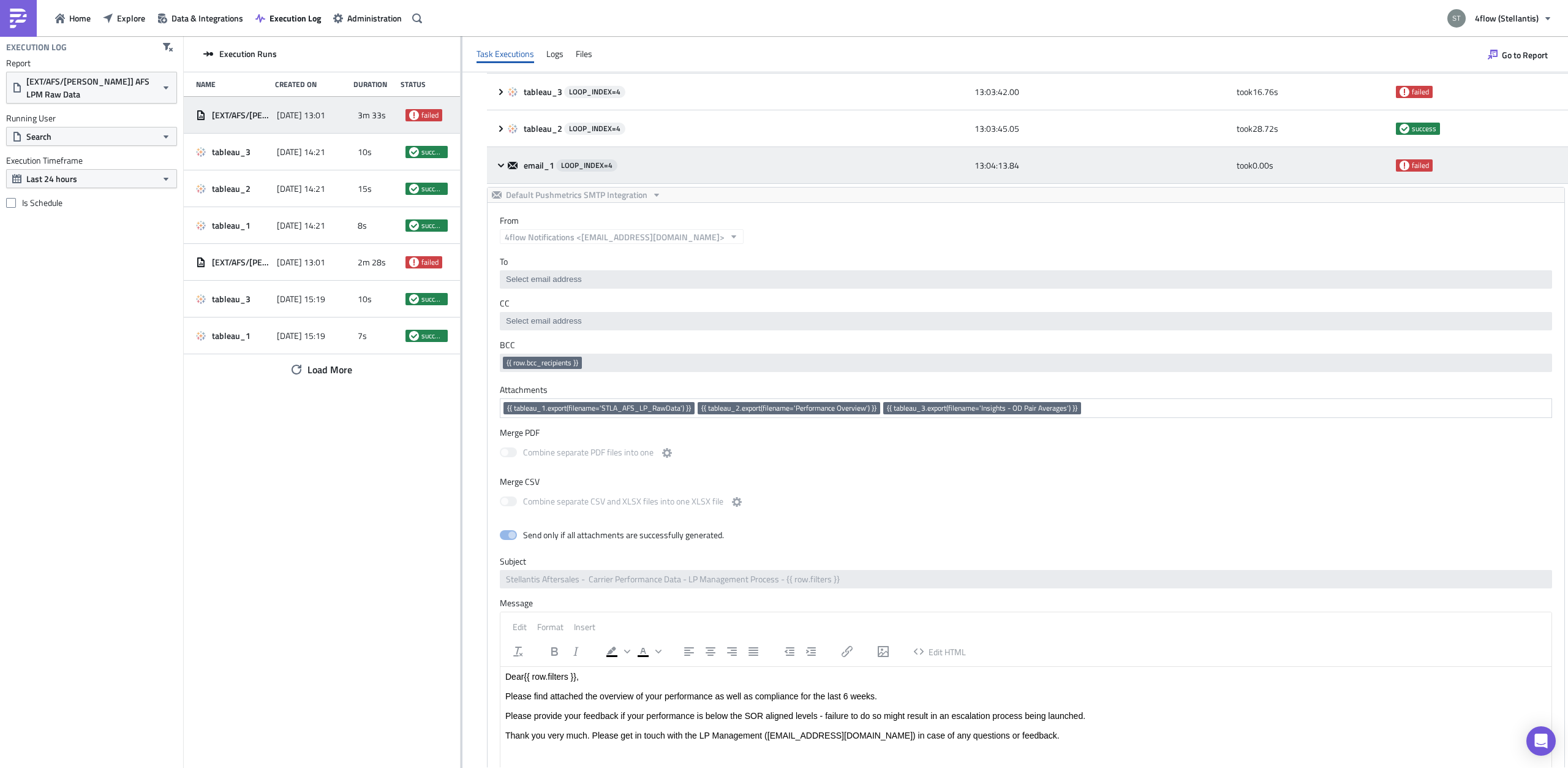
click at [498, 165] on icon at bounding box center [501, 165] width 10 height 10
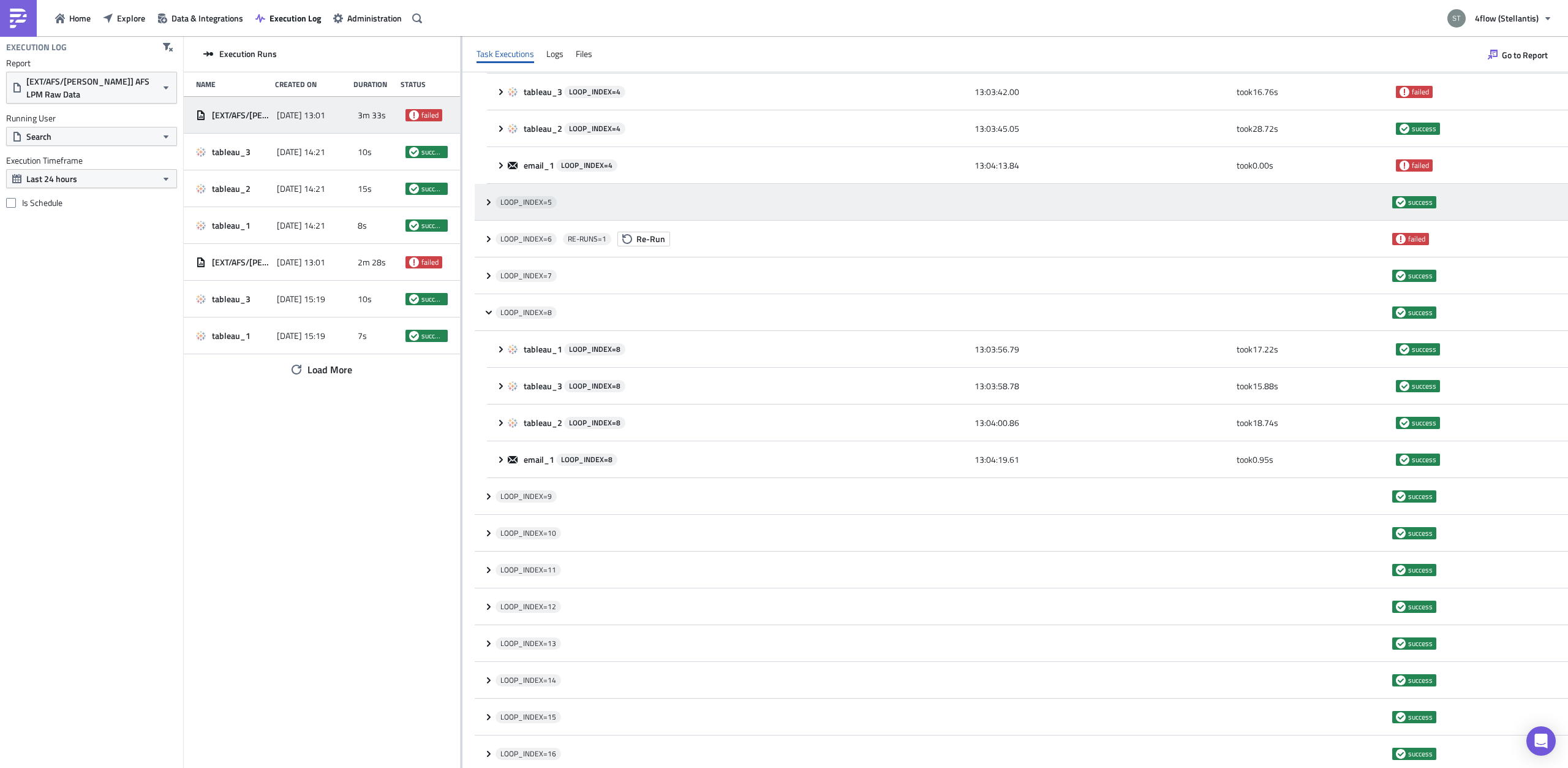
click at [490, 199] on icon at bounding box center [489, 202] width 10 height 10
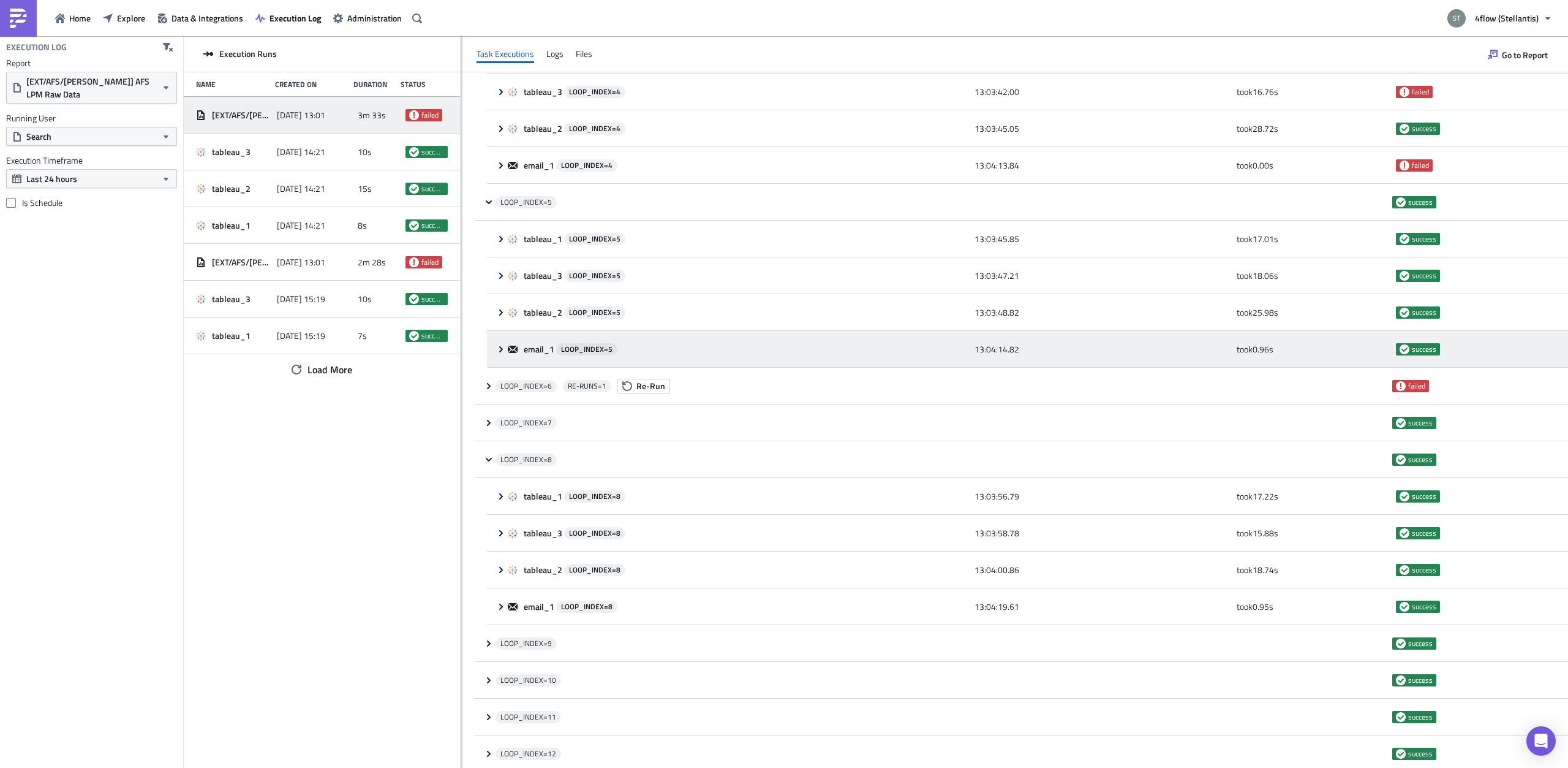
click at [496, 349] on div "email_1 LOOP_INDEX= 5 13:04:14.82 took 0.96 s success" at bounding box center [1027, 349] width 1081 height 37
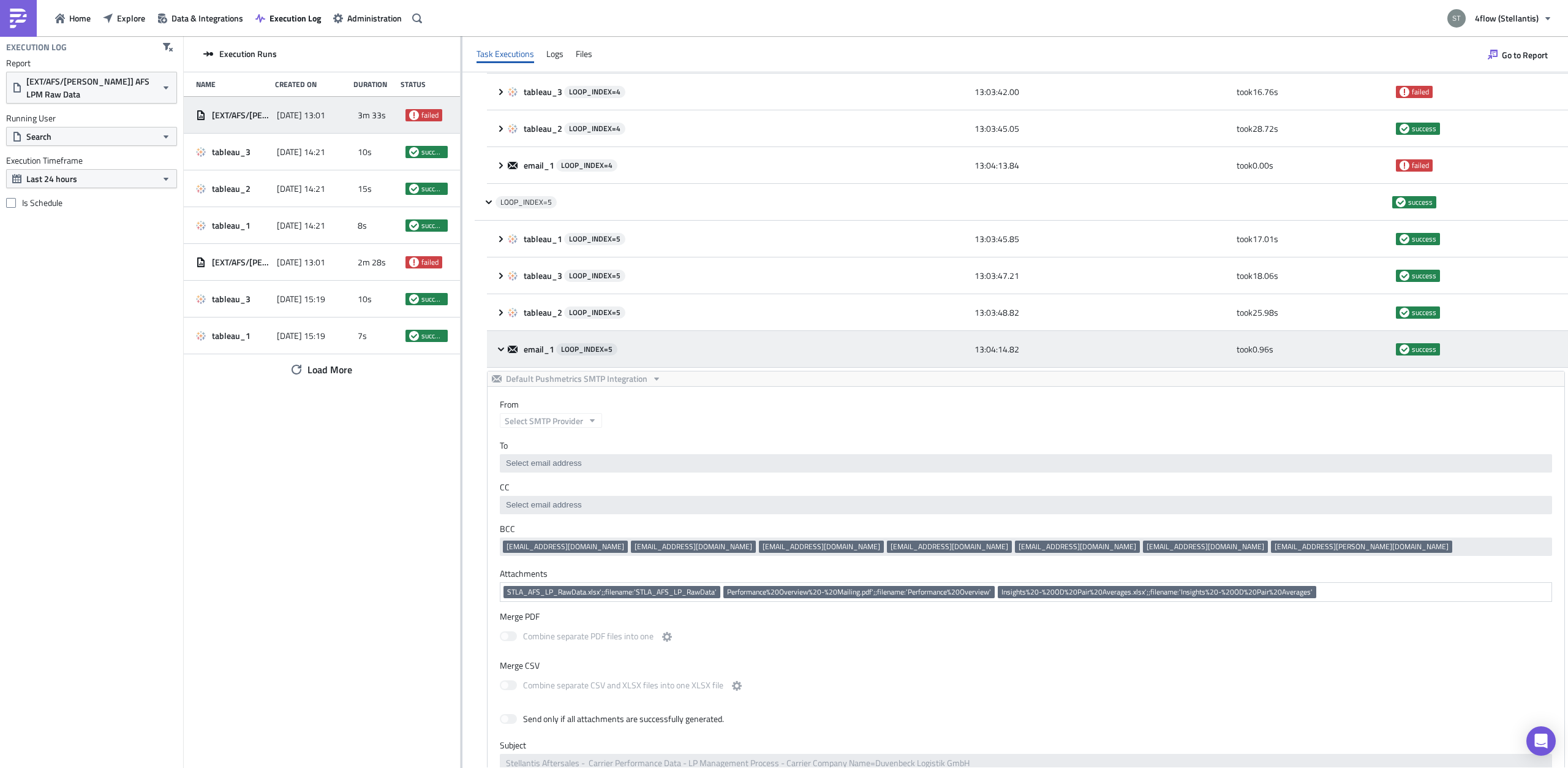
click at [496, 348] on icon at bounding box center [501, 349] width 10 height 10
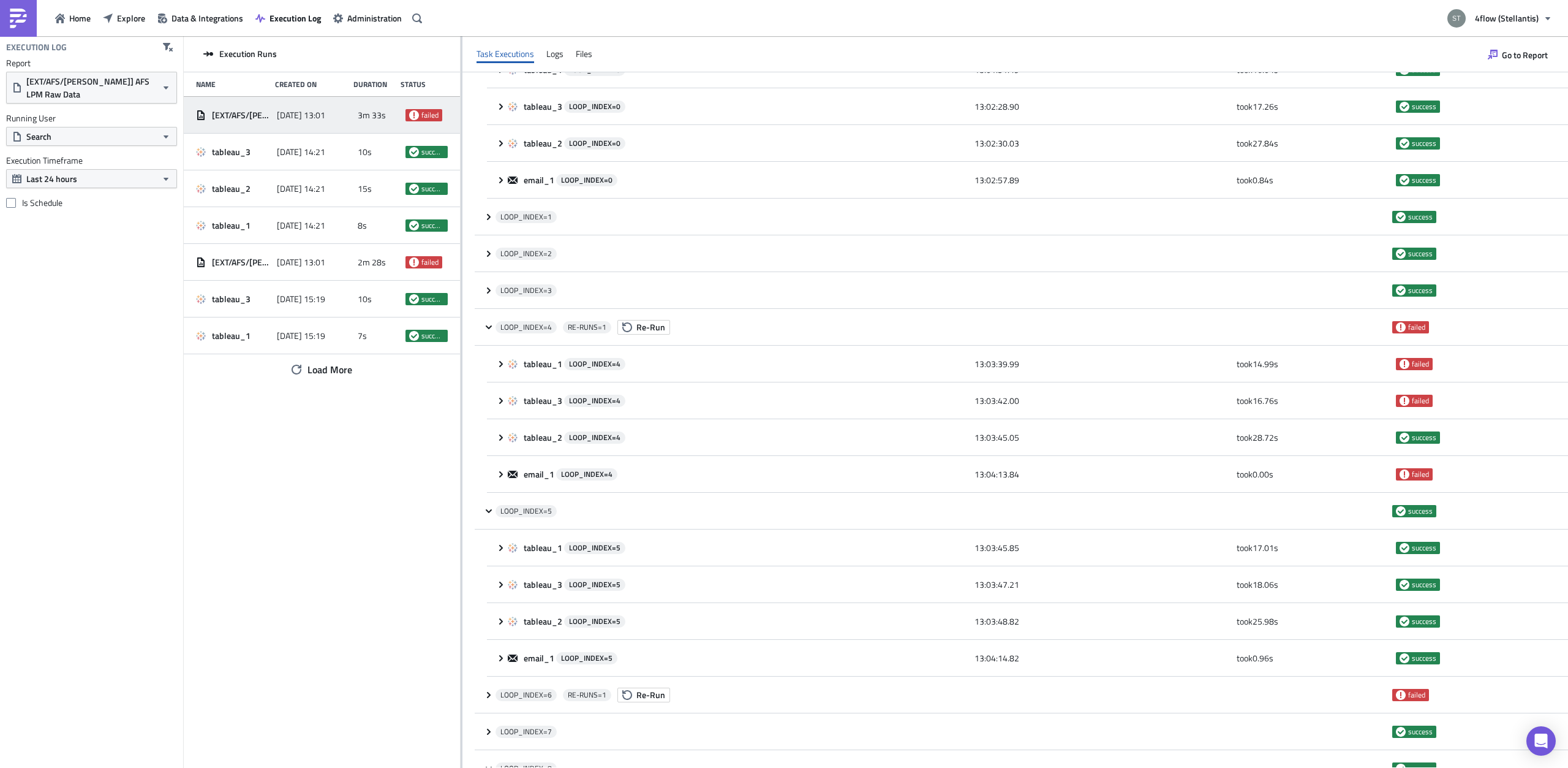
scroll to position [540, 0]
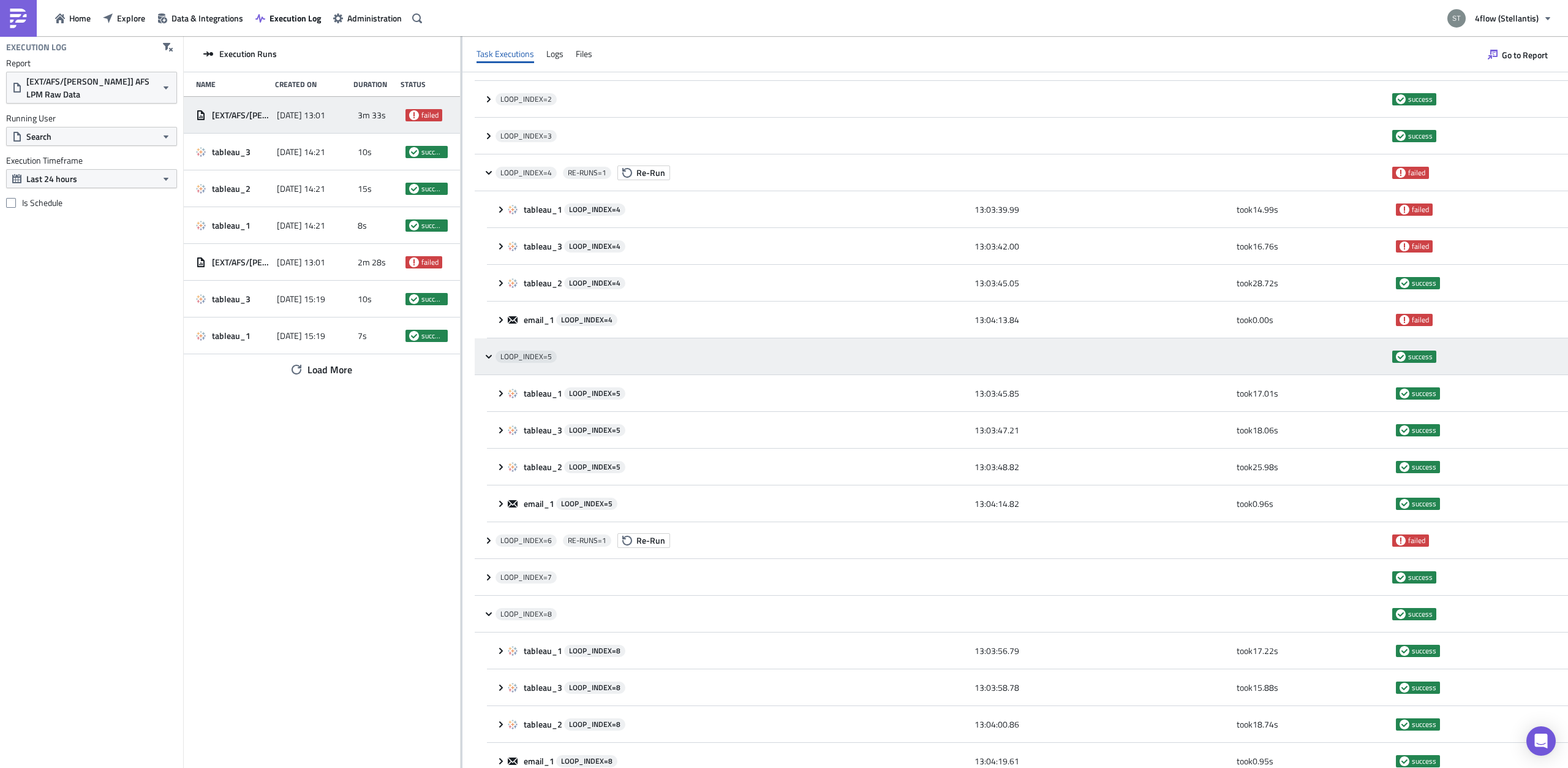
click at [491, 358] on icon at bounding box center [489, 356] width 10 height 10
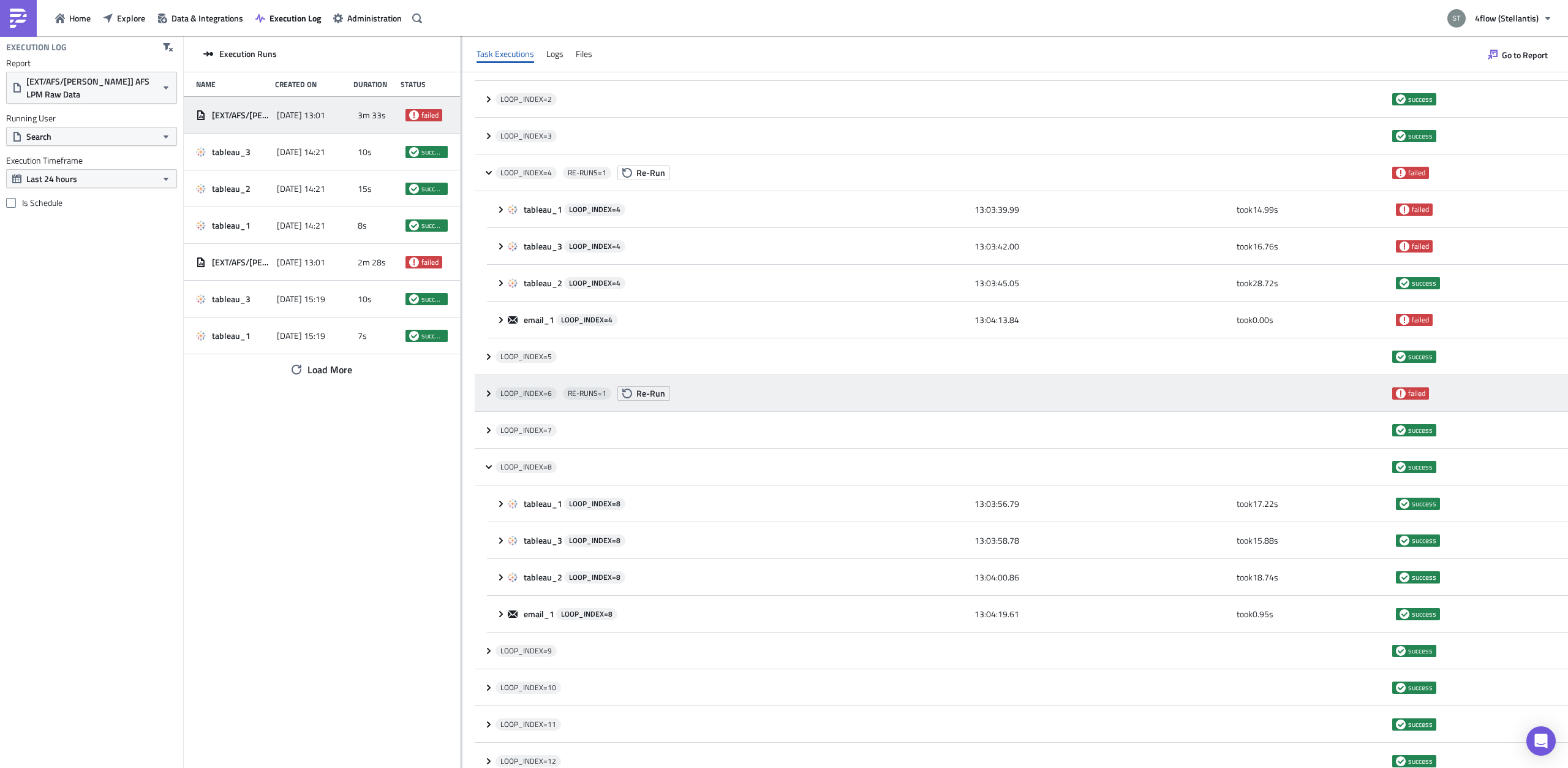
click at [485, 391] on icon at bounding box center [489, 393] width 10 height 10
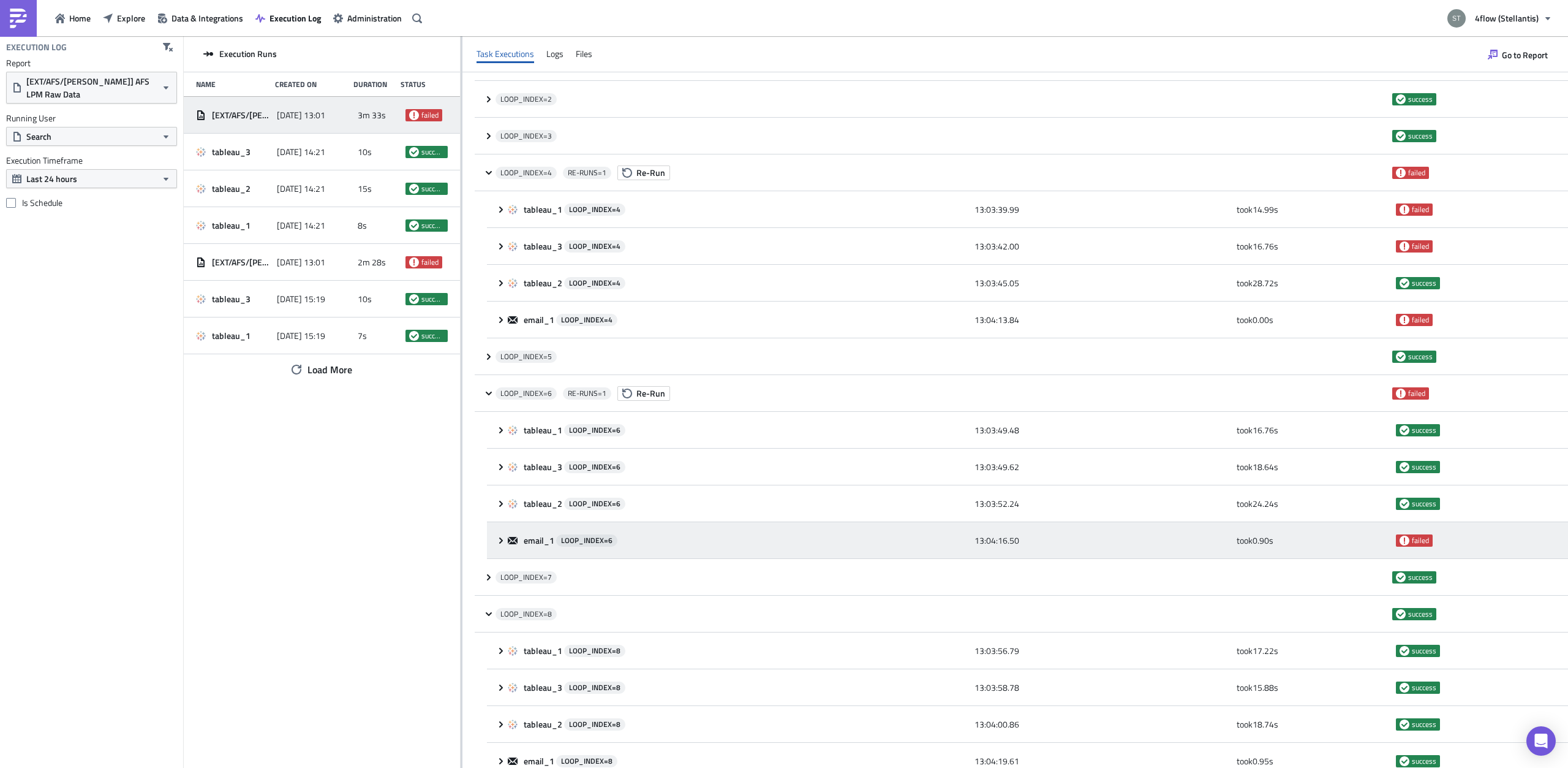
click at [495, 539] on div "email_1 LOOP_INDEX= 6 13:04:16.50 took 0.90 s failed" at bounding box center [1027, 540] width 1081 height 37
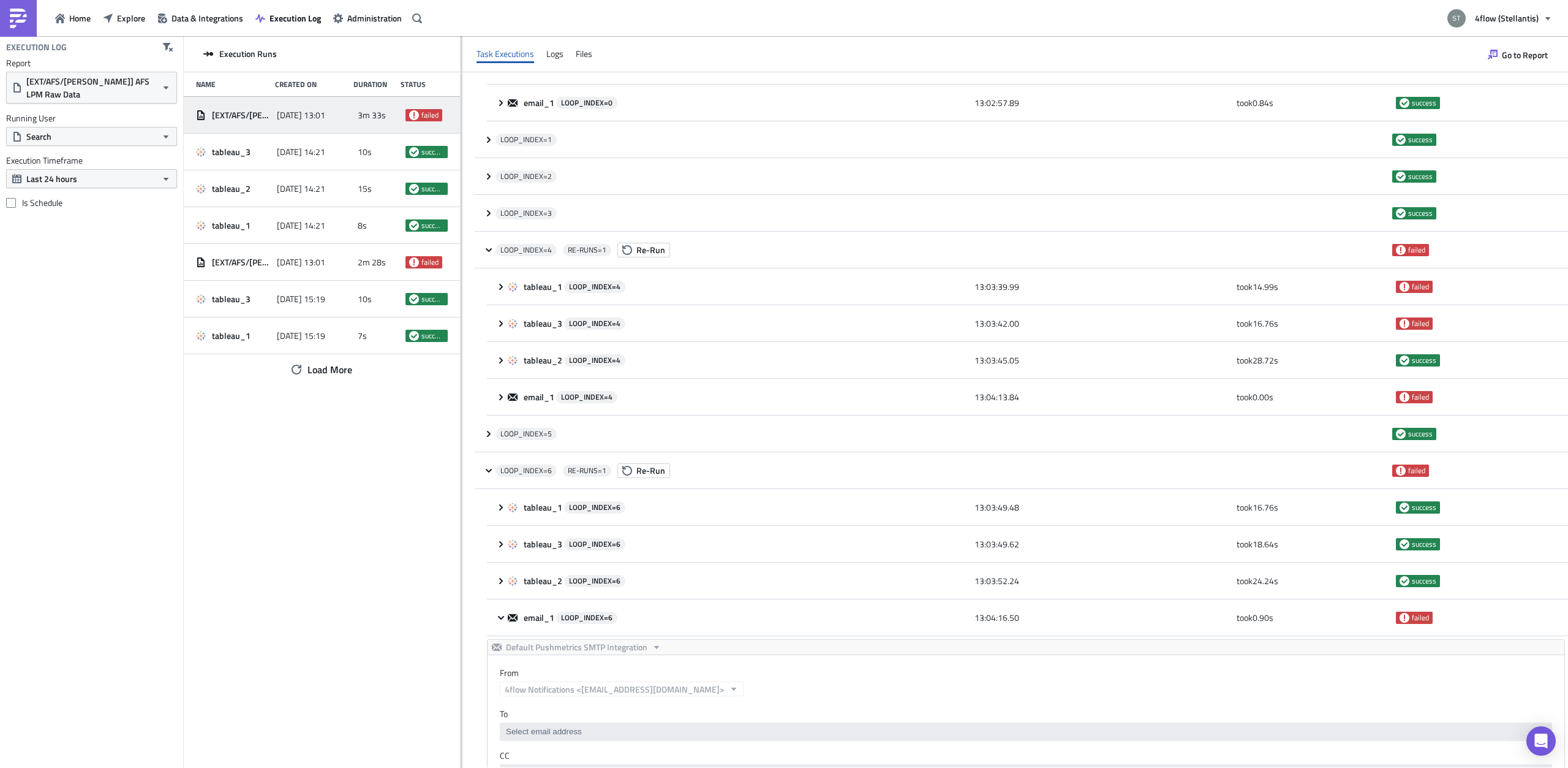
scroll to position [0, 0]
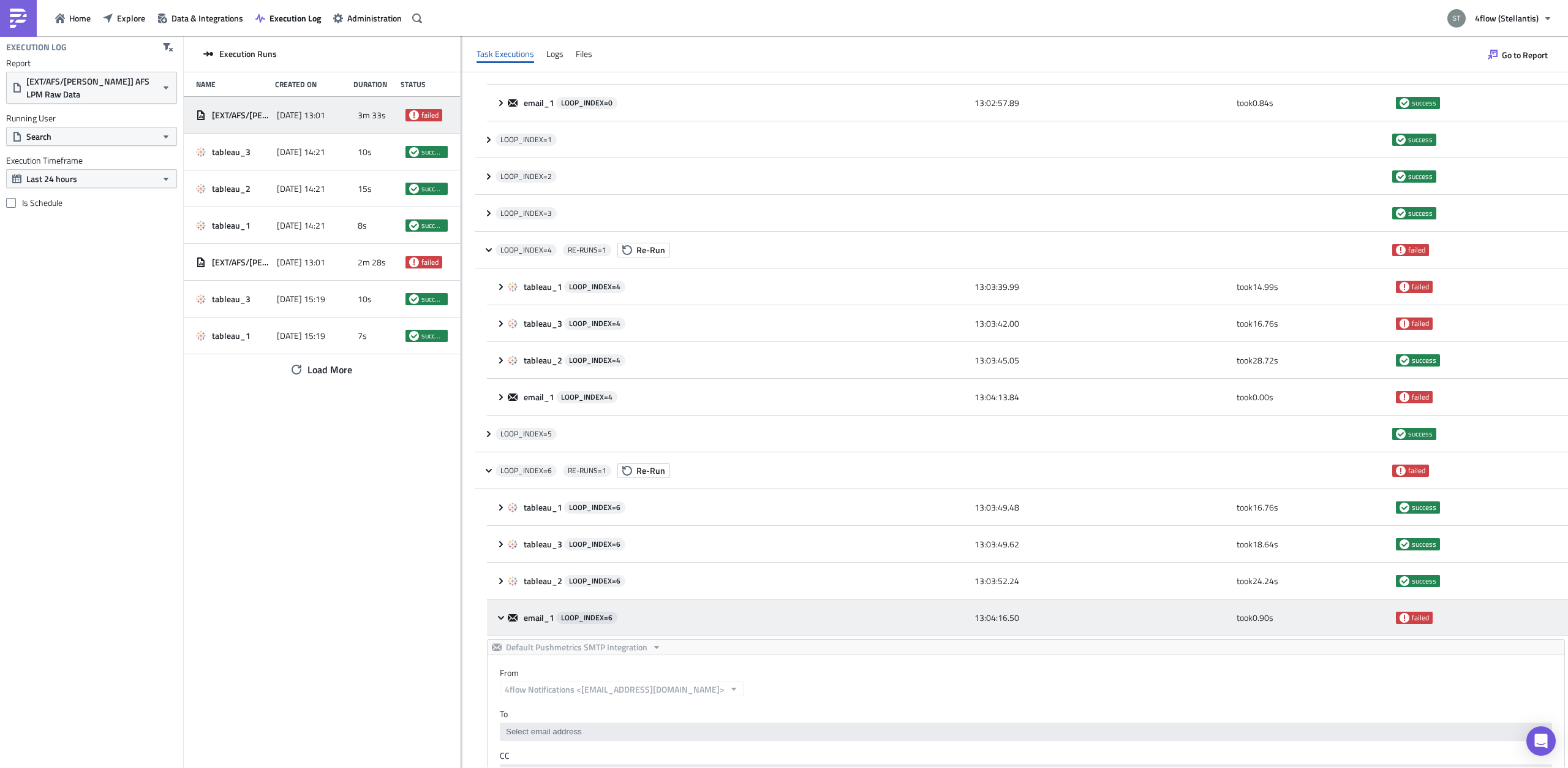
click at [503, 621] on icon at bounding box center [501, 618] width 10 height 10
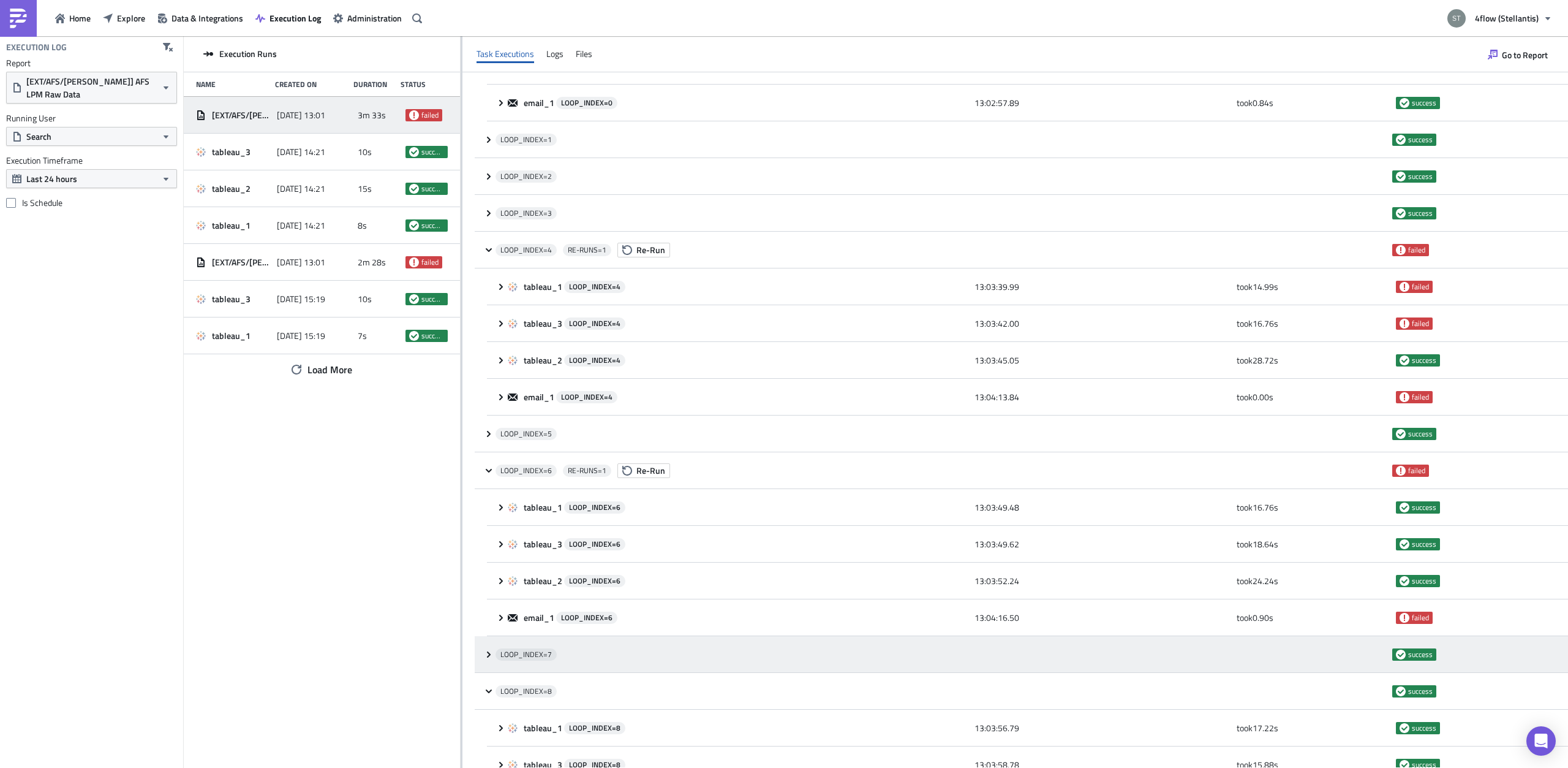
click at [494, 654] on span at bounding box center [489, 654] width 12 height 10
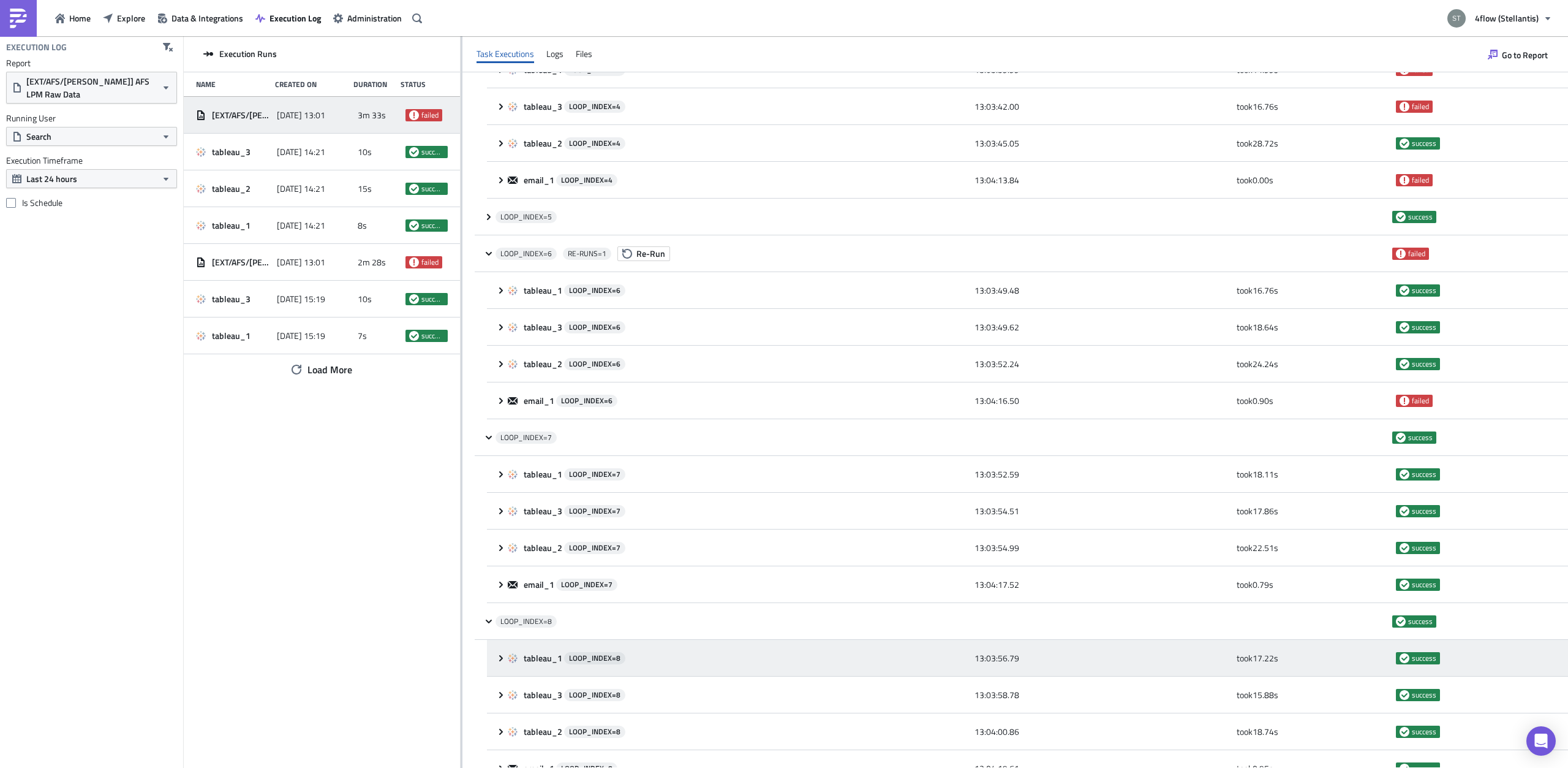
scroll to position [695, 0]
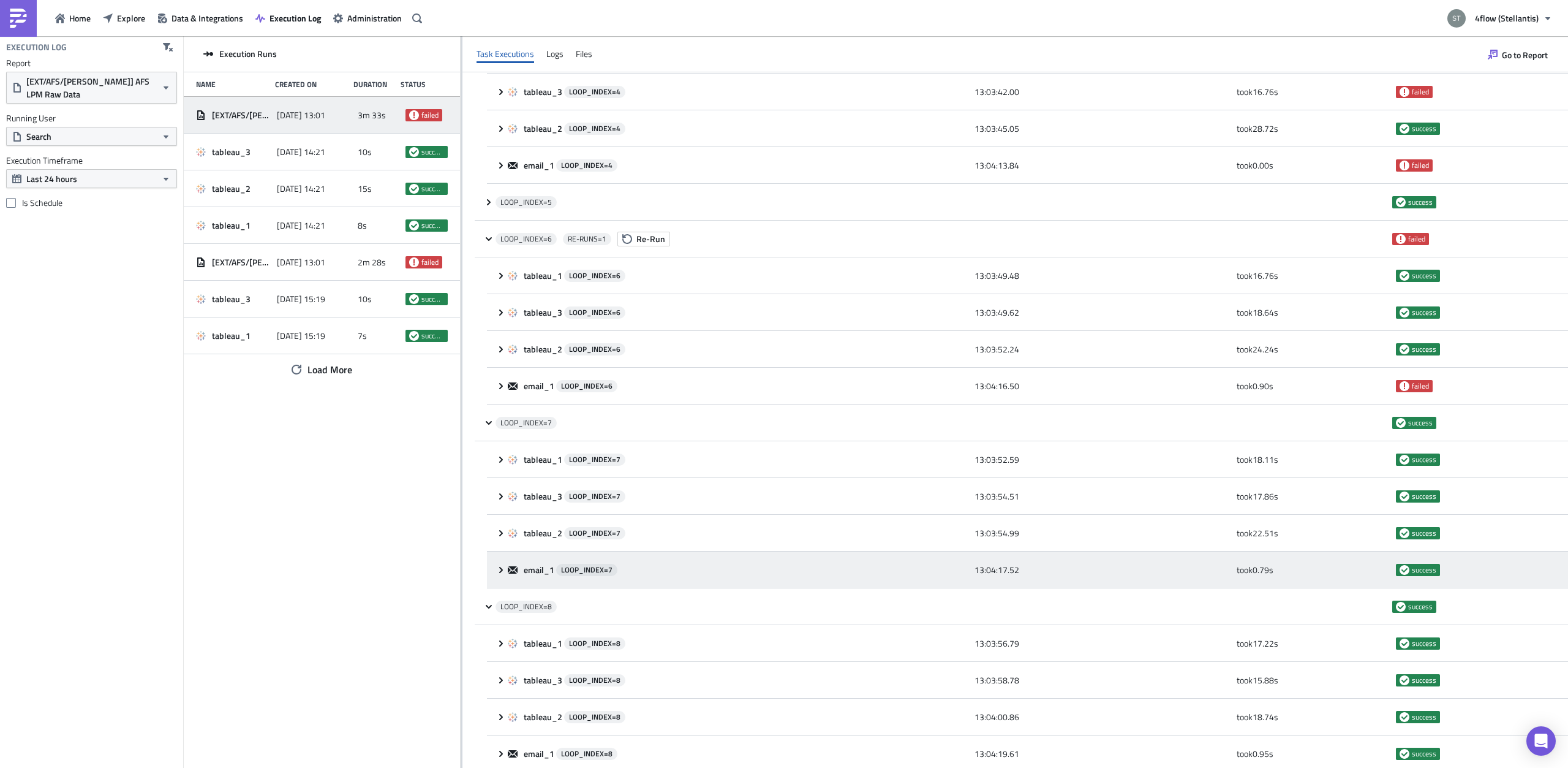
click at [500, 566] on icon at bounding box center [501, 569] width 10 height 10
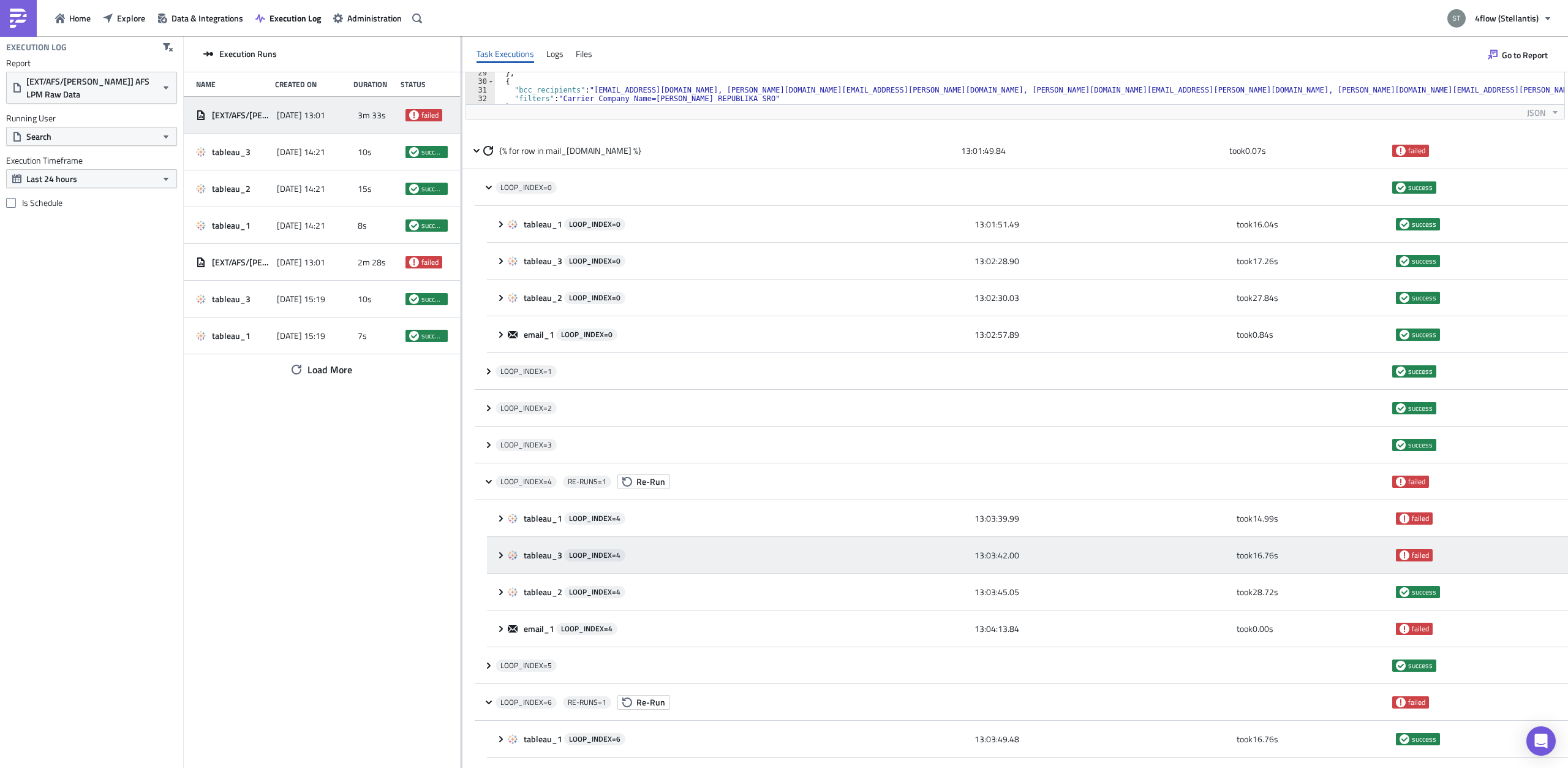
scroll to position [106, 0]
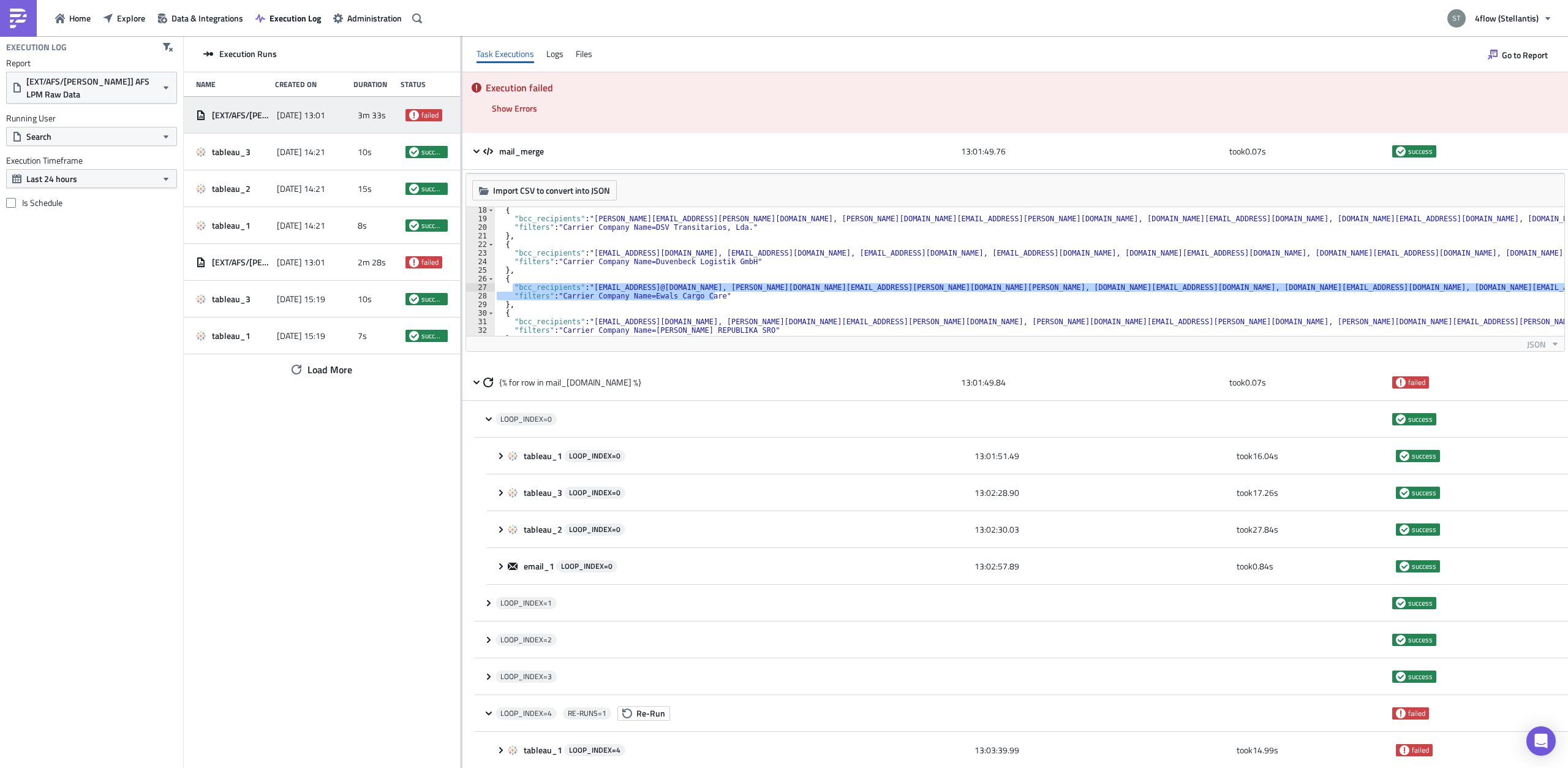
drag, startPoint x: 716, startPoint y: 296, endPoint x: 513, endPoint y: 288, distance: 203.2
click at [513, 288] on div "{ "bcc_recipients" : "[PERSON_NAME][EMAIL_ADDRESS][PERSON_NAME][DOMAIN_NAME], […" at bounding box center [1469, 279] width 1950 height 146
click at [496, 317] on div "{ "bcc_recipients" : "[PERSON_NAME][EMAIL_ADDRESS][PERSON_NAME][DOMAIN_NAME], […" at bounding box center [1469, 279] width 1950 height 146
type textarea "{"
click at [209, 21] on span "Data & Integrations" at bounding box center [207, 18] width 71 height 13
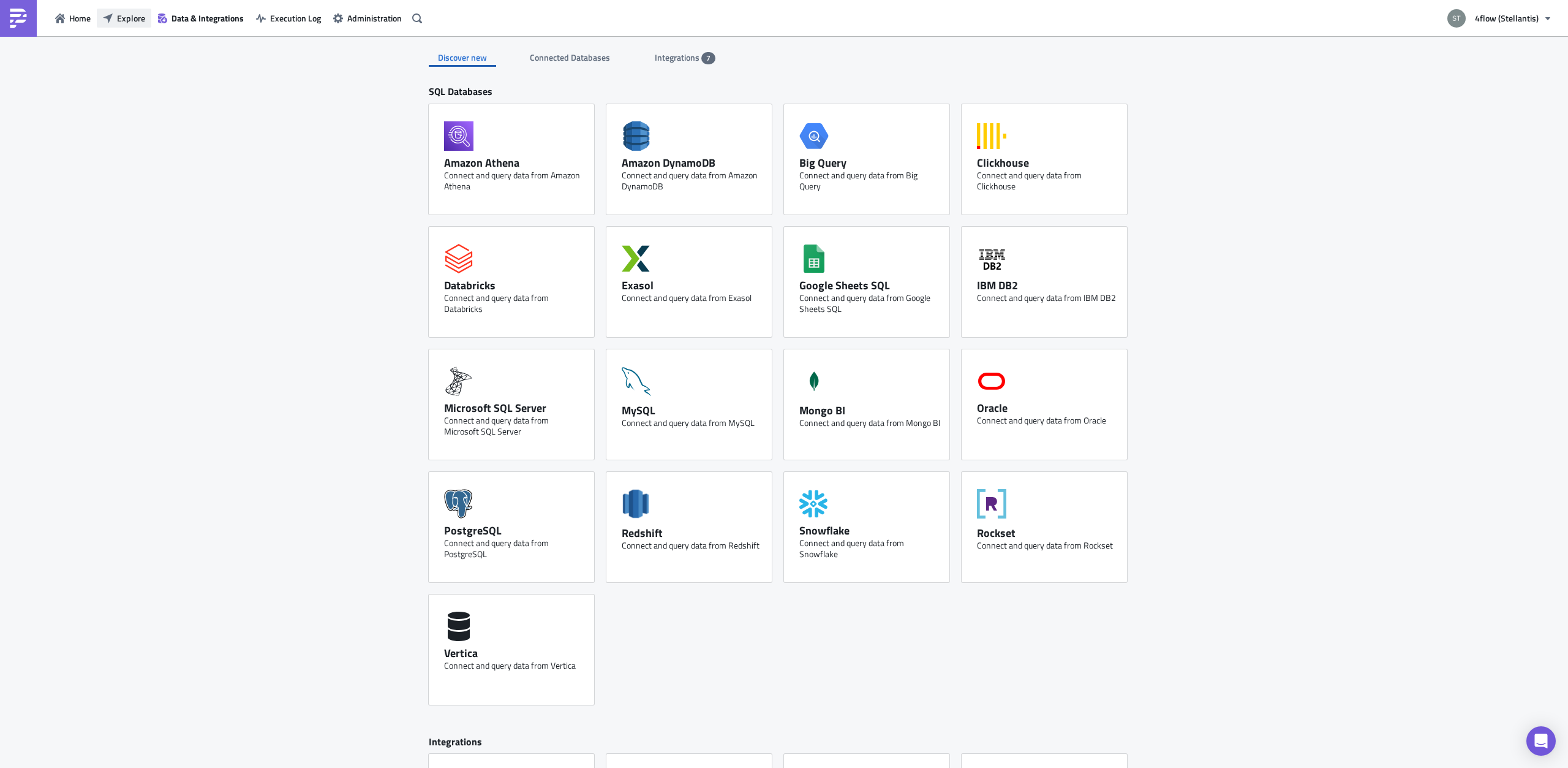
click at [133, 23] on button "Explore" at bounding box center [124, 18] width 54 height 19
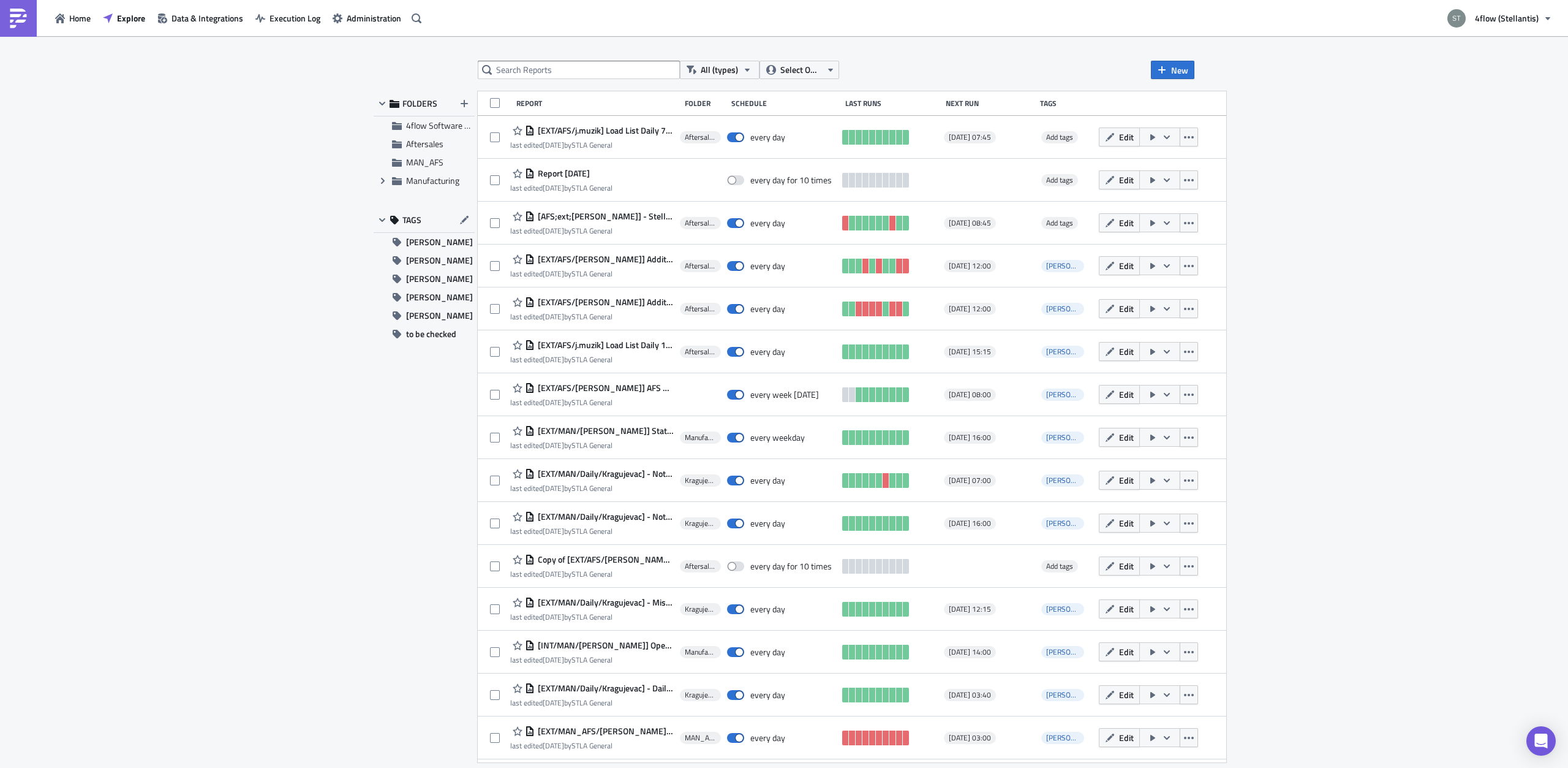
click at [542, 57] on div "All (types) Select Owner New FOLDERS 4flow Software KAM Aftersales MAN_AFS Expa…" at bounding box center [784, 403] width 1568 height 733
click at [542, 80] on div "All (types) Select Owner New FOLDERS 4flow Software KAM Aftersales MAN_AFS Expa…" at bounding box center [784, 403] width 833 height 684
click at [542, 77] on input "text" at bounding box center [579, 70] width 203 height 18
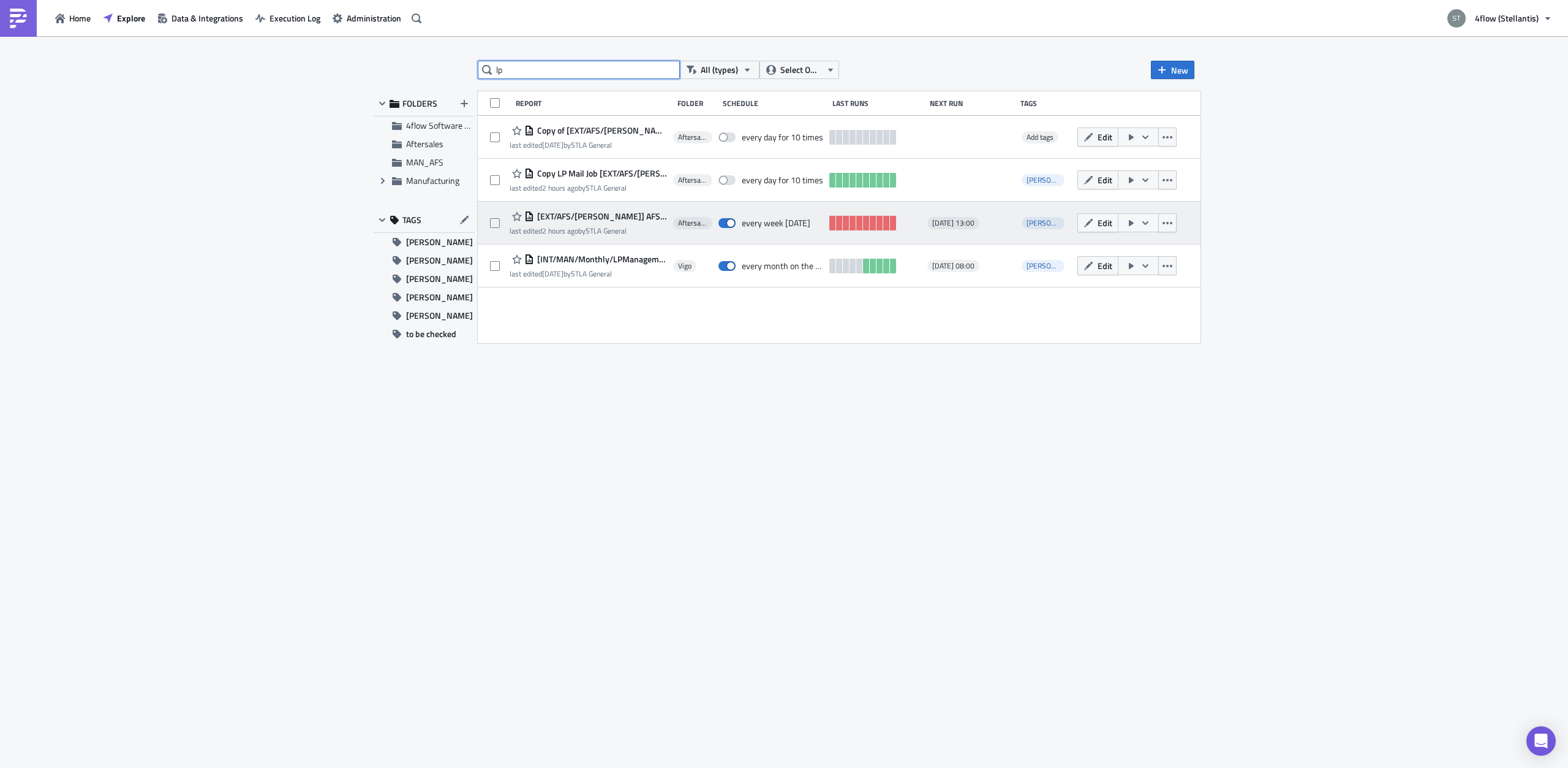
type input "lp"
click at [607, 220] on span "[EXT/AFS/[PERSON_NAME]] AFS LPM Raw Data" at bounding box center [600, 216] width 133 height 11
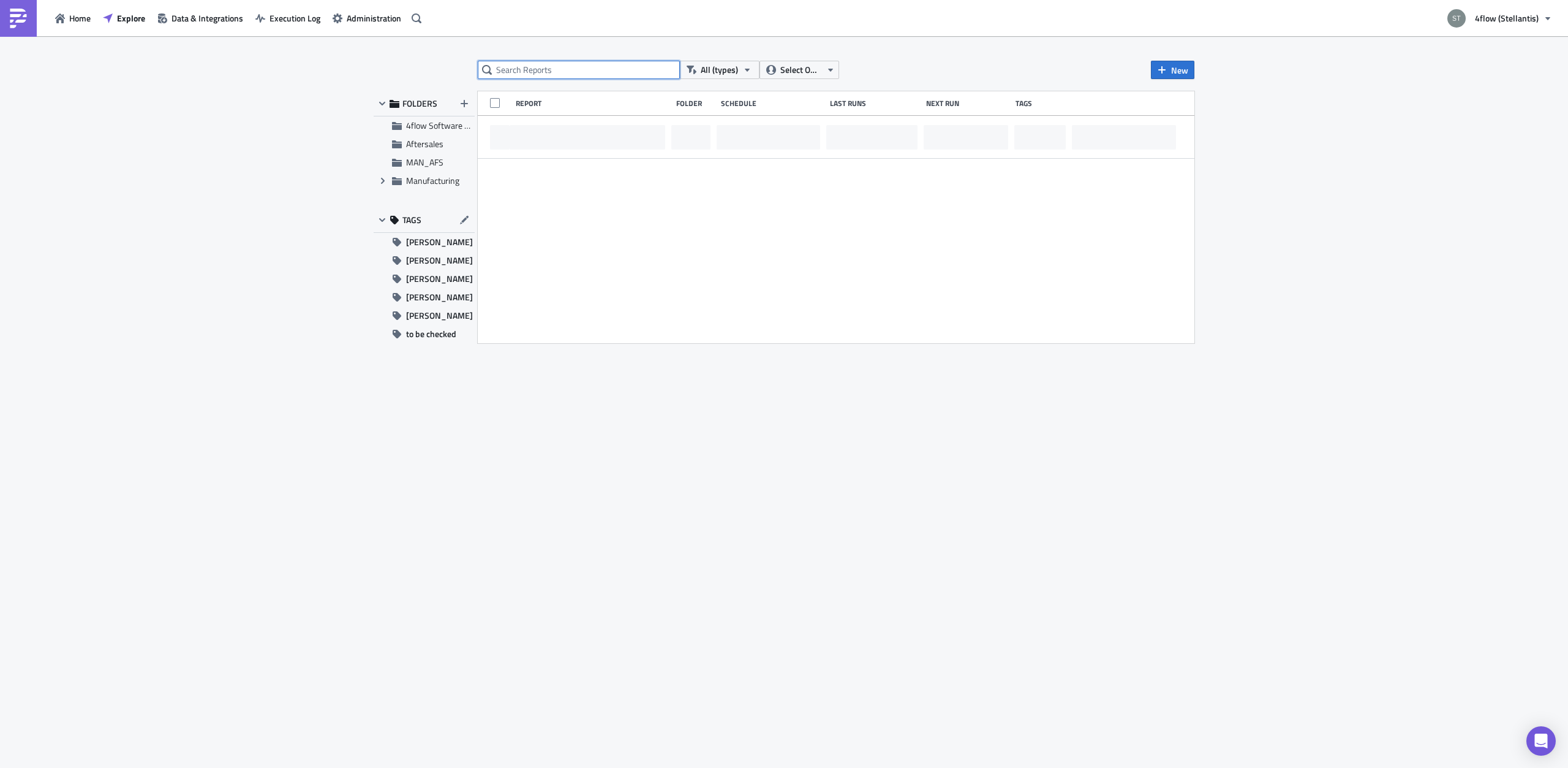
click at [509, 67] on input "text" at bounding box center [579, 70] width 203 height 18
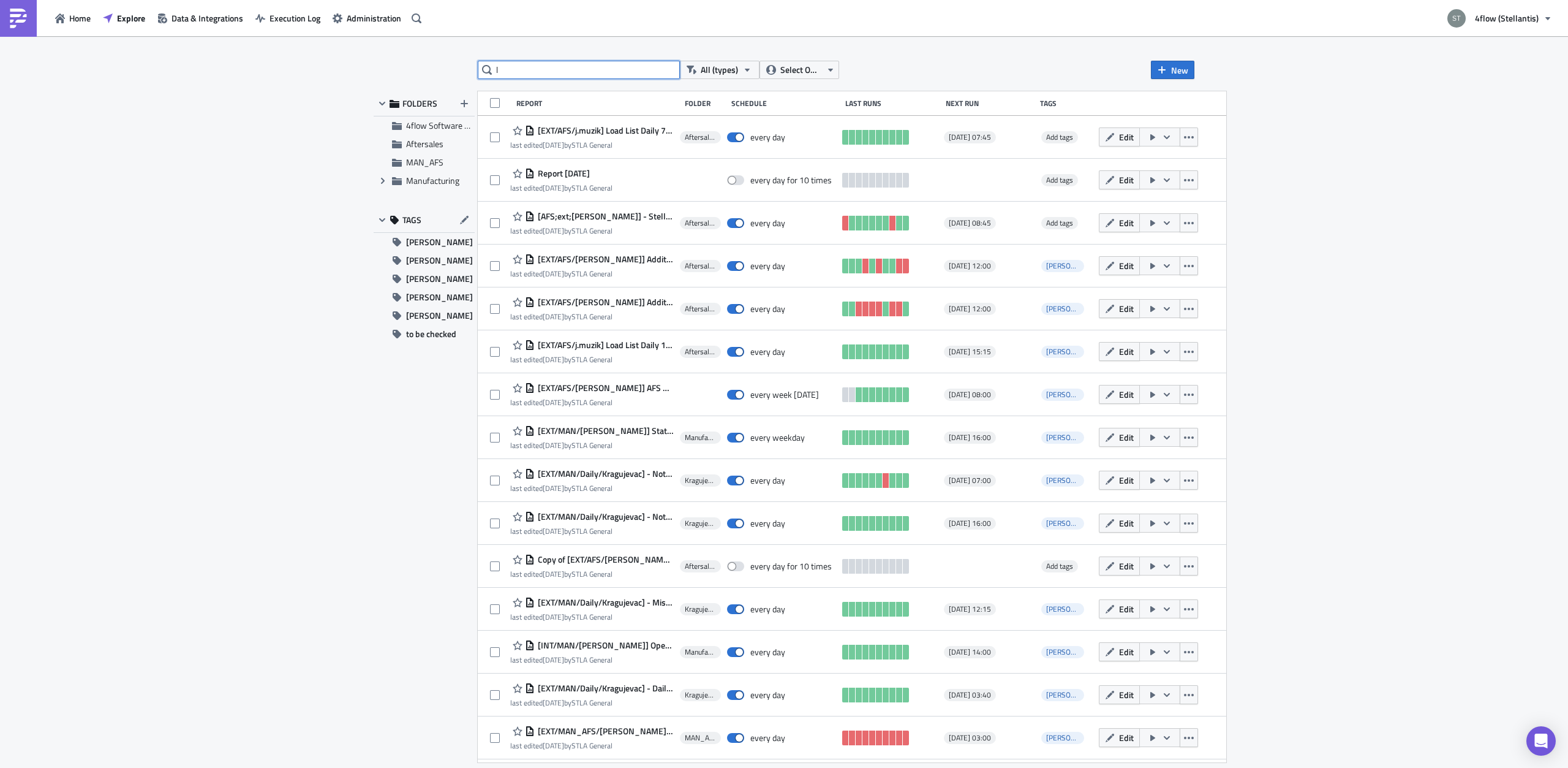
type input "lp"
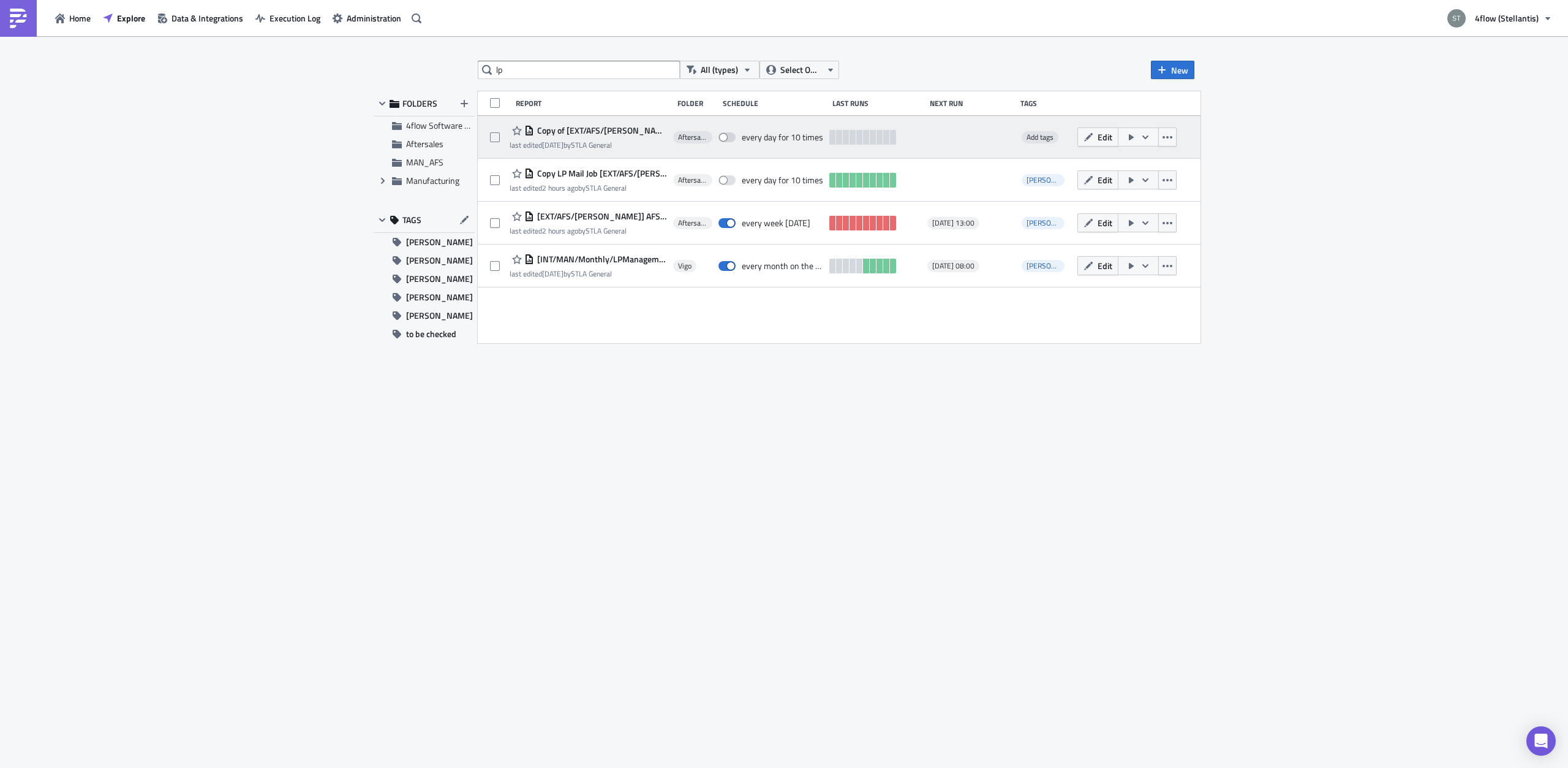
click at [604, 130] on span "Copy of [EXT/AFS/[PERSON_NAME]] AFS LPM Raw Data" at bounding box center [600, 130] width 133 height 11
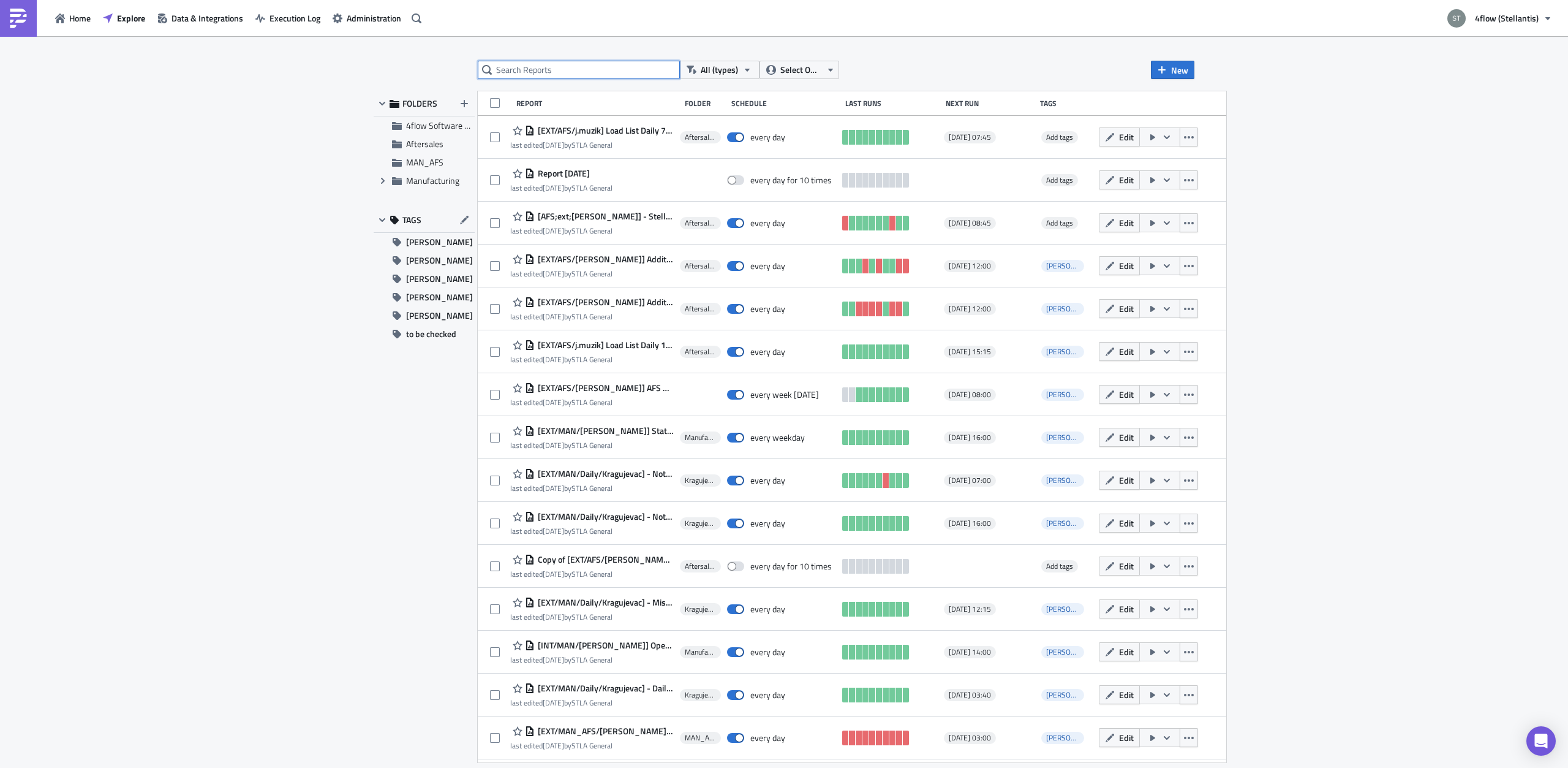
click at [548, 71] on input "text" at bounding box center [579, 70] width 203 height 18
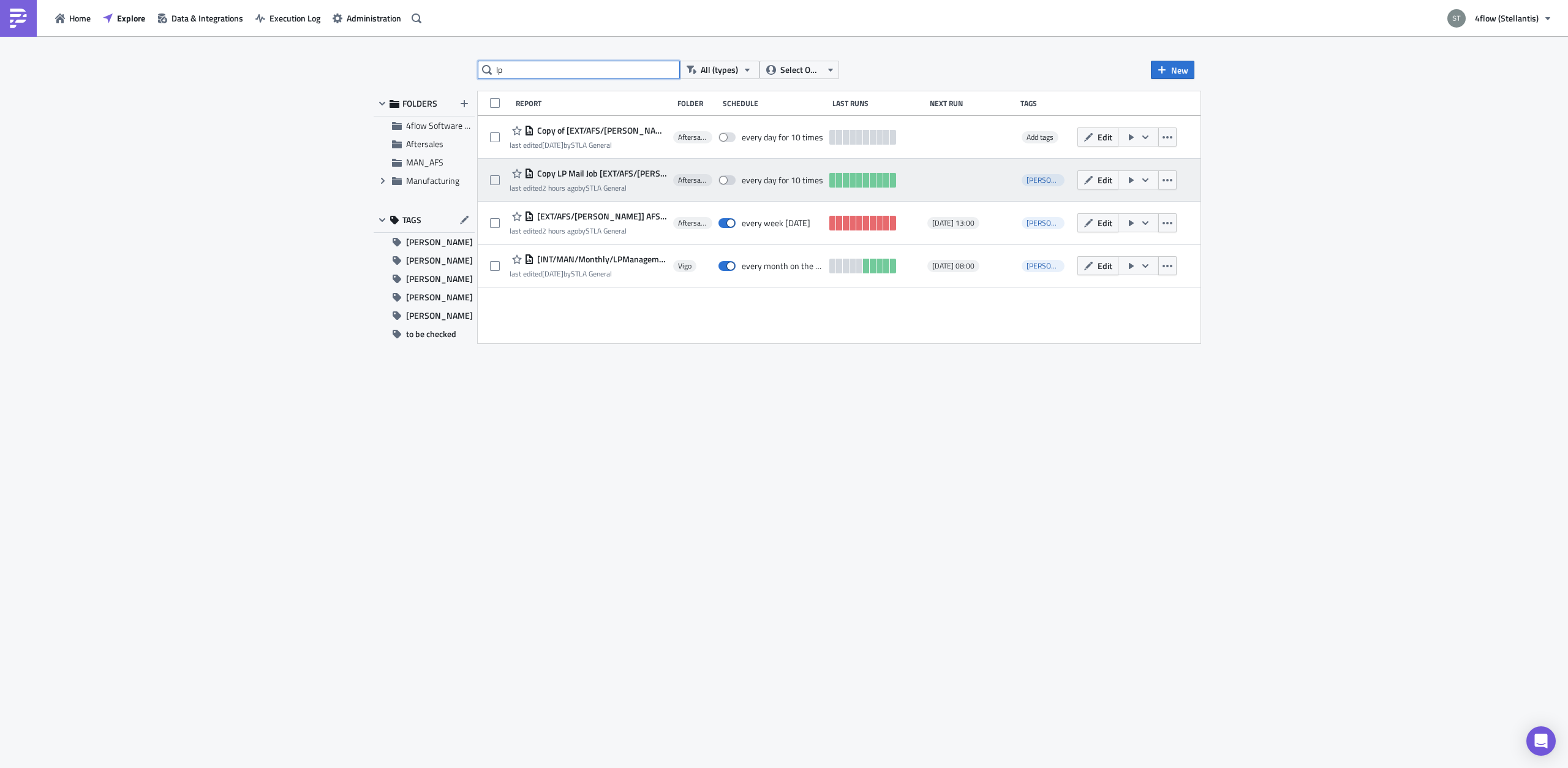
type input "lp"
click at [604, 173] on span "Copy LP Mail Job [EXT/AFS/[PERSON_NAME]] AFS LPM Raw Data" at bounding box center [600, 173] width 133 height 11
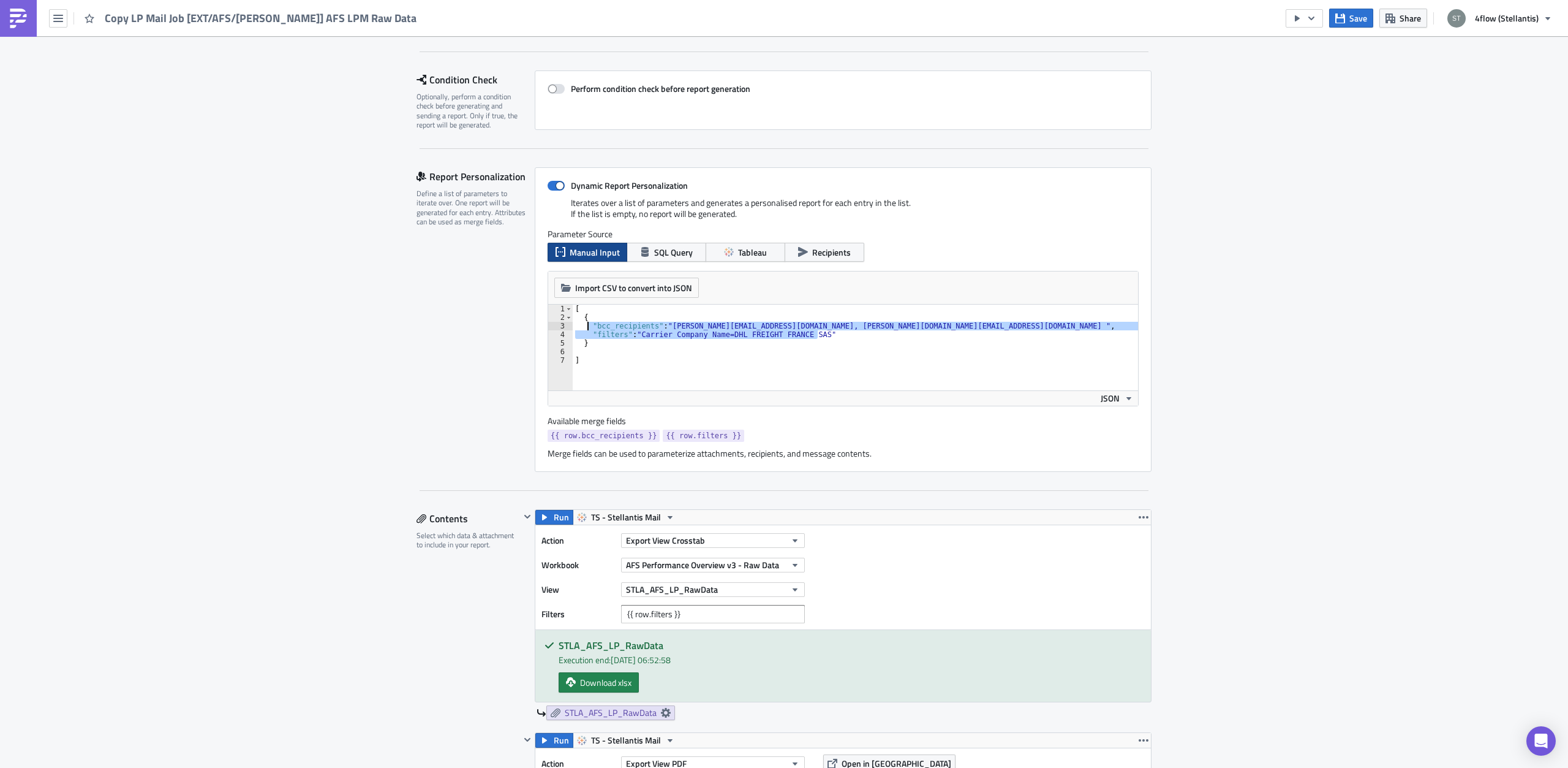
drag, startPoint x: 822, startPoint y: 335, endPoint x: 588, endPoint y: 327, distance: 234.1
click at [588, 327] on div "[ { "bcc_recipients" : "[PERSON_NAME][EMAIL_ADDRESS][DOMAIN_NAME], [PERSON_NAME…" at bounding box center [855, 356] width 565 height 103
type textarea ""bcc_recipients": "[PERSON_NAME][EMAIL_ADDRESS][DOMAIN_NAME], [PERSON_NAME][DOM…"
paste textarea
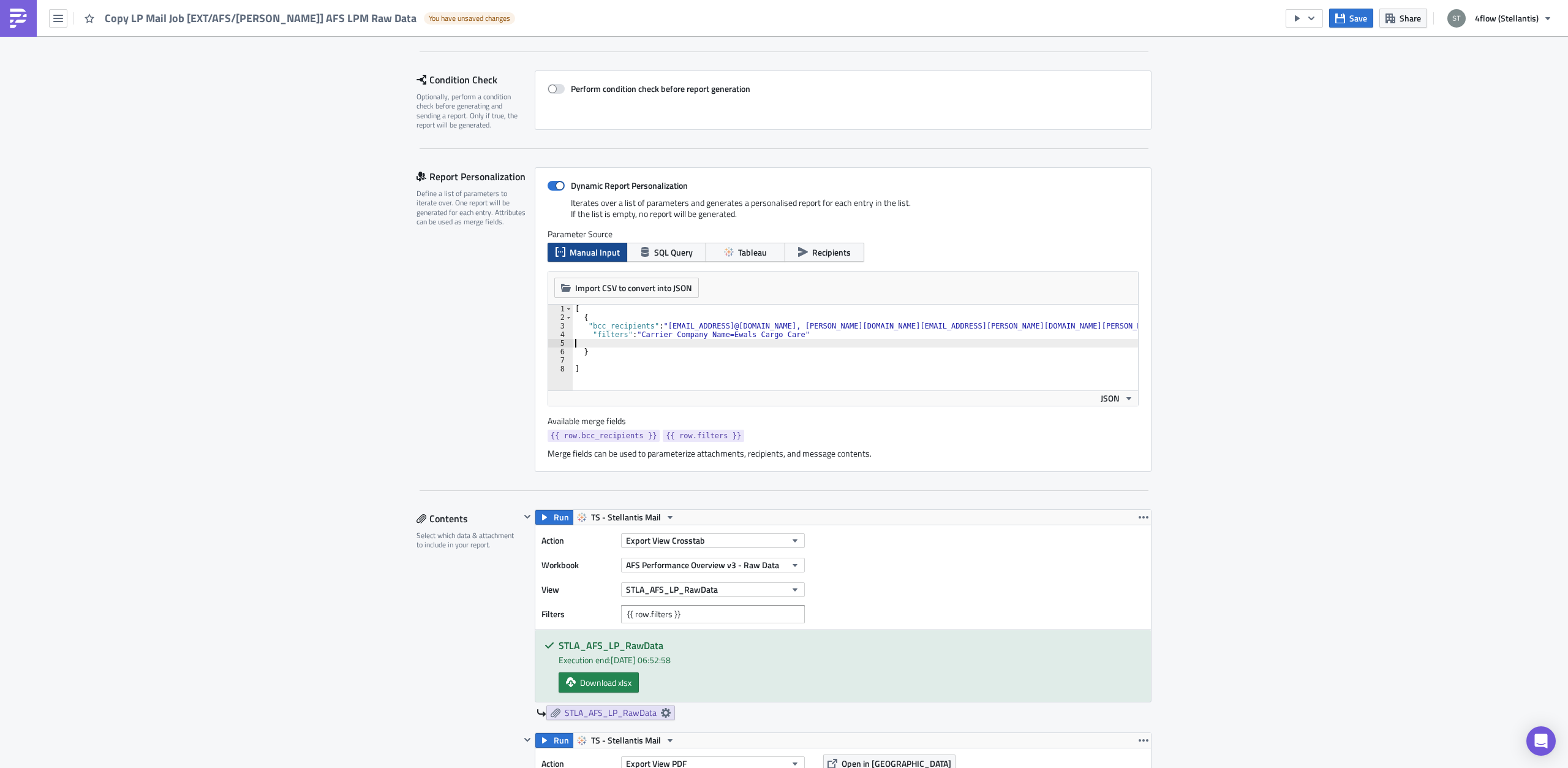
type textarea ""bcc_recipients": "[PERSON_NAME][EMAIL_ADDRESS][DOMAIN_NAME], [PERSON_NAME][DOM…"
paste textarea
click at [657, 368] on div "[ { "bcc_recipients" : "[EMAIL_ADDRESS]@[DOMAIN_NAME], [PERSON_NAME][DOMAIN_NAM…" at bounding box center [1002, 356] width 858 height 103
click at [1351, 15] on button "Save" at bounding box center [1351, 18] width 44 height 19
drag, startPoint x: 862, startPoint y: 25, endPoint x: 845, endPoint y: 23, distance: 17.1
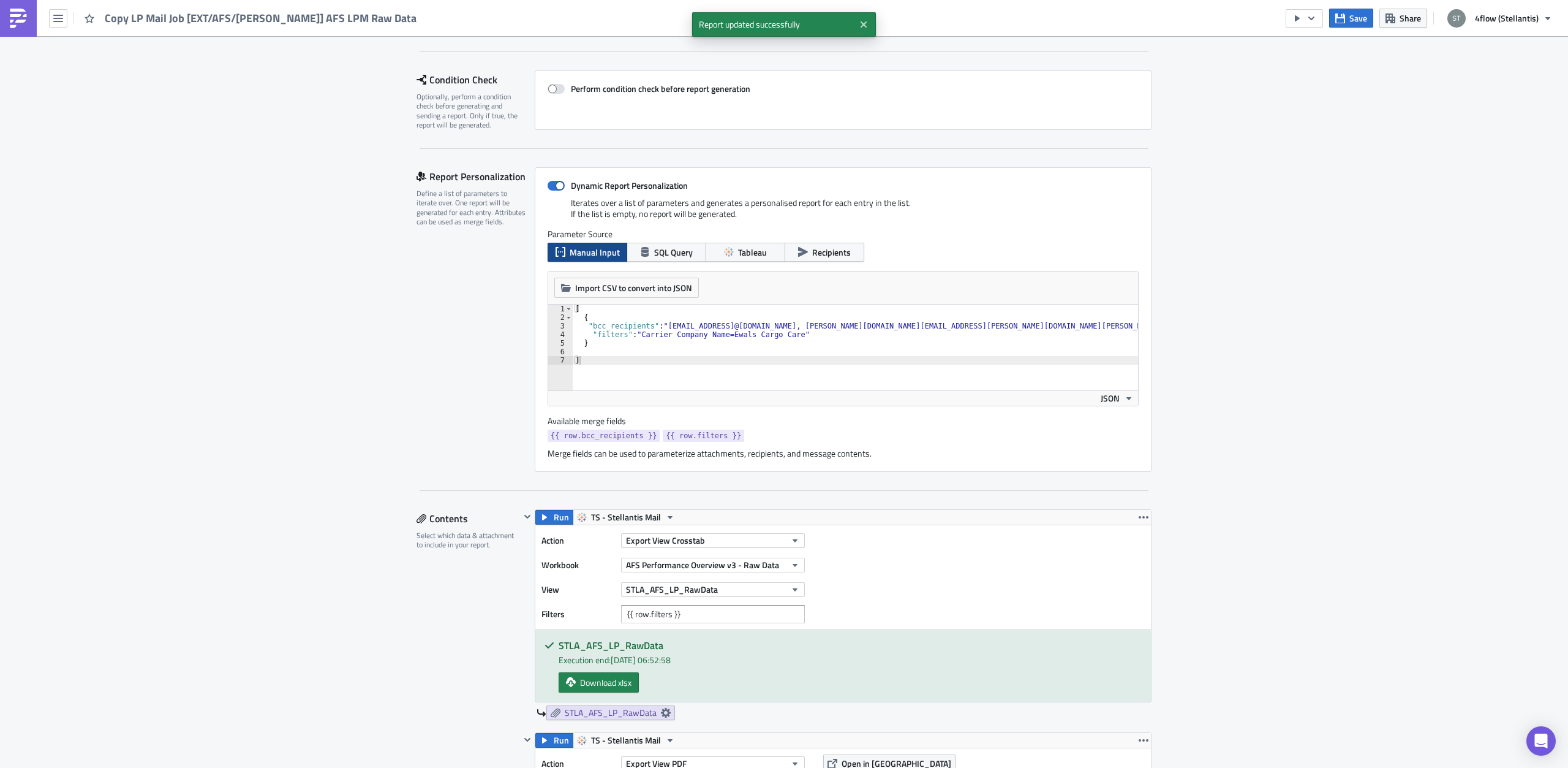
click at [862, 24] on icon "Close" at bounding box center [864, 25] width 6 height 6
click at [56, 20] on icon "button" at bounding box center [58, 18] width 10 height 10
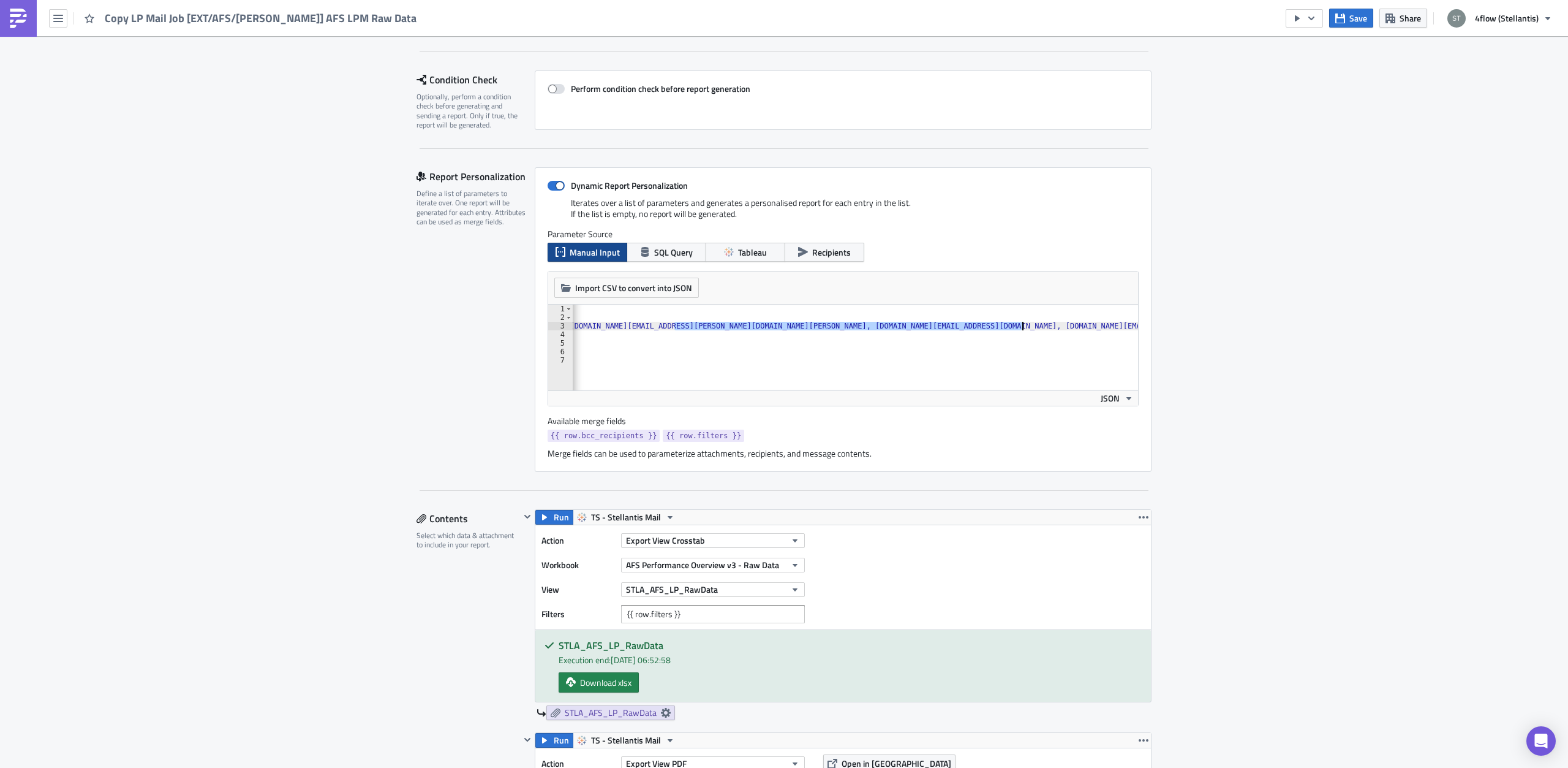
scroll to position [0, 220]
drag, startPoint x: 967, startPoint y: 324, endPoint x: 1117, endPoint y: 327, distance: 150.0
click at [1117, 327] on div "[ { "bcc_recipients" : "[EMAIL_ADDRESS]@[DOMAIN_NAME], [PERSON_NAME][DOMAIN_NAM…" at bounding box center [781, 356] width 858 height 103
type textarea ""bcc_recipients": "[EMAIL_ADDRESS]@[DOMAIN_NAME], [PERSON_NAME][DOMAIN_NAME][EM…"
click at [1341, 20] on icon "button" at bounding box center [1340, 18] width 10 height 10
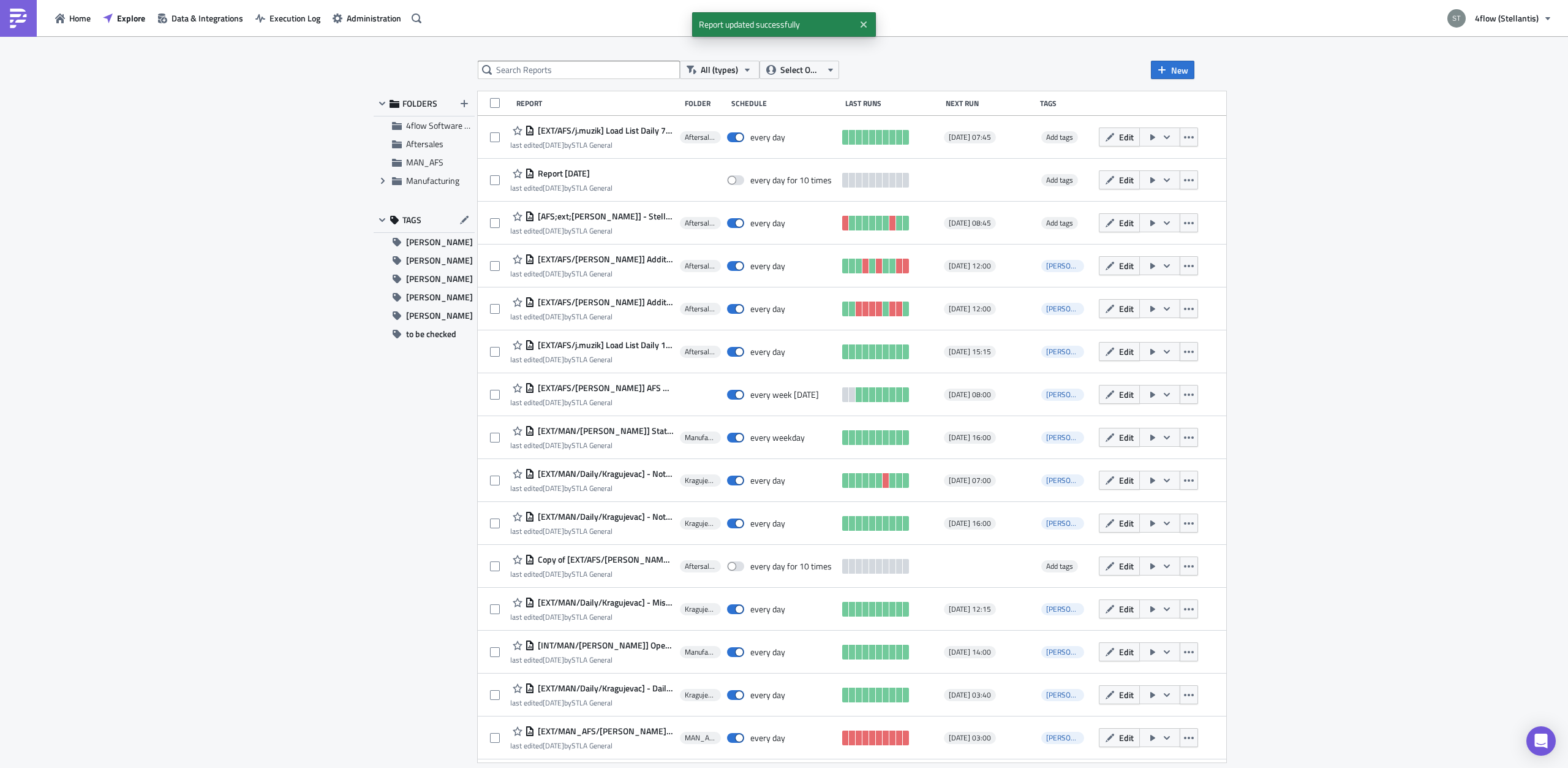
click at [572, 58] on div "All (types) Select Owner New FOLDERS 4flow Software KAM Aftersales MAN_AFS Expa…" at bounding box center [784, 403] width 1568 height 733
click at [570, 64] on input "text" at bounding box center [579, 70] width 203 height 18
type input "lp"
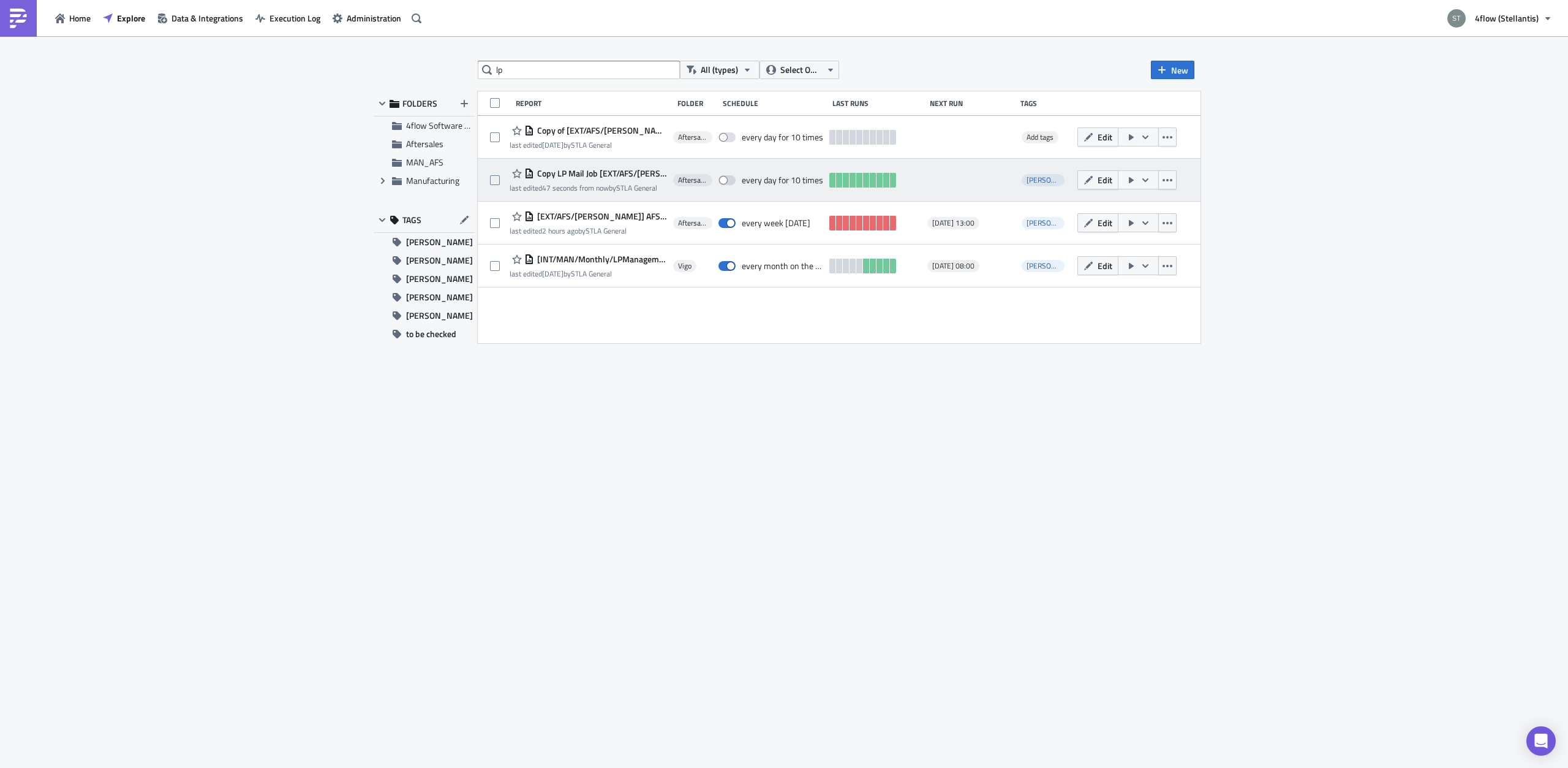
click at [631, 181] on div "Copy LP Mail Job [EXT/AFS/[PERSON_NAME]] AFS LPM Raw Data last edited 47 second…" at bounding box center [588, 180] width 157 height 28
click at [631, 176] on span "Copy LP Mail Job [EXT/AFS/[PERSON_NAME]] AFS LPM Raw Data" at bounding box center [600, 173] width 133 height 11
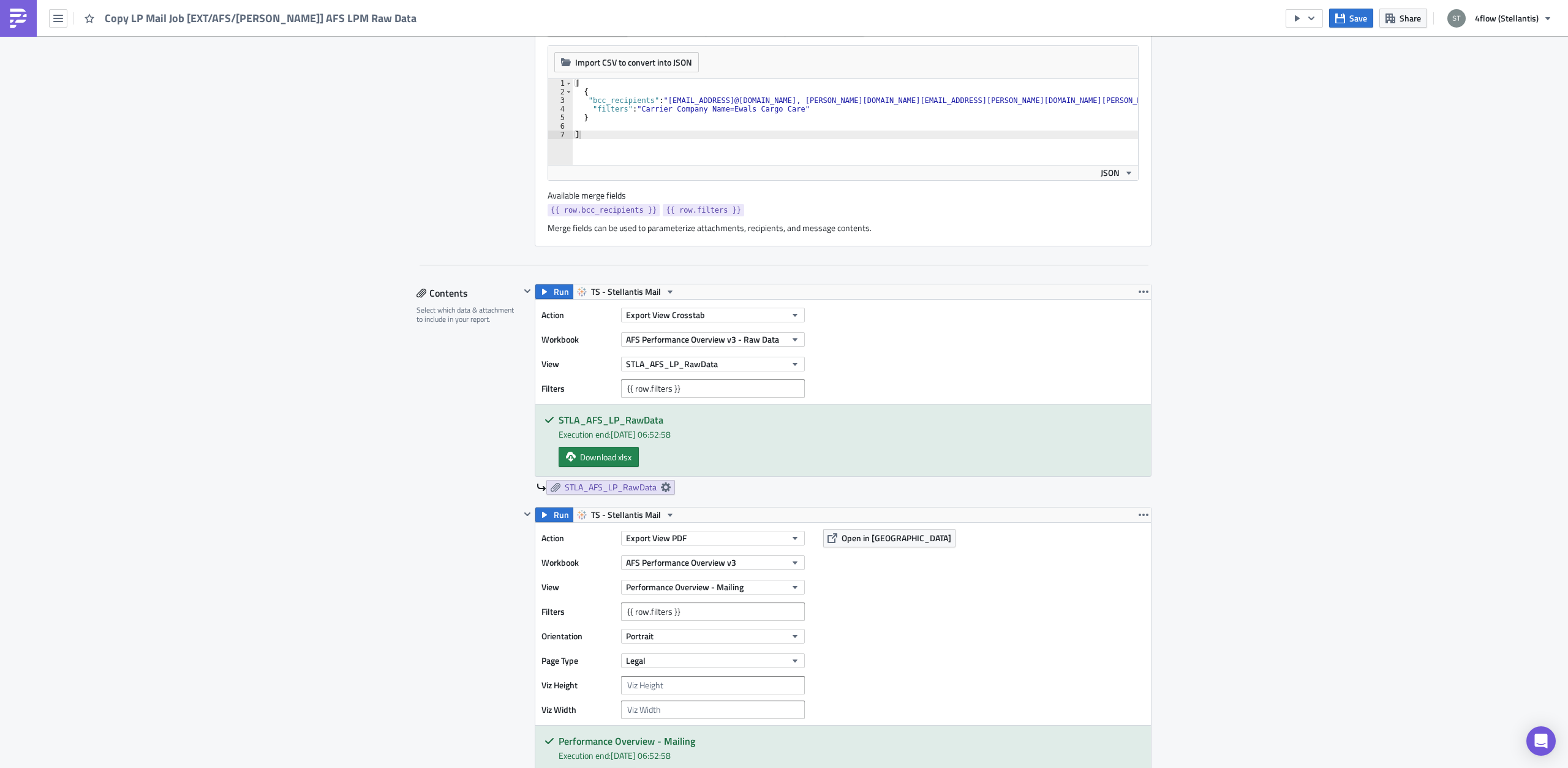
scroll to position [386, 0]
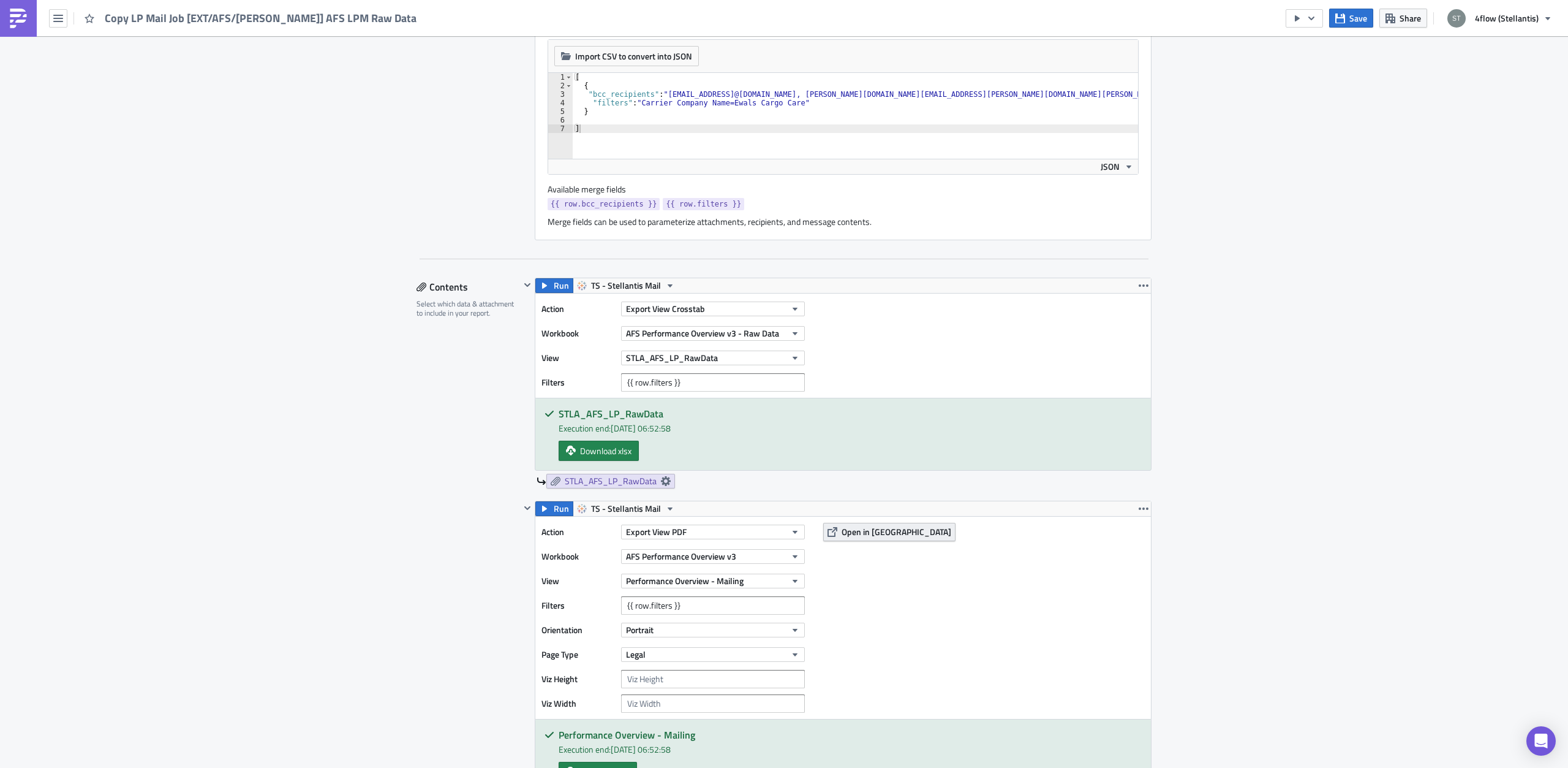
click at [859, 529] on span "Open in [GEOGRAPHIC_DATA]" at bounding box center [896, 531] width 110 height 13
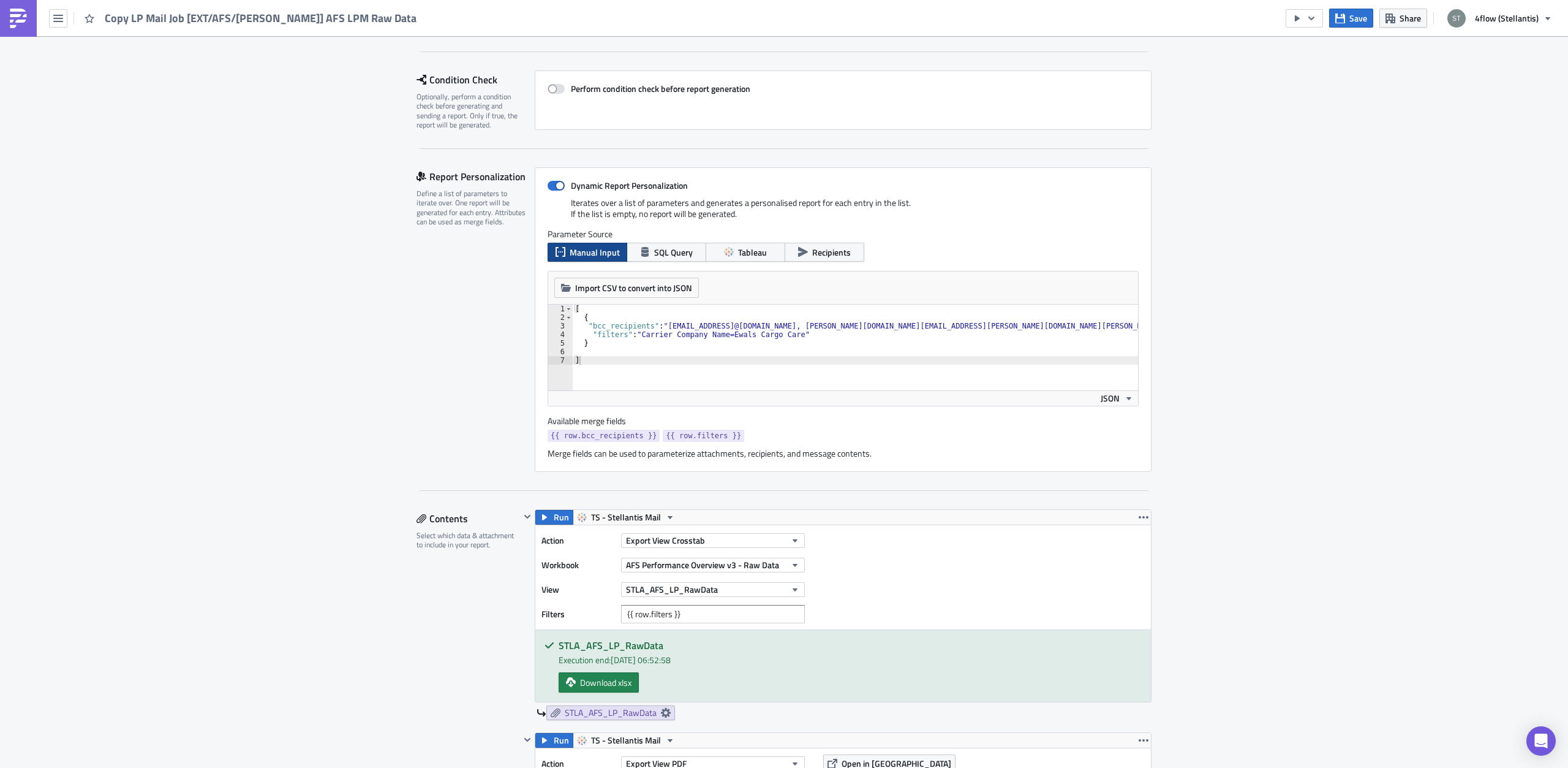
scroll to position [77, 0]
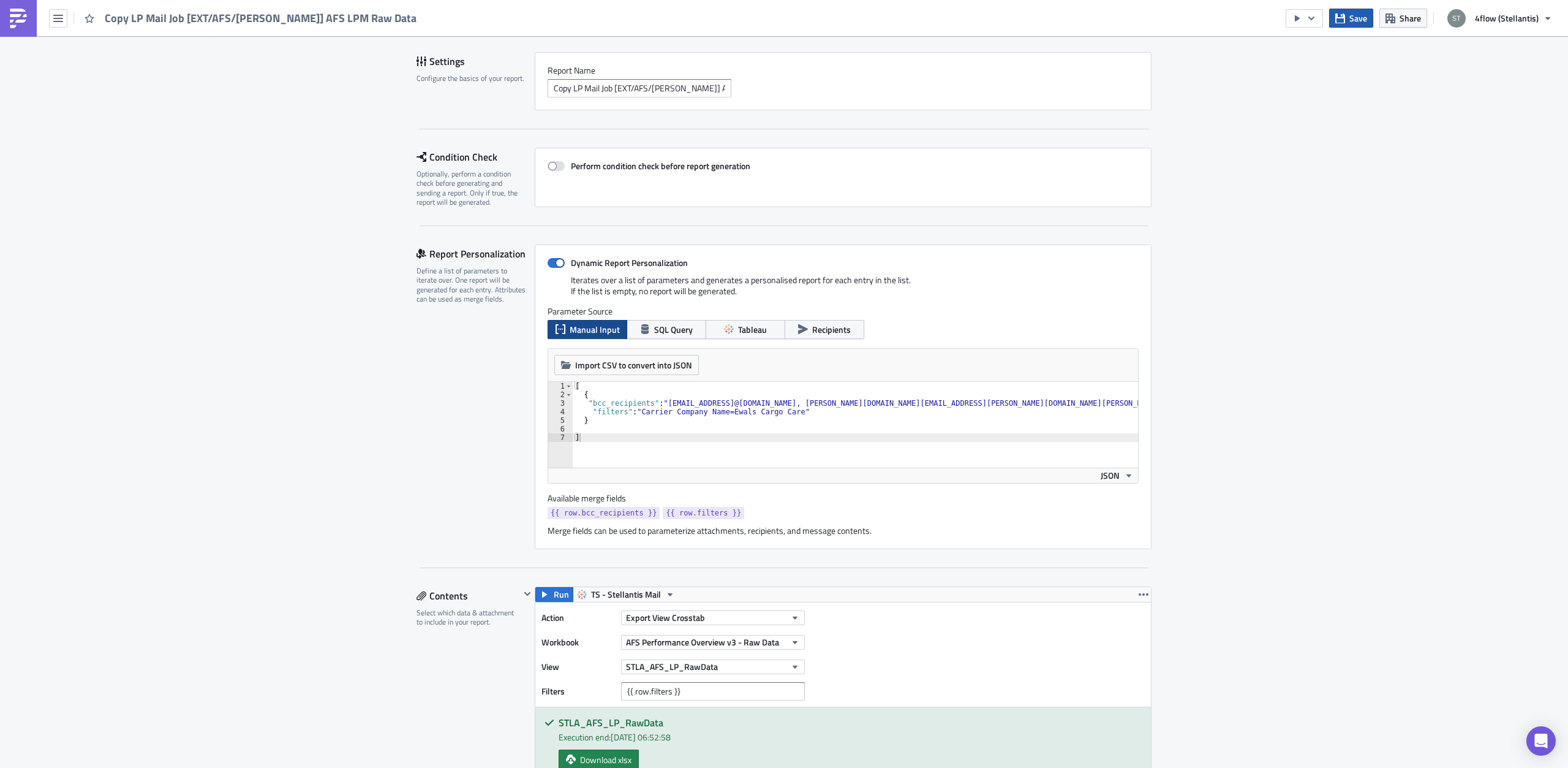
click at [1350, 20] on button "Save" at bounding box center [1351, 18] width 44 height 19
click at [868, 23] on icon "Close" at bounding box center [864, 25] width 10 height 10
click at [764, 403] on div "[ { "bcc_recipients" : "[EMAIL_ADDRESS]@[DOMAIN_NAME], [PERSON_NAME][DOMAIN_NAM…" at bounding box center [855, 433] width 565 height 103
type textarea ""bcc_recipients": "[EMAIL_ADDRESS][DOMAIN_NAME], [EMAIL_ADDRESS][DOMAIN_NAME], …"
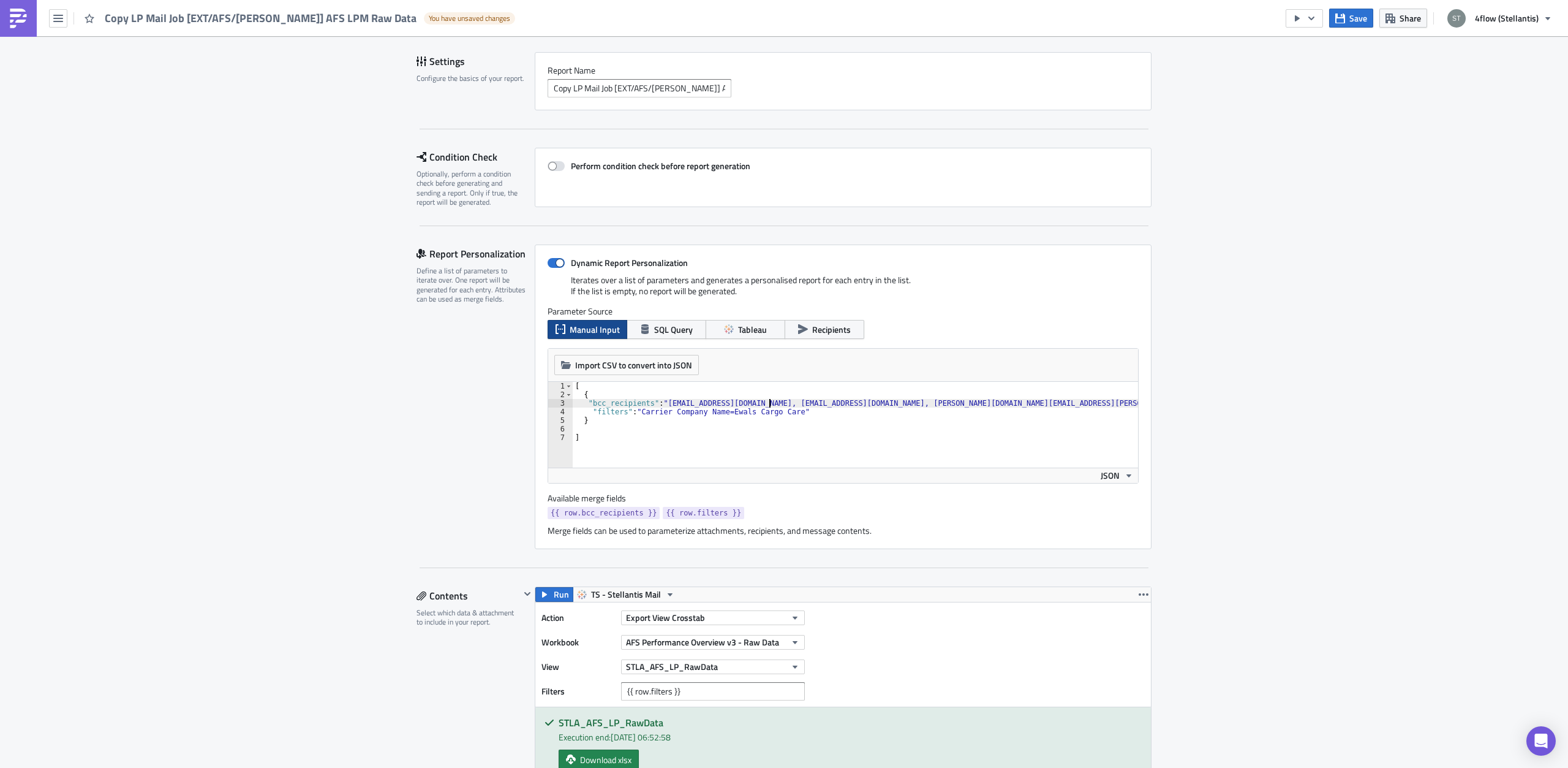
click at [1361, 17] on span "Save" at bounding box center [1358, 18] width 18 height 13
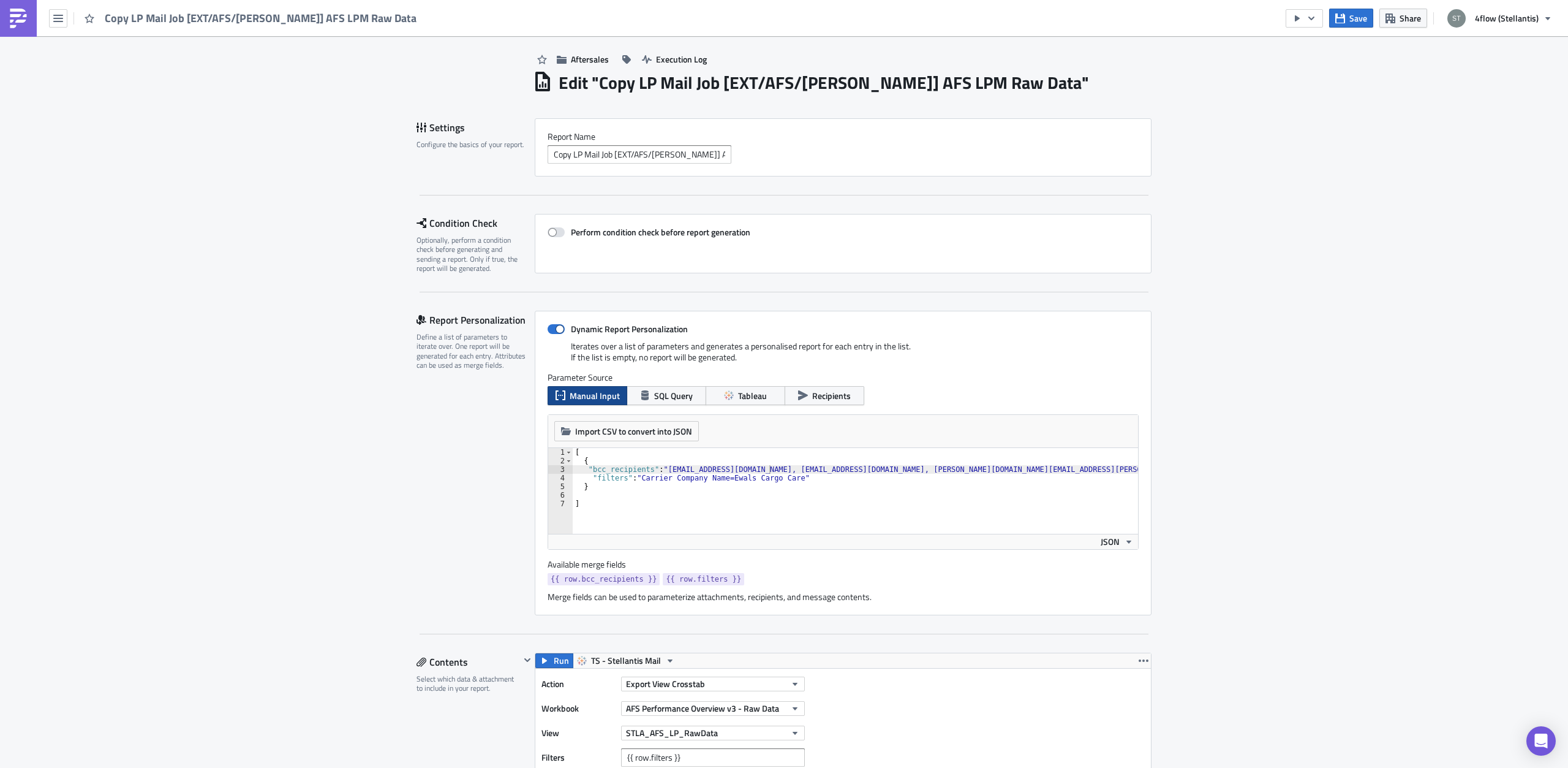
scroll to position [0, 0]
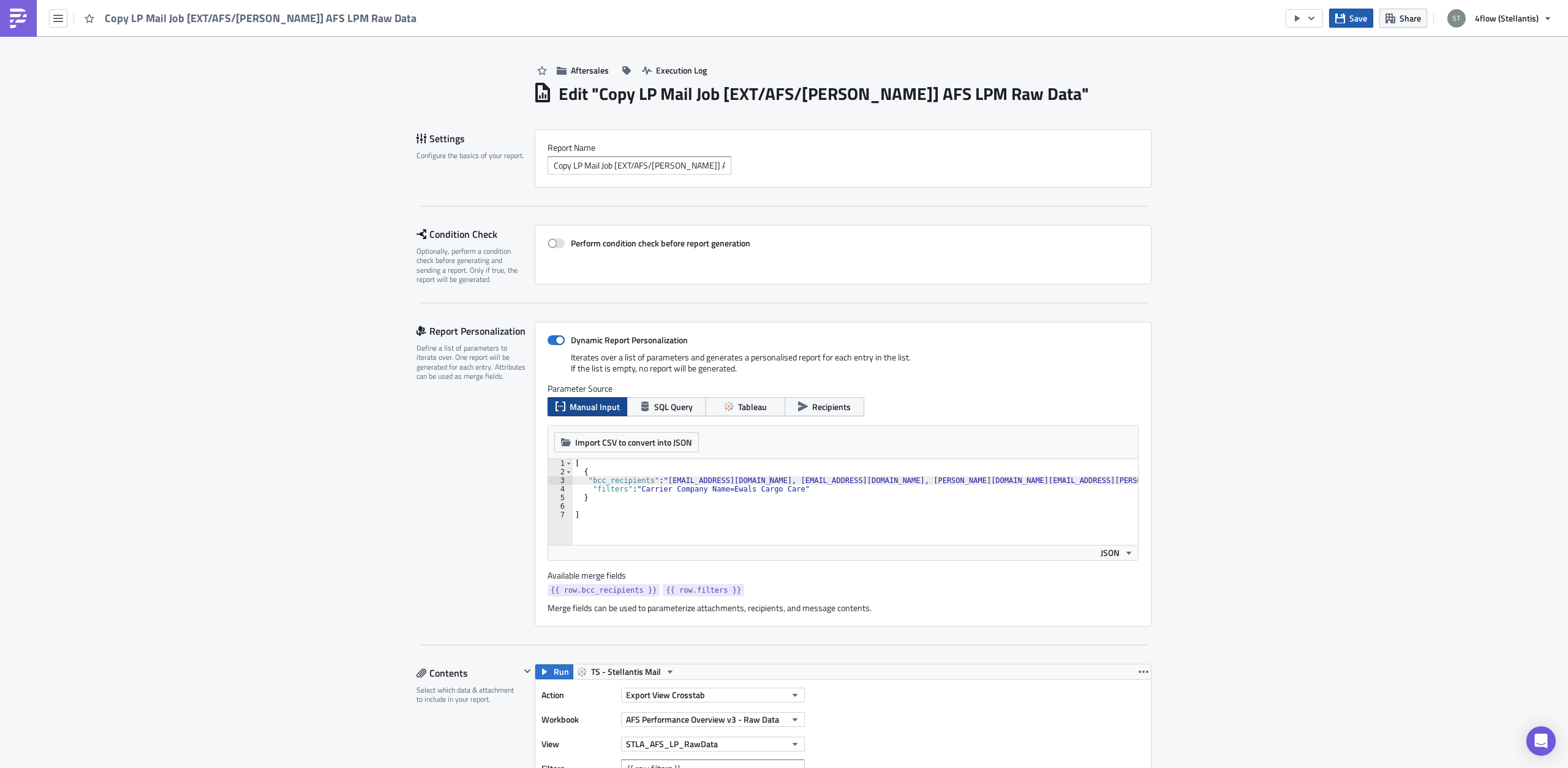
click at [1354, 19] on span "Save" at bounding box center [1358, 18] width 18 height 13
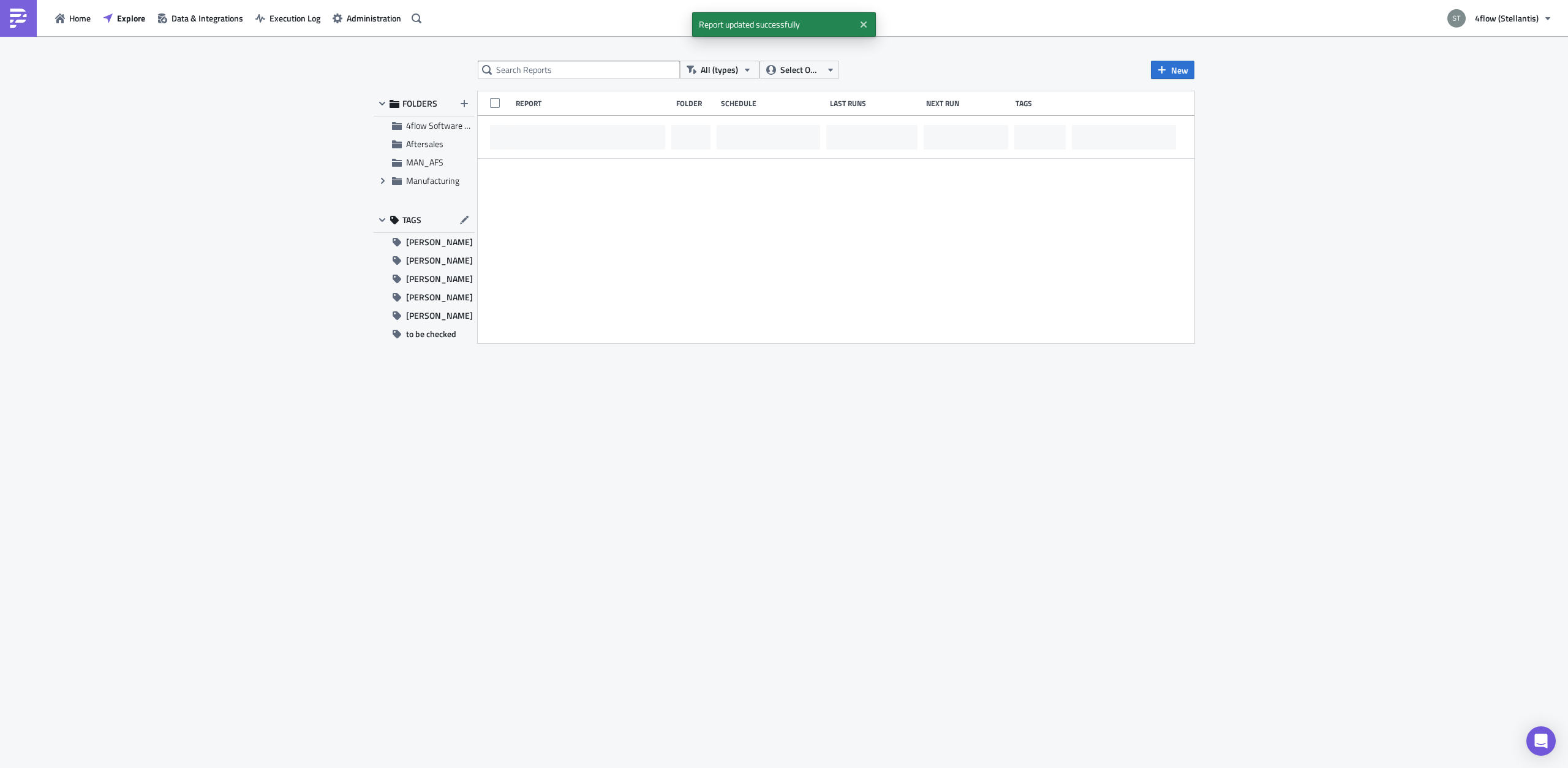
click at [576, 58] on div "All (types) Select Owner New FOLDERS 4flow Software KAM Aftersales MAN_AFS Expa…" at bounding box center [784, 403] width 1568 height 733
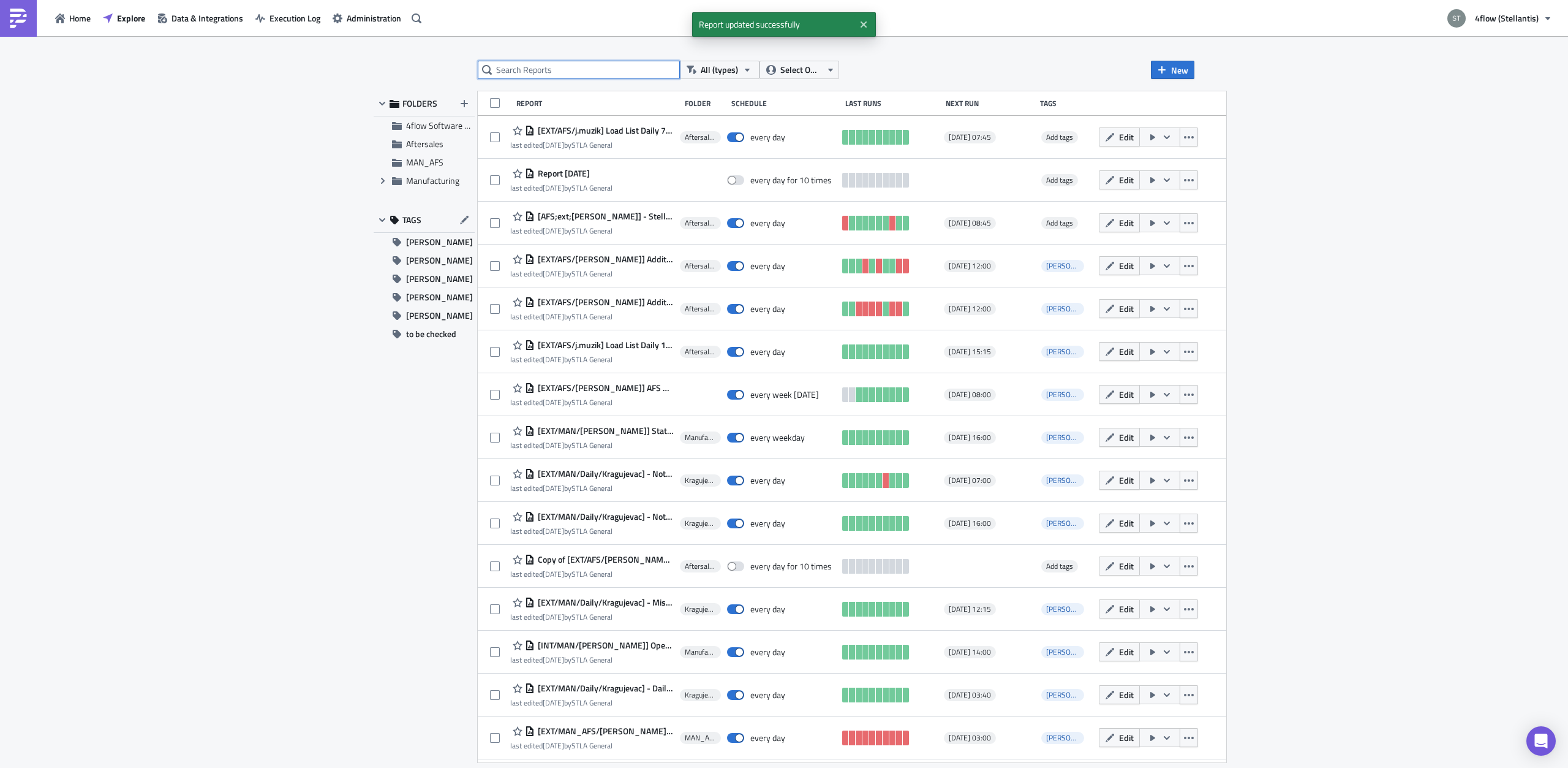
click at [568, 67] on input "text" at bounding box center [579, 70] width 203 height 18
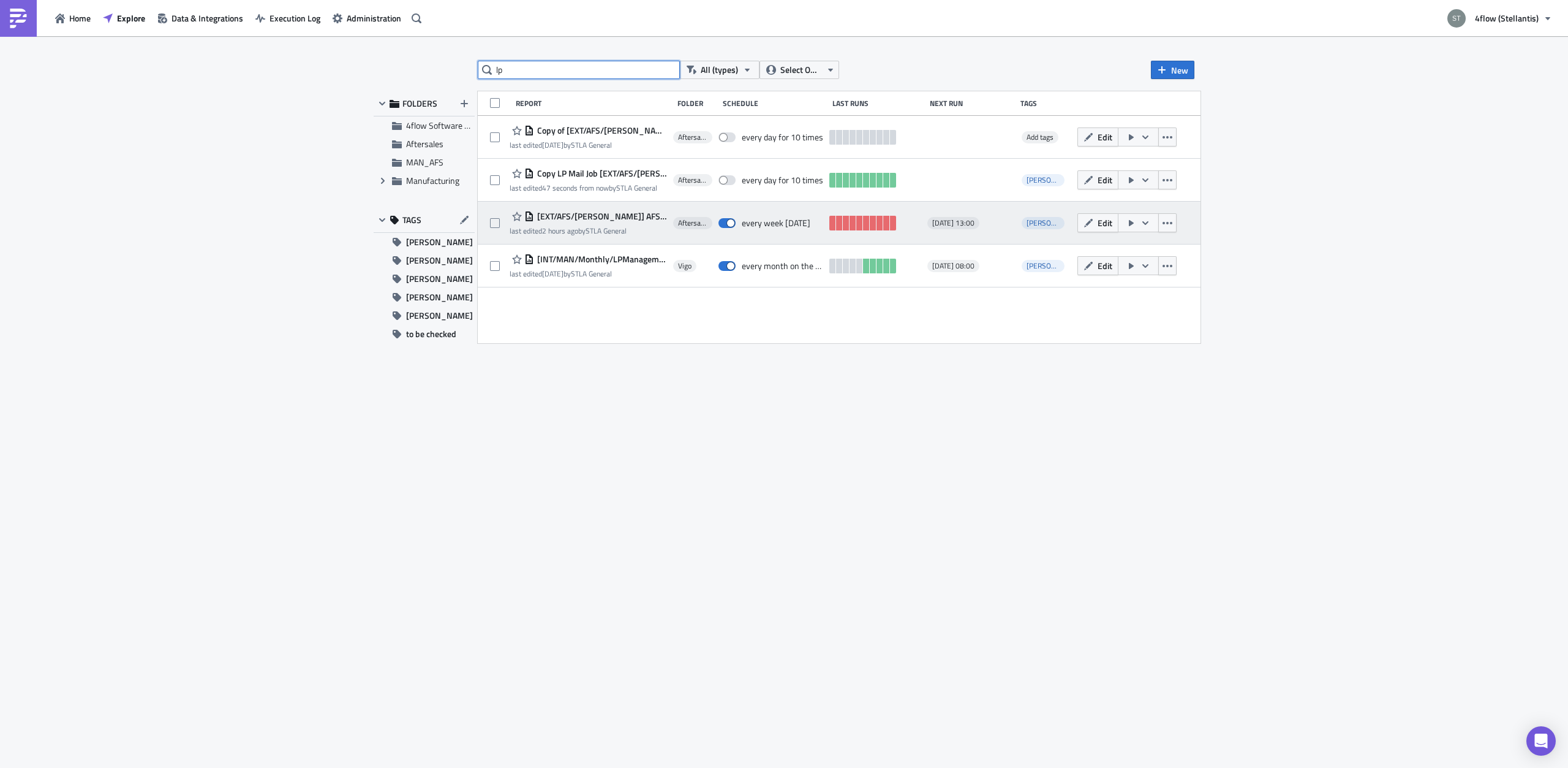
type input "lp"
click at [618, 220] on span "[EXT/AFS/[PERSON_NAME]] AFS LPM Raw Data" at bounding box center [600, 216] width 133 height 11
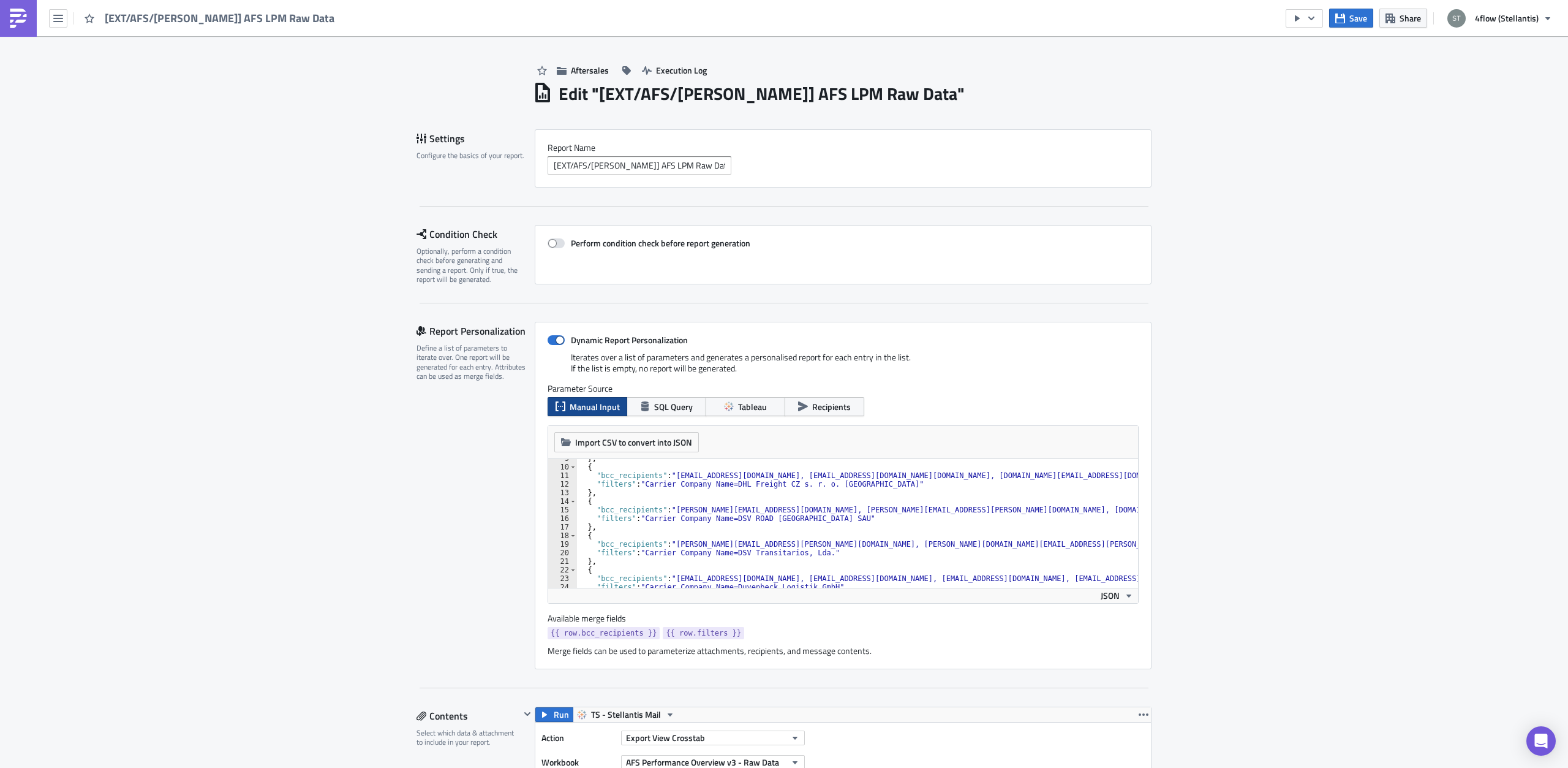
scroll to position [147, 0]
click at [773, 542] on div "{ "bcc_recipients" : "[PERSON_NAME][EMAIL_ADDRESS][PERSON_NAME][DOMAIN_NAME], […" at bounding box center [1551, 530] width 1950 height 146
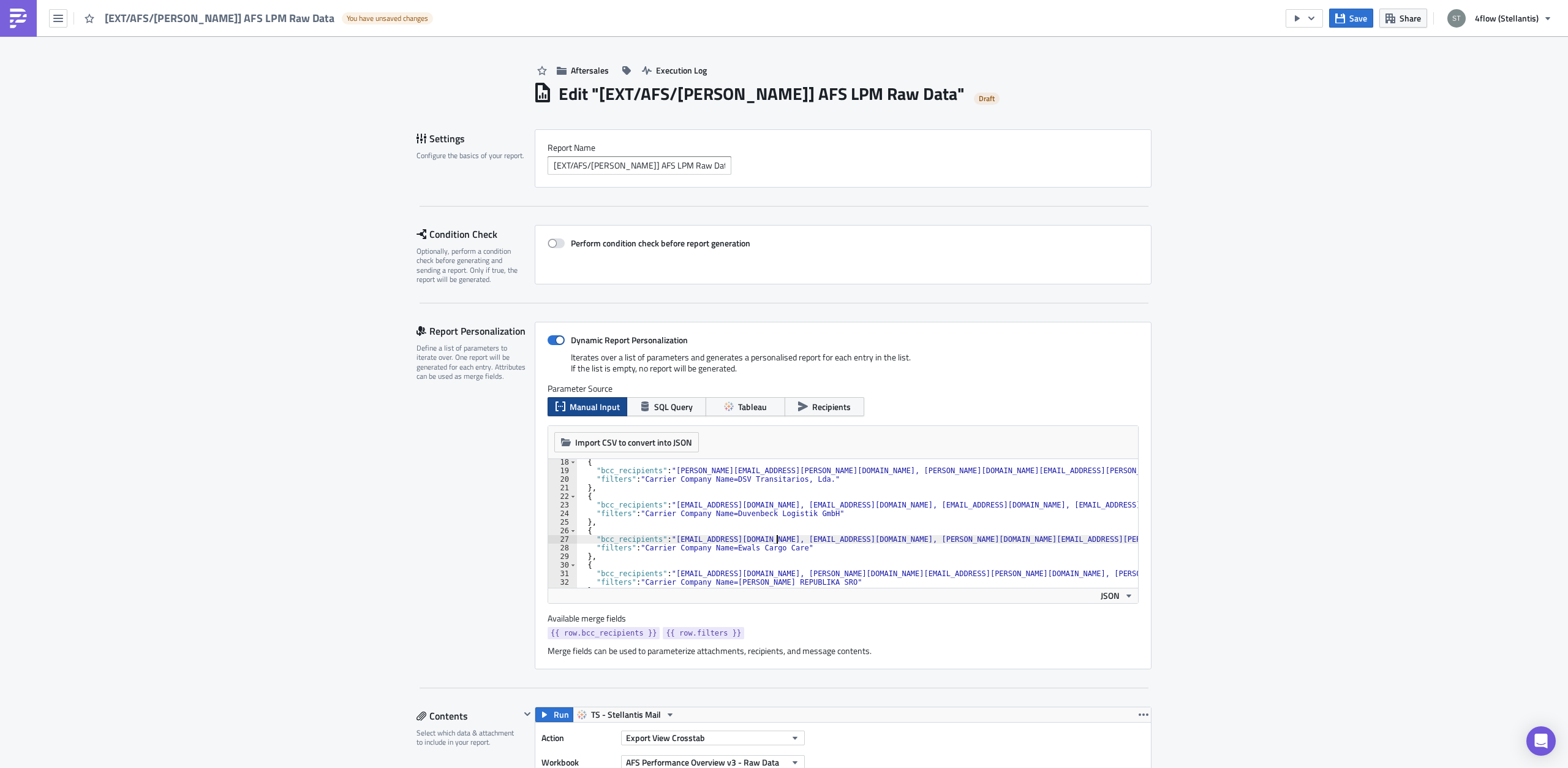
type textarea ""bcc_recipients": "[EMAIL_ADDRESS][DOMAIN_NAME], [EMAIL_ADDRESS][DOMAIN_NAME], …"
click at [1349, 5] on div "Save Share 4flow (Stellantis)" at bounding box center [1422, 18] width 273 height 36
click at [1353, 15] on span "Save" at bounding box center [1358, 18] width 18 height 13
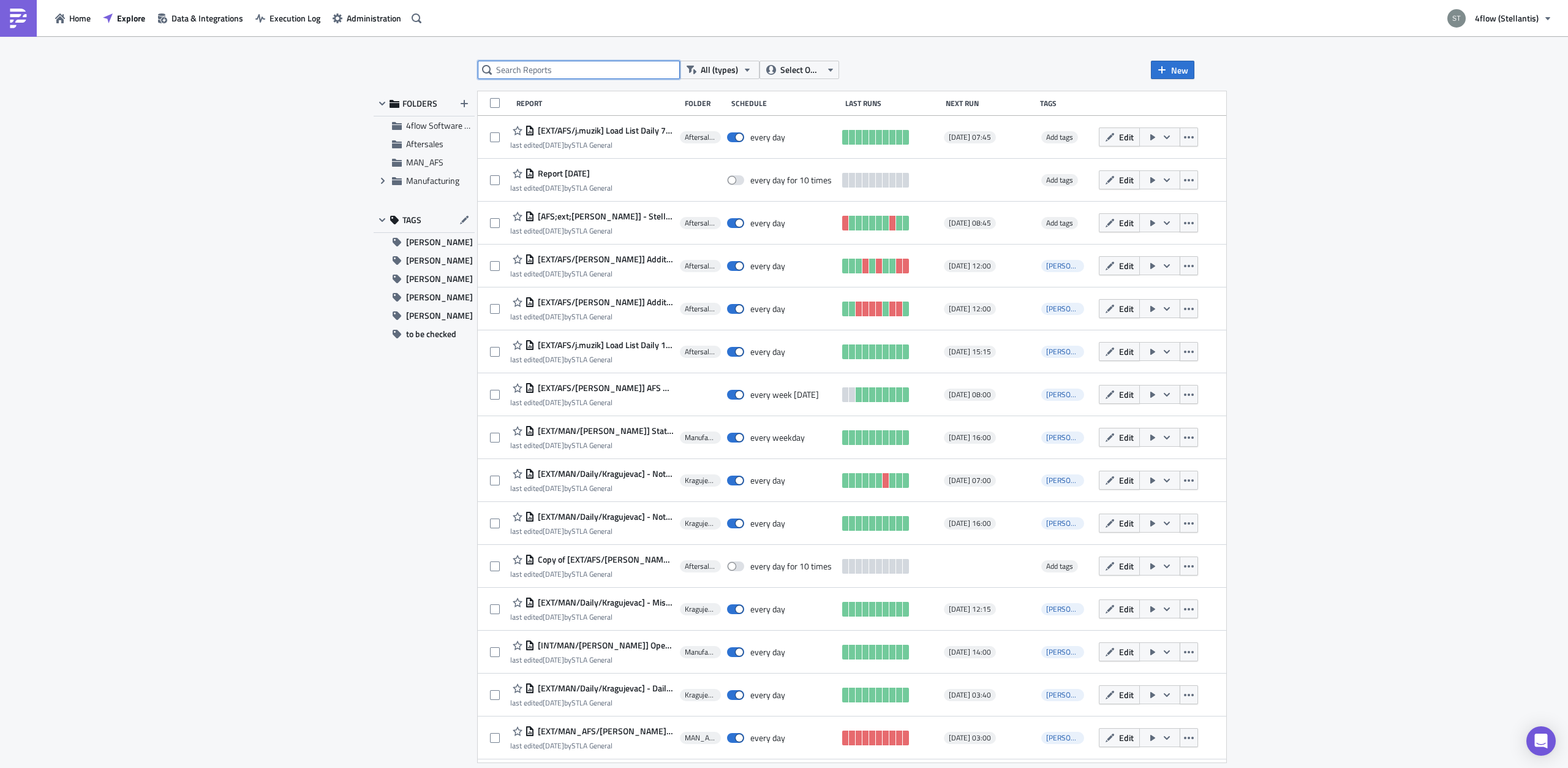
click at [582, 68] on input "text" at bounding box center [579, 70] width 203 height 18
type input "lp"
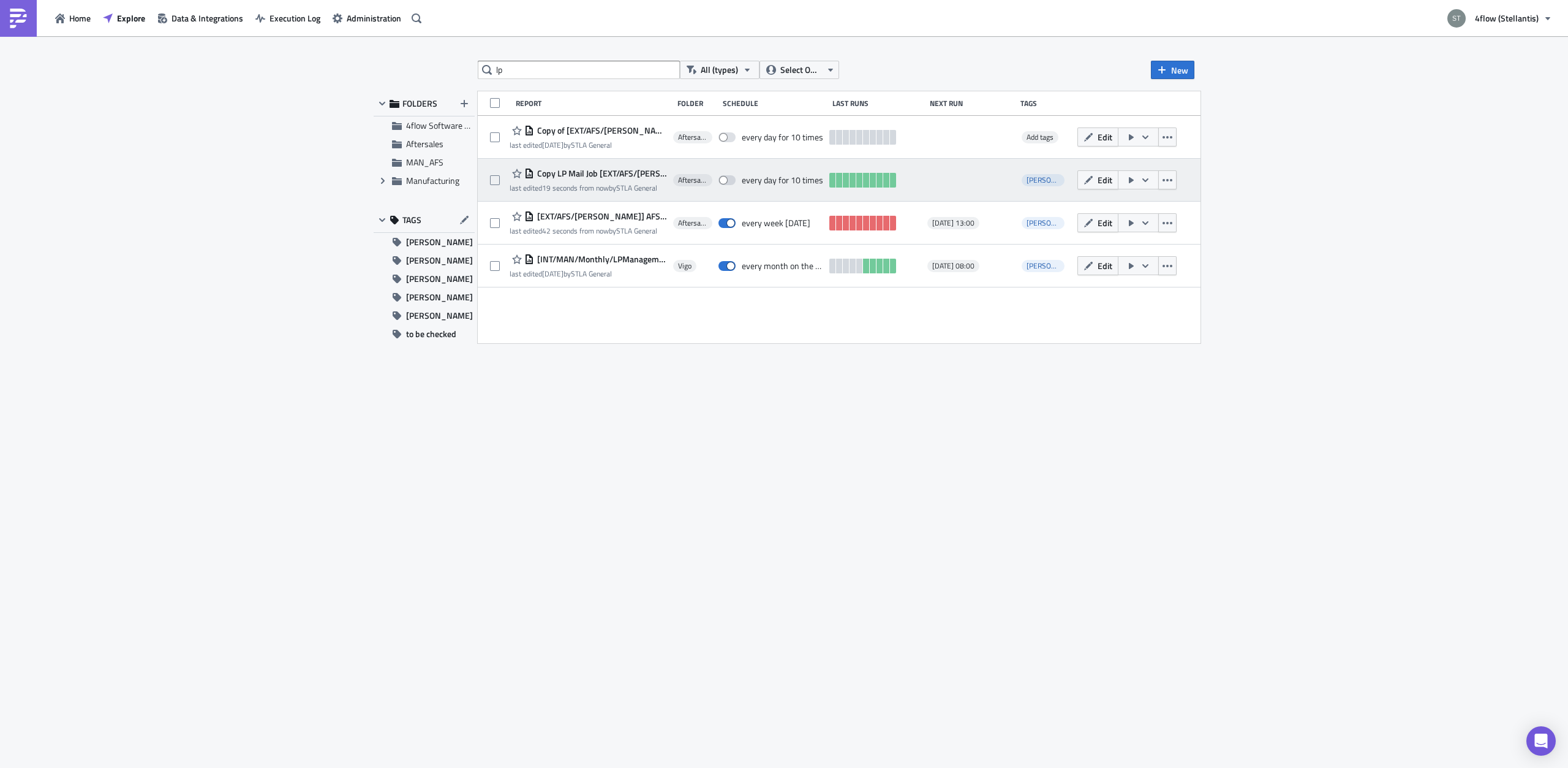
click at [607, 173] on span "Copy LP Mail Job [EXT/AFS/[PERSON_NAME]] AFS LPM Raw Data" at bounding box center [600, 173] width 133 height 11
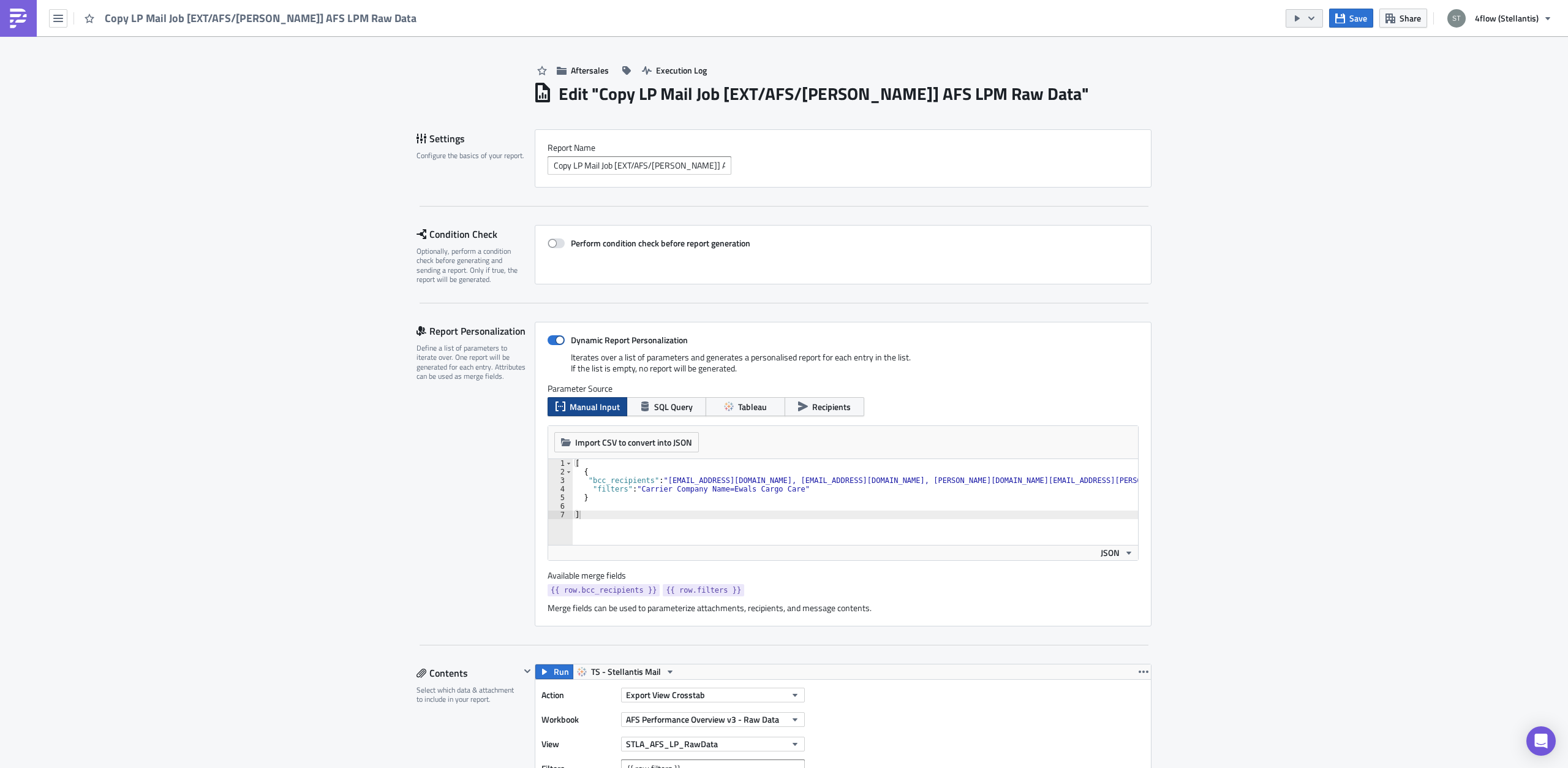
click at [1308, 17] on button "button" at bounding box center [1304, 18] width 38 height 18
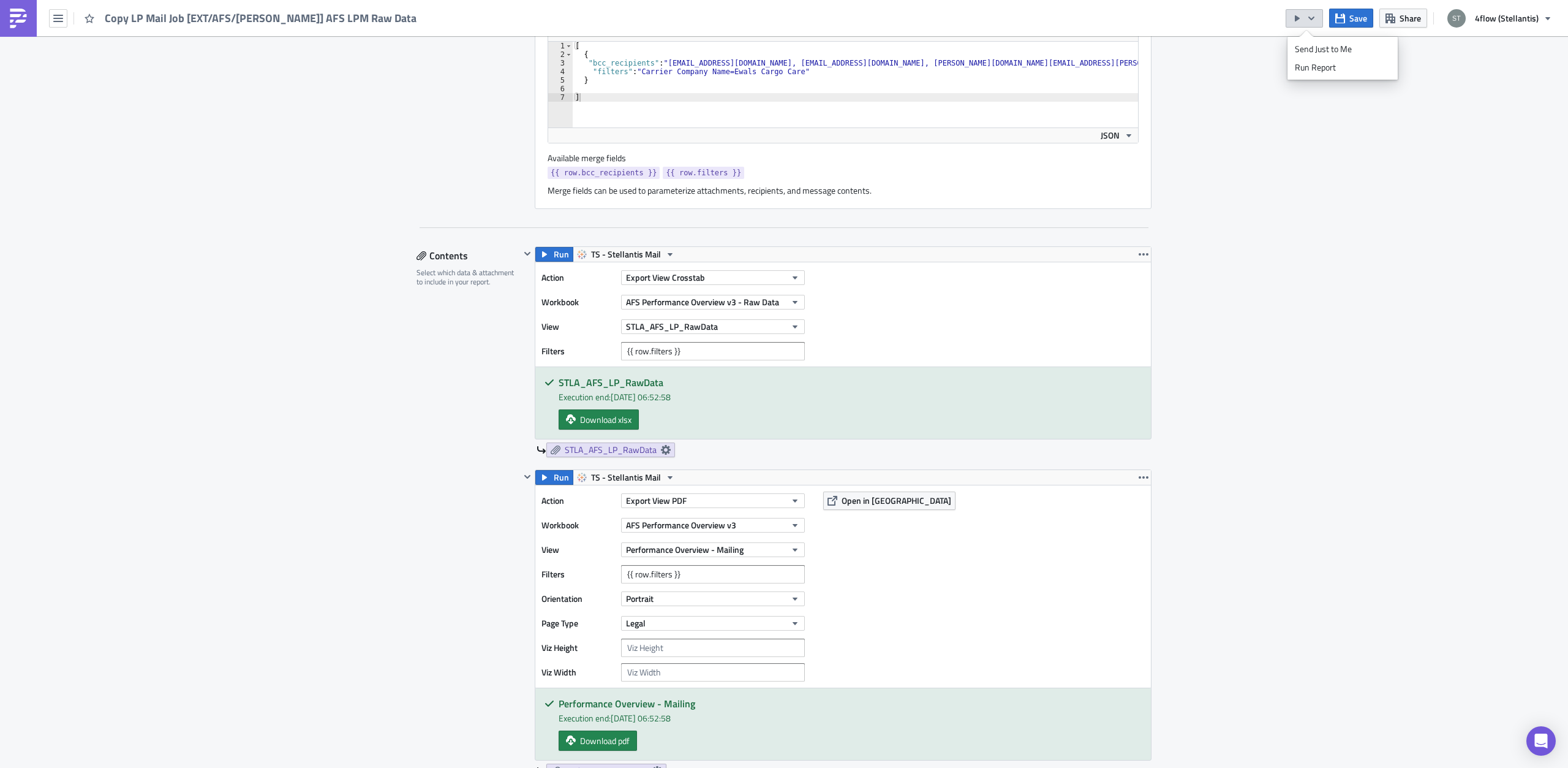
scroll to position [386, 0]
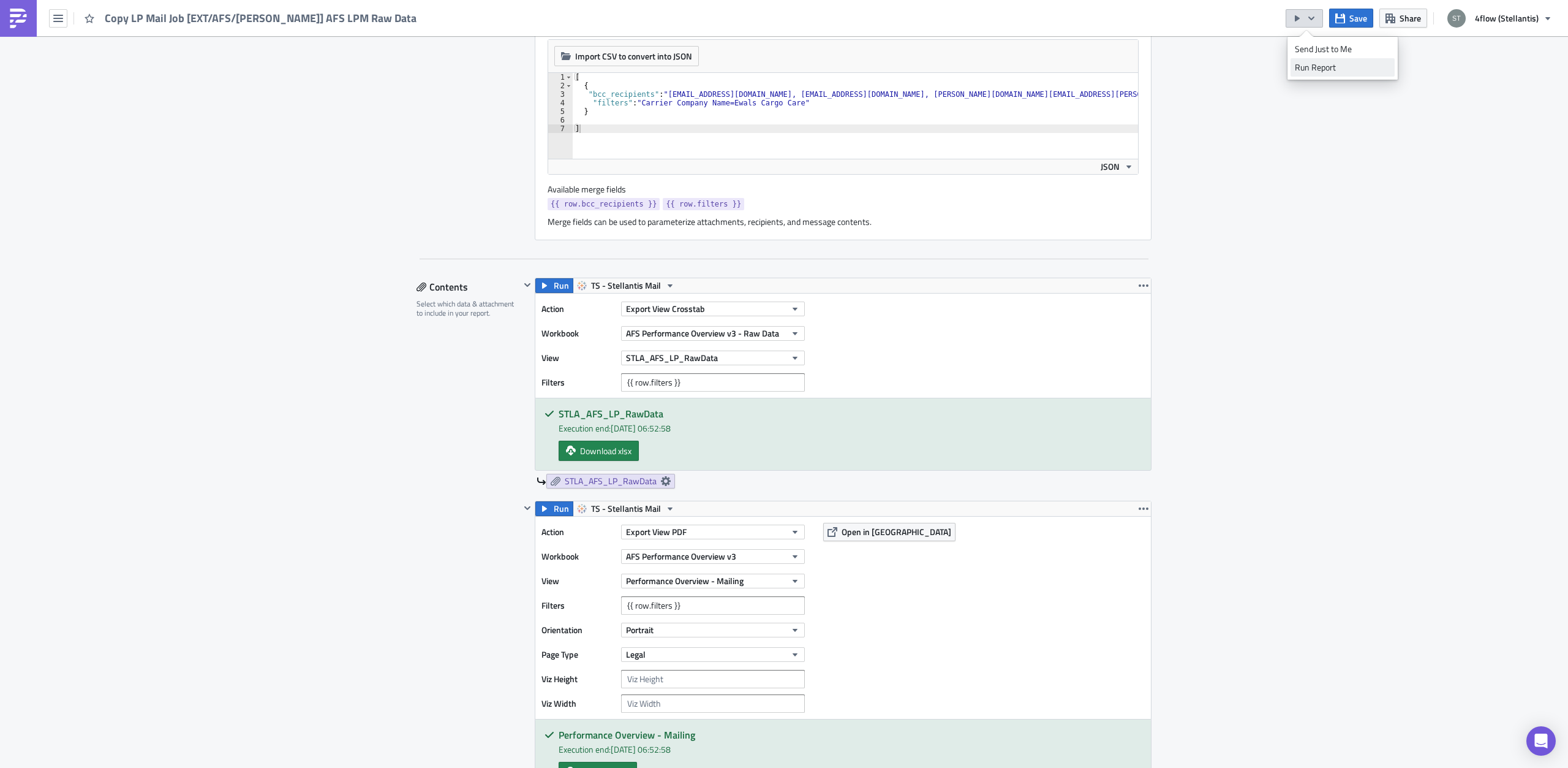
click at [1312, 64] on div "Run Report" at bounding box center [1342, 68] width 96 height 12
